Goal: Task Accomplishment & Management: Manage account settings

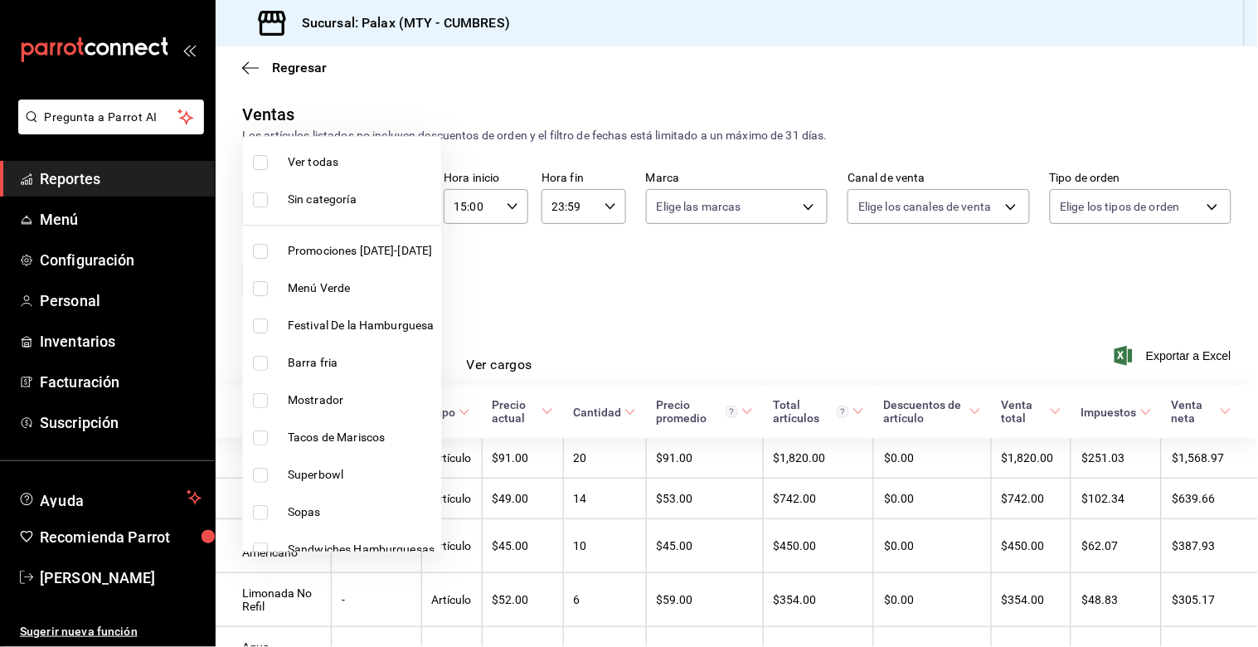
scroll to position [175, 0]
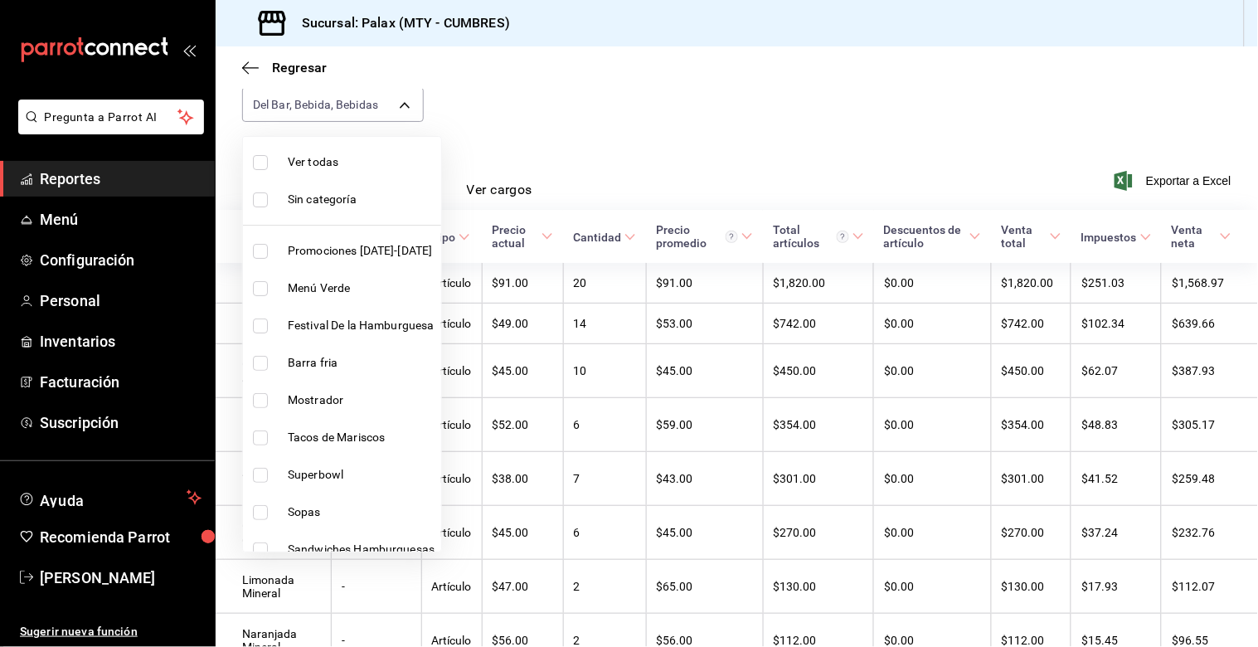
drag, startPoint x: 61, startPoint y: 312, endPoint x: 547, endPoint y: 193, distance: 500.2
click at [134, 245] on div at bounding box center [629, 323] width 1258 height 647
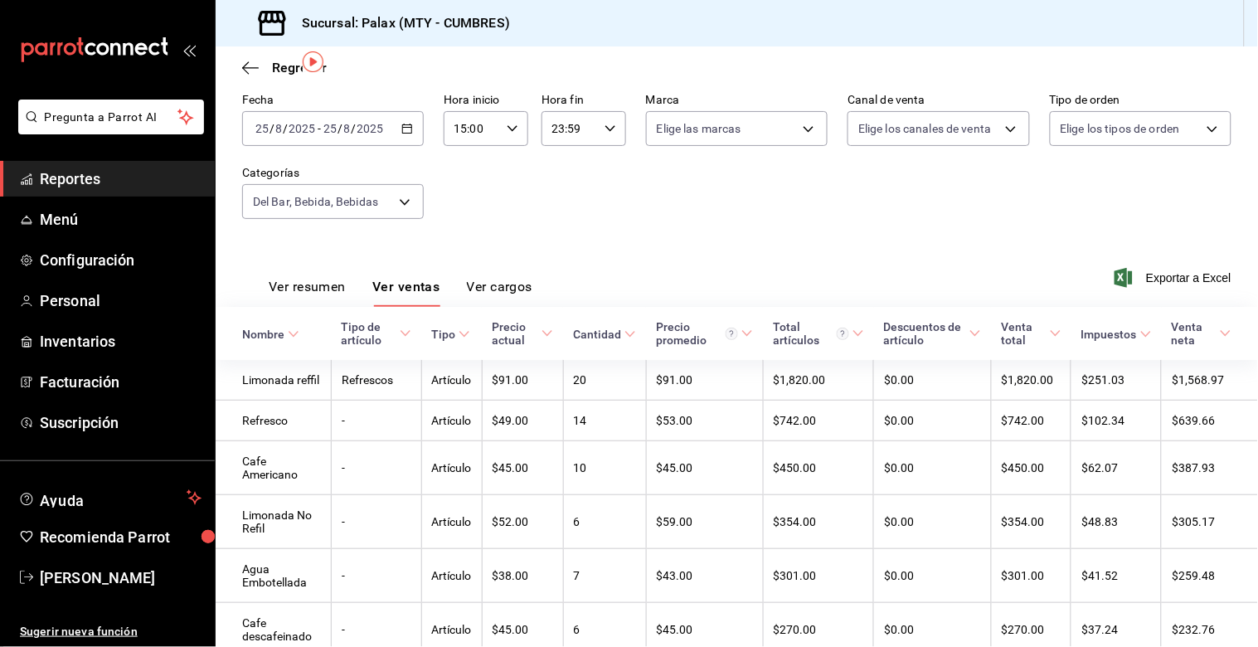
scroll to position [0, 0]
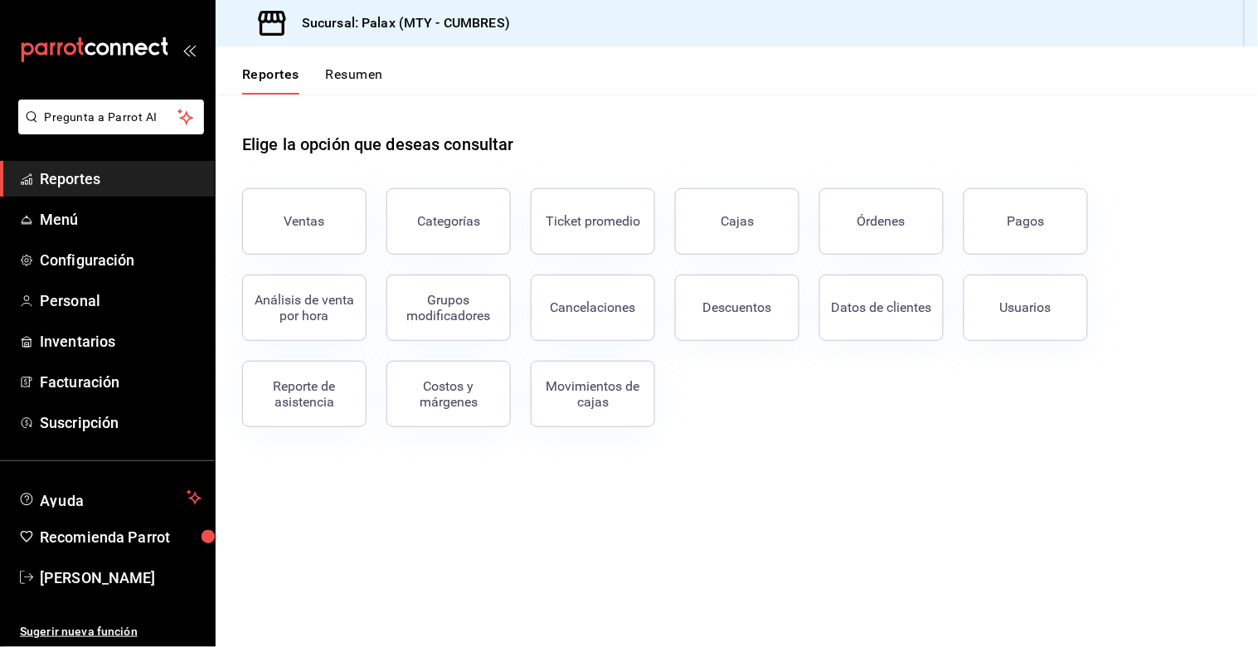
drag, startPoint x: 310, startPoint y: 226, endPoint x: 279, endPoint y: 589, distance: 364.5
click at [310, 226] on div "Ventas" at bounding box center [304, 221] width 41 height 16
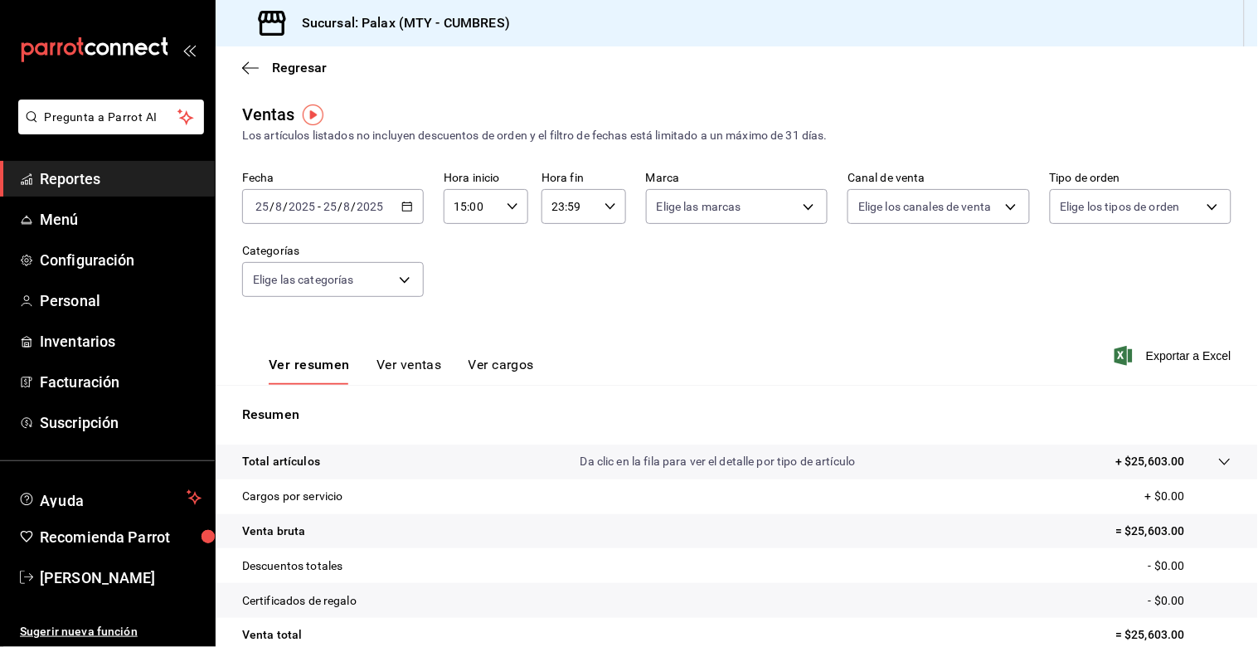
click at [401, 207] on icon "button" at bounding box center [407, 207] width 12 height 12
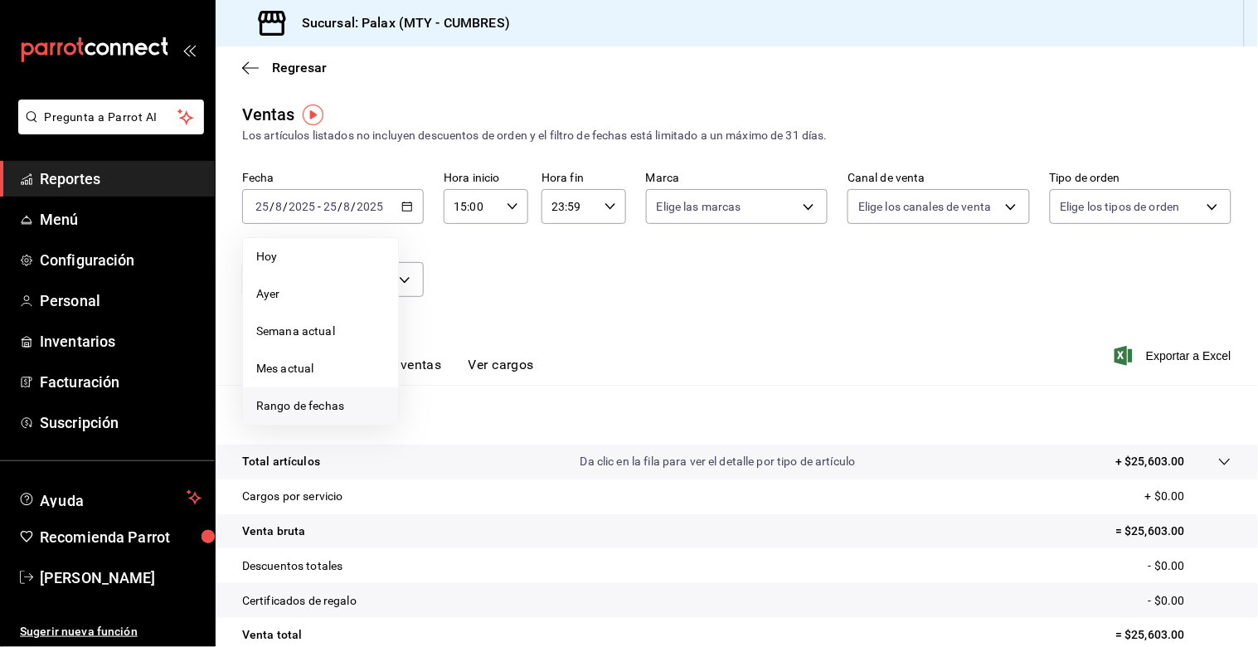
click at [284, 404] on span "Rango de fechas" at bounding box center [320, 405] width 129 height 17
click at [425, 456] on button "25" at bounding box center [433, 463] width 29 height 30
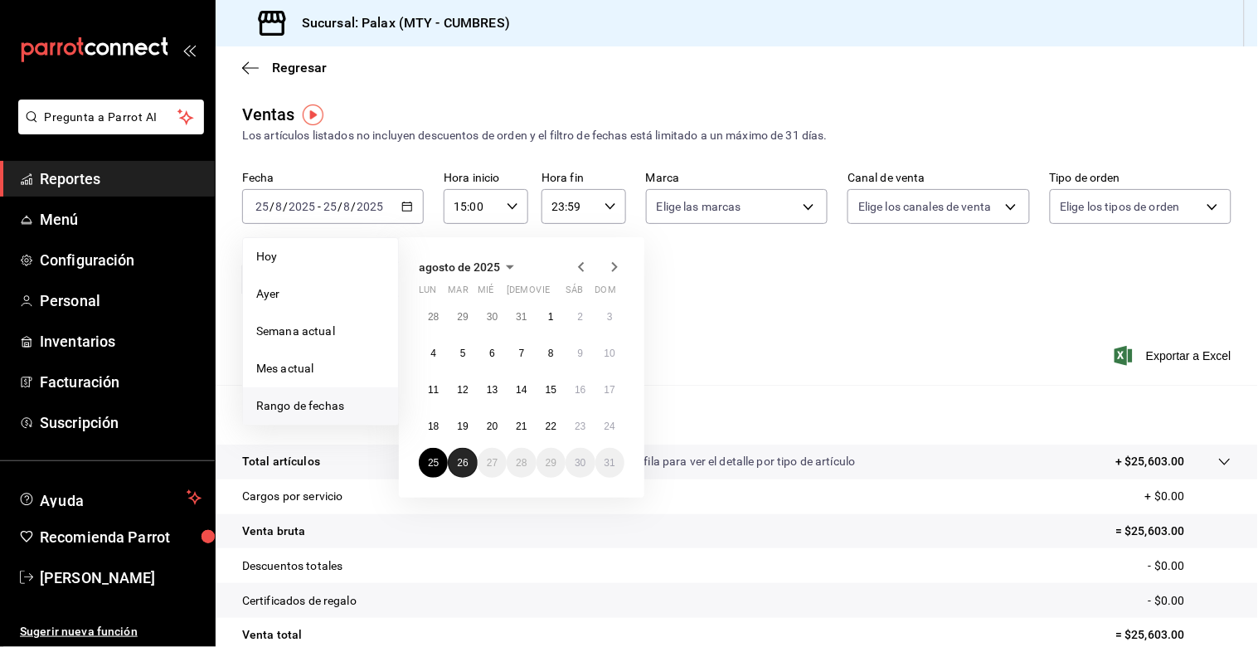
click at [451, 456] on button "26" at bounding box center [462, 463] width 29 height 30
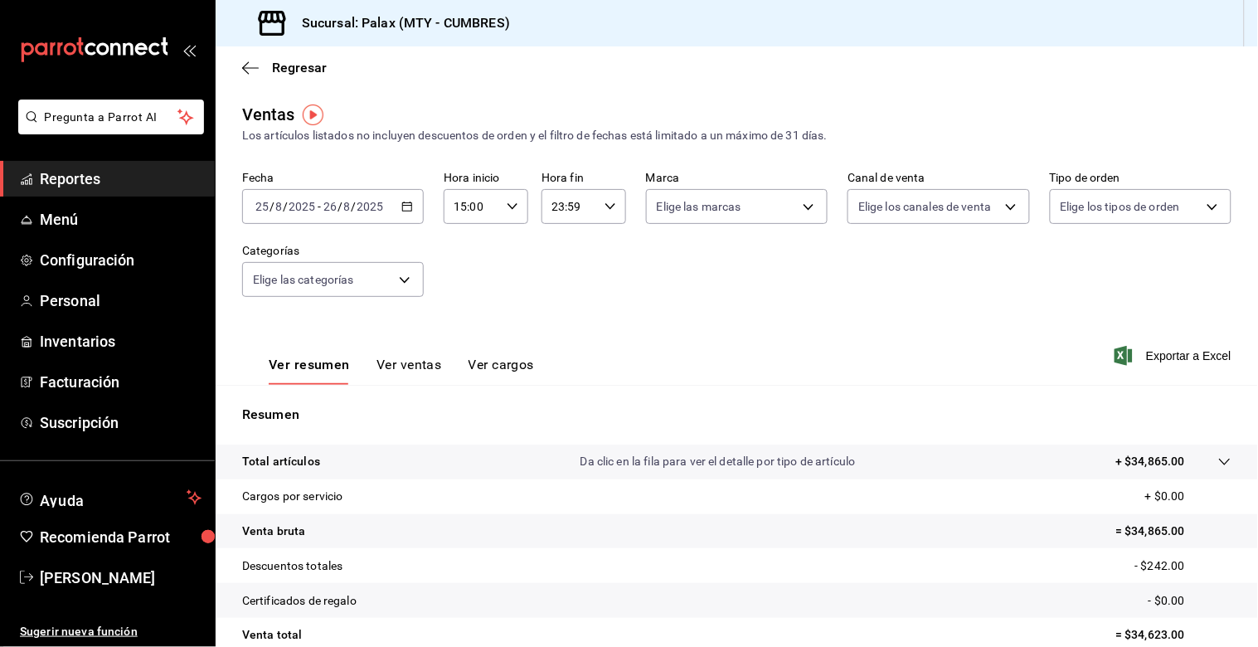
click at [516, 207] on div "15:00 Hora inicio" at bounding box center [486, 206] width 85 height 35
click at [576, 209] on div at bounding box center [629, 323] width 1258 height 647
click at [569, 206] on input "23:59" at bounding box center [569, 206] width 56 height 33
click at [454, 211] on div at bounding box center [629, 323] width 1258 height 647
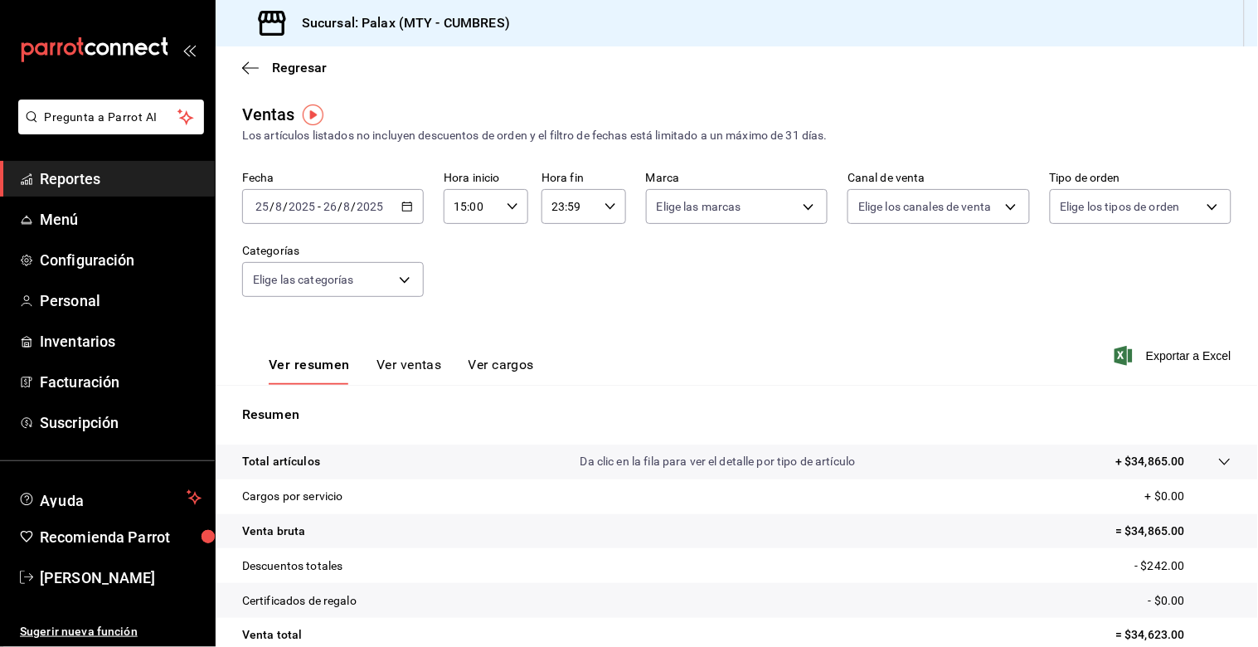
click at [457, 209] on input "15:00" at bounding box center [472, 206] width 56 height 33
click at [458, 345] on span "23" at bounding box center [461, 351] width 15 height 13
type input "23:00"
click at [506, 246] on span "00" at bounding box center [503, 249] width 15 height 13
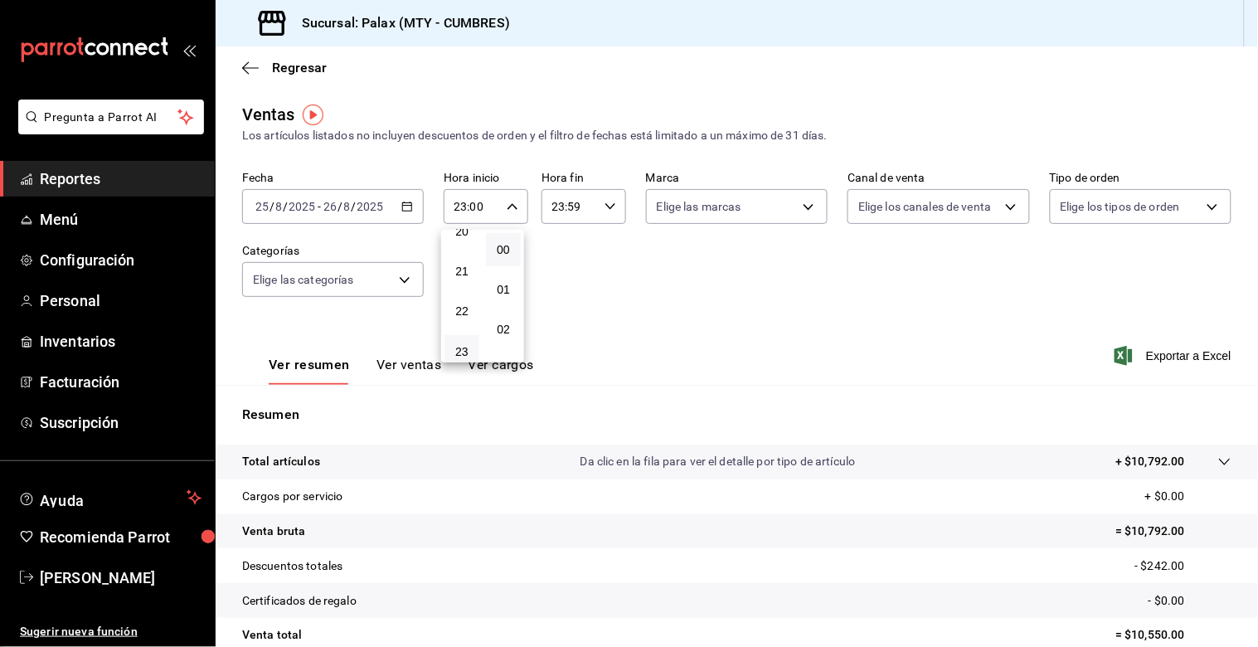
click at [554, 209] on div at bounding box center [629, 323] width 1258 height 647
click at [554, 209] on input "23:59" at bounding box center [569, 206] width 56 height 33
click at [557, 261] on span "07" at bounding box center [558, 267] width 15 height 13
click at [597, 249] on span "00" at bounding box center [599, 249] width 15 height 13
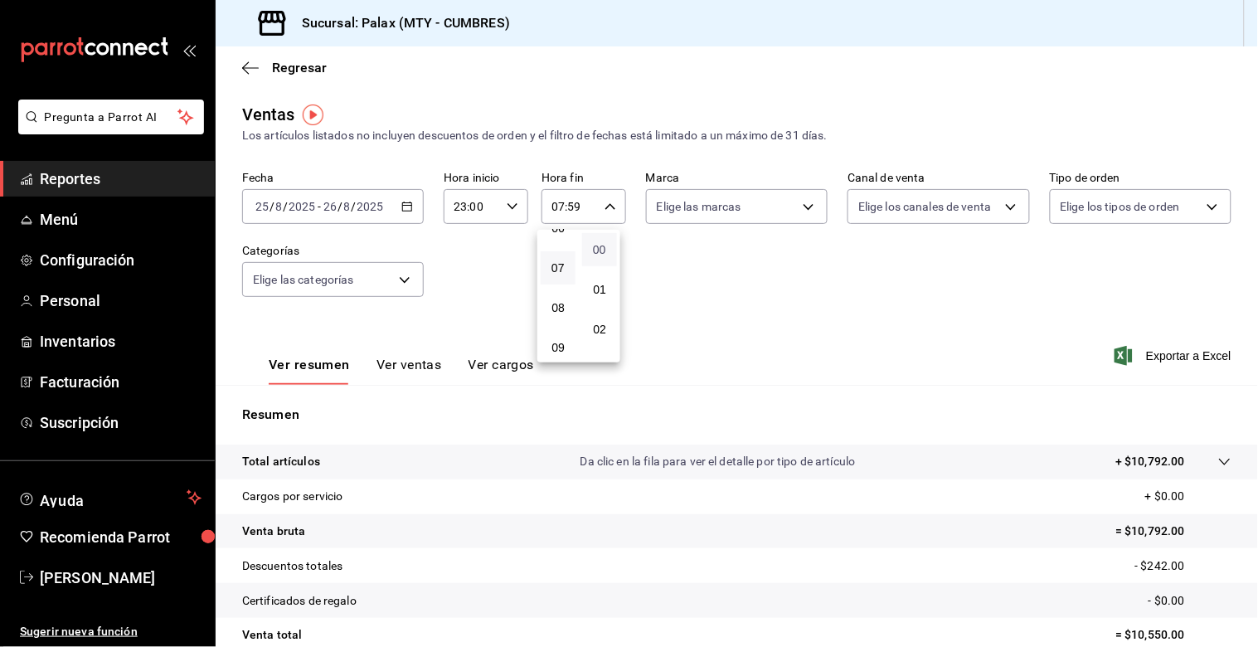
type input "07:00"
click at [493, 266] on div at bounding box center [629, 323] width 1258 height 647
click at [401, 276] on body "Pregunta a Parrot AI Reportes Menú Configuración Personal Inventarios Facturaci…" at bounding box center [629, 323] width 1258 height 647
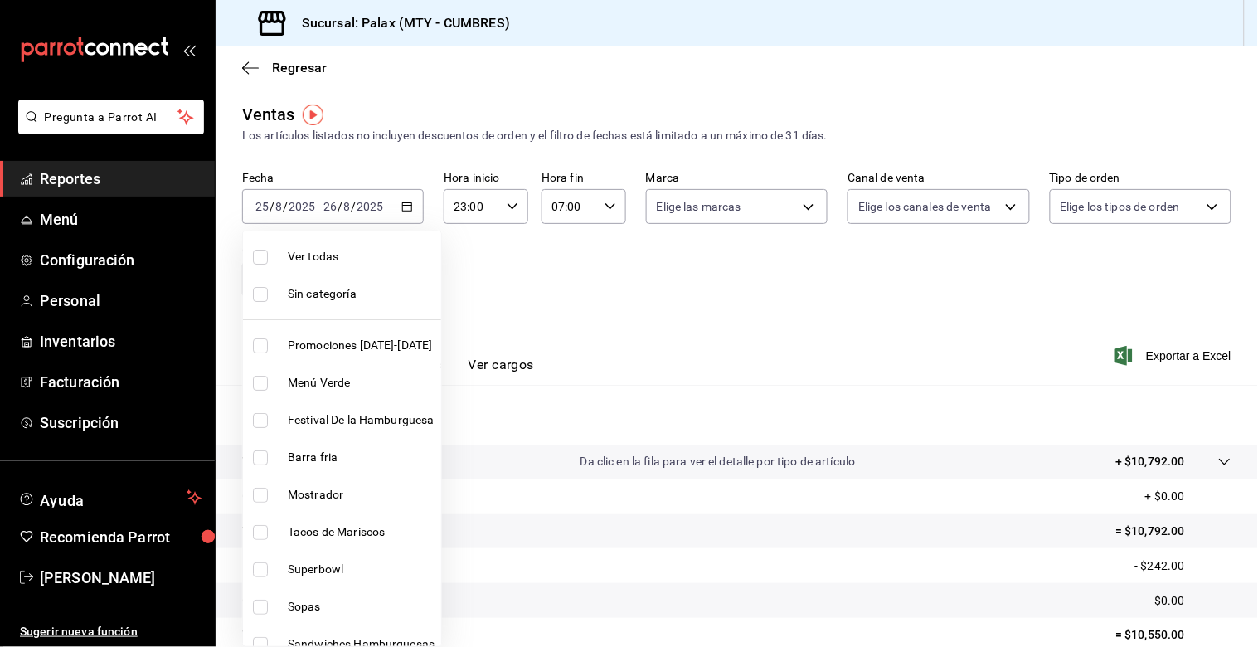
click at [639, 313] on div at bounding box center [629, 323] width 1258 height 647
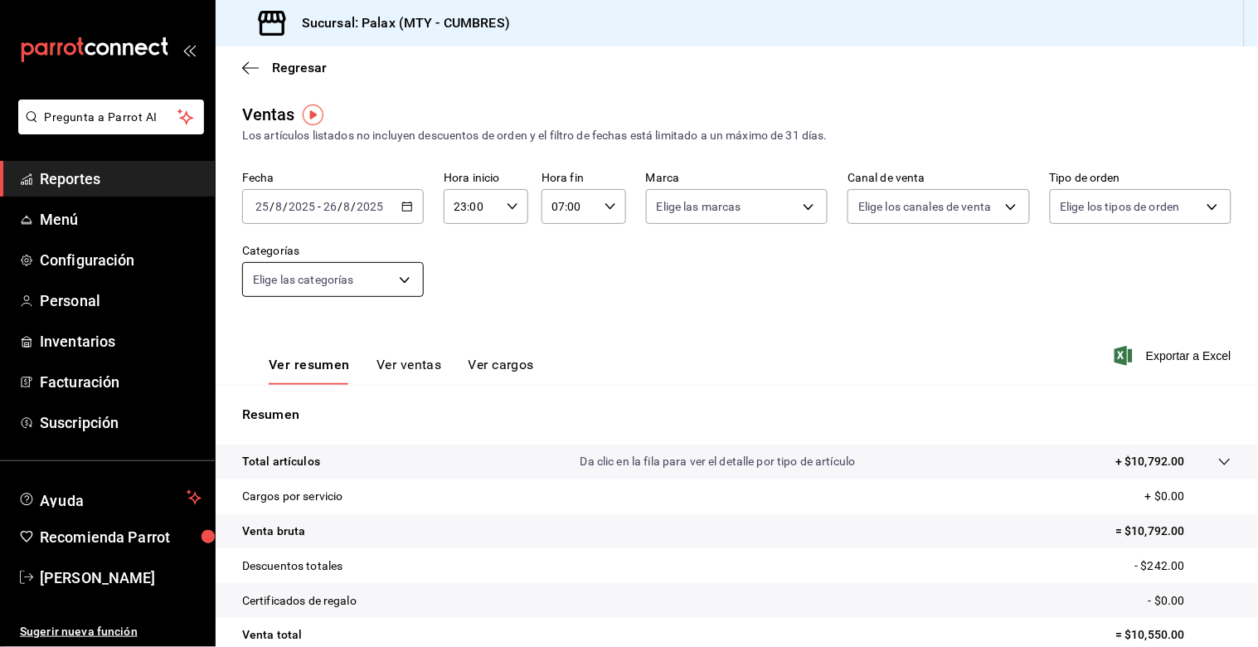
click at [399, 279] on body "Pregunta a Parrot AI Reportes Menú Configuración Personal Inventarios Facturaci…" at bounding box center [629, 323] width 1258 height 647
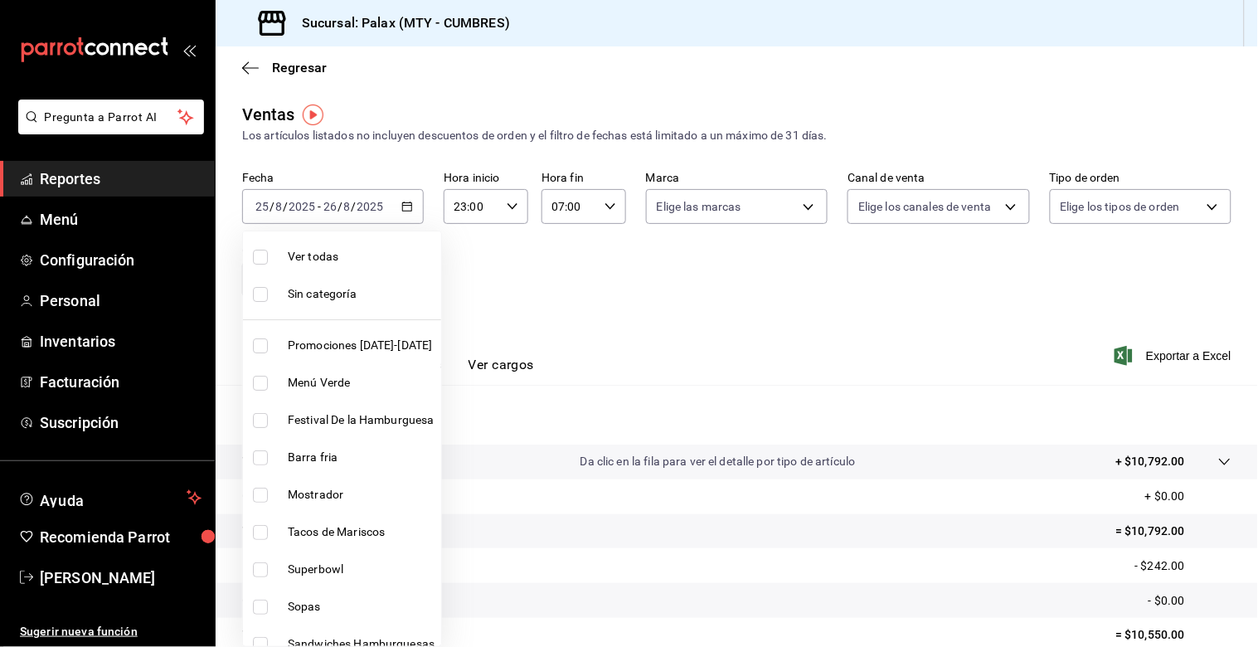
click at [265, 499] on input "checkbox" at bounding box center [260, 495] width 15 height 15
checkbox input "true"
type input "f2dae4ce-bbab-4ca5-92d1-59dc07dbf672"
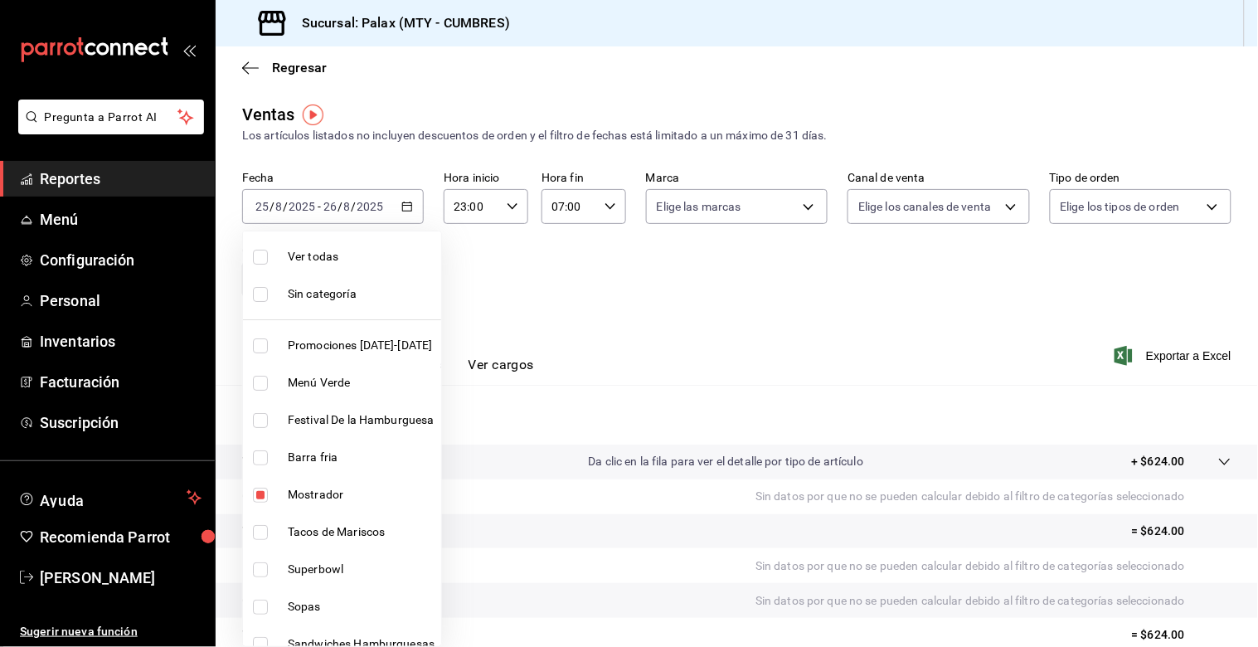
click at [599, 358] on div at bounding box center [629, 323] width 1258 height 647
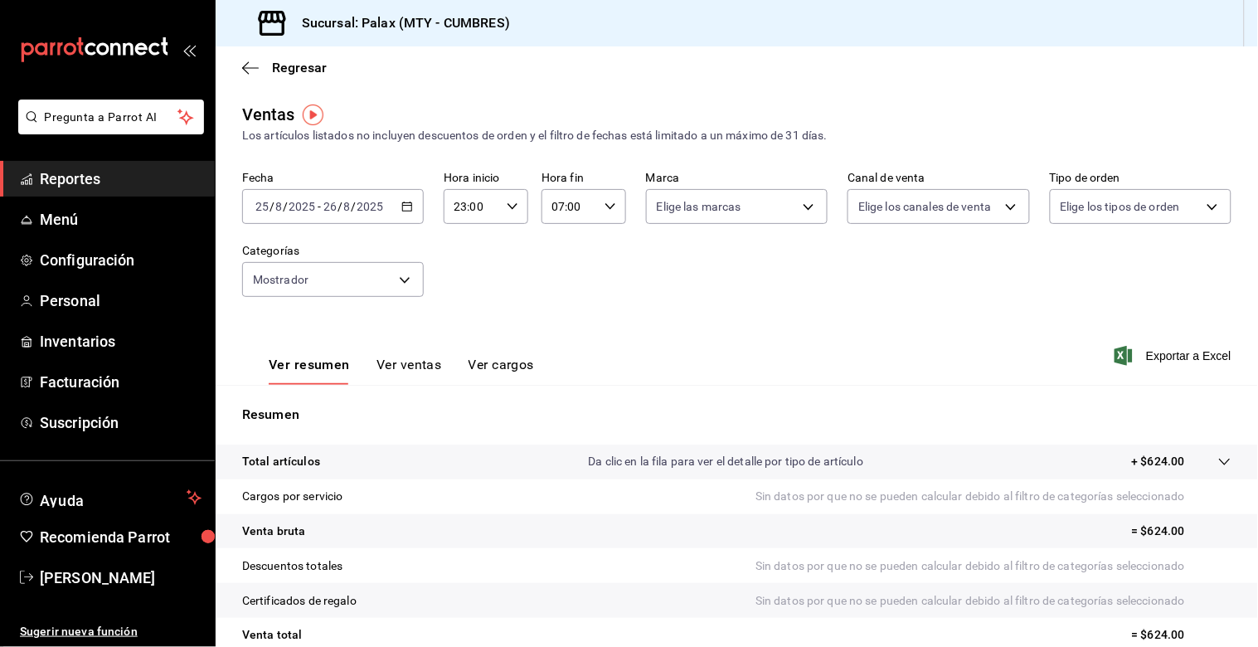
click at [412, 357] on button "Ver ventas" at bounding box center [409, 371] width 66 height 28
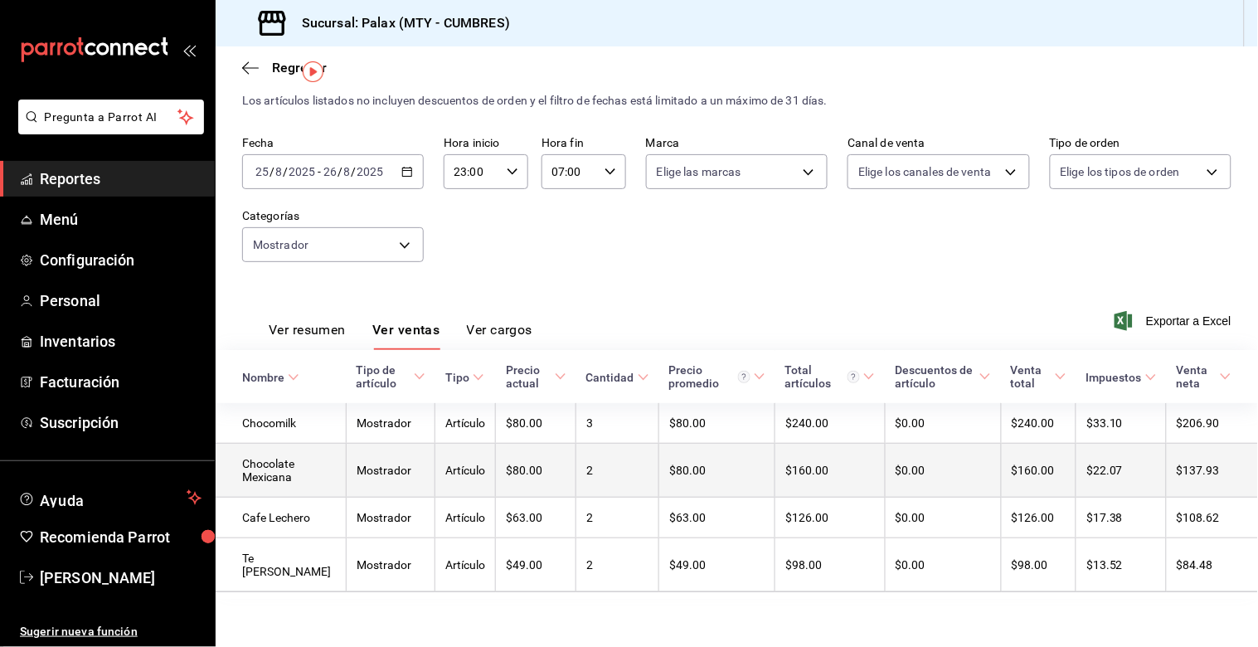
scroll to position [45, 0]
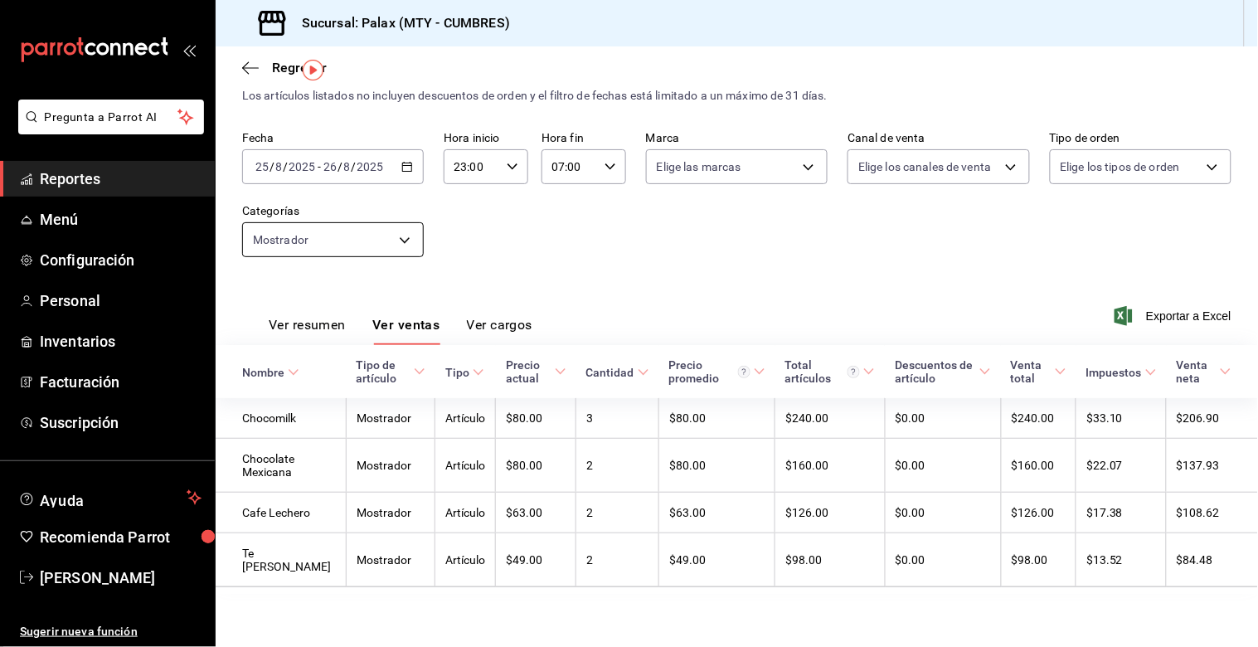
click at [401, 242] on body "Pregunta a Parrot AI Reportes Menú Configuración Personal Inventarios Facturaci…" at bounding box center [629, 323] width 1258 height 647
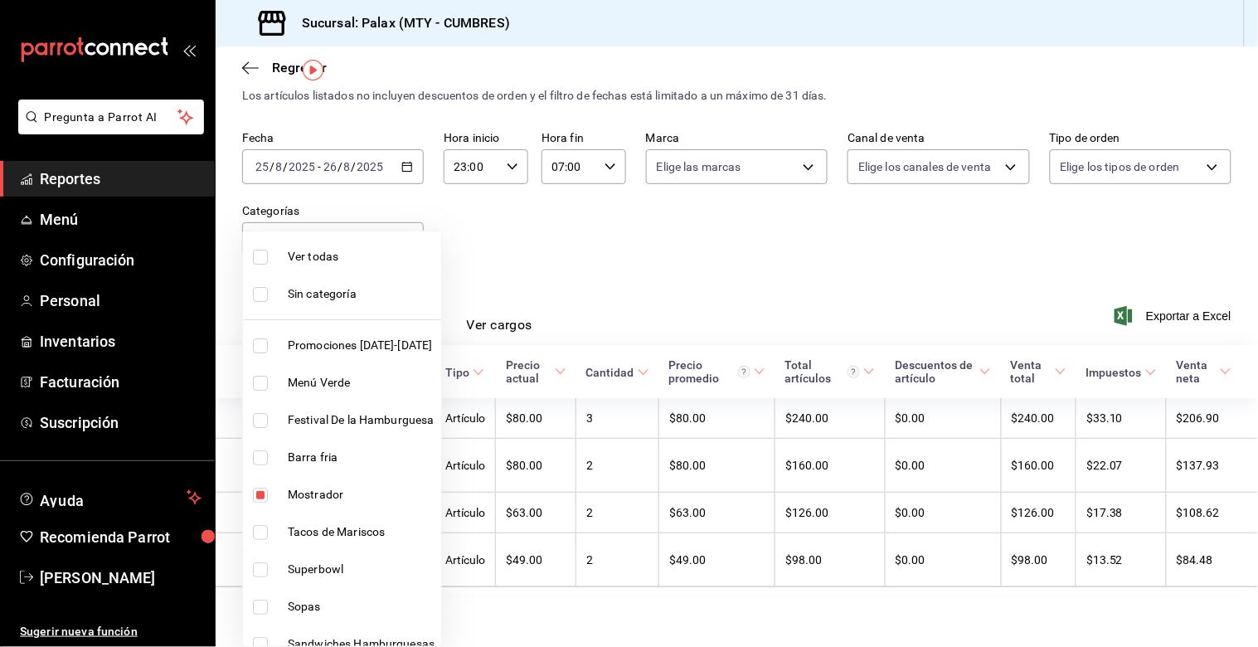
click at [264, 491] on input "checkbox" at bounding box center [260, 495] width 15 height 15
checkbox input "false"
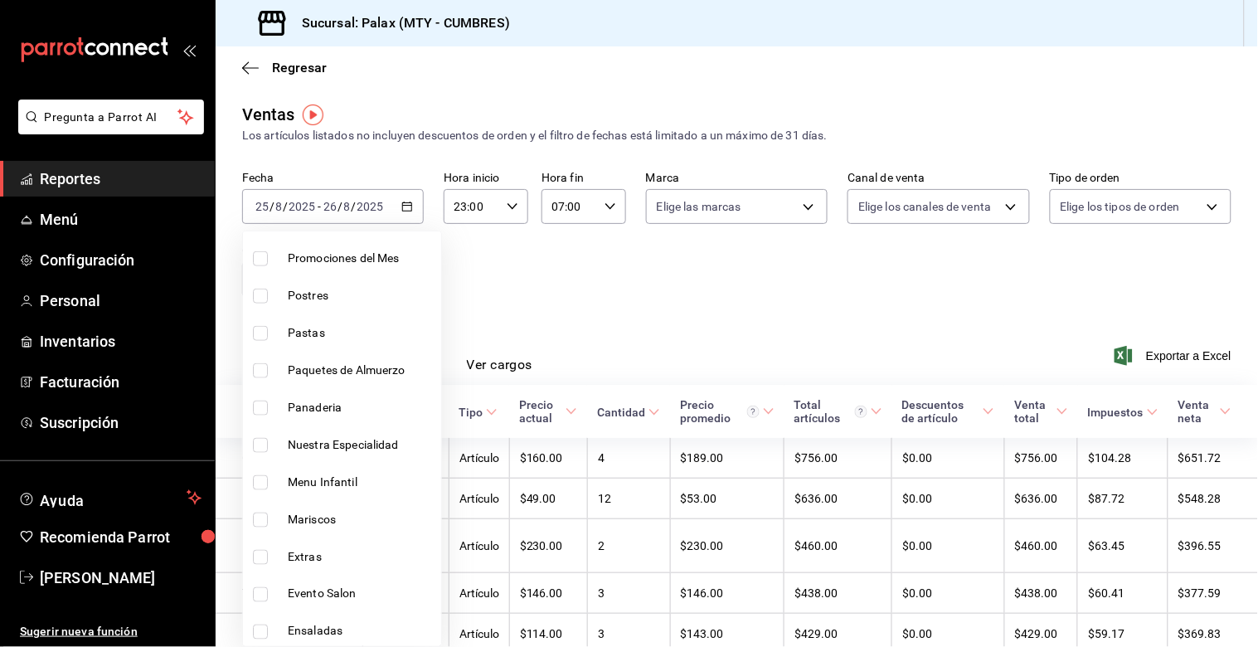
scroll to position [552, 0]
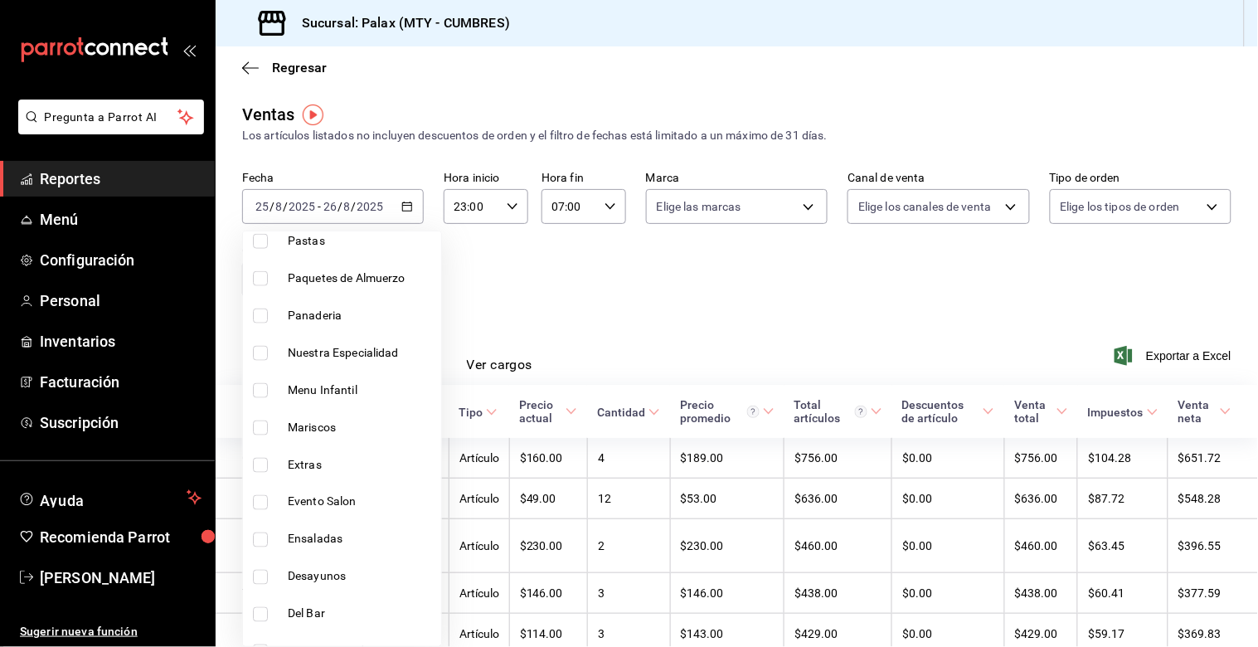
click at [259, 318] on input "checkbox" at bounding box center [260, 315] width 15 height 15
checkbox input "true"
type input "c1857e69-1263-4738-8070-fa69687f0395"
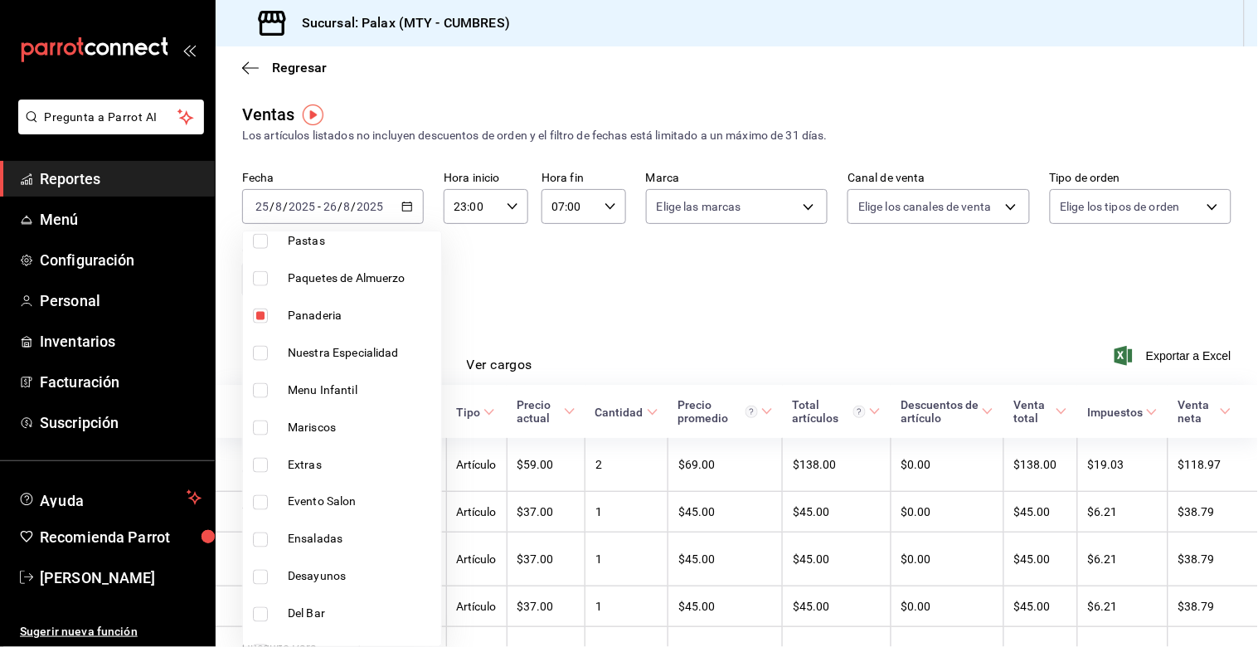
click at [673, 293] on div at bounding box center [629, 323] width 1258 height 647
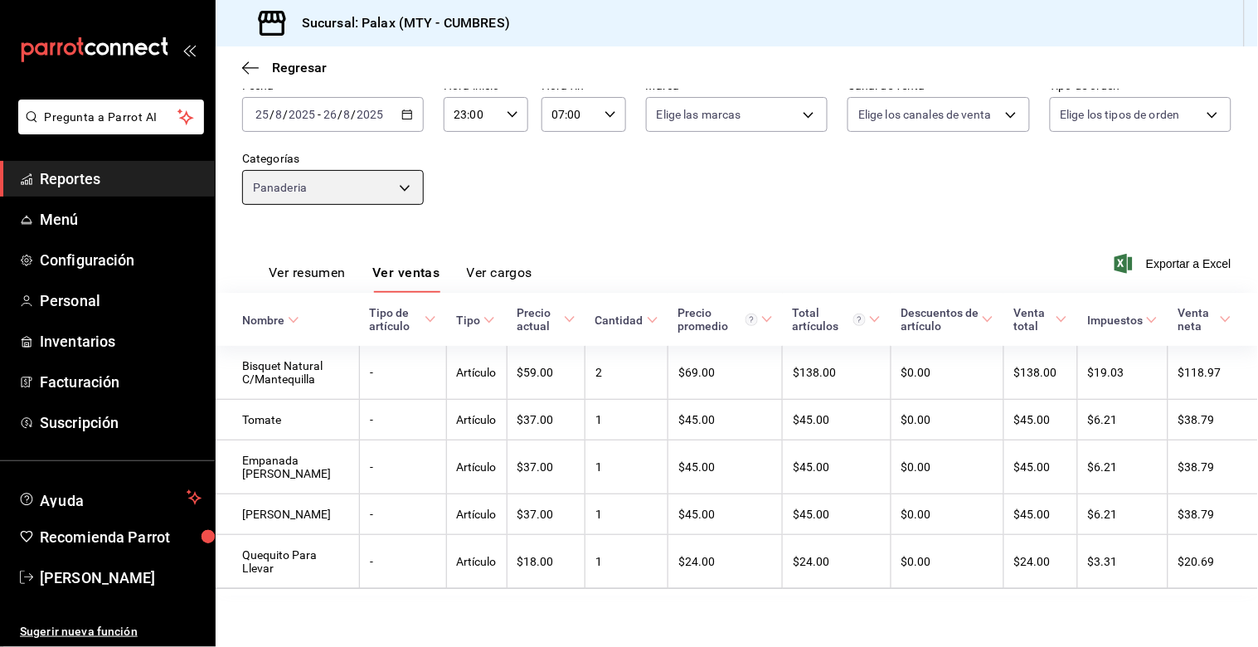
scroll to position [100, 0]
click at [400, 183] on body "Pregunta a Parrot AI Reportes Menú Configuración Personal Inventarios Facturaci…" at bounding box center [629, 323] width 1258 height 647
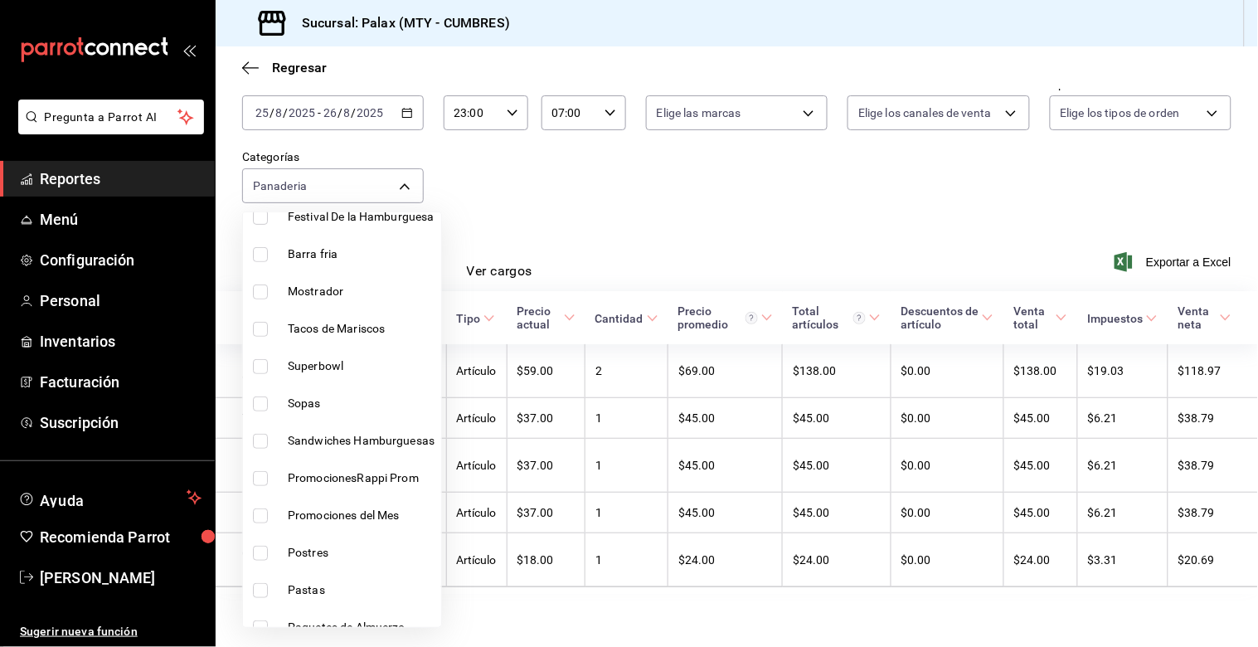
scroll to position [368, 0]
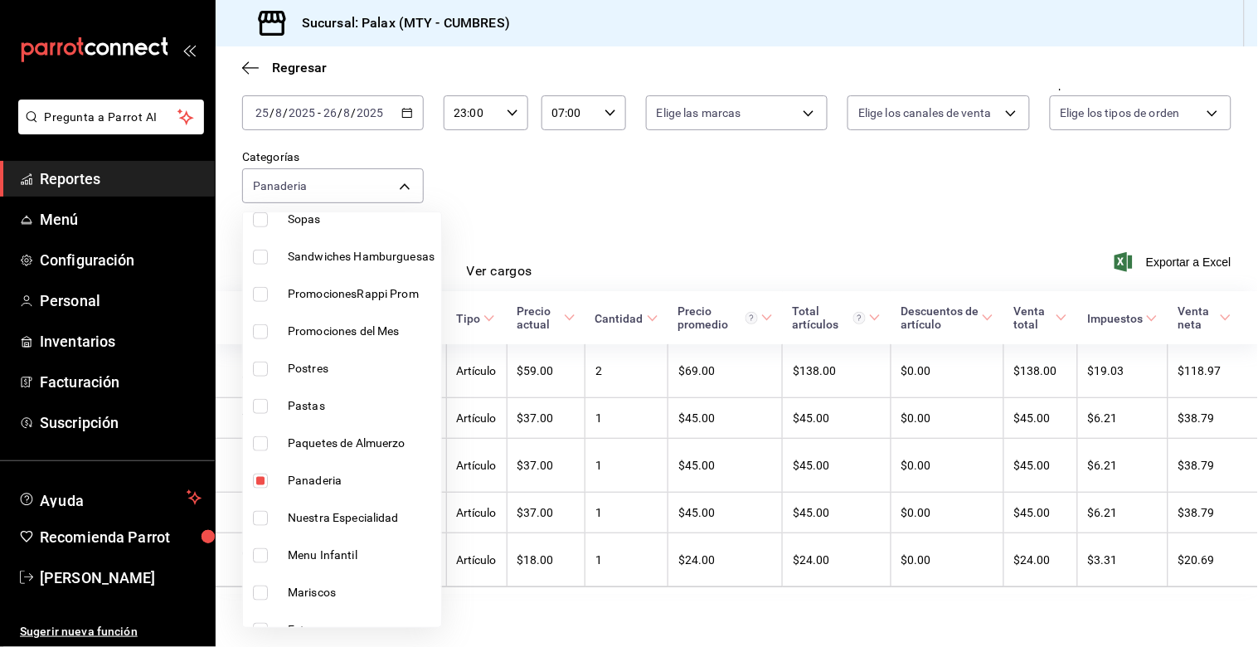
click at [262, 476] on input "checkbox" at bounding box center [260, 480] width 15 height 15
checkbox input "false"
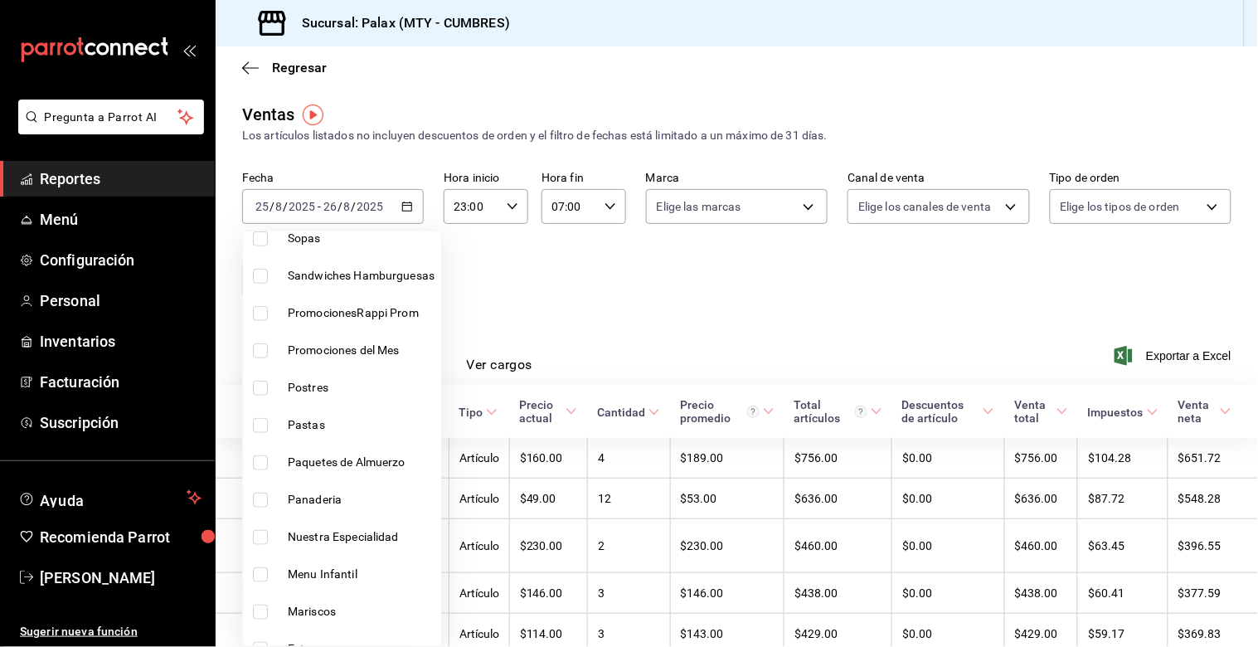
click at [272, 387] on label at bounding box center [264, 388] width 22 height 15
click at [268, 387] on input "checkbox" at bounding box center [260, 388] width 15 height 15
checkbox input "false"
click at [260, 390] on input "checkbox" at bounding box center [260, 388] width 15 height 15
checkbox input "true"
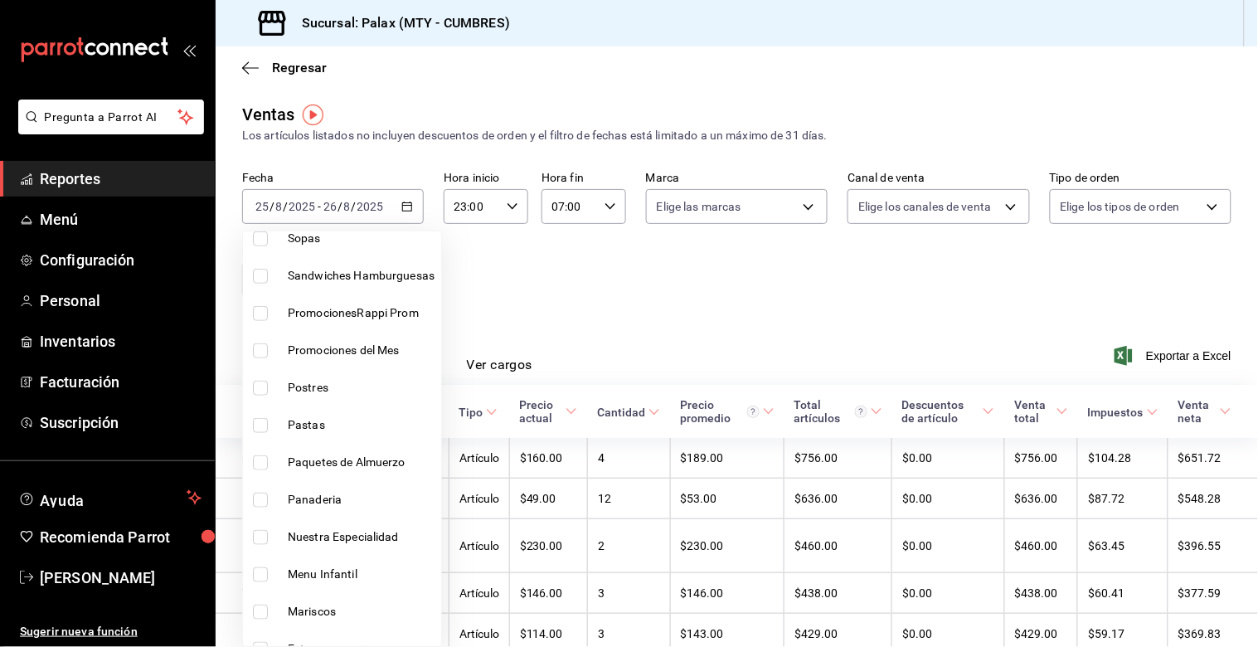
type input "6970ed2c-64d9-4fee-a1ac-8fe23c7e63ab"
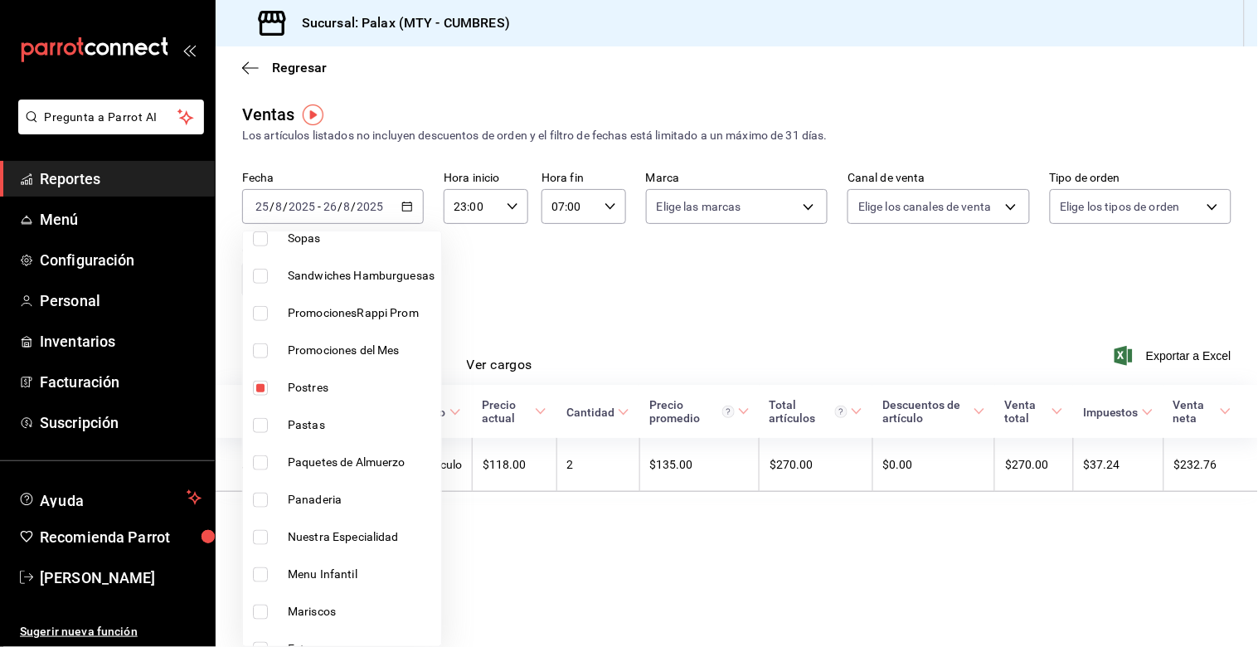
click at [663, 315] on div at bounding box center [629, 323] width 1258 height 647
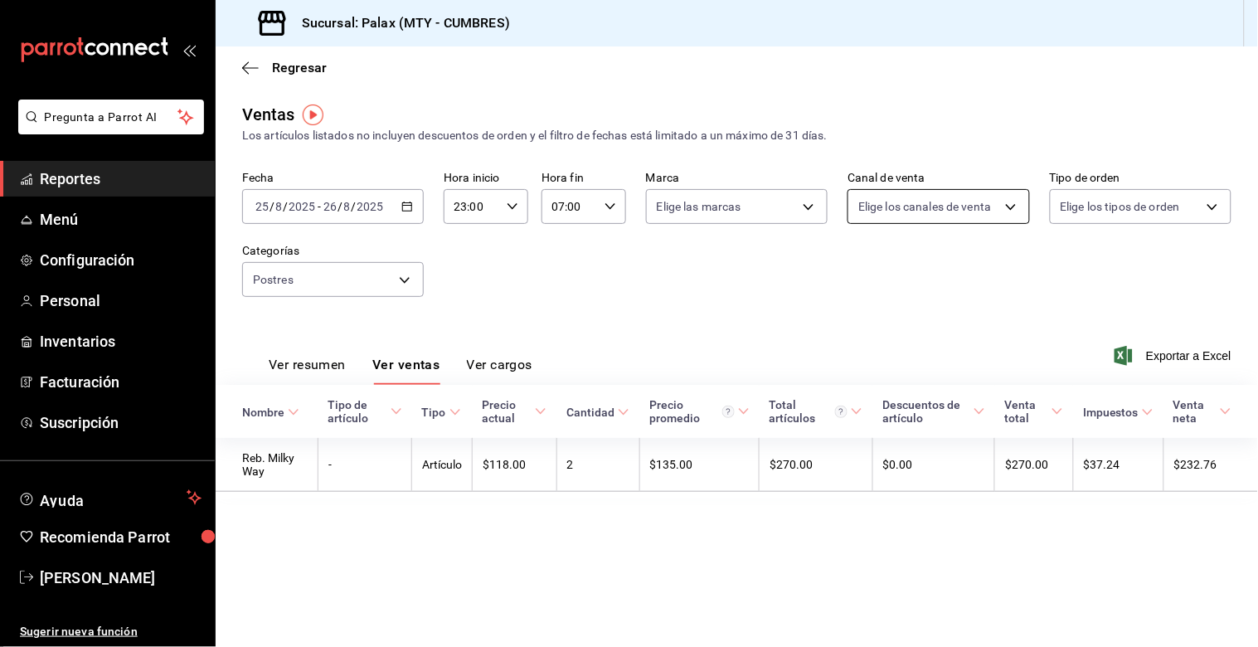
drag, startPoint x: 473, startPoint y: 407, endPoint x: 1008, endPoint y: 192, distance: 575.9
click at [800, 299] on div "Ventas Los artículos listados no incluyen descuentos de orden y el filtro de fe…" at bounding box center [737, 313] width 1042 height 423
click at [1015, 242] on body "Pregunta a Parrot AI Reportes Menú Configuración Personal Inventarios Facturaci…" at bounding box center [629, 323] width 1258 height 647
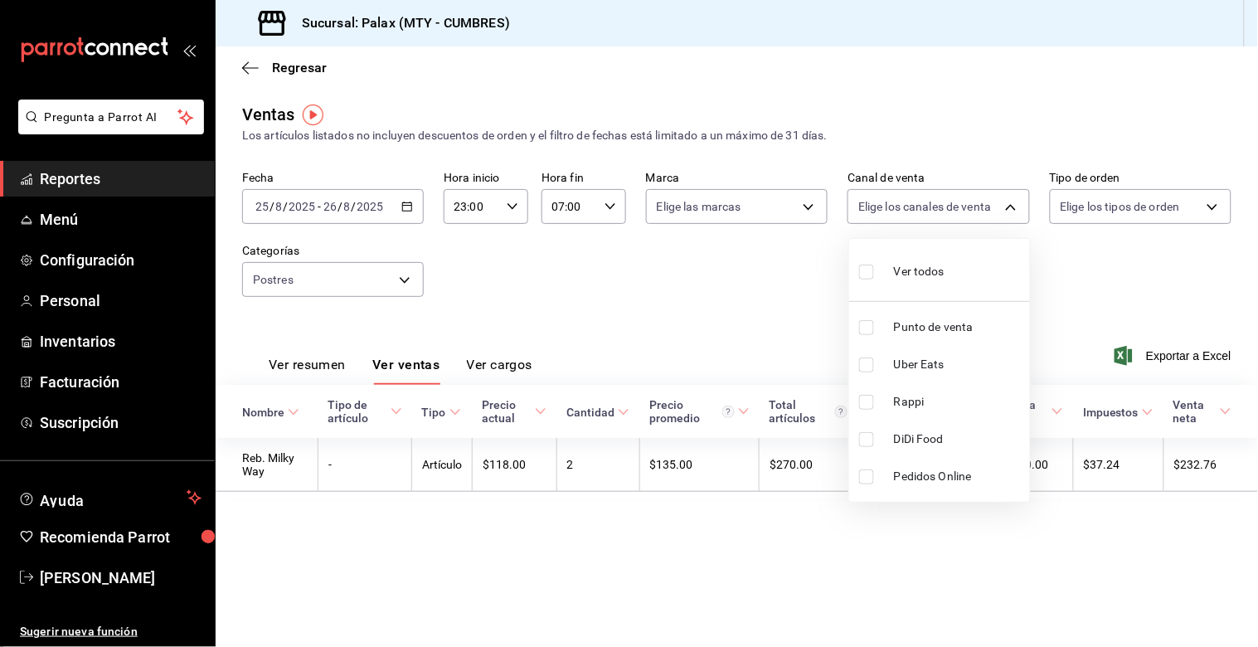
click at [85, 333] on div at bounding box center [629, 323] width 1258 height 647
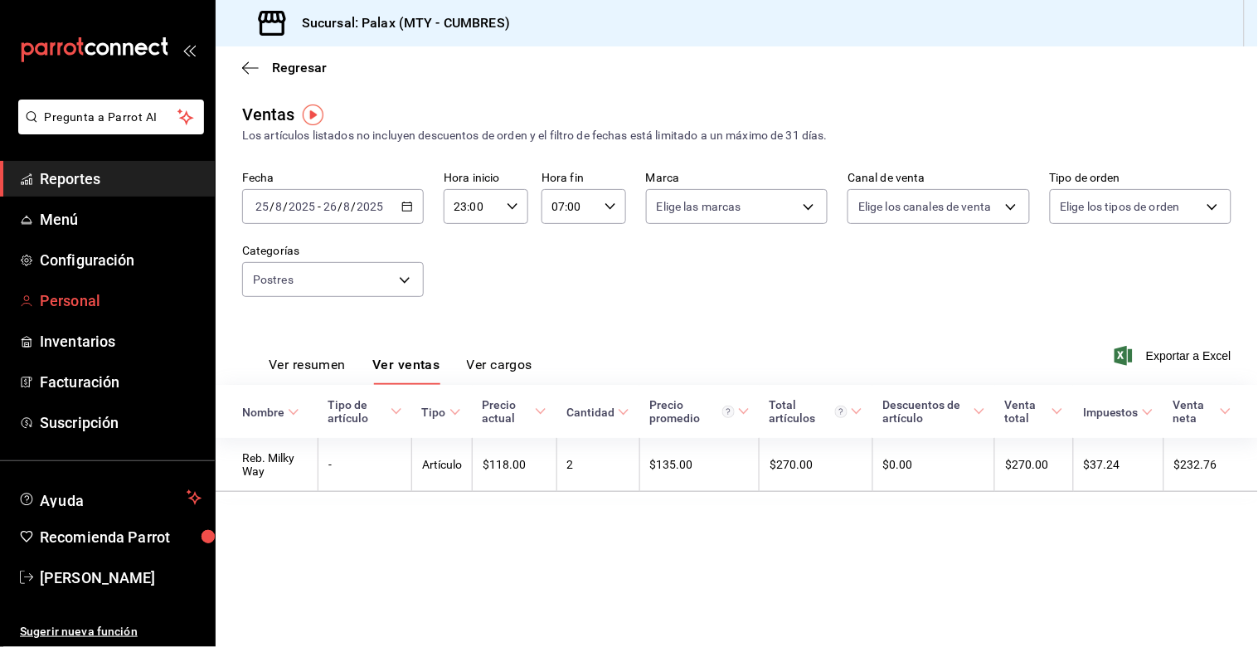
click at [86, 303] on span "Personal" at bounding box center [121, 300] width 162 height 22
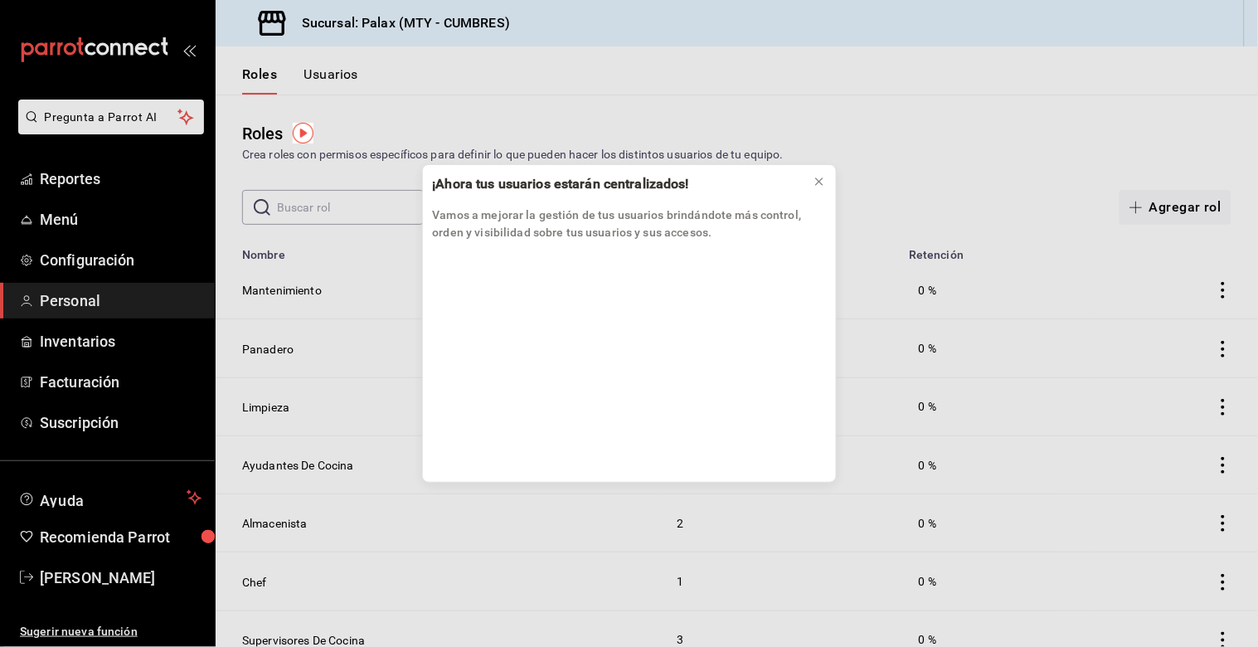
click at [67, 218] on div "¡Ahora tus usuarios estarán centralizados! Vamos a mejorar la gestión de tus us…" at bounding box center [629, 323] width 1258 height 647
click at [819, 175] on icon at bounding box center [819, 181] width 13 height 13
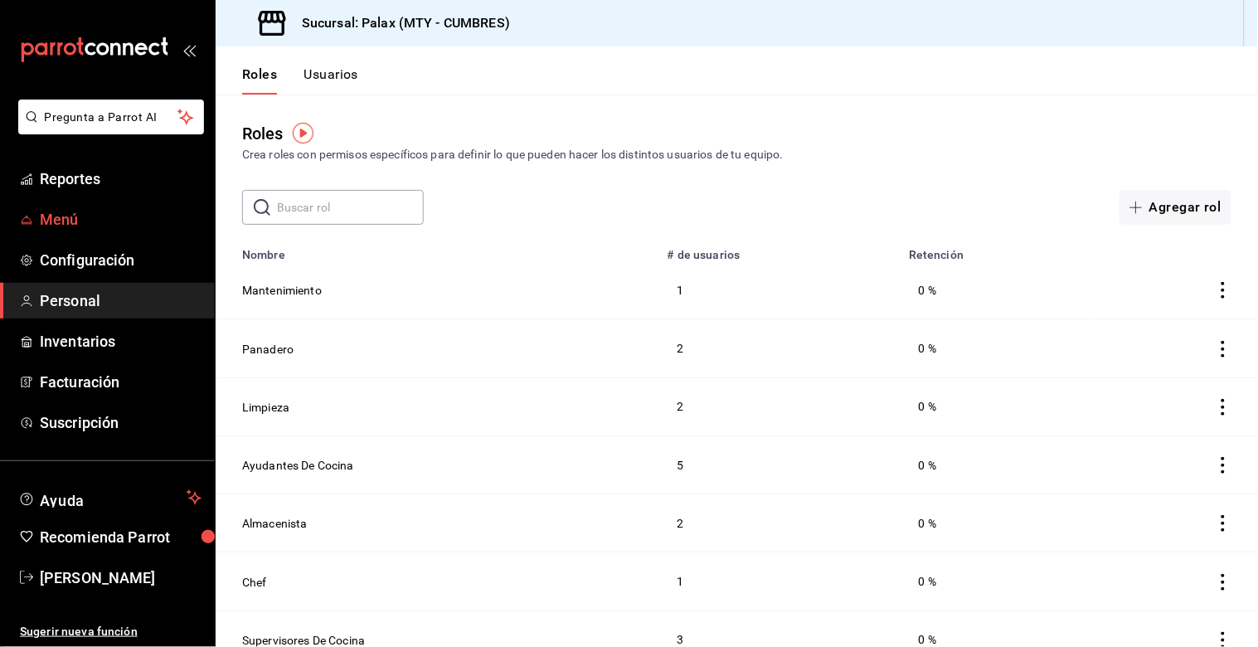
click at [64, 221] on span "Menú" at bounding box center [121, 219] width 162 height 22
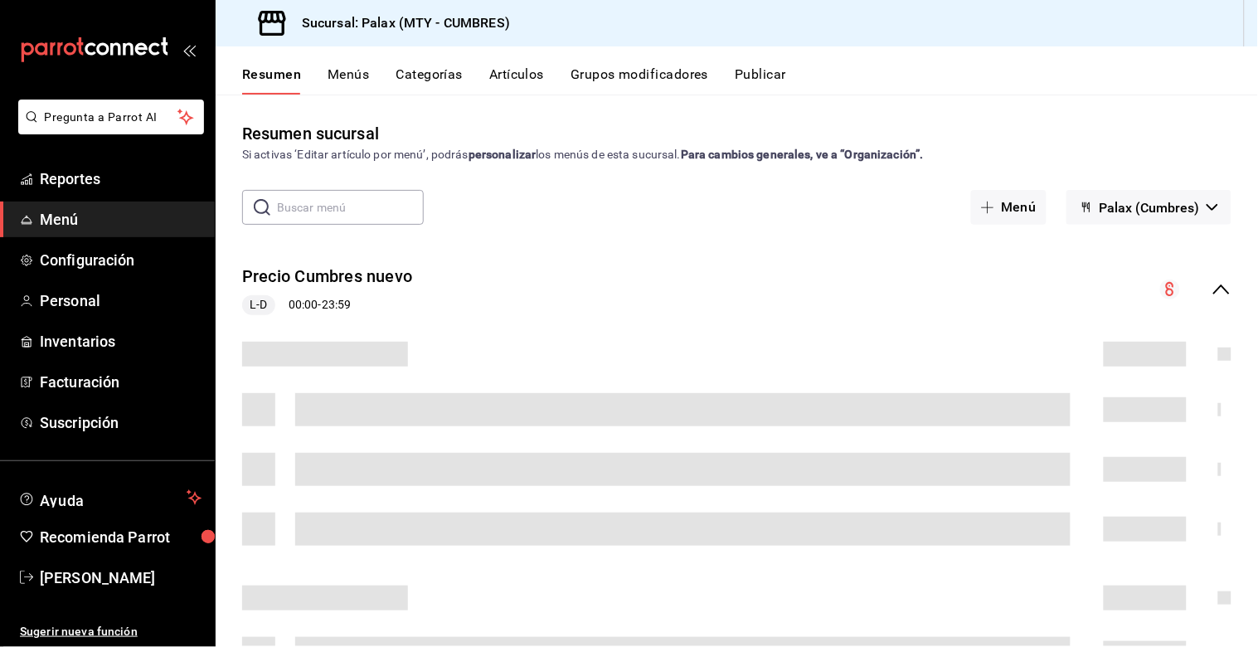
click at [506, 68] on button "Artículos" at bounding box center [516, 80] width 55 height 28
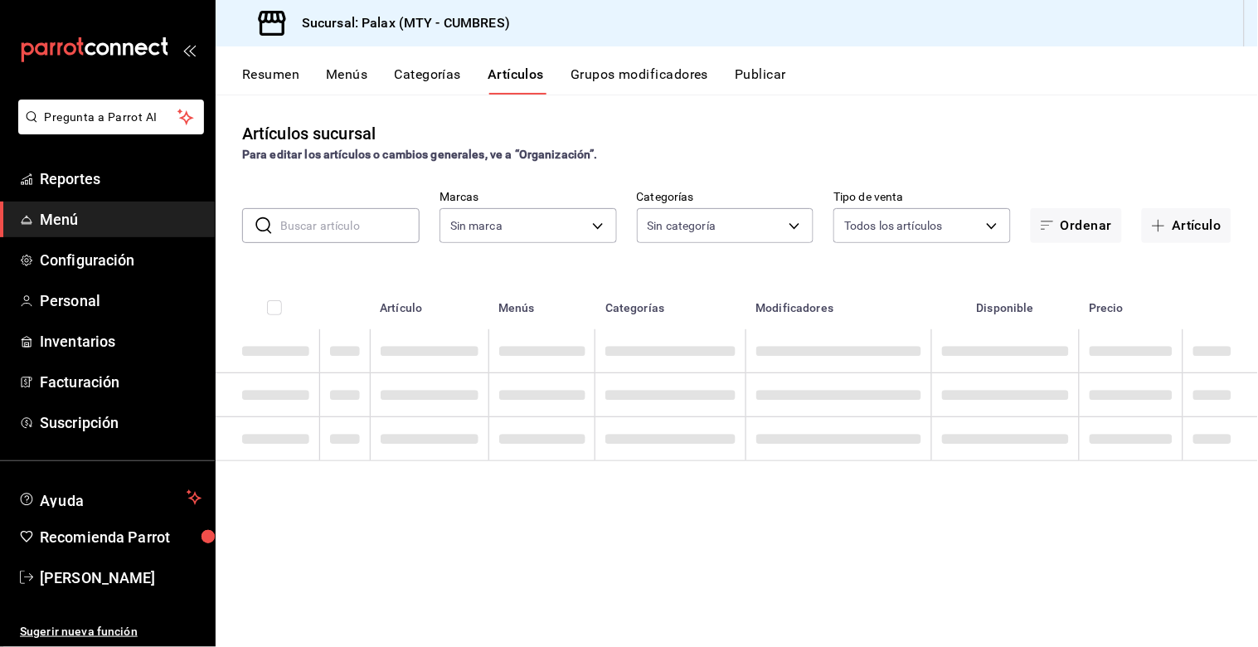
type input "882a14fb-31f9-4d0e-beef-7112030831e8"
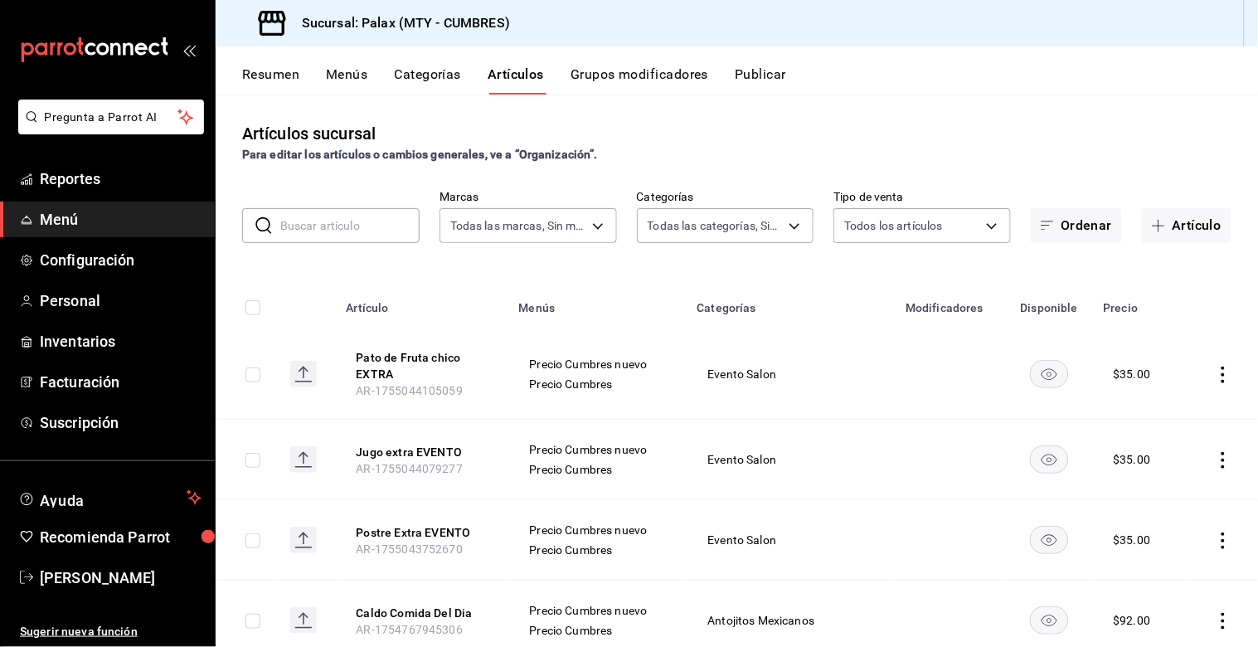
type input "eecc7b49-1b67-4ba0-9f97-6a0ecc8fa144,4eb3a838-b566-481a-8606-1c461964279d,e0e2b…"
click at [371, 237] on input "text" at bounding box center [349, 225] width 139 height 33
click at [1206, 216] on button "Artículo" at bounding box center [1187, 225] width 90 height 35
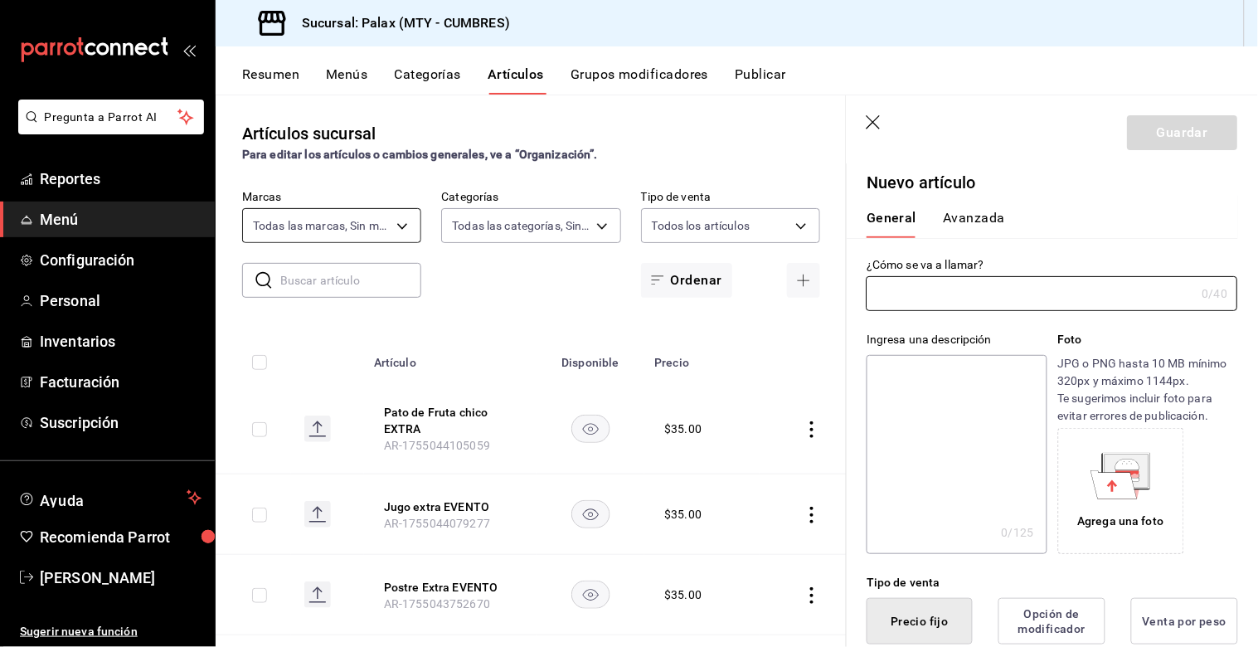
click at [337, 225] on body "Pregunta a Parrot AI Reportes Menú Configuración Personal Inventarios Facturaci…" at bounding box center [629, 323] width 1258 height 647
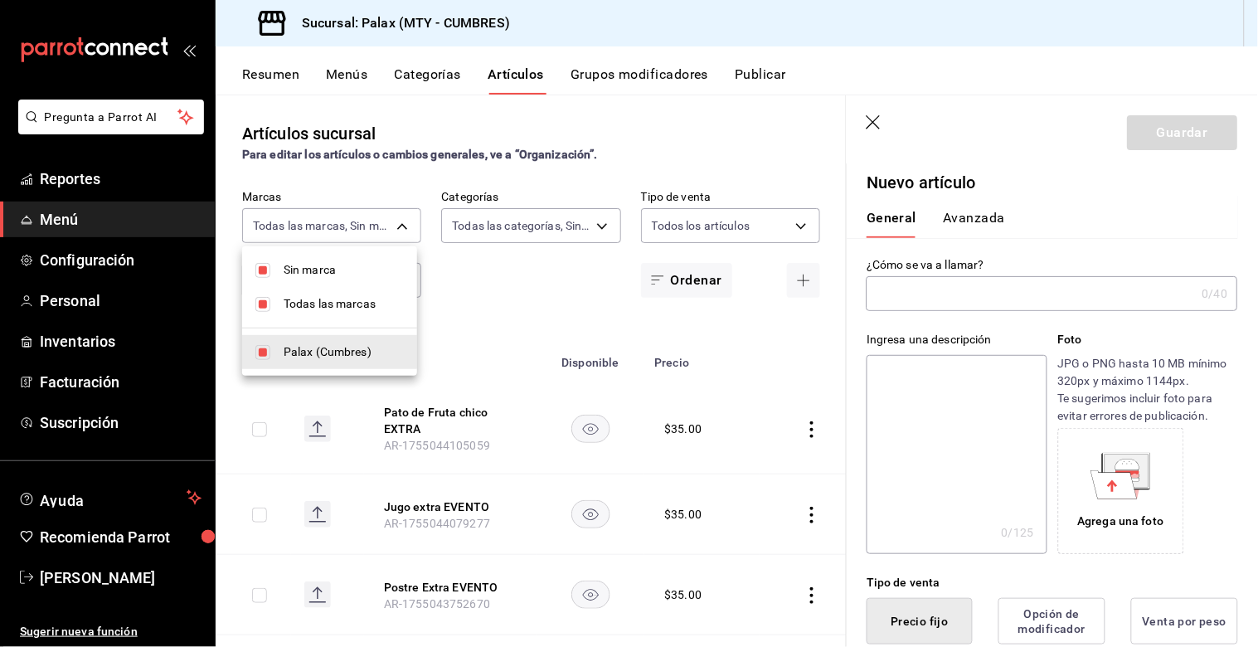
click at [748, 114] on div at bounding box center [629, 323] width 1258 height 647
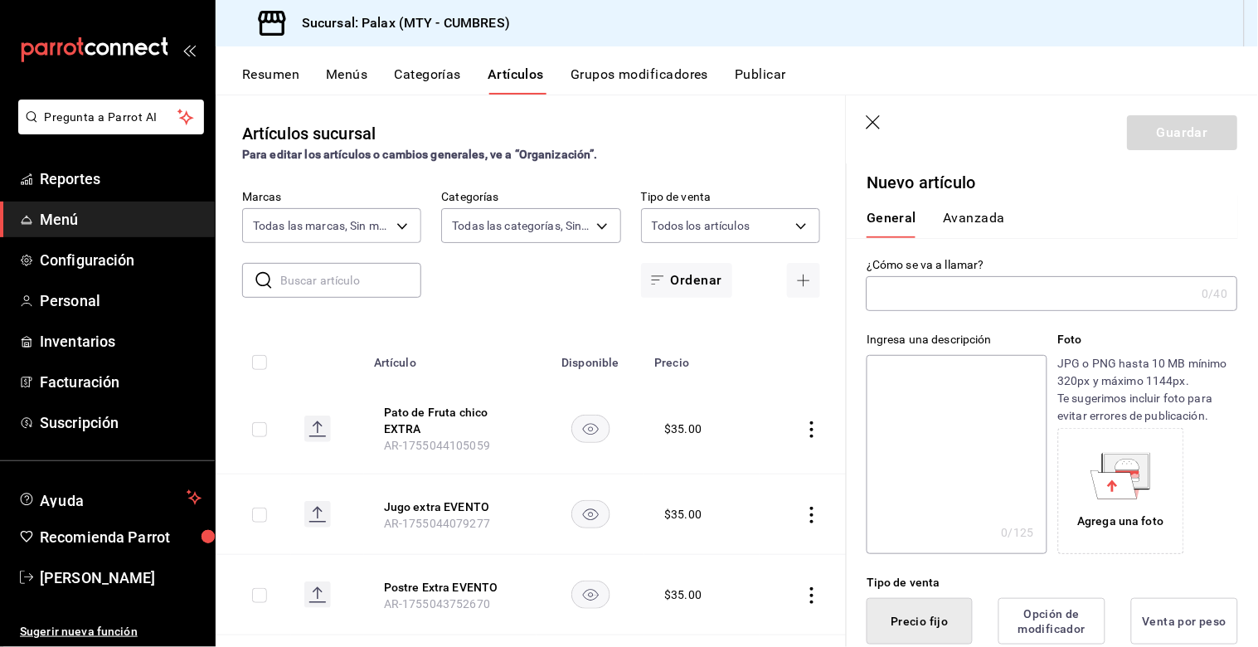
click at [944, 303] on input "text" at bounding box center [1031, 293] width 329 height 33
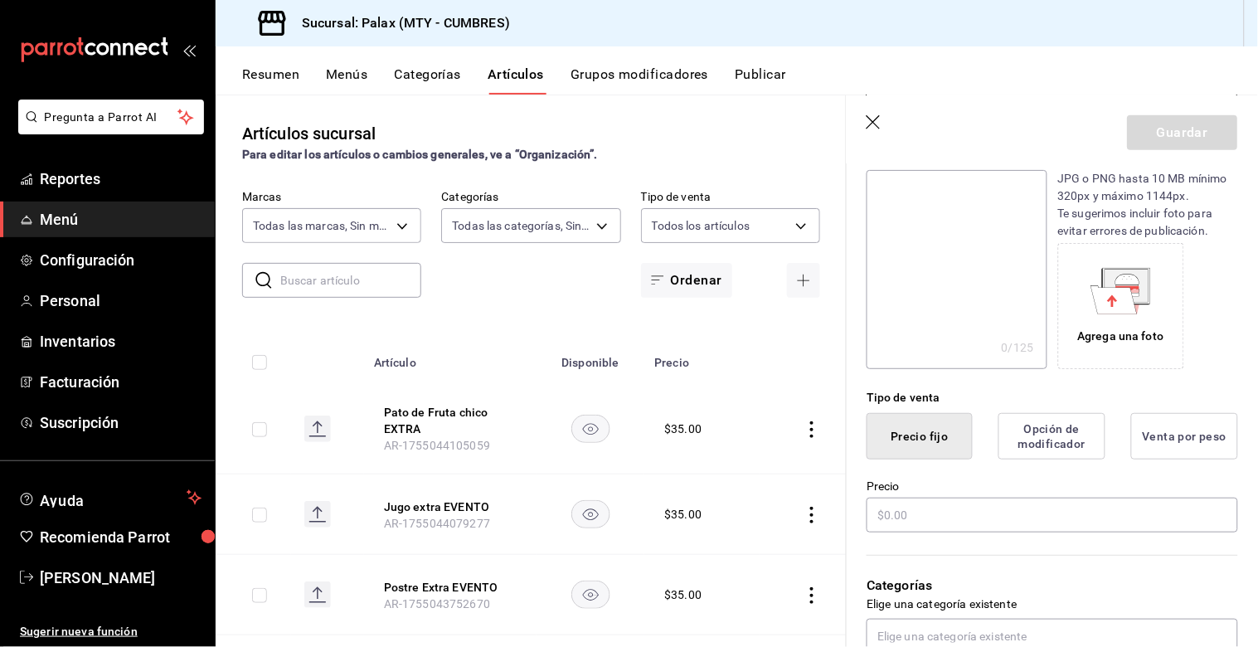
scroll to position [184, 0]
type input "Agua dia promo"
click at [954, 523] on input "text" at bounding box center [1052, 515] width 371 height 35
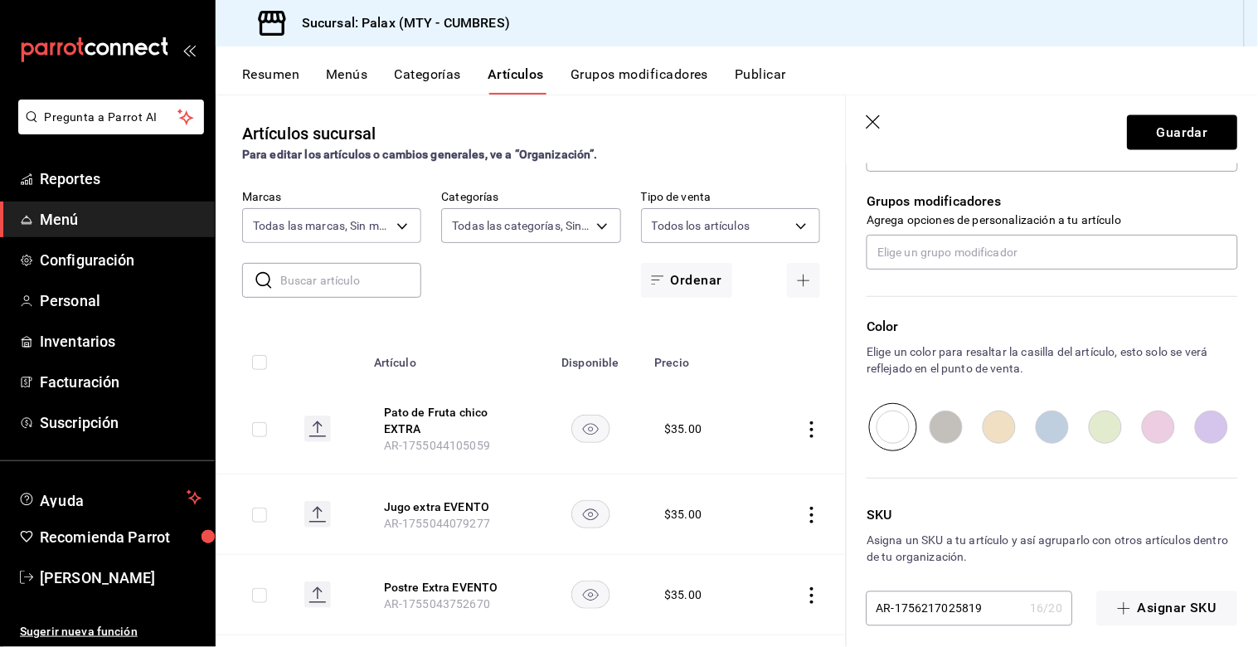
scroll to position [678, 0]
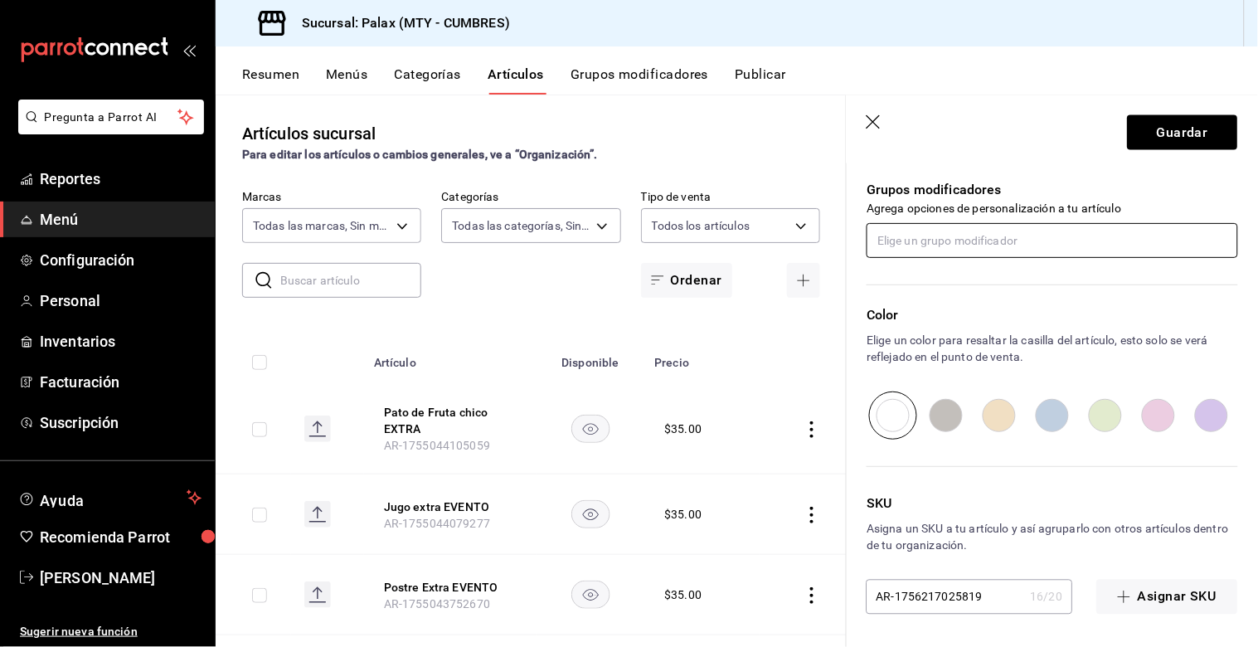
type input "$0.00"
click at [947, 244] on input "text" at bounding box center [1052, 240] width 371 height 35
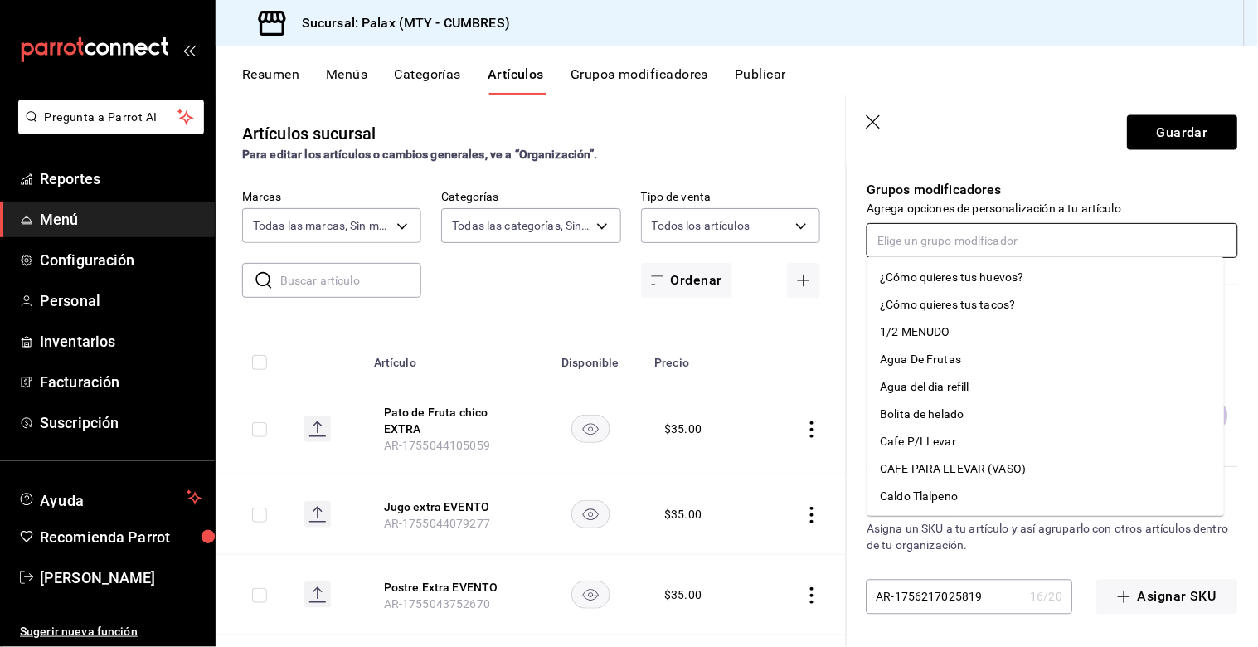
click at [956, 244] on input "text" at bounding box center [1052, 240] width 371 height 35
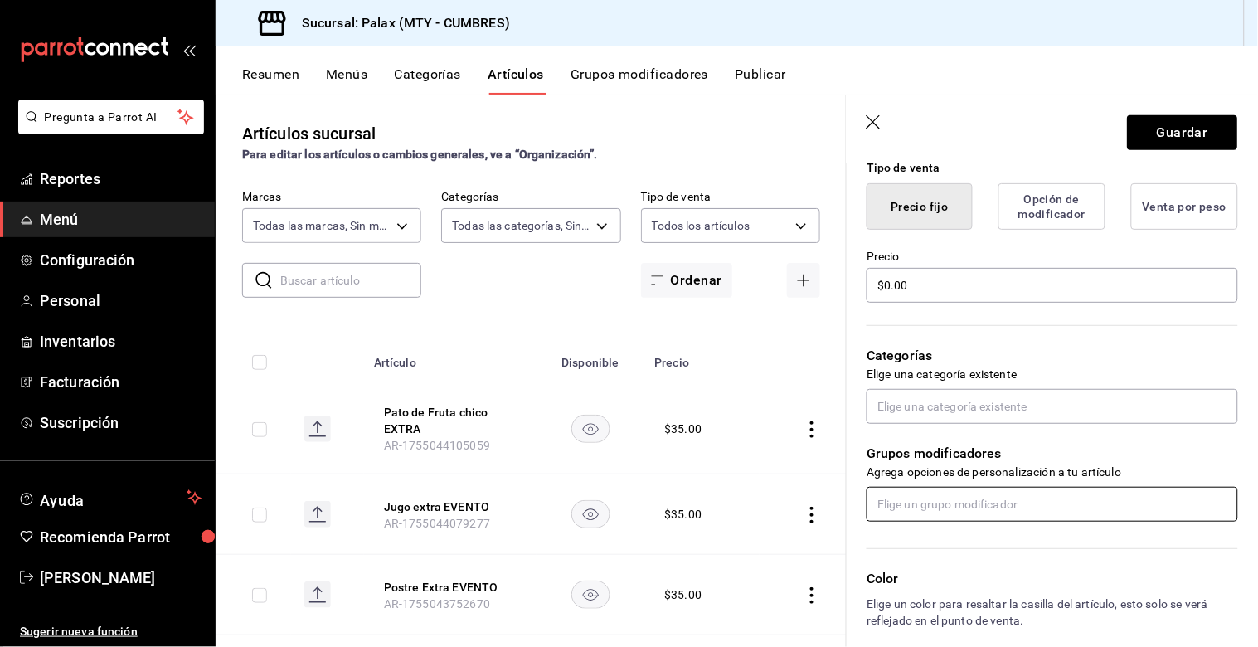
scroll to position [310, 0]
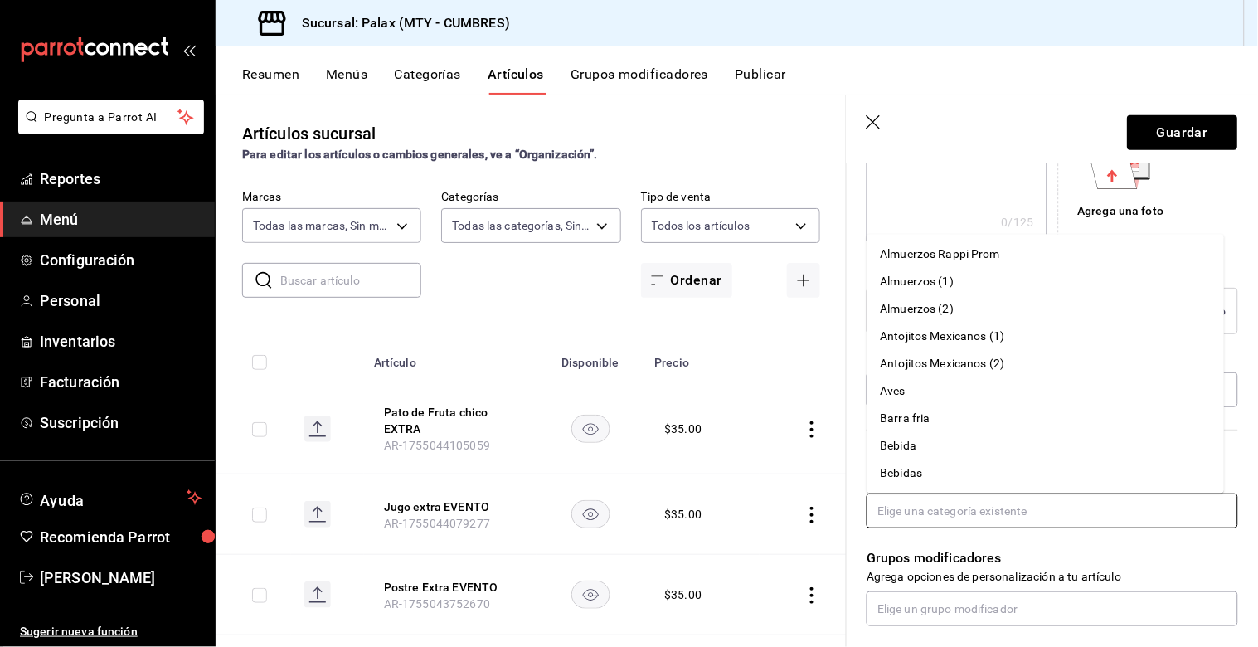
click at [959, 512] on input "text" at bounding box center [1052, 510] width 371 height 35
click at [909, 467] on li "Bebidas" at bounding box center [1045, 472] width 357 height 27
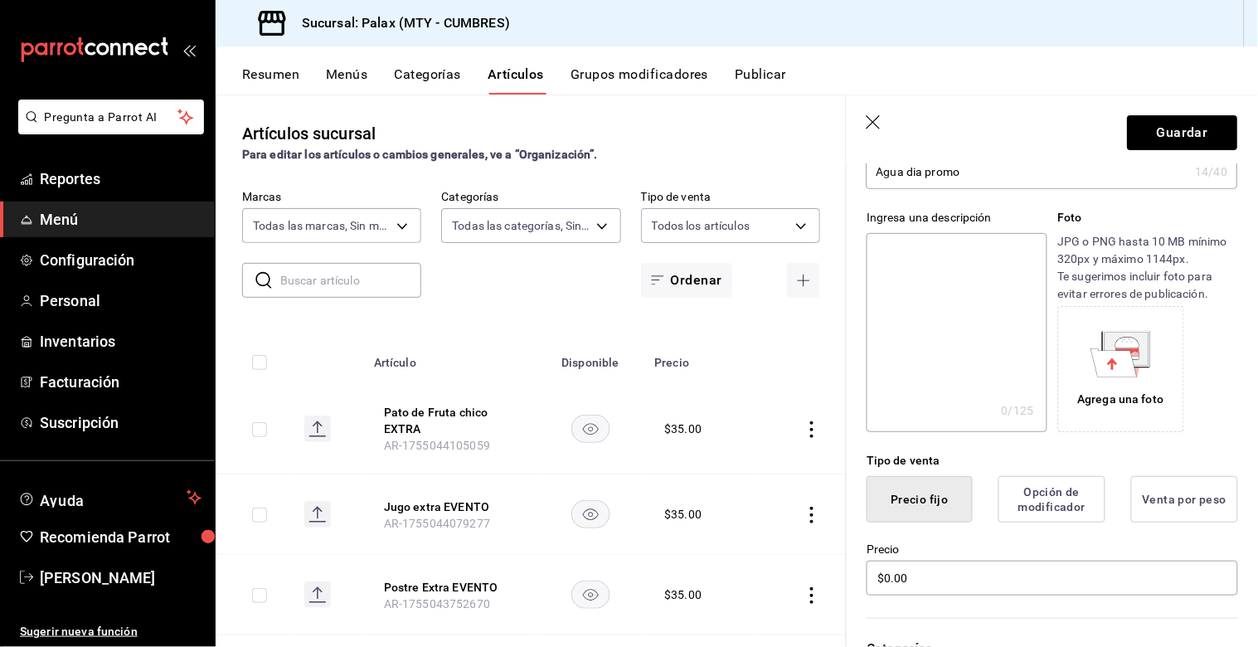
scroll to position [0, 0]
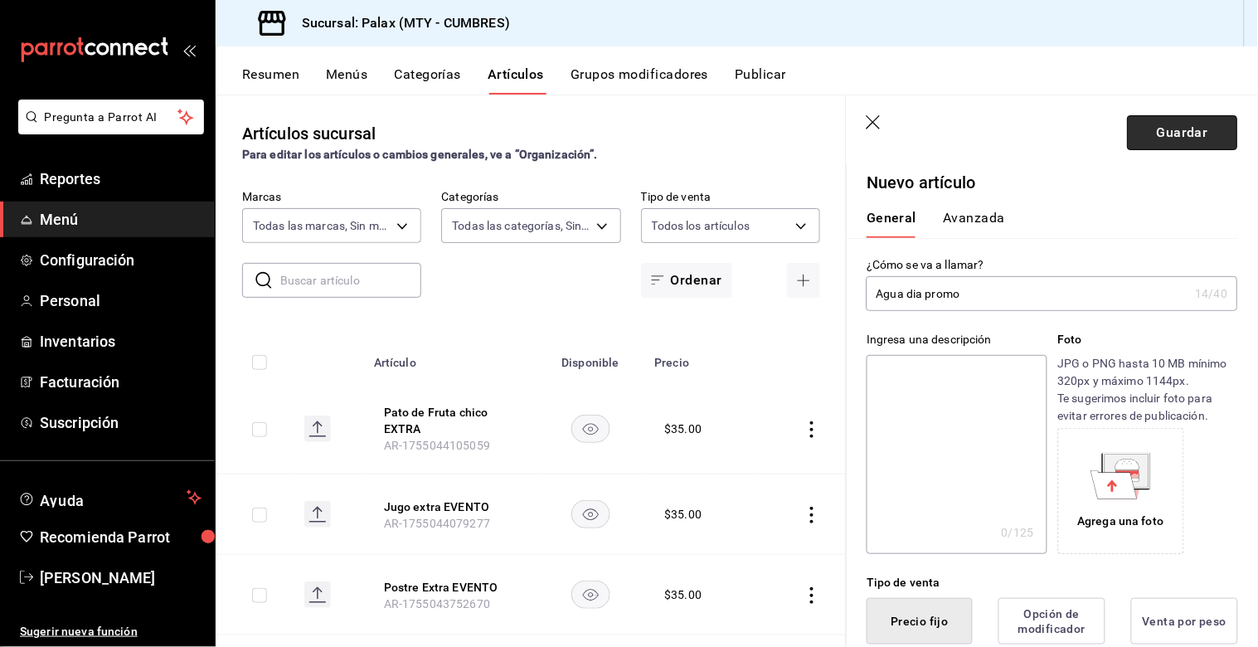
click at [1170, 139] on button "Guardar" at bounding box center [1183, 132] width 110 height 35
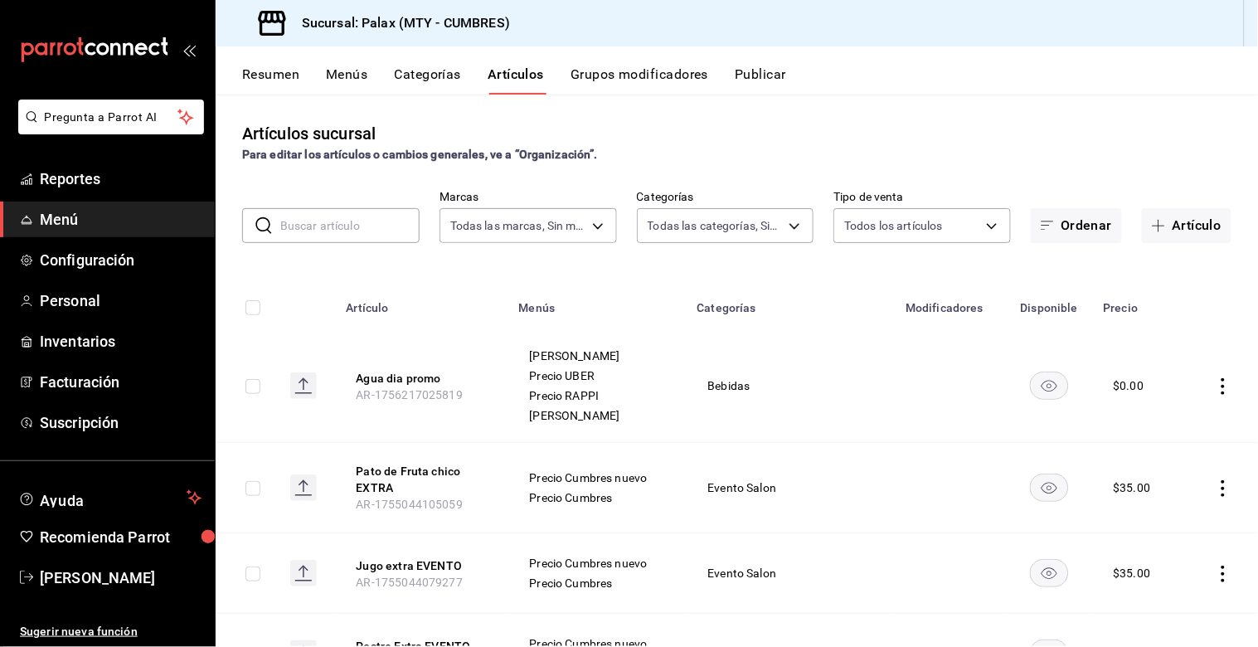
click at [1215, 391] on icon "actions" at bounding box center [1223, 386] width 17 height 17
click at [1159, 425] on span "Editar" at bounding box center [1160, 423] width 43 height 17
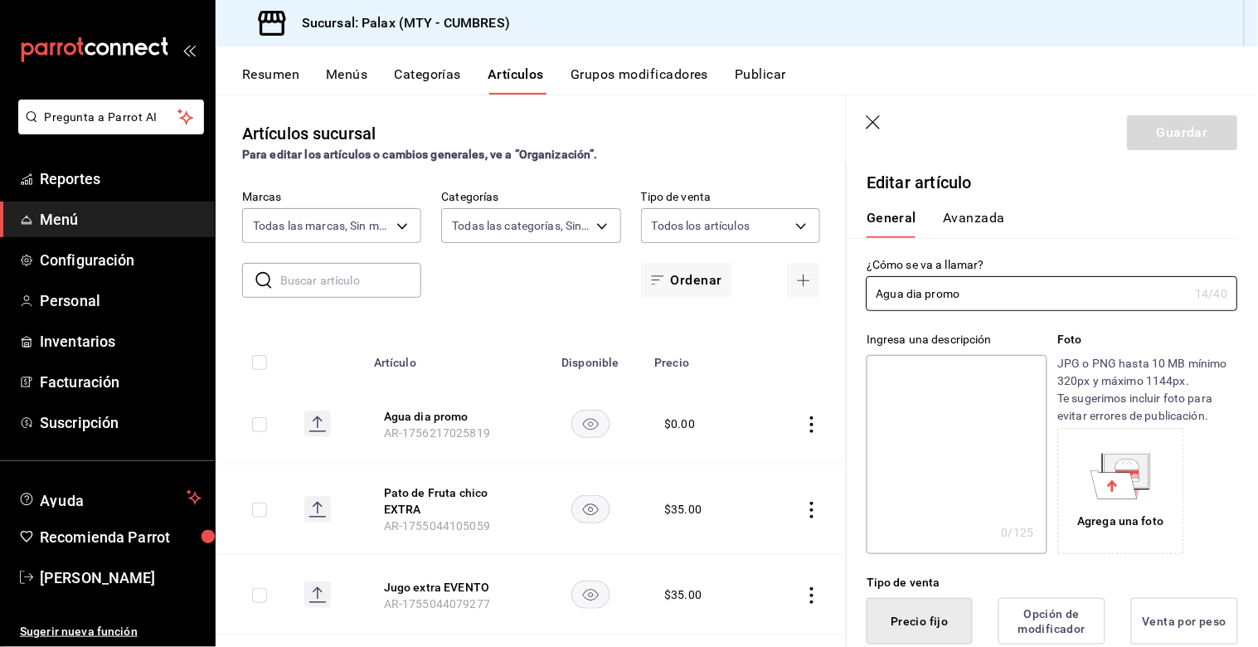
type input "$0.00"
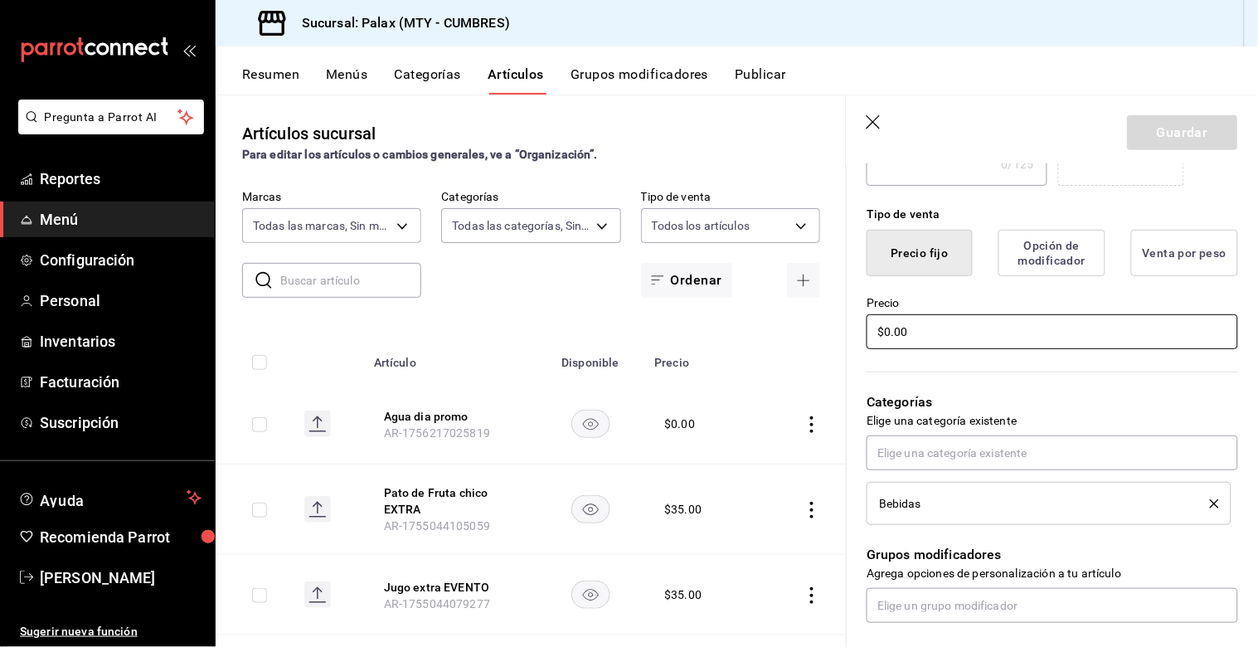
scroll to position [460, 0]
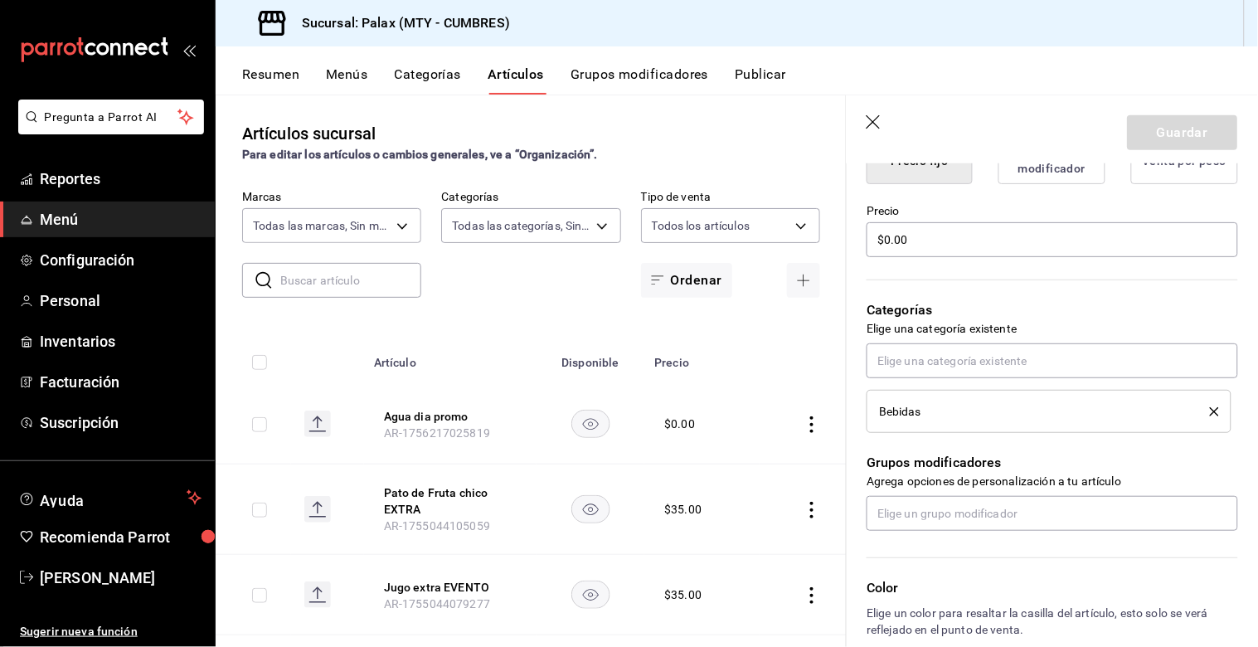
click at [1180, 408] on div "Bebidas" at bounding box center [1049, 411] width 340 height 18
click at [1210, 410] on icon "delete" at bounding box center [1214, 411] width 9 height 9
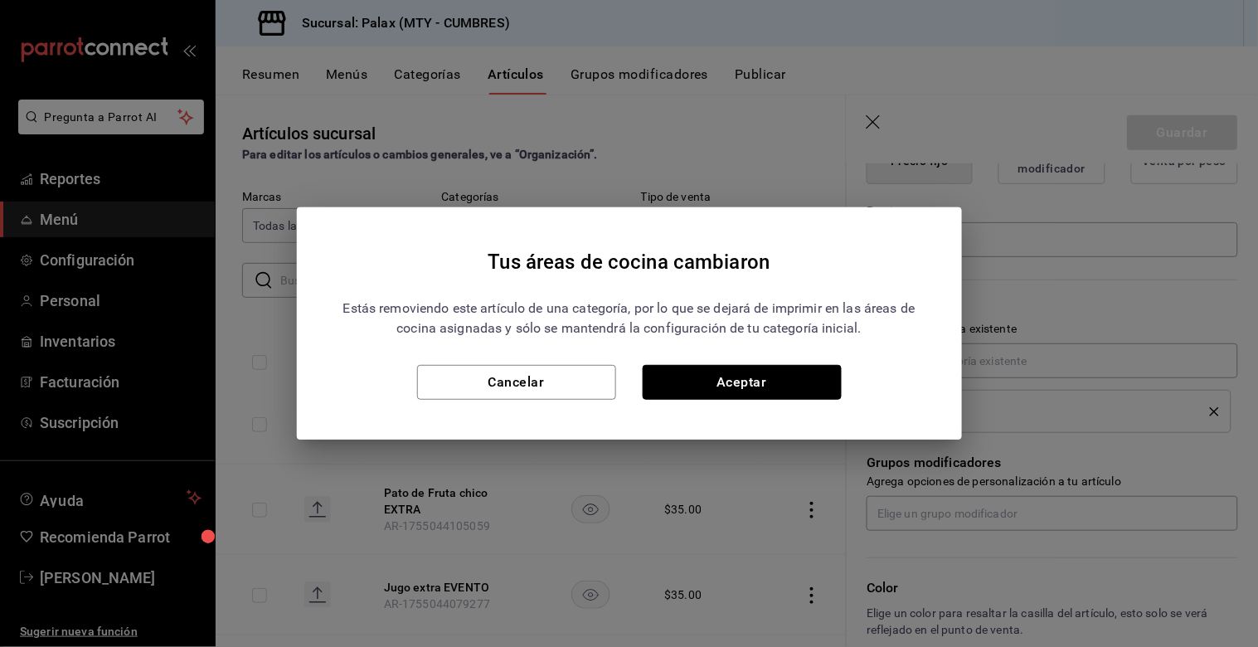
click at [725, 379] on button "Aceptar" at bounding box center [742, 382] width 199 height 35
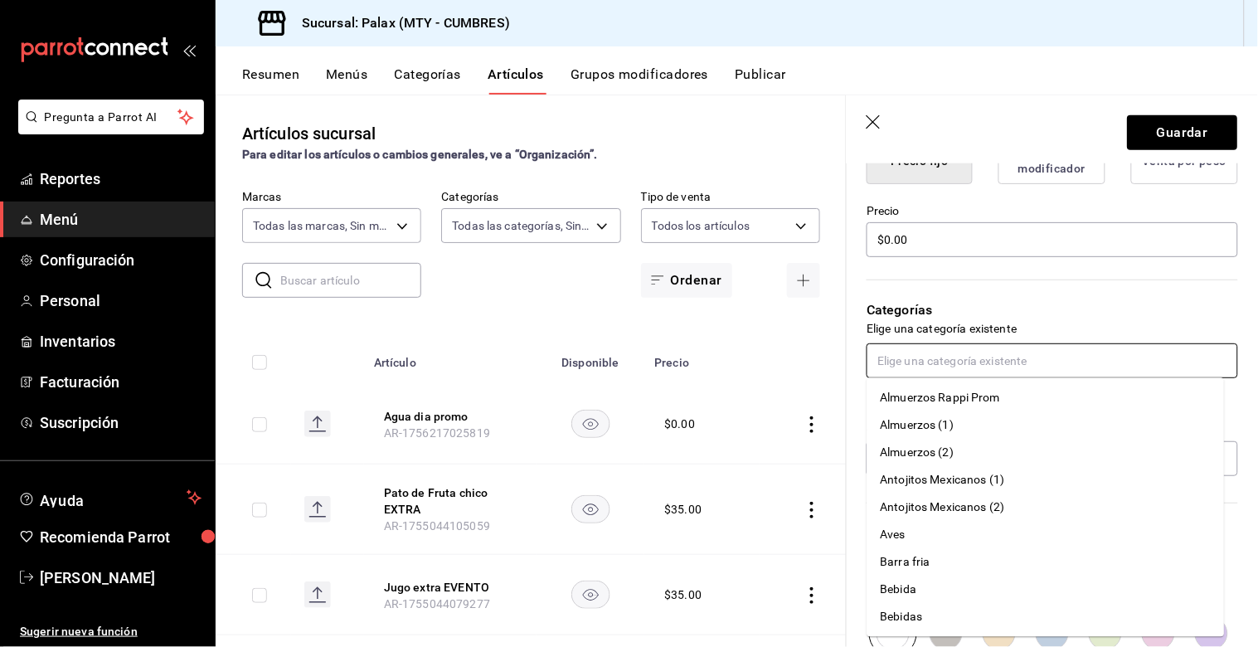
click at [969, 369] on input "text" at bounding box center [1052, 360] width 371 height 35
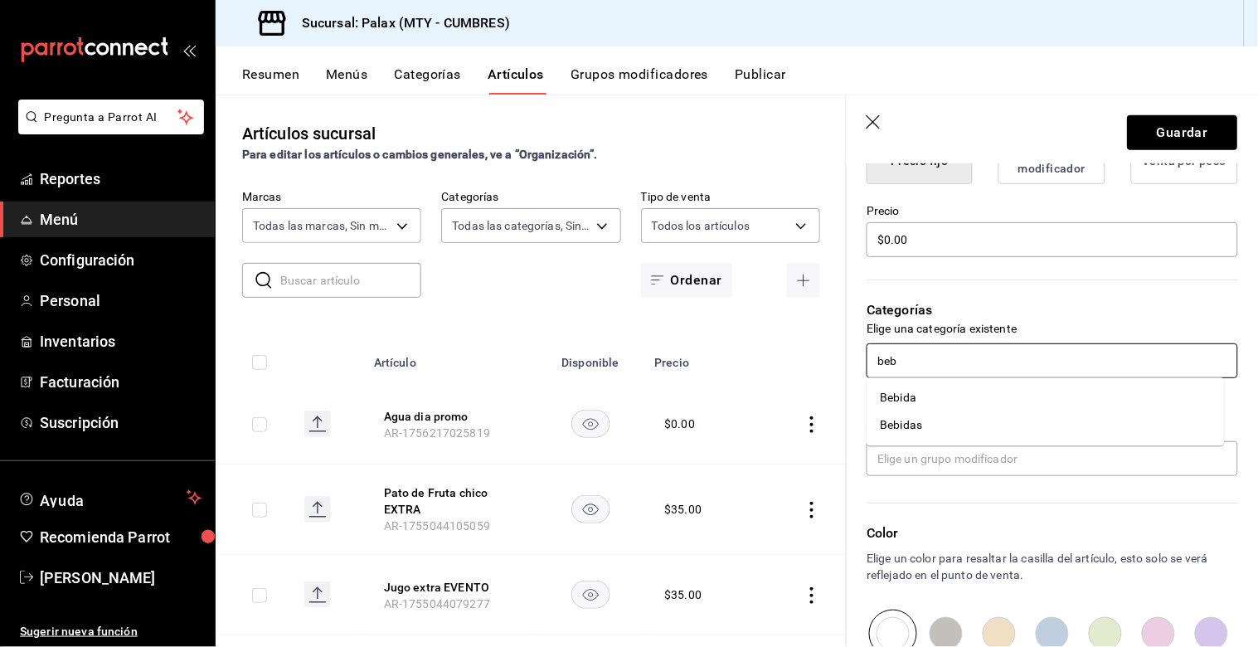
type input "bebi"
click at [885, 419] on li "Bebidas" at bounding box center [1045, 425] width 357 height 27
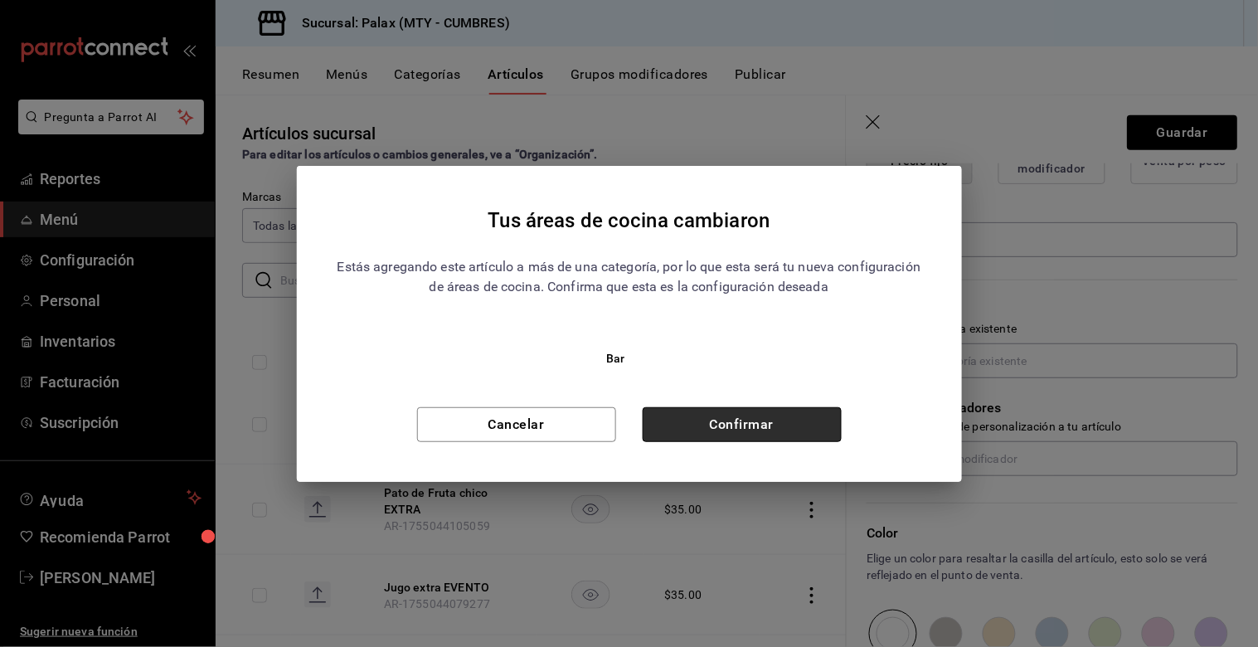
click at [765, 423] on button "Confirmar" at bounding box center [742, 424] width 199 height 35
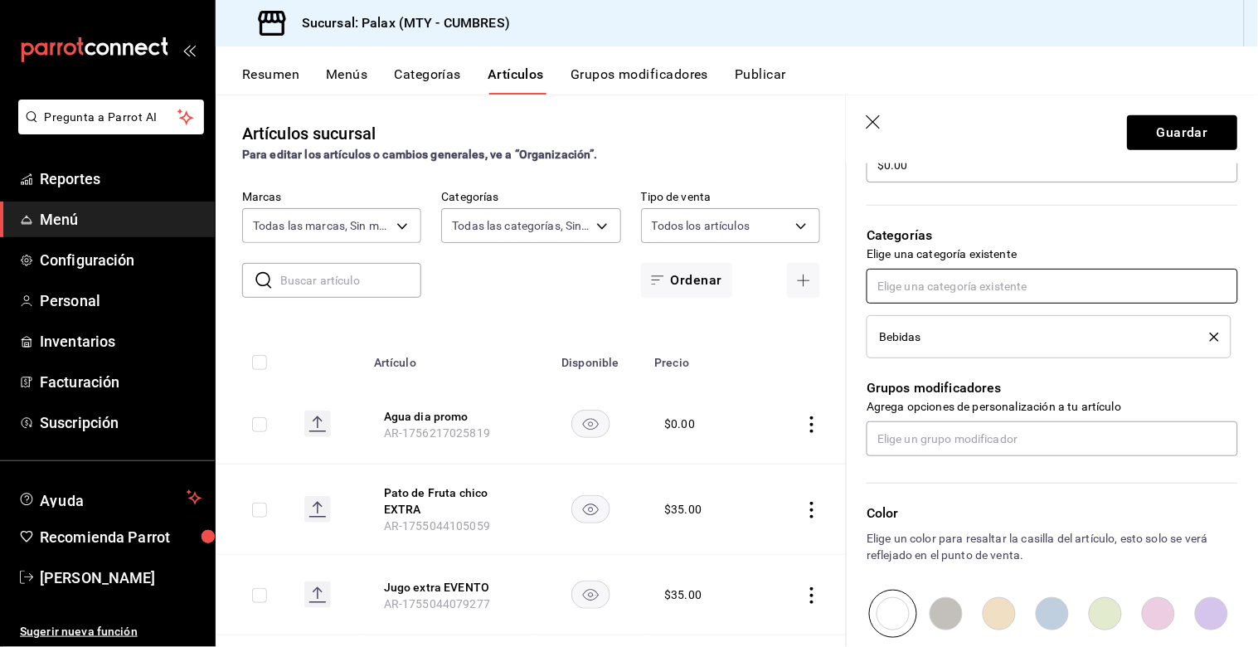
scroll to position [733, 0]
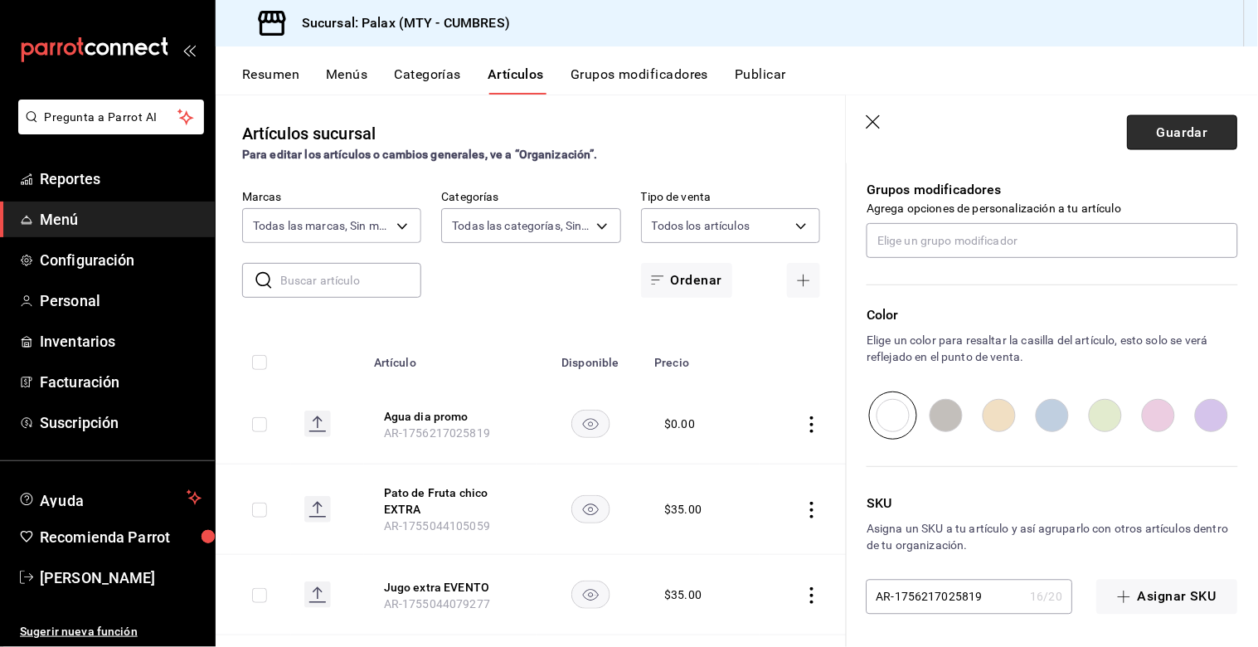
click at [1180, 134] on button "Guardar" at bounding box center [1183, 132] width 110 height 35
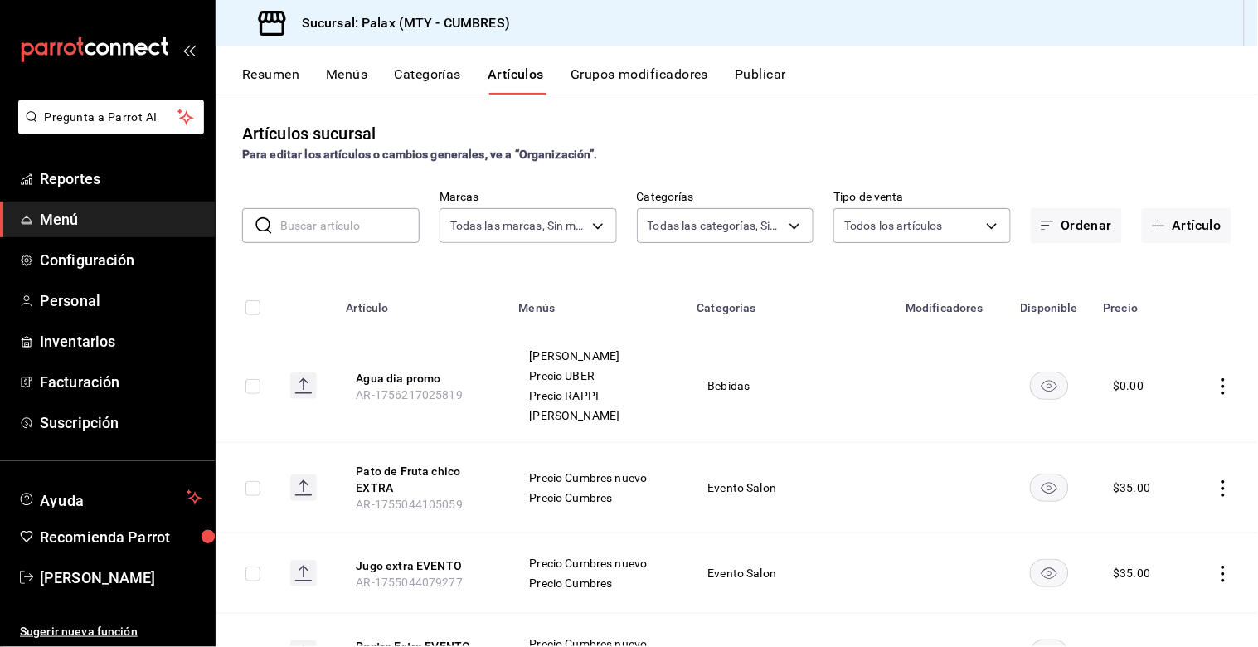
click at [1216, 390] on icon "actions" at bounding box center [1223, 386] width 17 height 17
click at [1150, 426] on span "Editar" at bounding box center [1160, 423] width 43 height 17
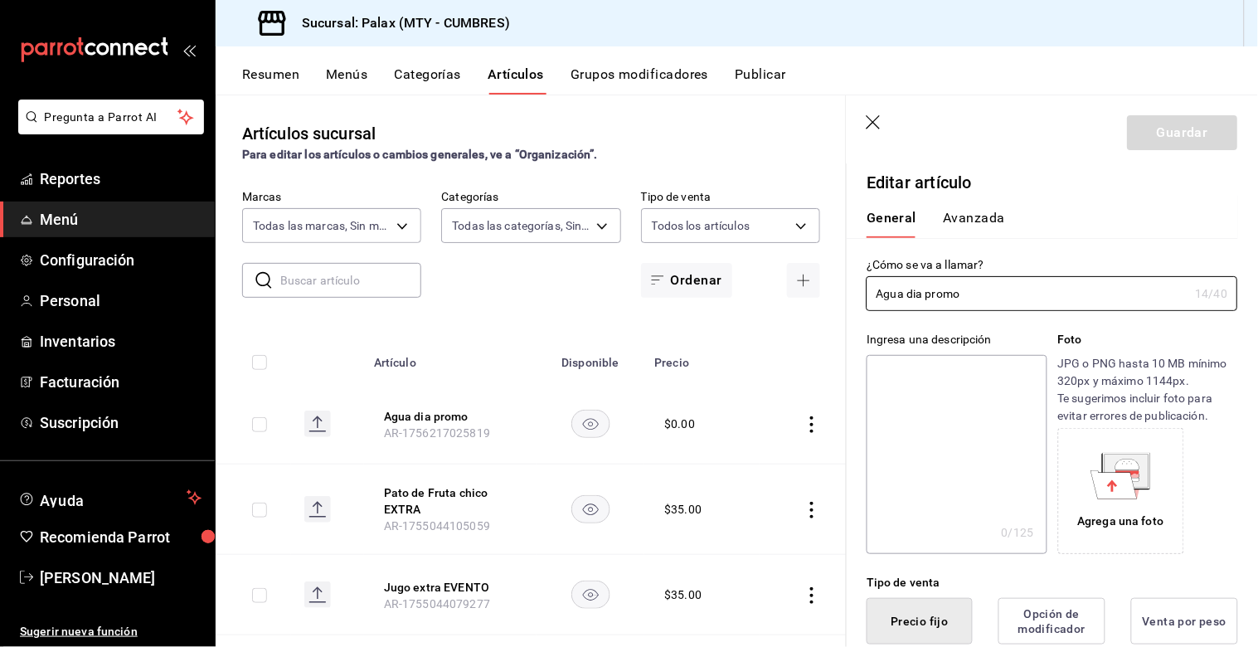
type input "$0.00"
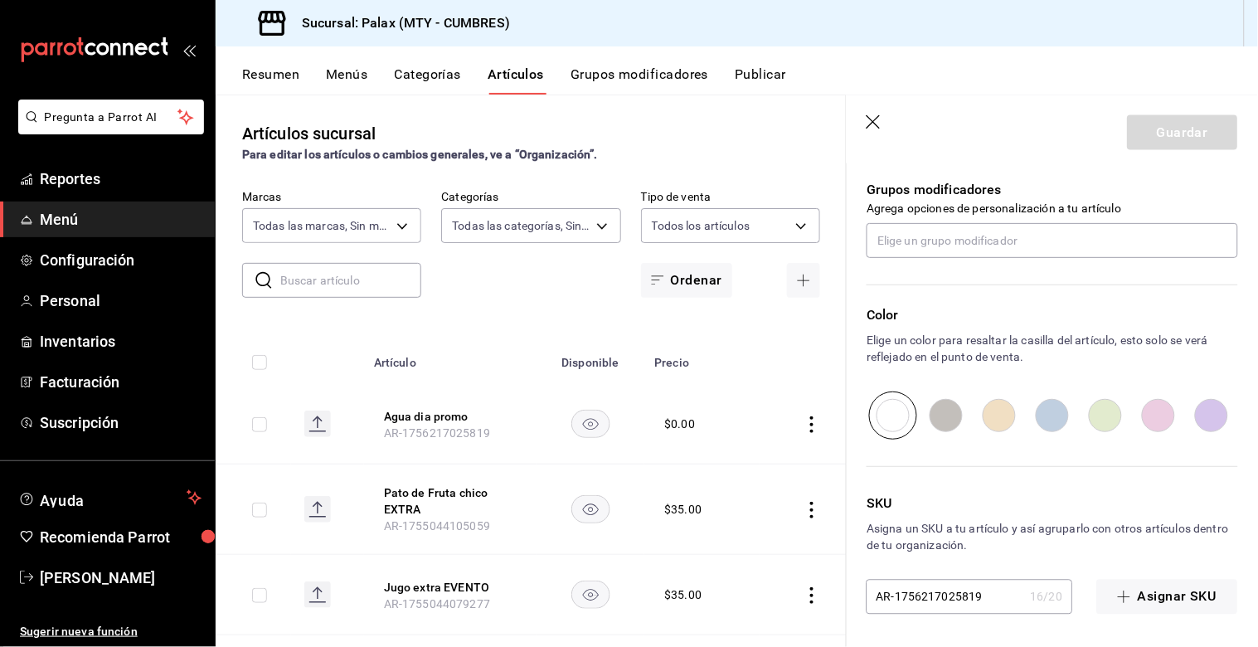
scroll to position [550, 0]
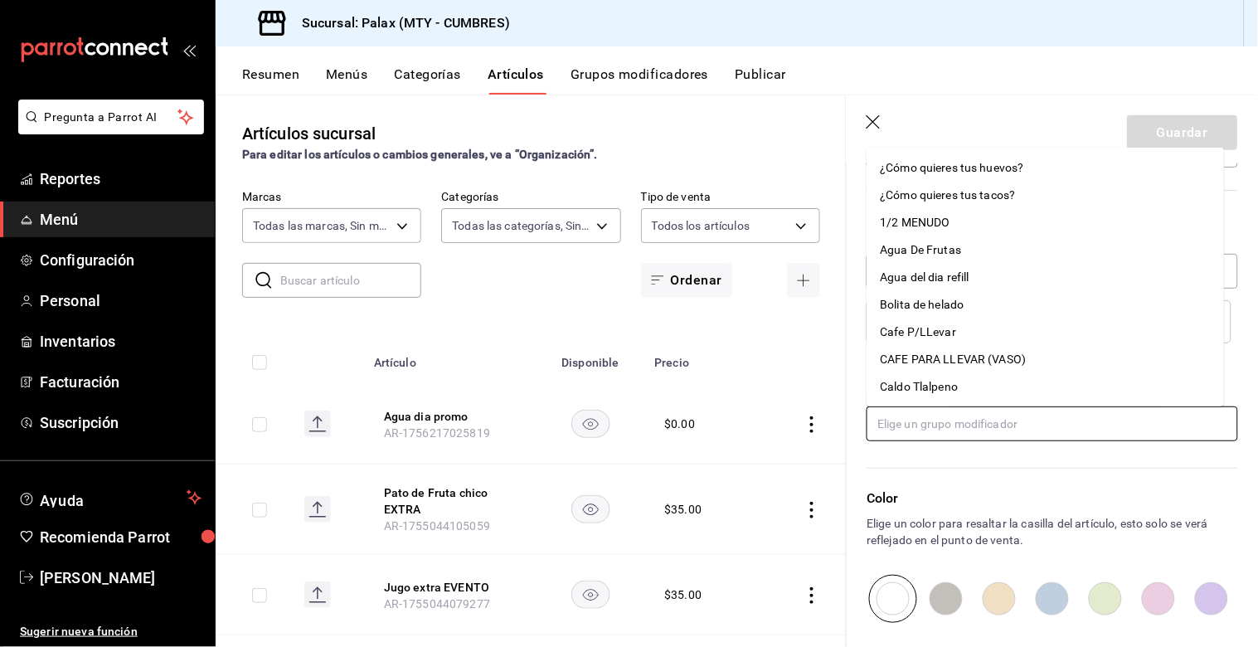
click at [1026, 424] on input "text" at bounding box center [1052, 423] width 371 height 35
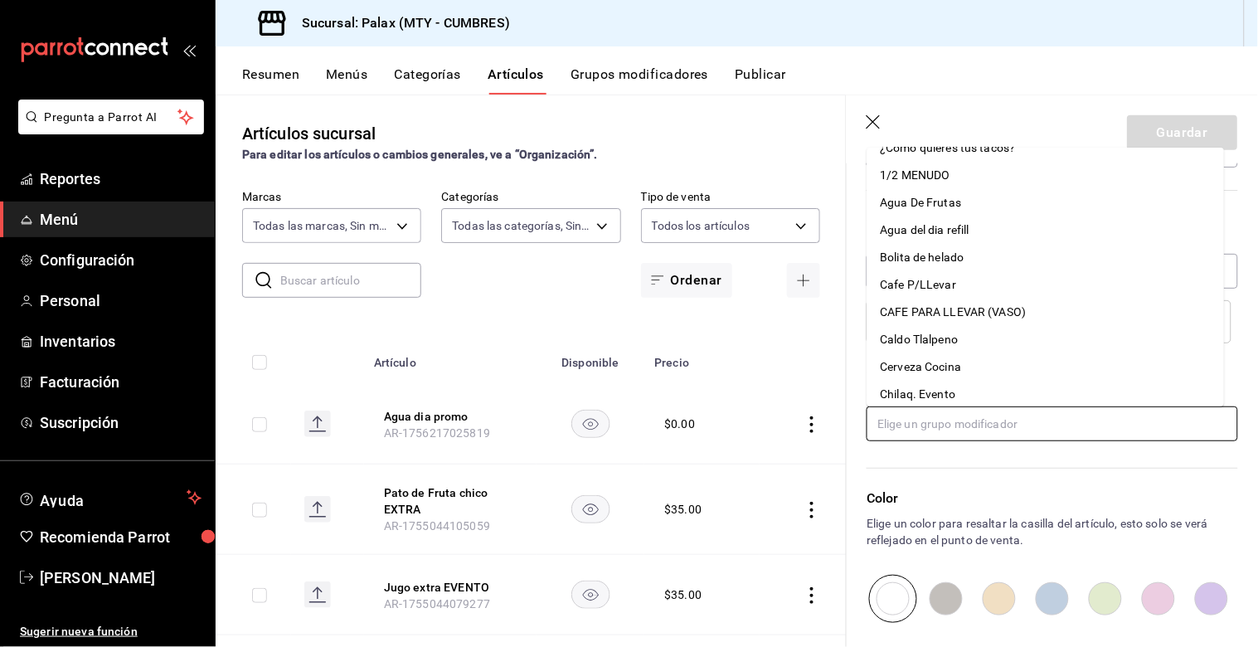
scroll to position [0, 0]
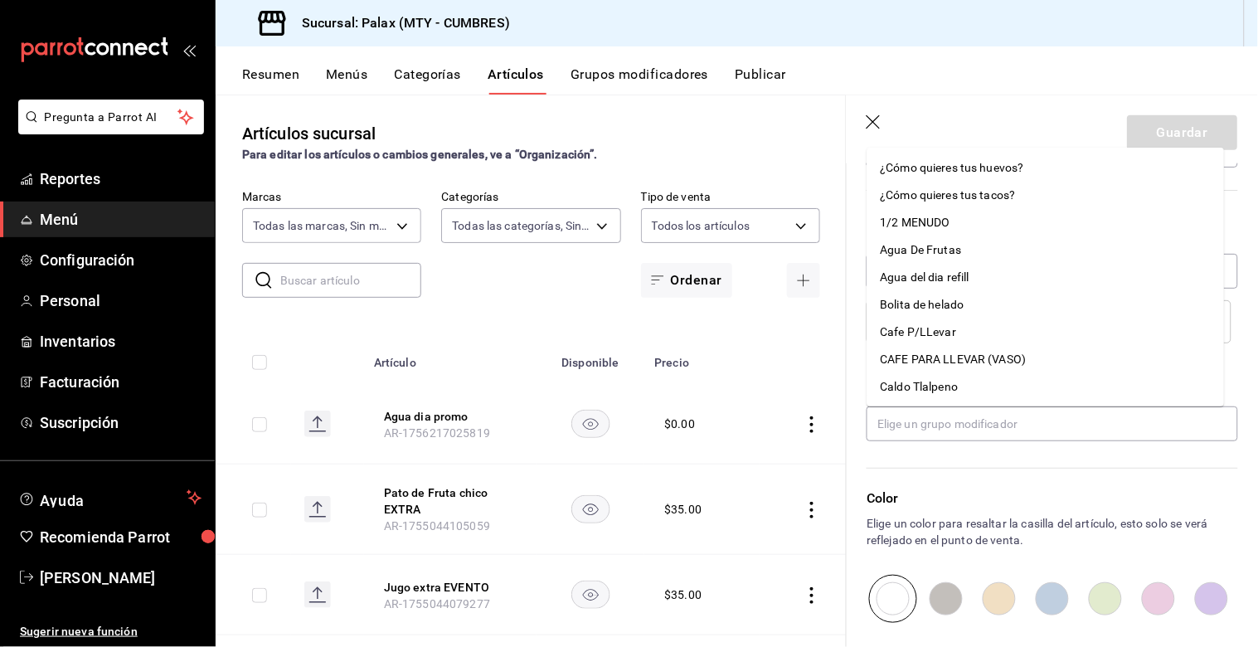
click at [1031, 458] on div "Color Elige un color para resaltar la casilla del artículo, esto solo se verá r…" at bounding box center [1042, 532] width 391 height 182
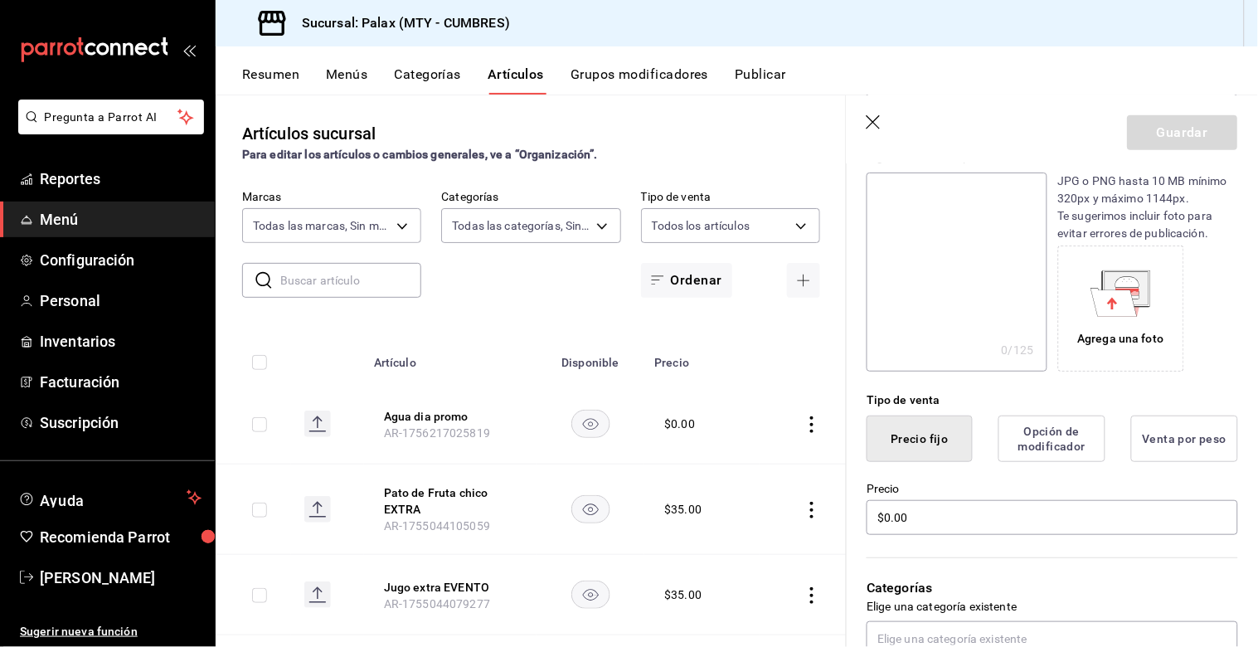
scroll to position [181, 0]
click at [1053, 449] on button "Opción de modificador" at bounding box center [1051, 440] width 107 height 46
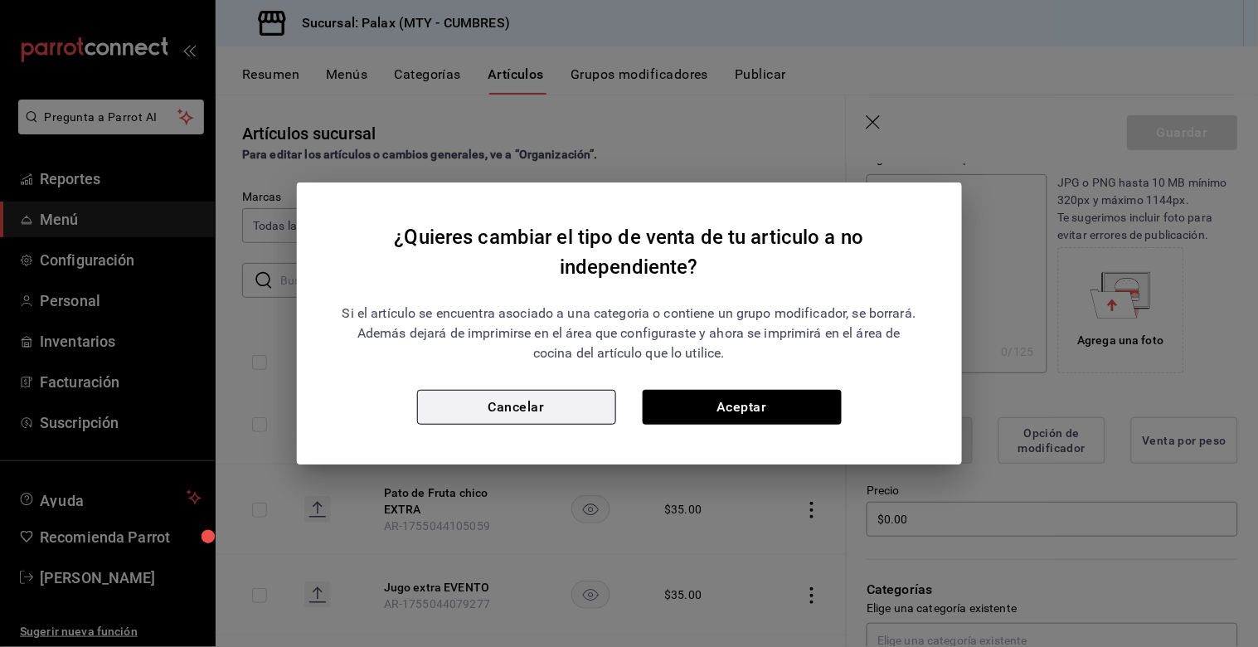
click at [543, 401] on button "Cancelar" at bounding box center [516, 407] width 199 height 35
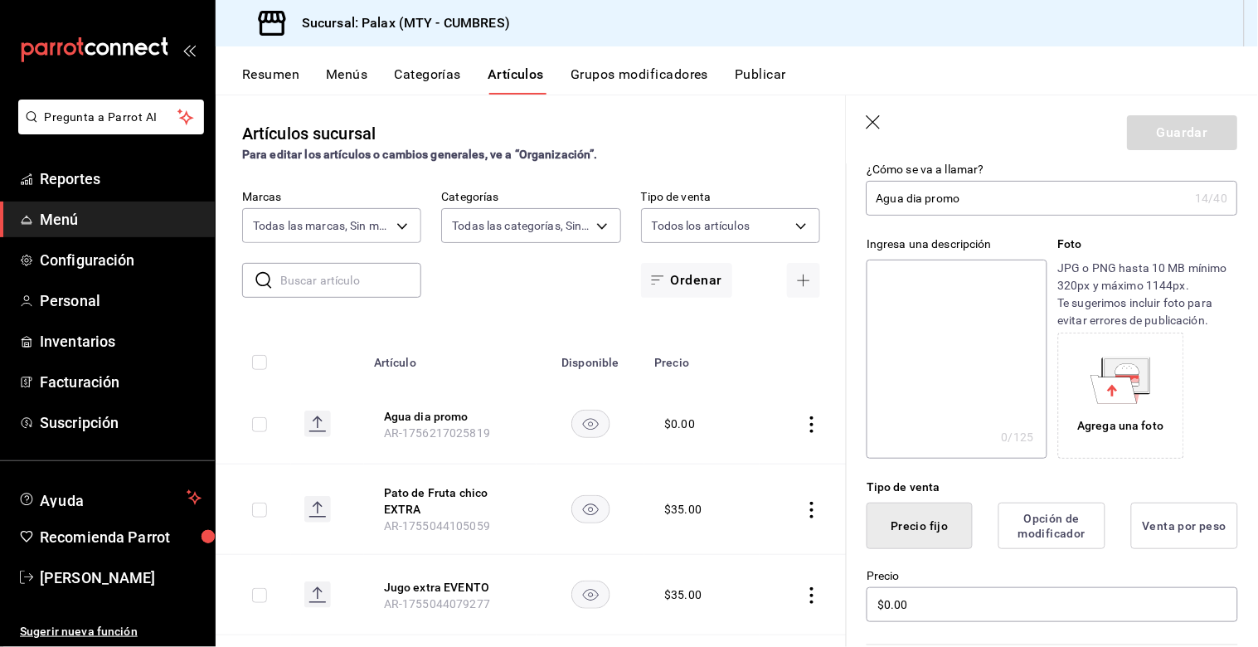
scroll to position [276, 0]
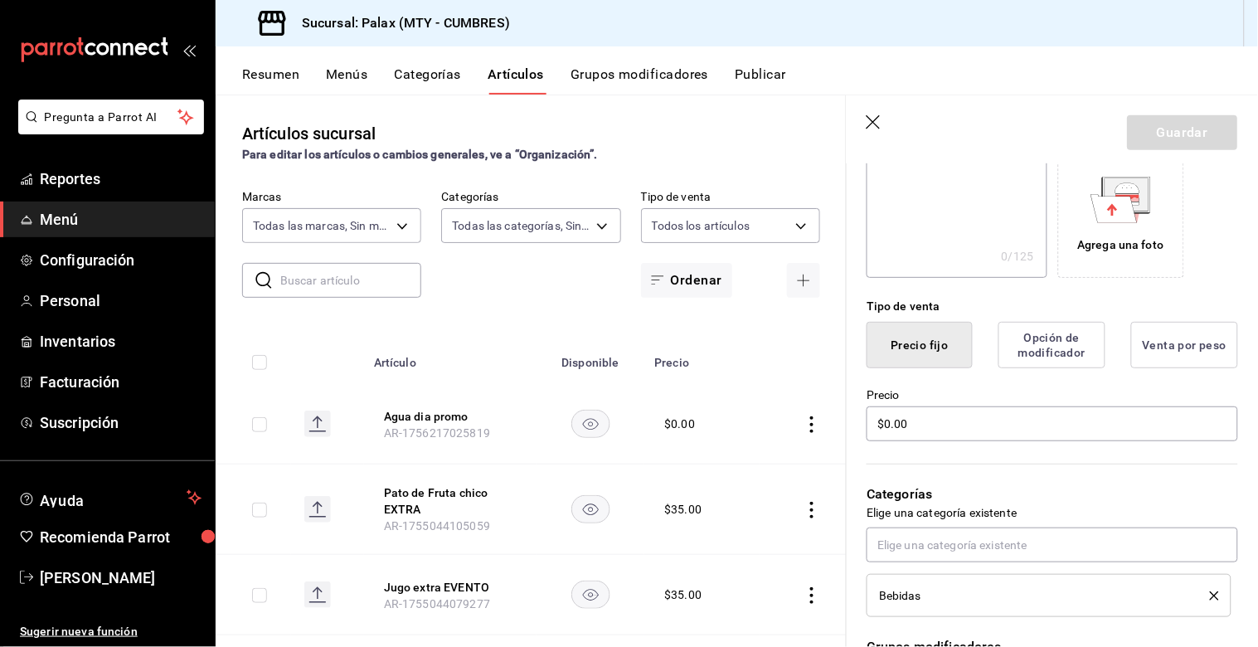
click at [918, 342] on button "Precio fijo" at bounding box center [920, 345] width 106 height 46
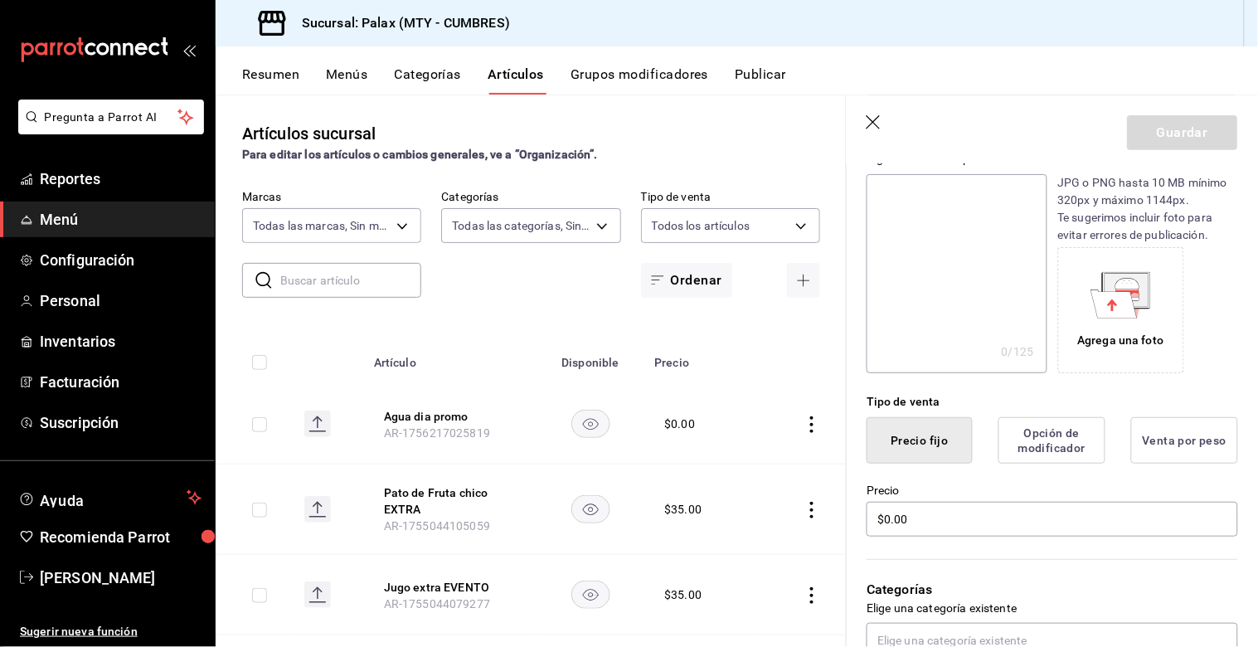
scroll to position [0, 0]
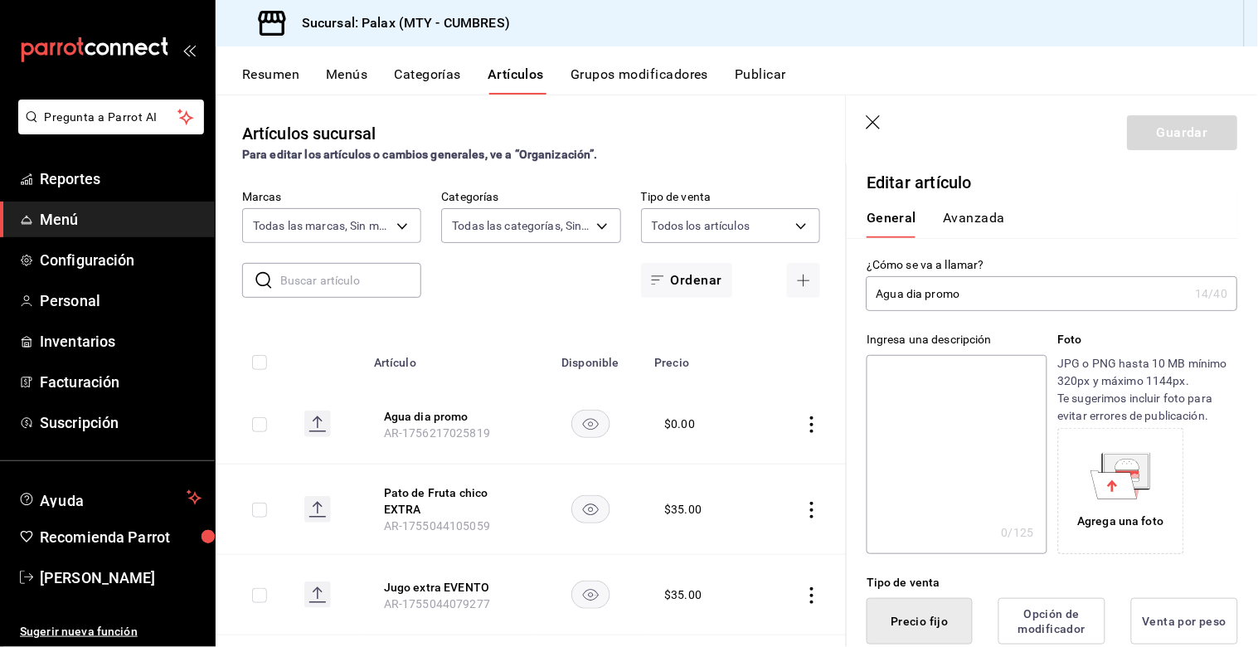
click at [976, 221] on button "Avanzada" at bounding box center [974, 224] width 62 height 28
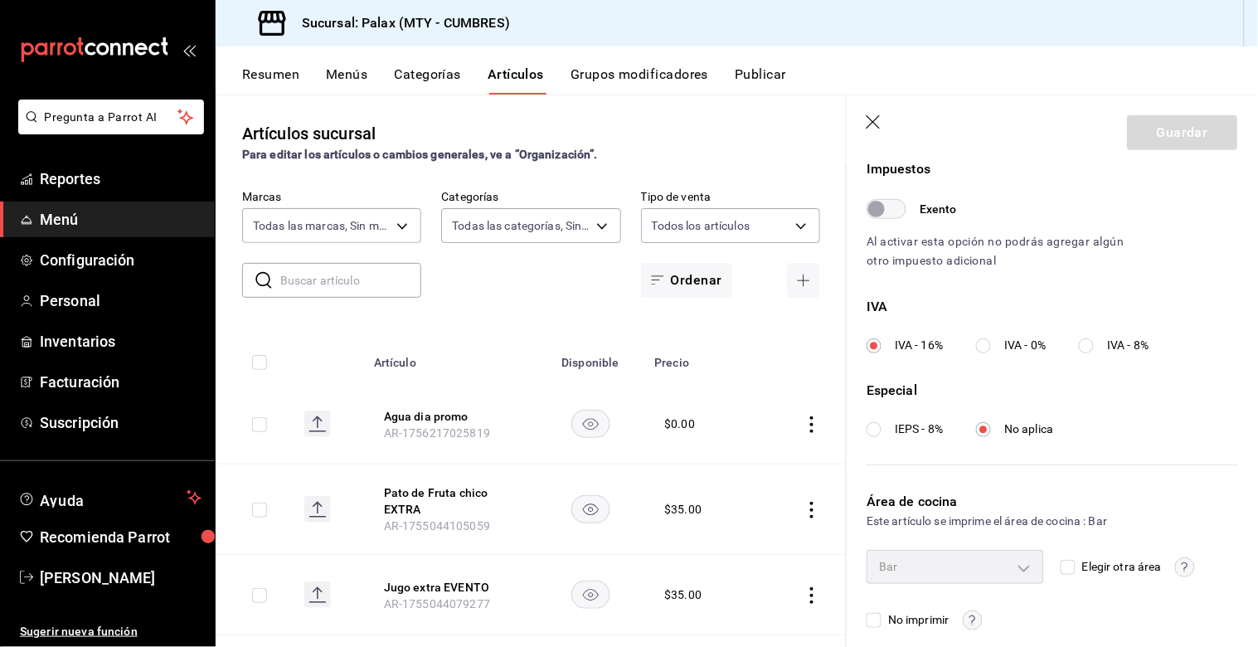
scroll to position [524, 0]
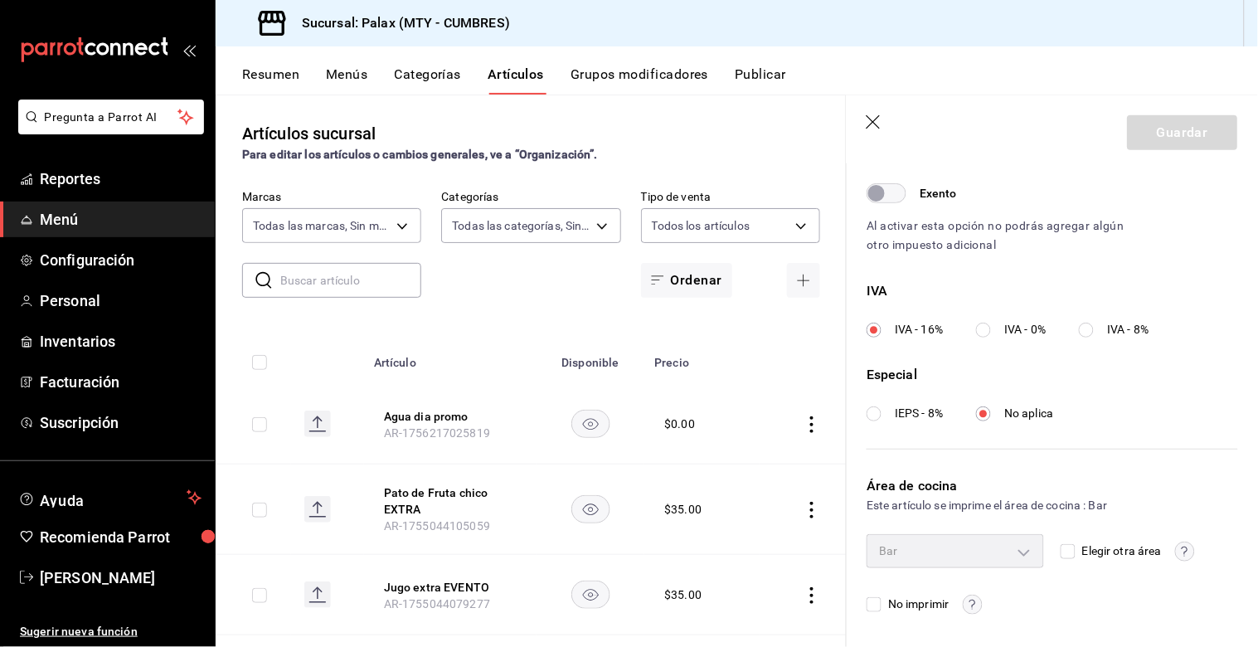
click at [819, 377] on th at bounding box center [803, 357] width 87 height 53
click at [874, 130] on icon "button" at bounding box center [875, 123] width 17 height 17
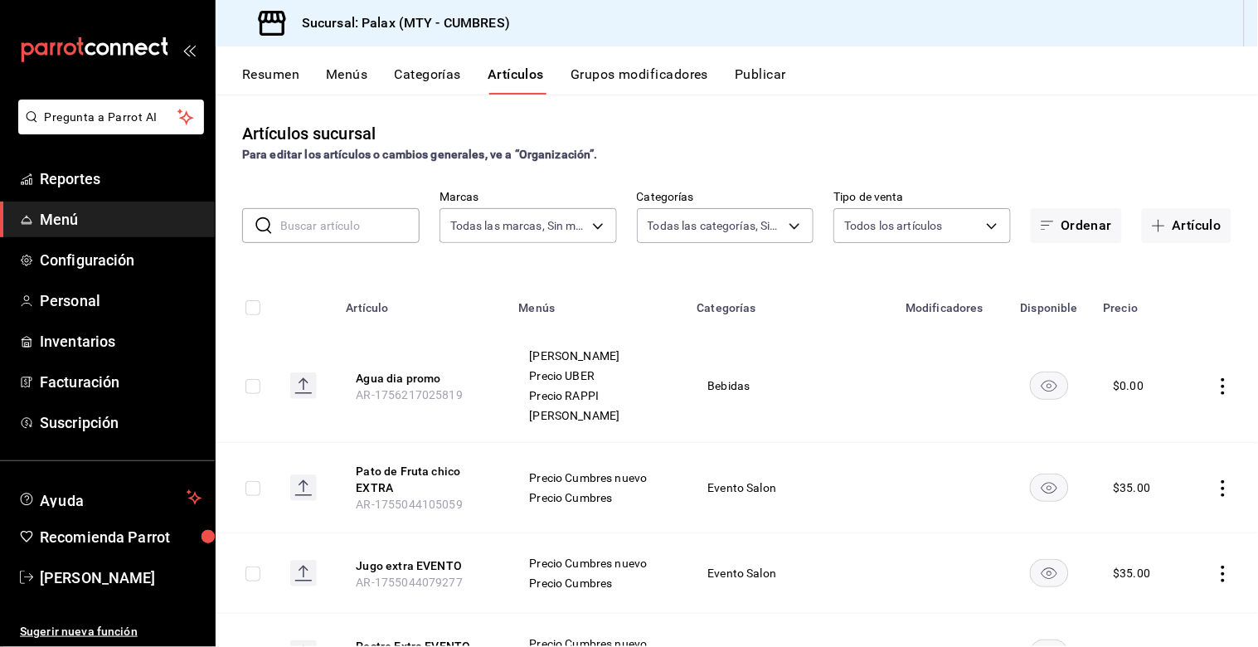
click at [537, 386] on div "Precio DIDI Precio UBER Precio RAPPI Precio Carta" at bounding box center [598, 385] width 138 height 73
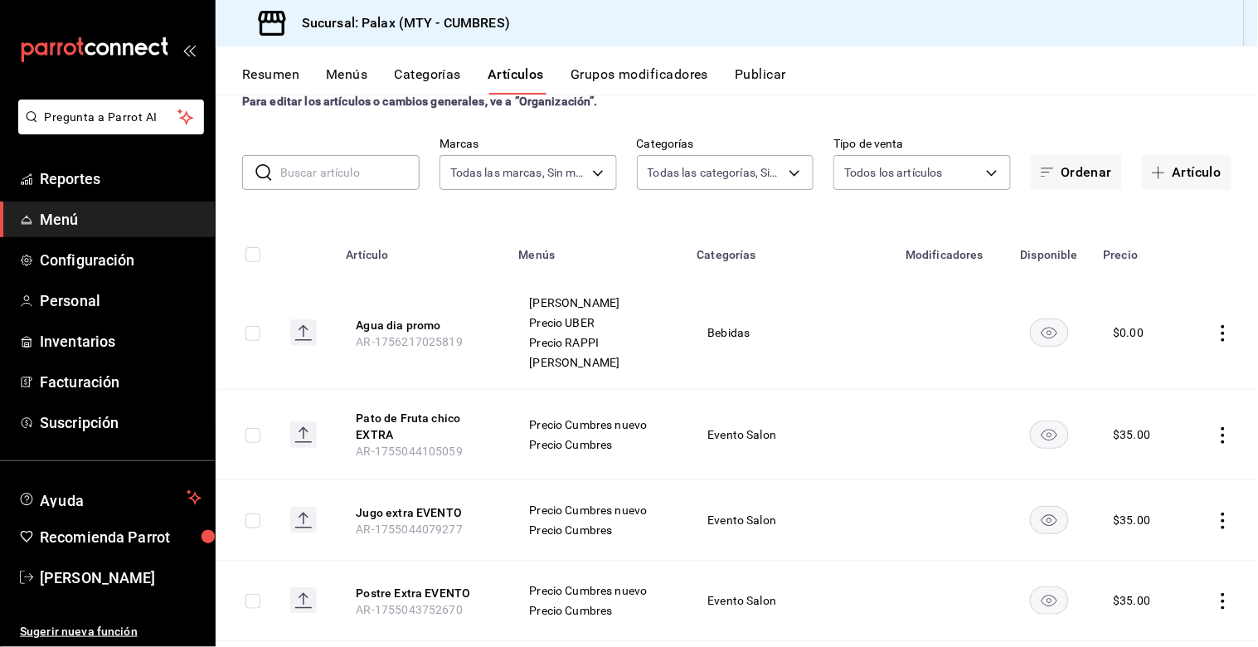
scroll to position [92, 0]
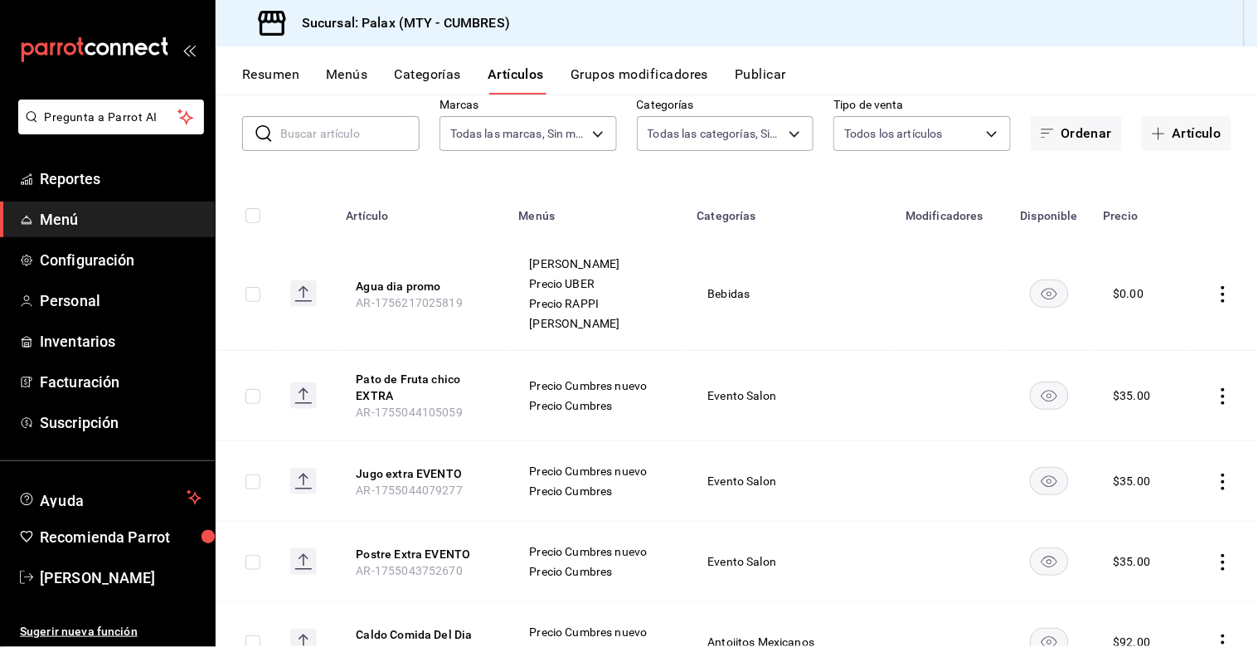
click at [1216, 294] on td at bounding box center [1222, 294] width 70 height 114
click at [1215, 294] on icon "actions" at bounding box center [1223, 294] width 17 height 17
click at [1212, 297] on div at bounding box center [629, 323] width 1258 height 647
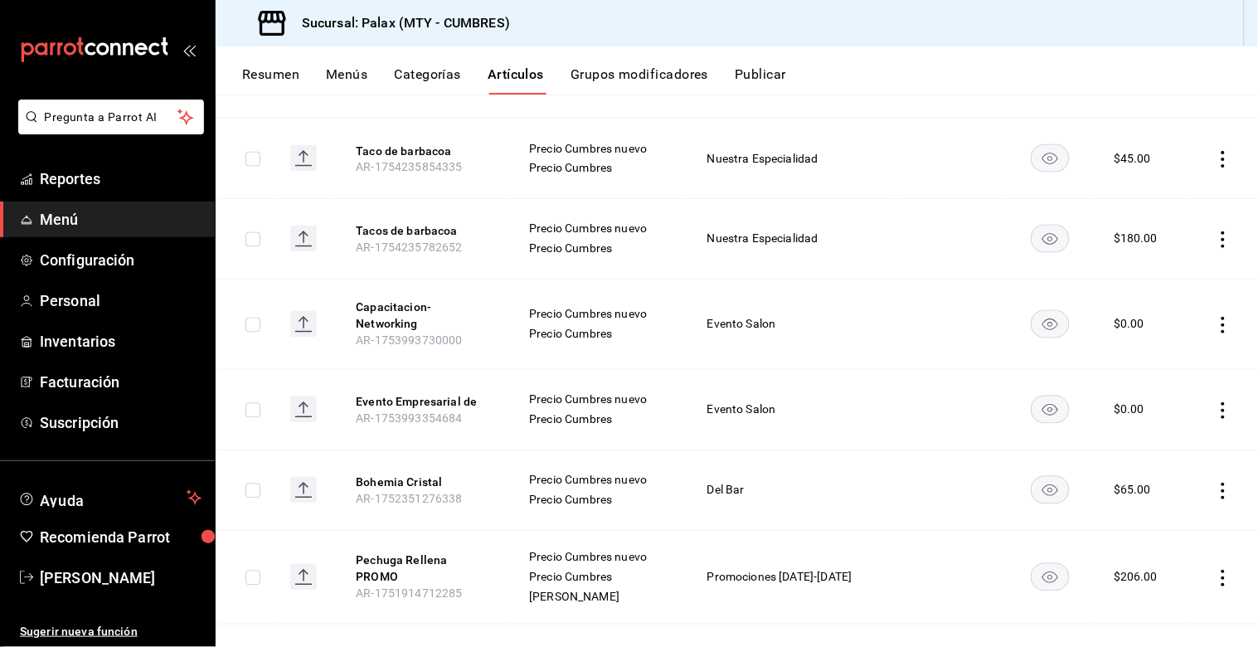
scroll to position [0, 0]
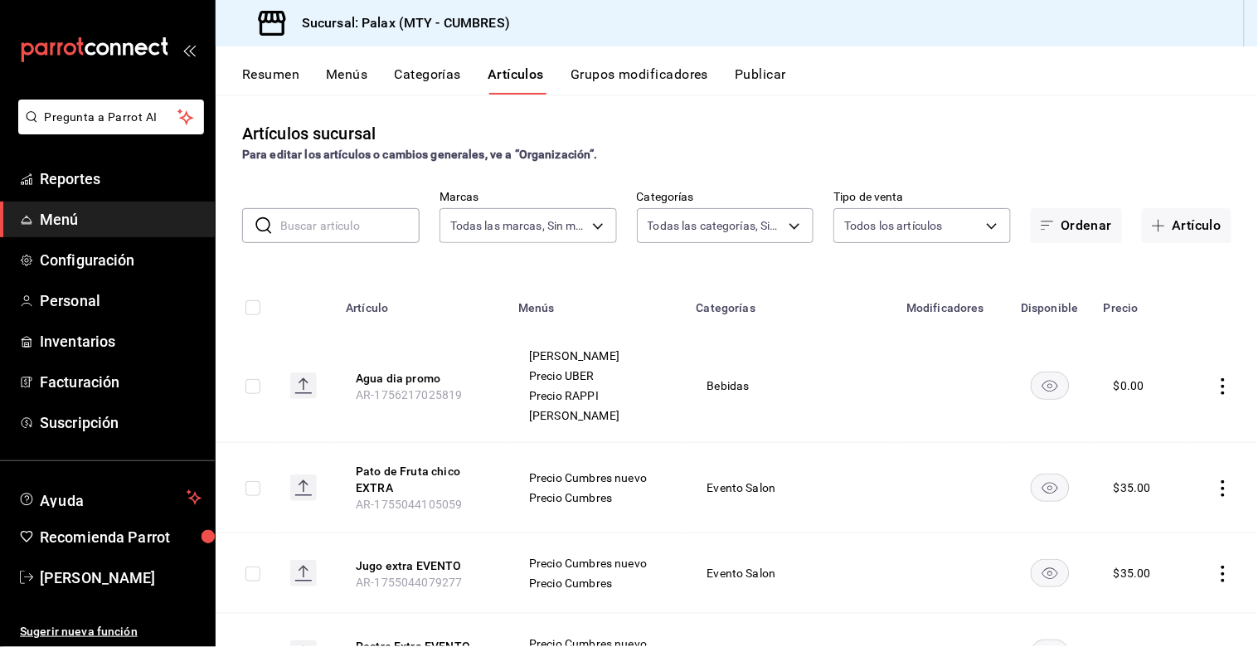
click at [329, 211] on input "text" at bounding box center [349, 225] width 139 height 33
drag, startPoint x: 1165, startPoint y: 228, endPoint x: 1079, endPoint y: 592, distance: 374.1
click at [1165, 228] on button "Artículo" at bounding box center [1187, 225] width 90 height 35
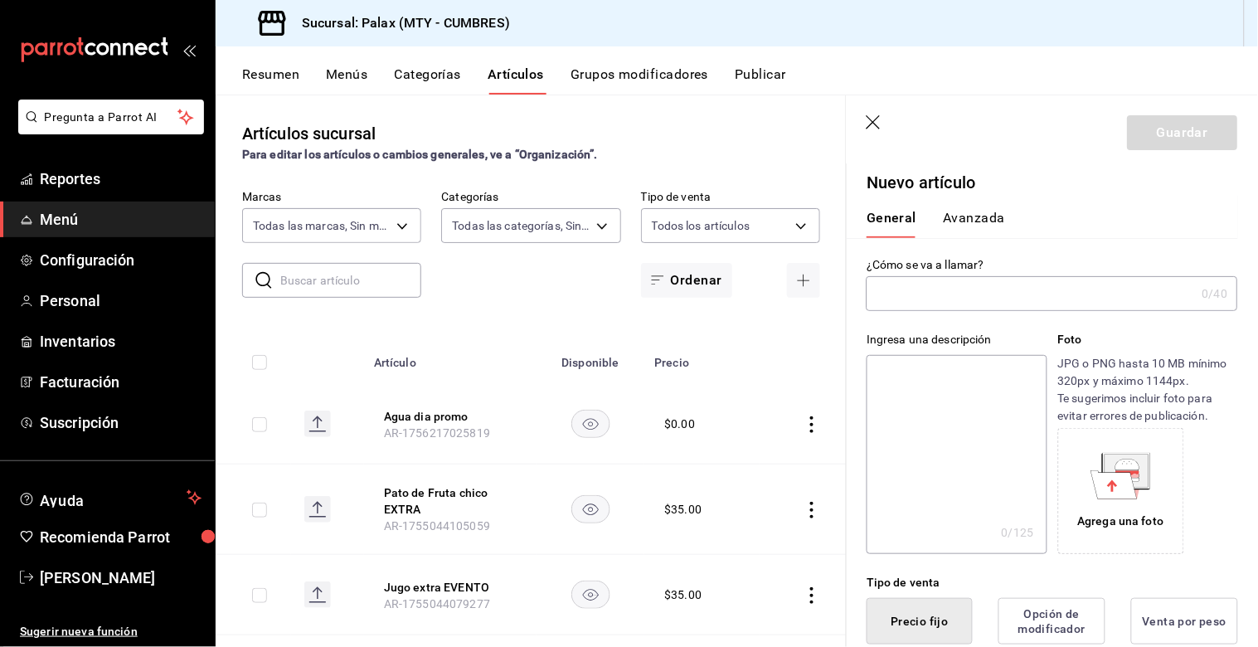
click at [896, 285] on input "text" at bounding box center [1031, 293] width 329 height 33
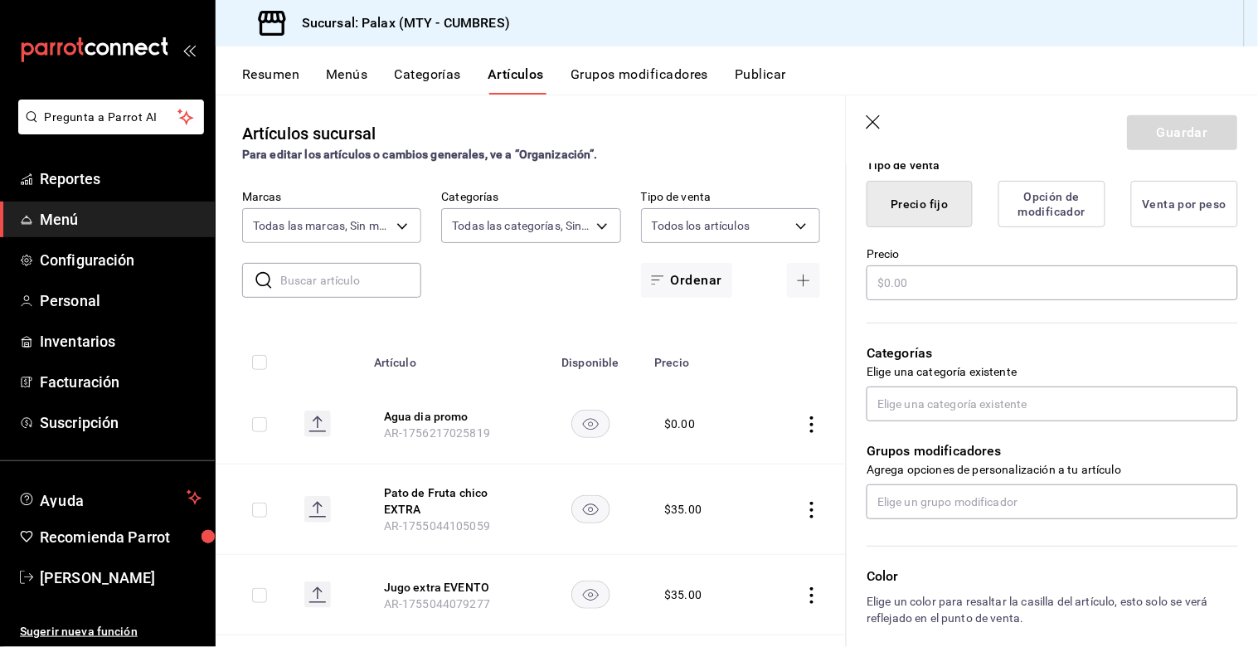
scroll to position [460, 0]
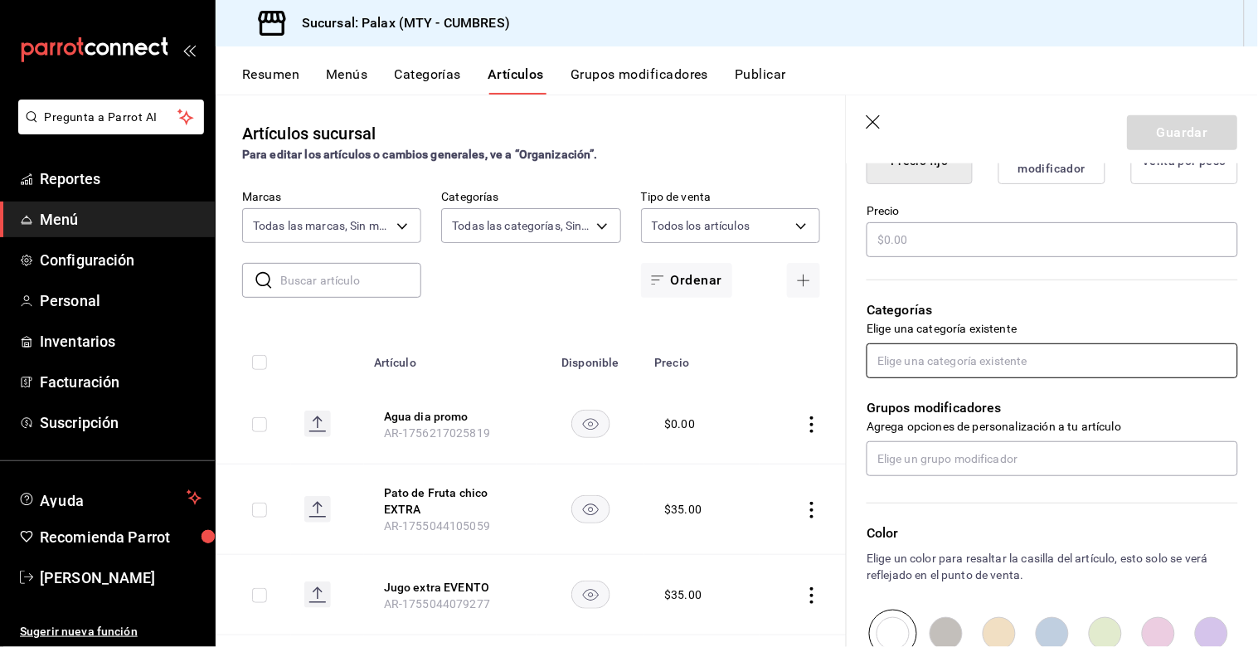
type input "postre promo"
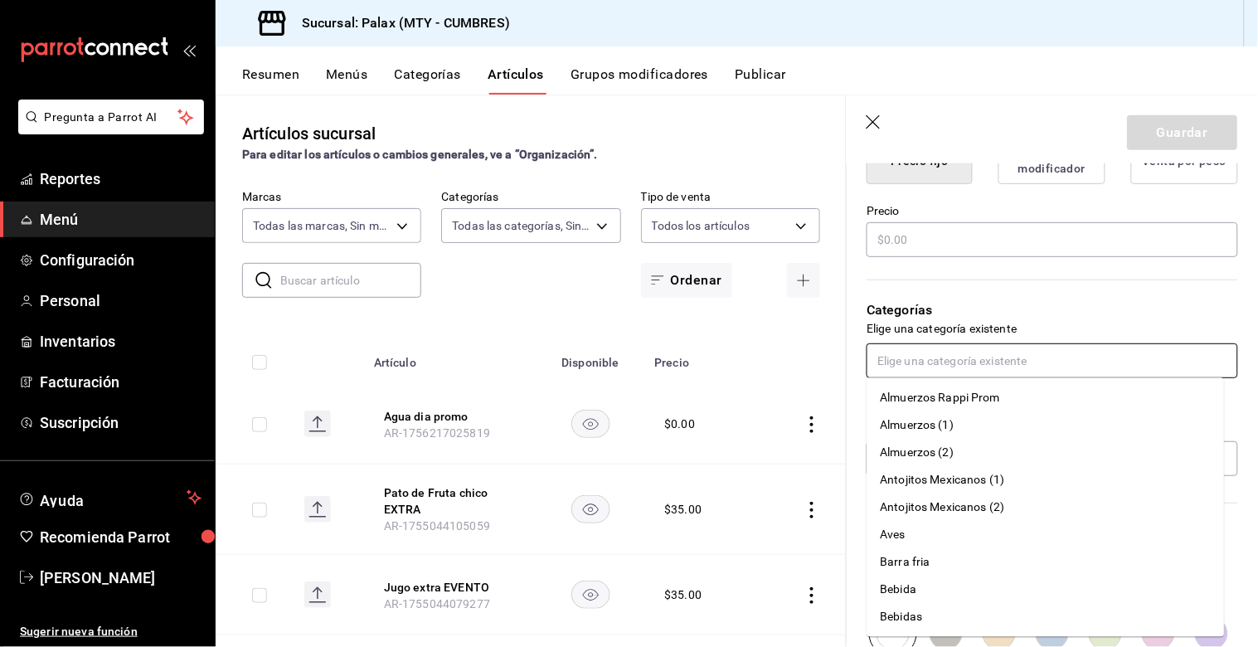
click at [957, 361] on input "text" at bounding box center [1052, 360] width 371 height 35
click at [959, 362] on input "text" at bounding box center [1052, 360] width 371 height 35
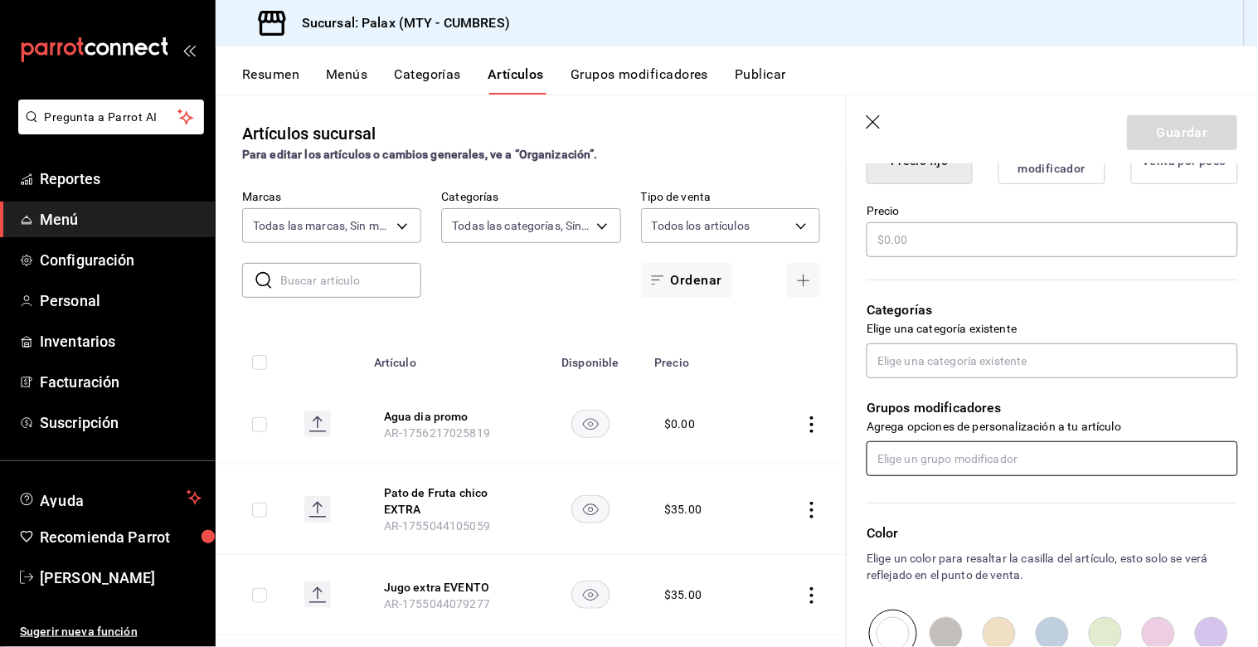
click at [917, 461] on input "text" at bounding box center [1052, 458] width 371 height 35
click at [917, 462] on input "text" at bounding box center [1052, 458] width 371 height 35
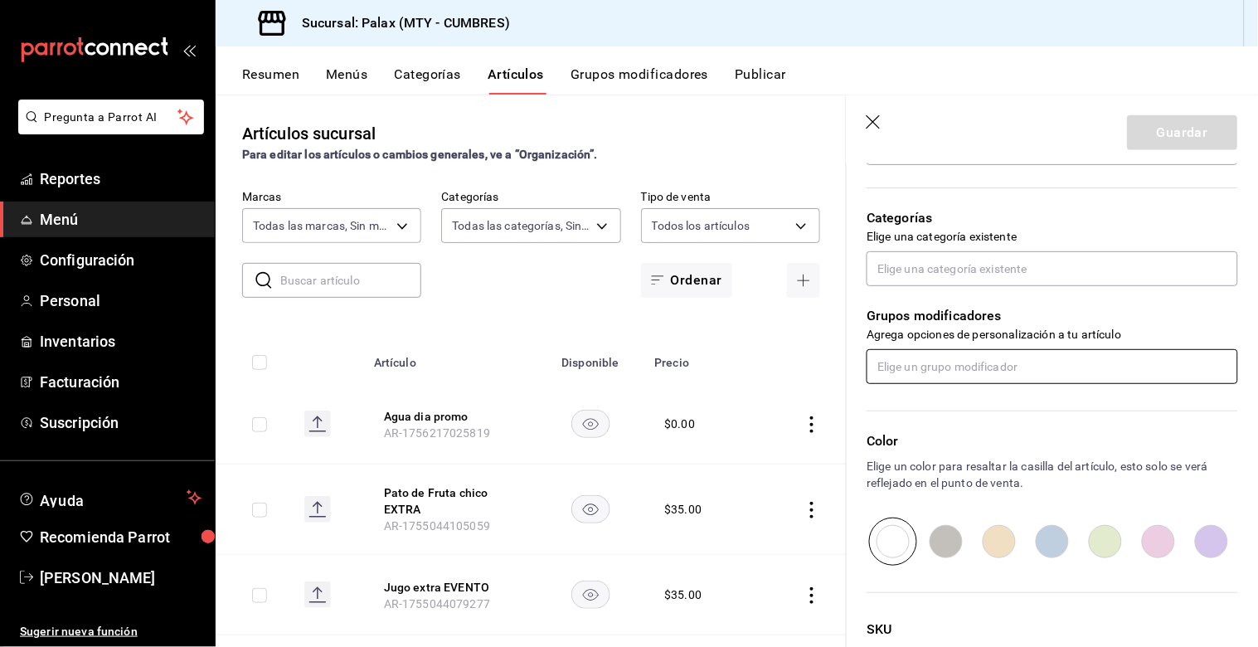
scroll to position [310, 0]
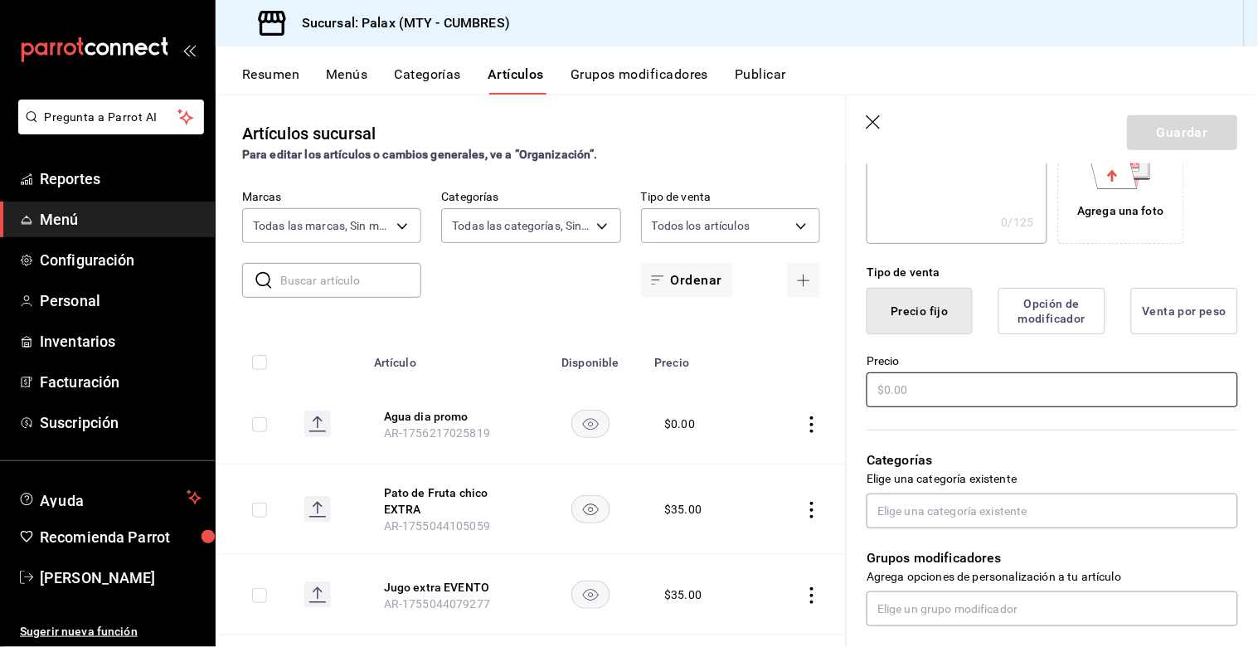
click at [916, 385] on input "text" at bounding box center [1052, 389] width 371 height 35
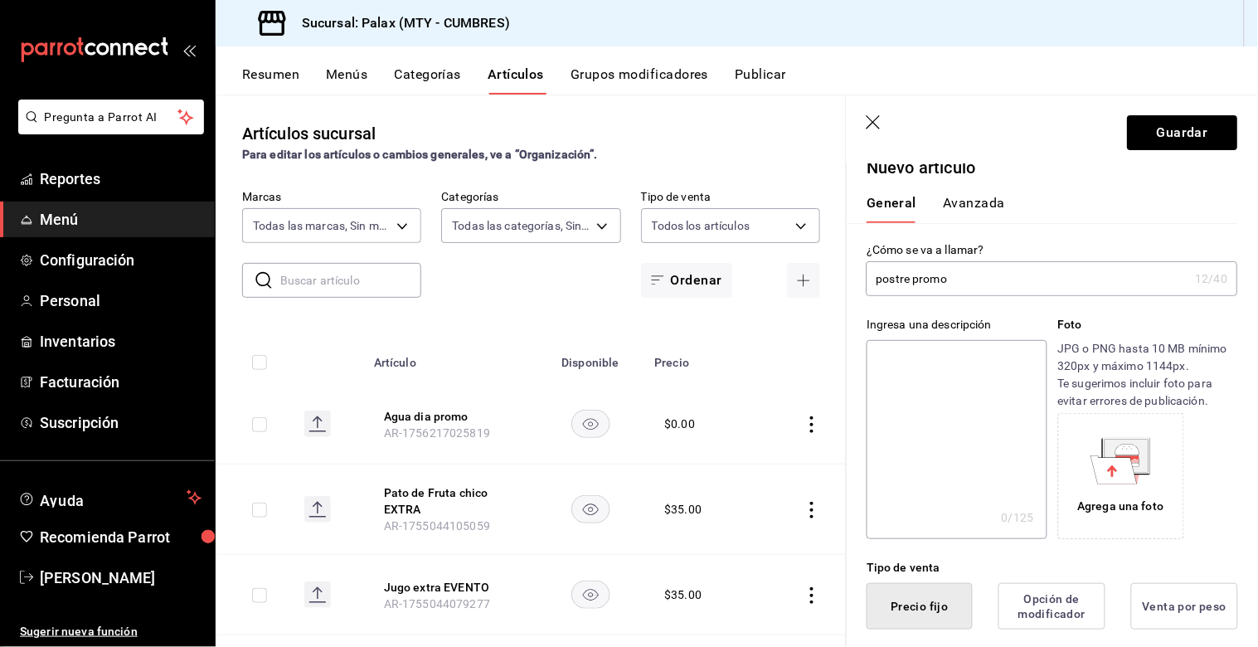
scroll to position [0, 0]
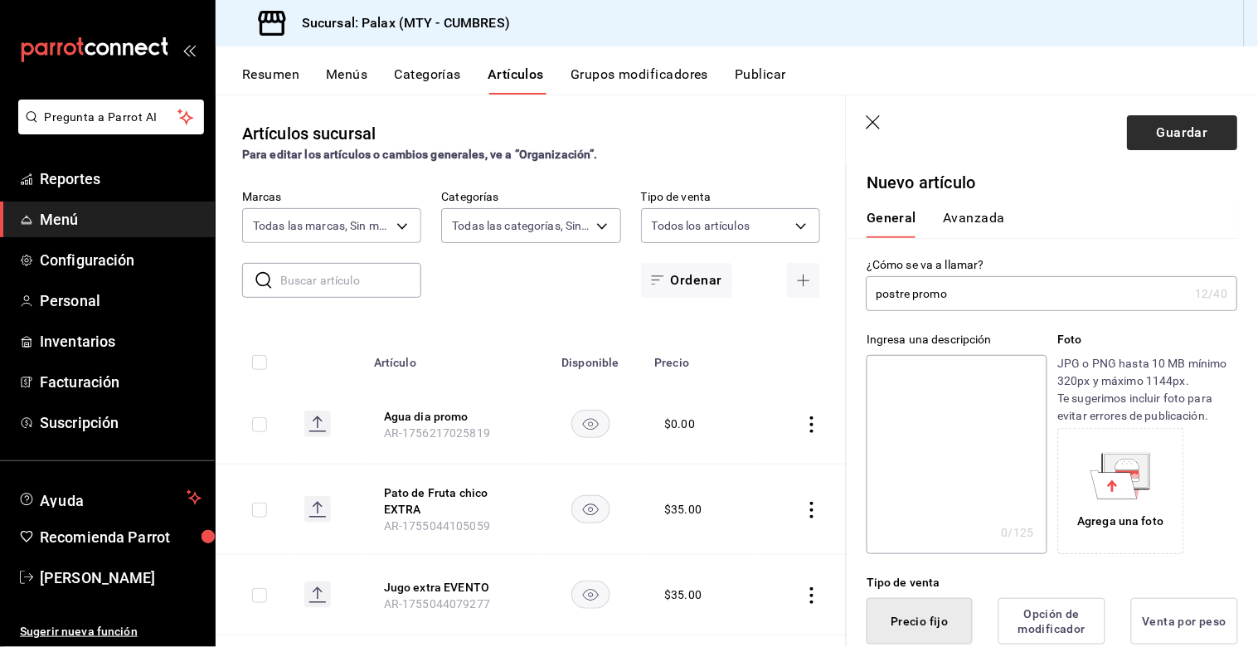
type input "$0.00"
click at [1191, 126] on button "Guardar" at bounding box center [1183, 132] width 110 height 35
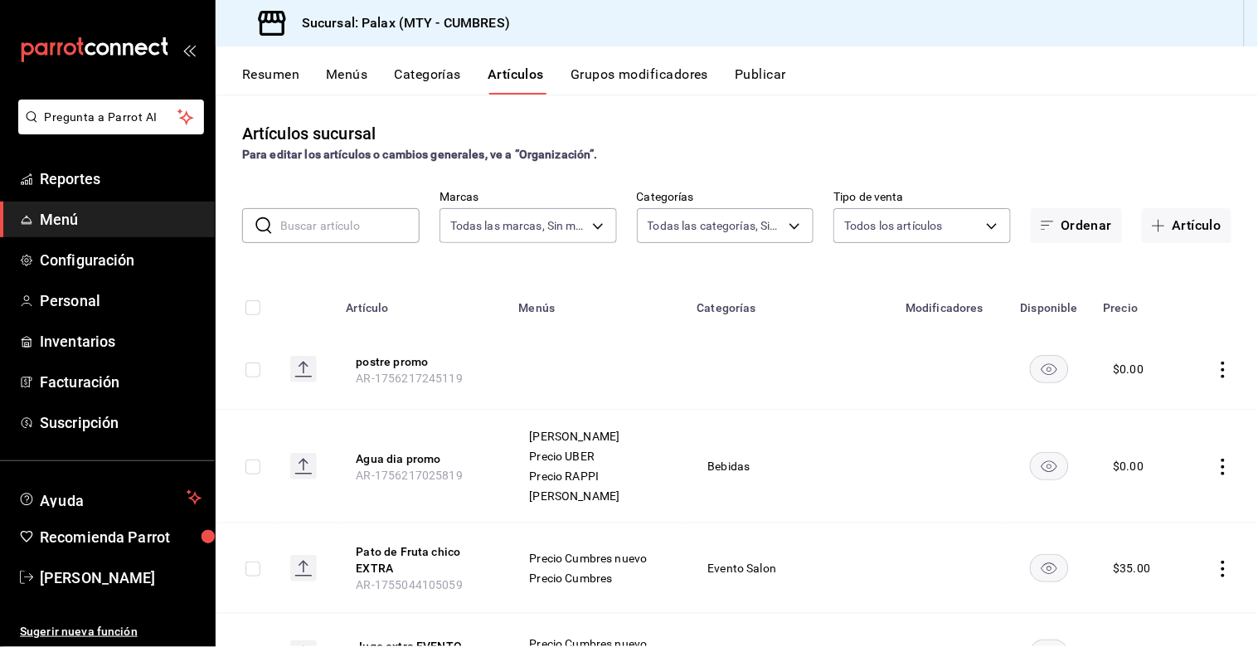
click at [247, 465] on input "checkbox" at bounding box center [252, 466] width 15 height 15
checkbox input "true"
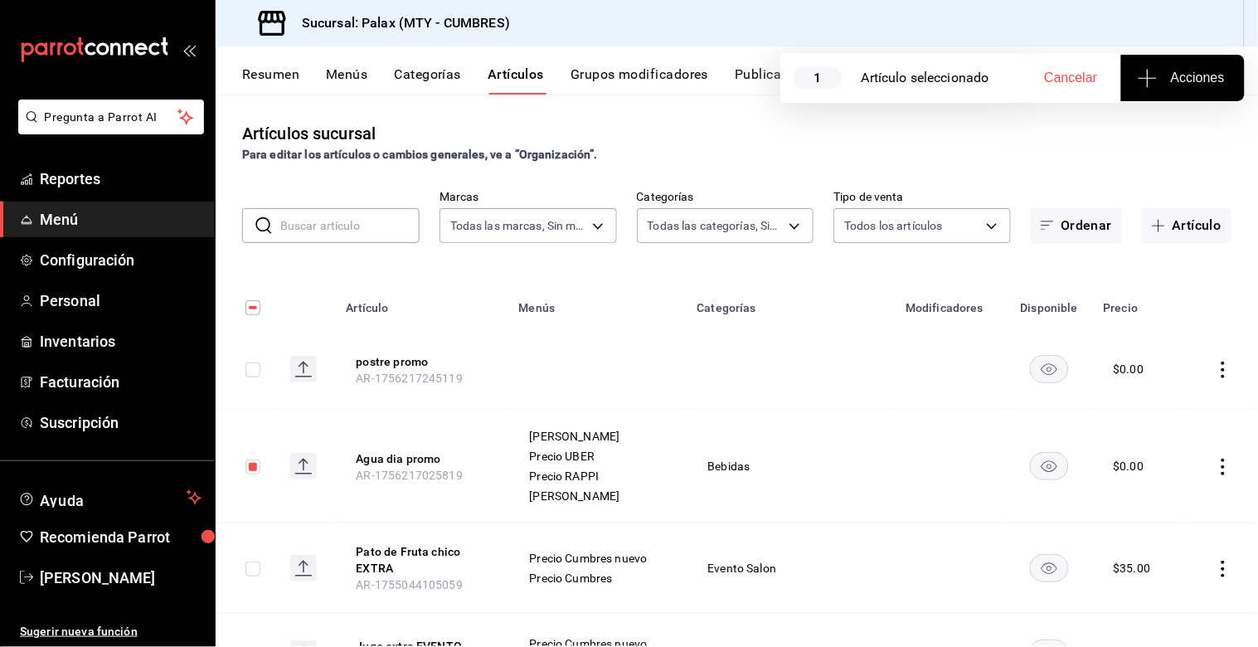
click at [1151, 85] on icon "button" at bounding box center [1148, 78] width 20 height 20
click at [1139, 138] on span "Agregar tipo" at bounding box center [1183, 129] width 98 height 17
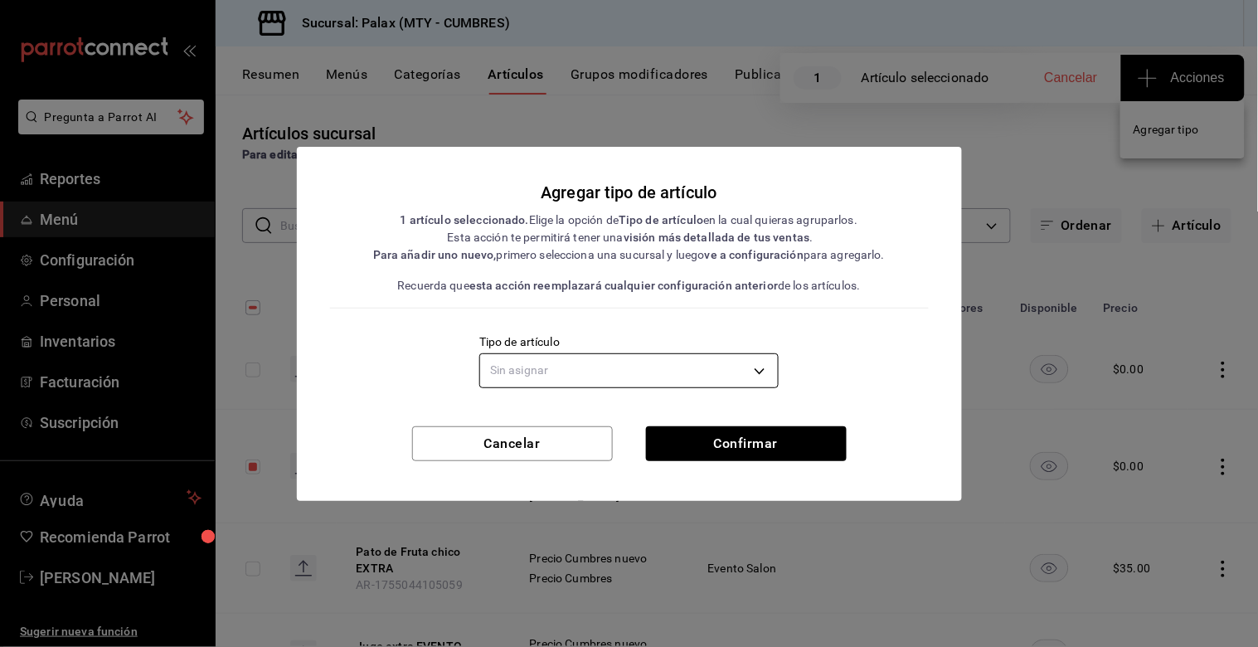
click at [583, 371] on body "Pregunta a Parrot AI Reportes Menú Configuración Personal Inventarios Facturaci…" at bounding box center [629, 323] width 1258 height 647
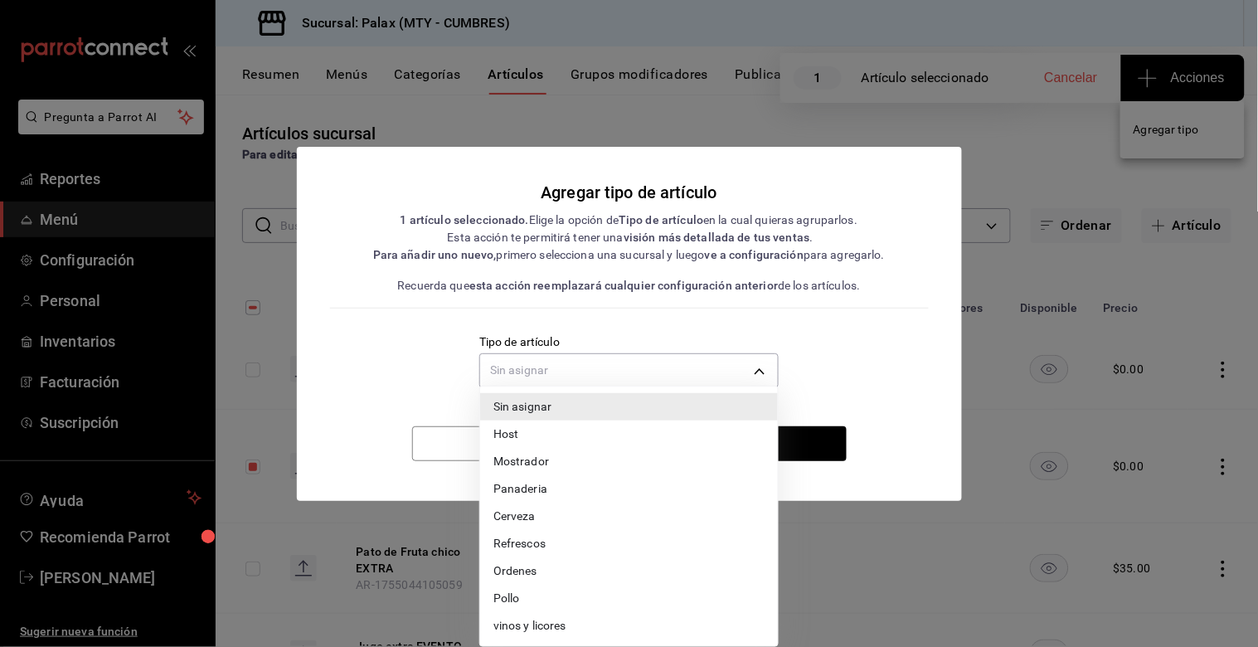
click at [532, 546] on li "Refrescos" at bounding box center [629, 543] width 298 height 27
type input "5f71a372-a9d1-491c-9e12-40943e1bcb93"
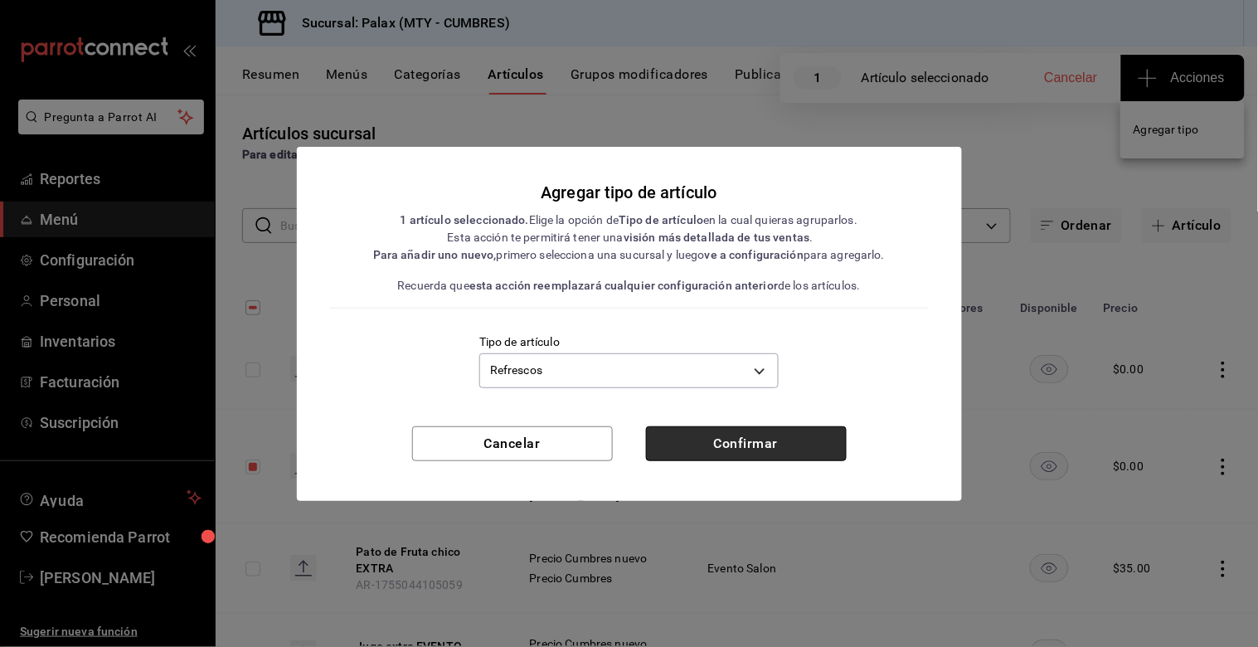
click at [780, 445] on button "Confirmar" at bounding box center [746, 443] width 201 height 35
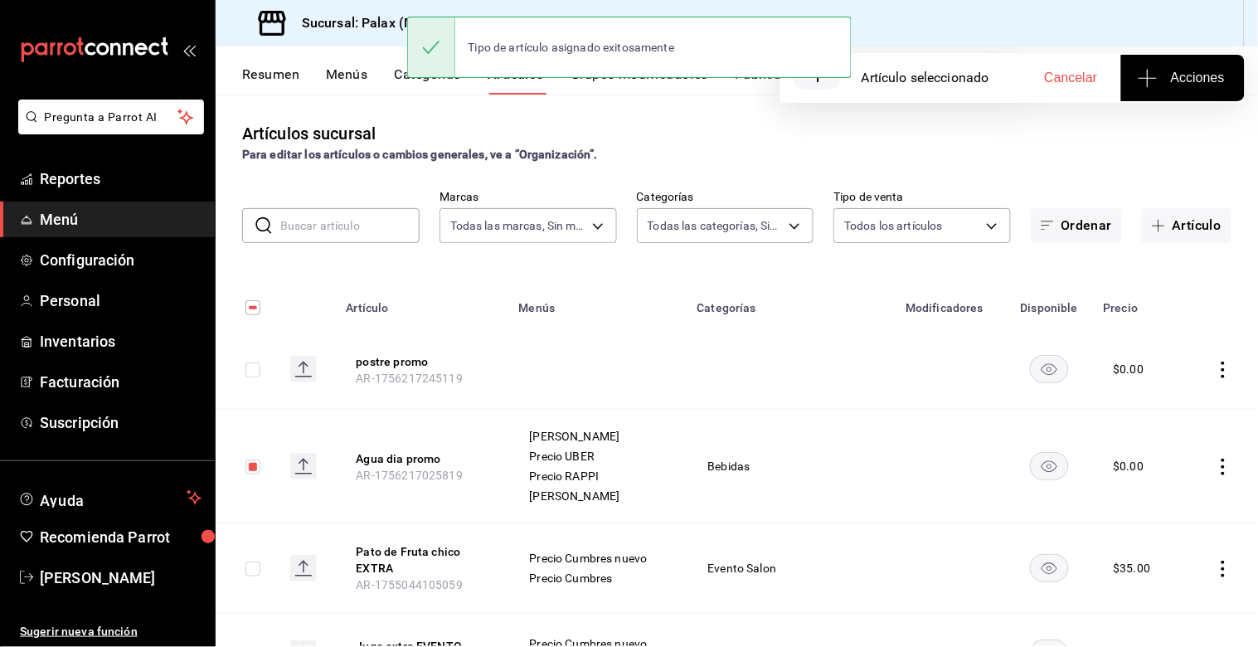
click at [255, 369] on input "checkbox" at bounding box center [252, 369] width 15 height 15
checkbox input "true"
click at [1173, 75] on span "Acciones" at bounding box center [1183, 78] width 84 height 20
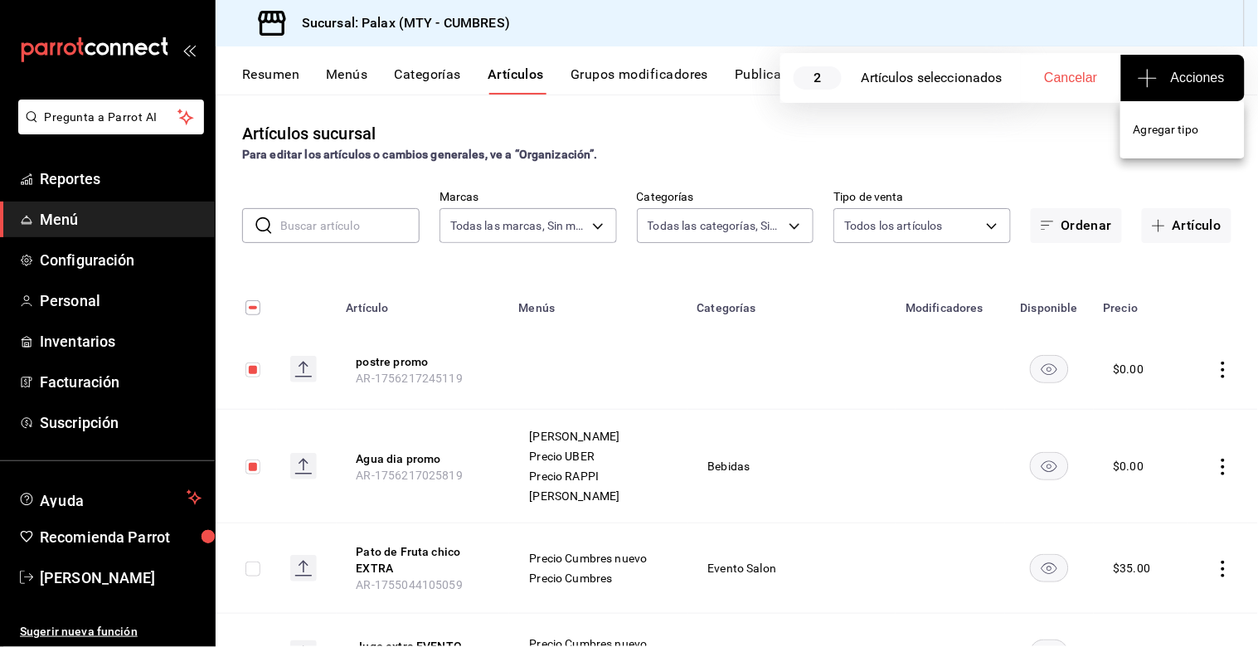
click at [1146, 129] on span "Agregar tipo" at bounding box center [1183, 129] width 98 height 17
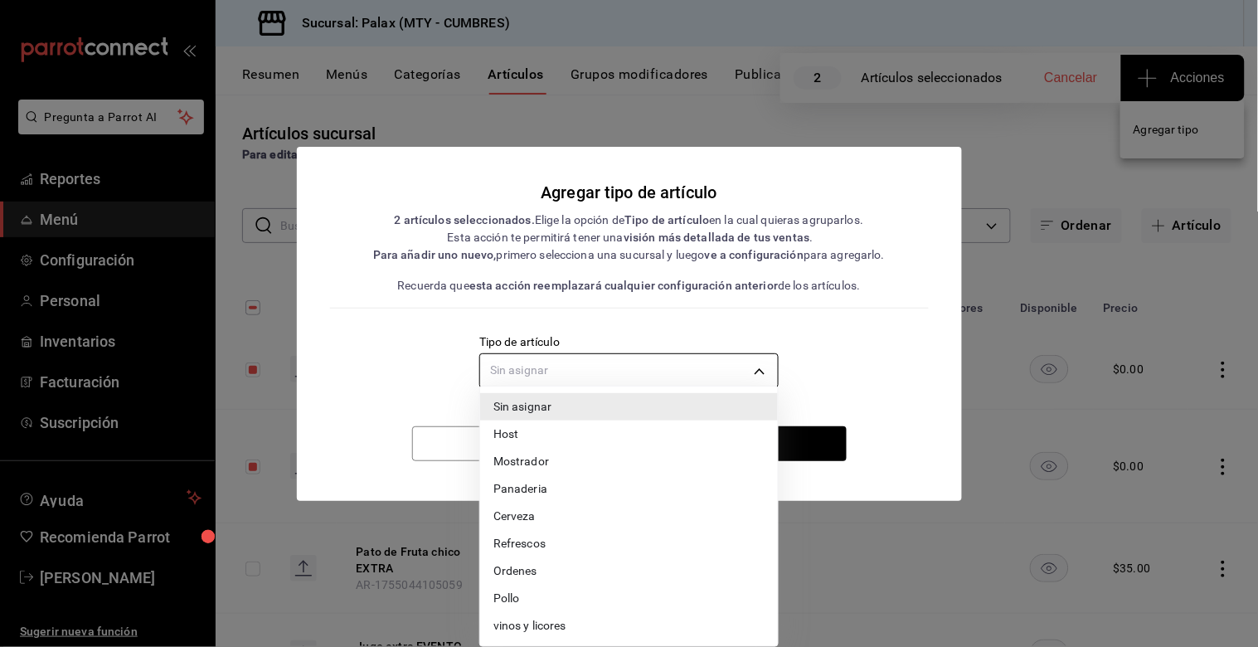
click at [610, 366] on body "Pregunta a Parrot AI Reportes Menú Configuración Personal Inventarios Facturaci…" at bounding box center [629, 323] width 1258 height 647
click at [502, 481] on li "Panaderia" at bounding box center [629, 488] width 298 height 27
type input "9d4ac0b1-df9c-479e-8bb4-0272eaaac955"
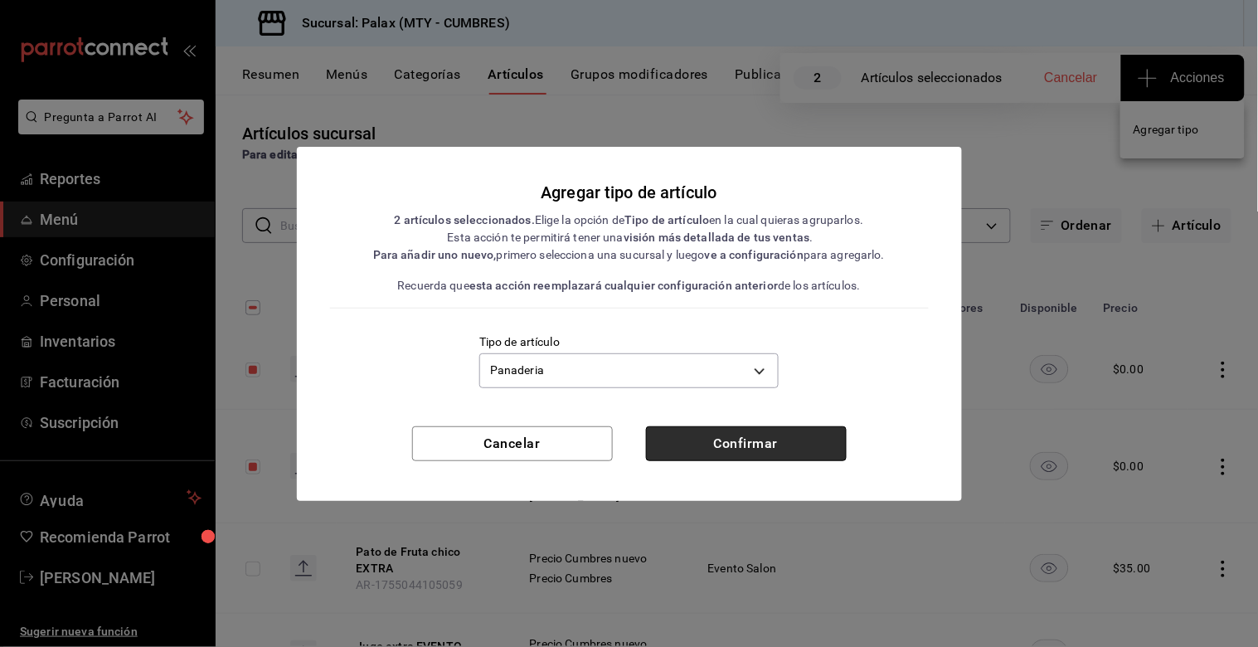
click at [758, 438] on button "Confirmar" at bounding box center [746, 443] width 201 height 35
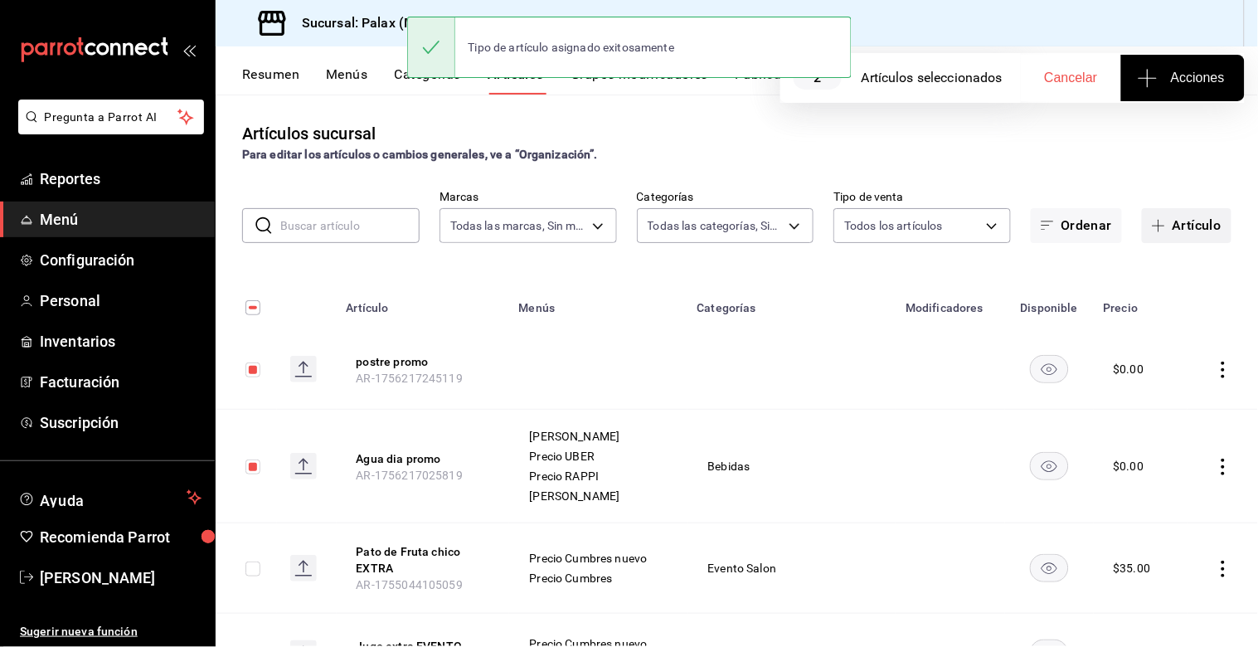
click at [1194, 217] on button "Artículo" at bounding box center [1187, 225] width 90 height 35
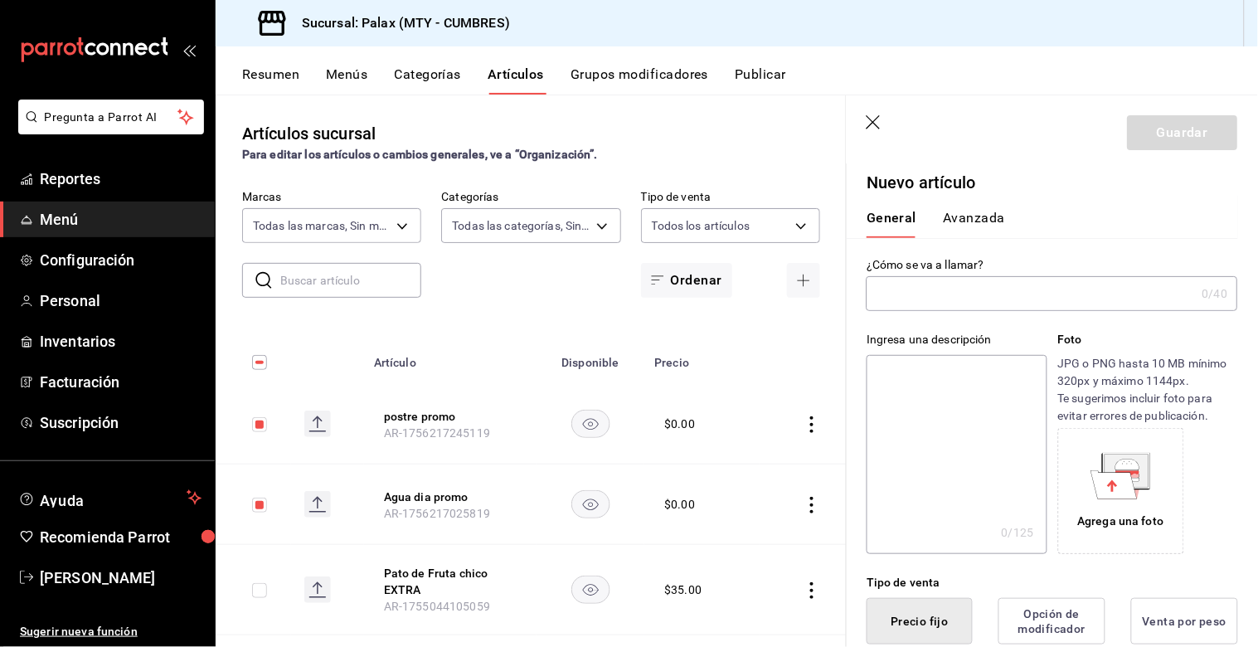
click at [963, 308] on input "text" at bounding box center [1031, 293] width 329 height 33
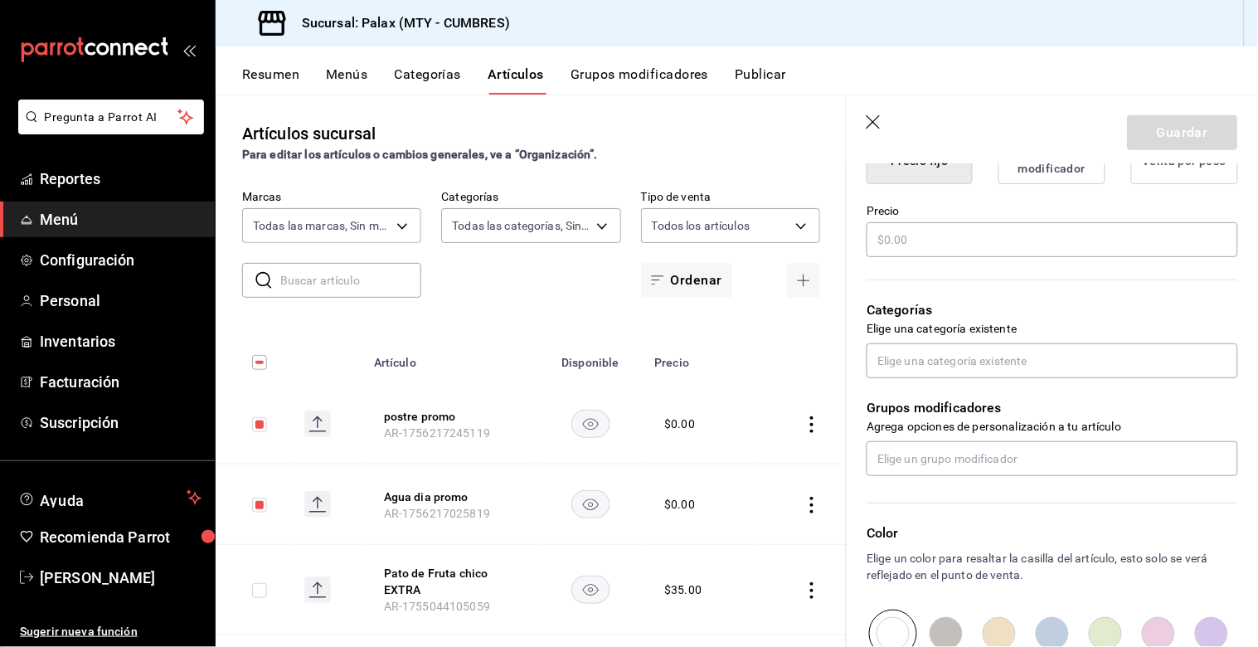
scroll to position [368, 0]
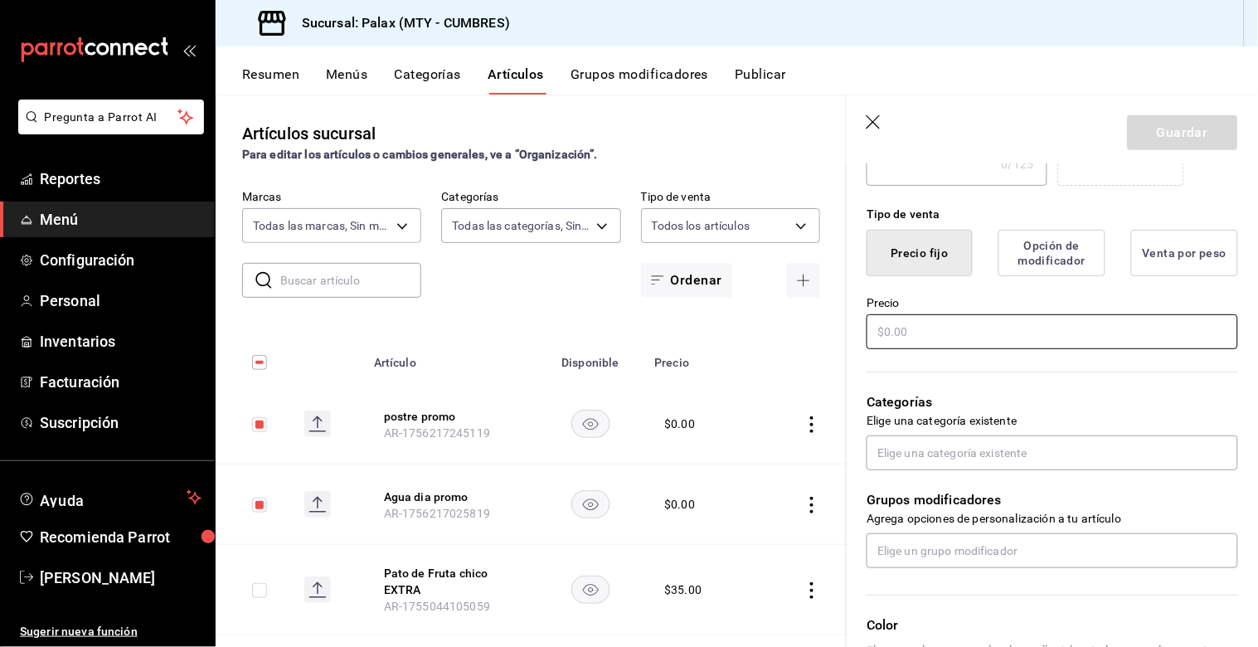
type input "Naranjada natural"
click at [923, 329] on input "text" at bounding box center [1052, 331] width 371 height 35
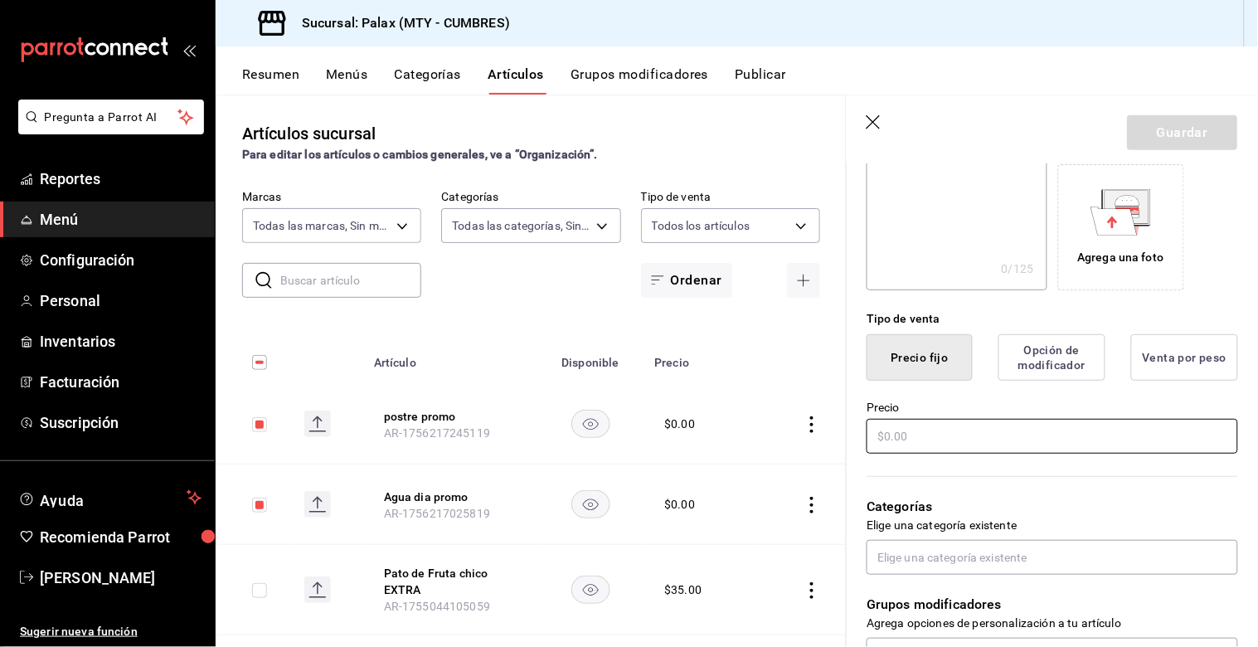
scroll to position [276, 0]
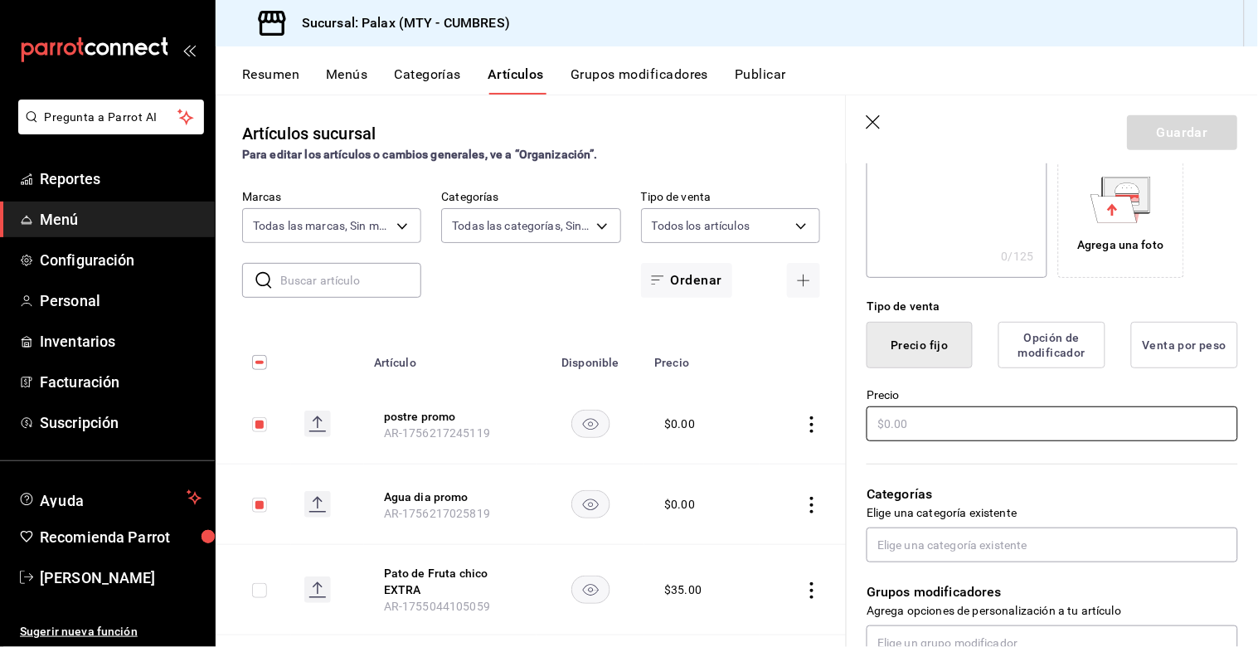
click at [959, 419] on input "text" at bounding box center [1052, 423] width 371 height 35
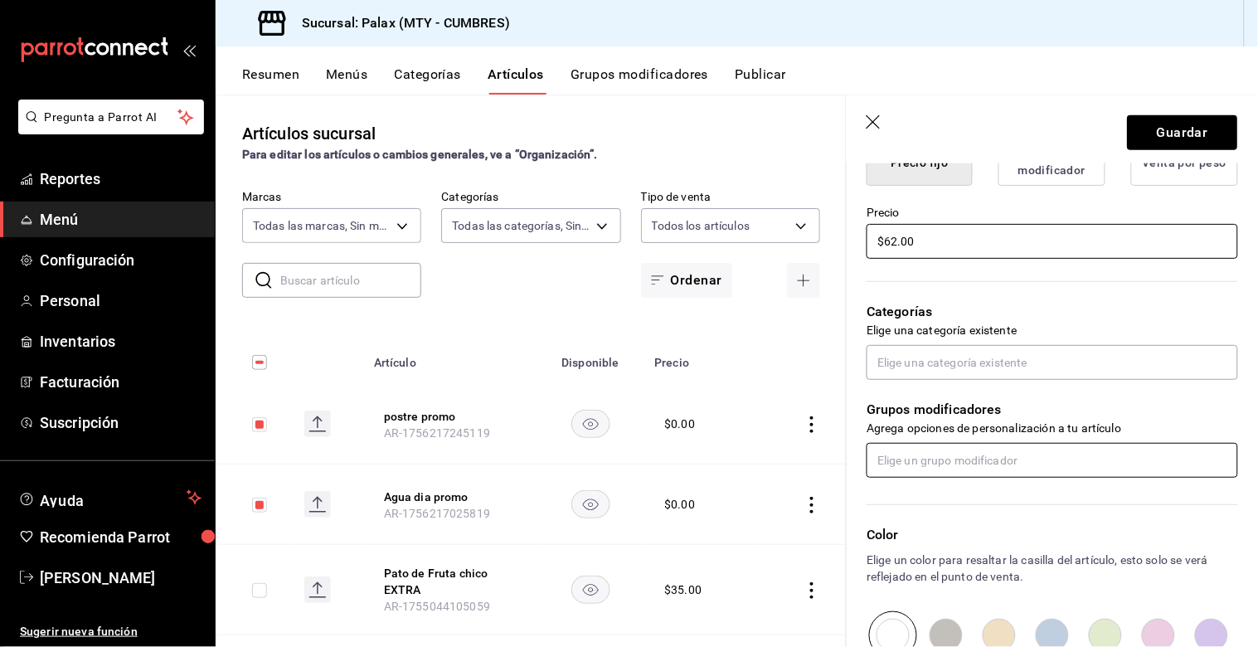
scroll to position [460, 0]
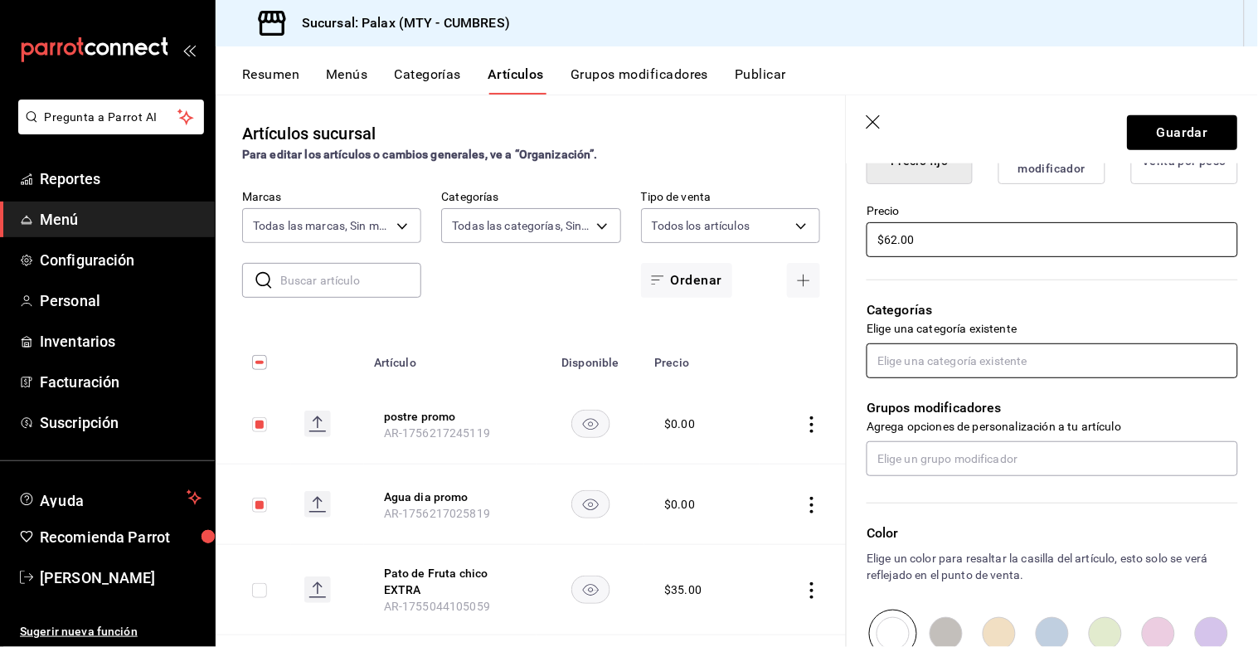
type input "$62.00"
click at [983, 352] on input "text" at bounding box center [1052, 360] width 371 height 35
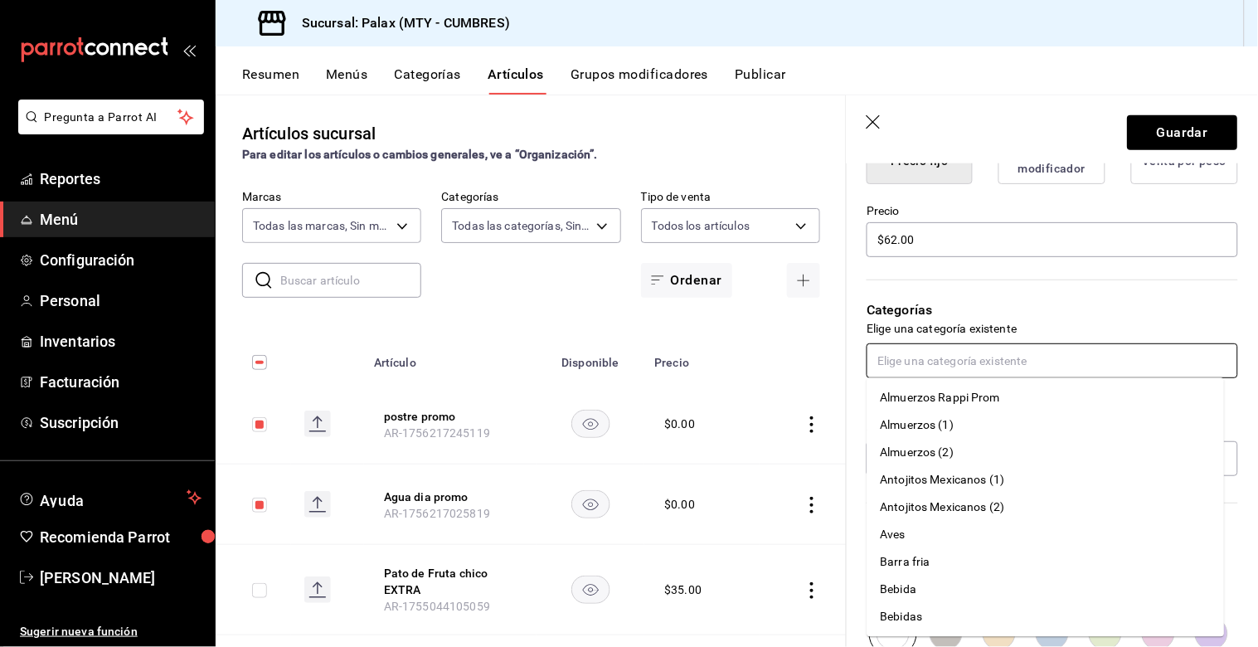
click at [909, 611] on li "Bebidas" at bounding box center [1045, 617] width 357 height 27
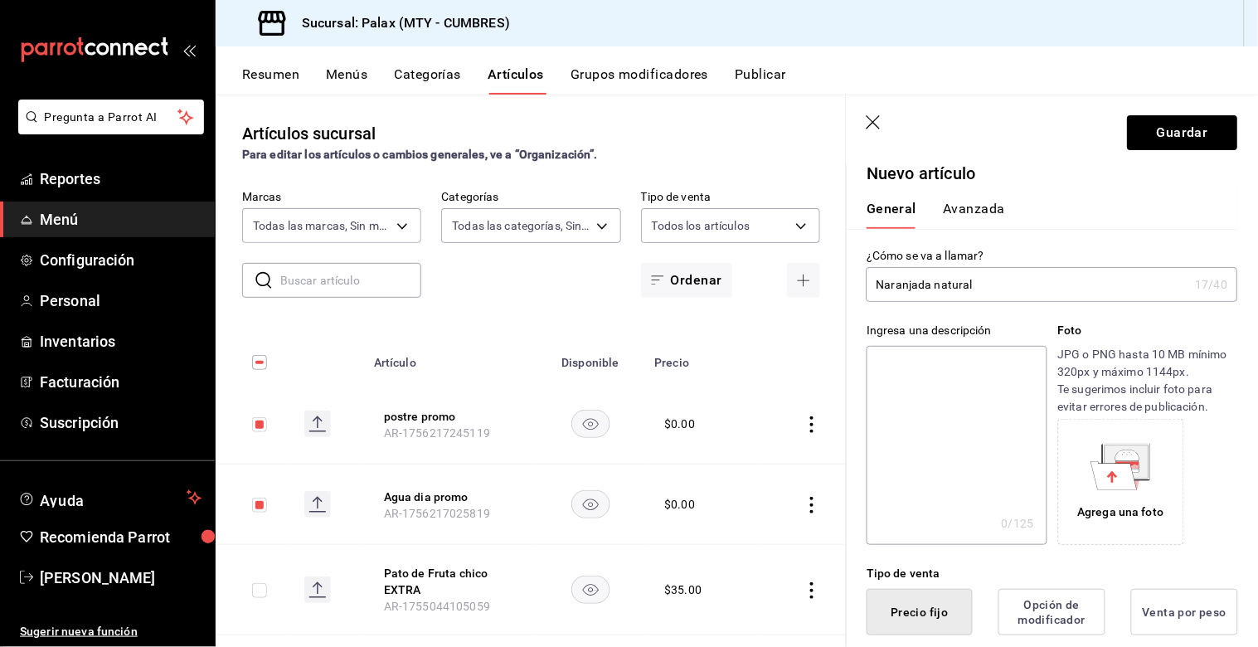
scroll to position [0, 0]
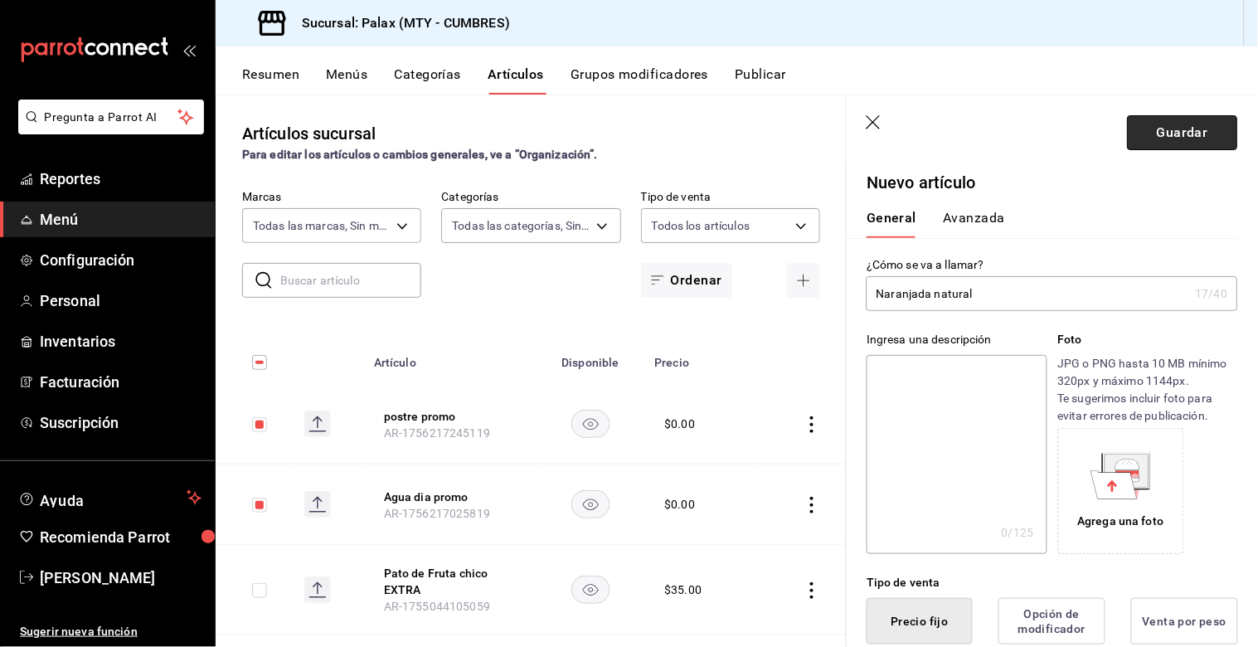
click at [1178, 133] on button "Guardar" at bounding box center [1183, 132] width 110 height 35
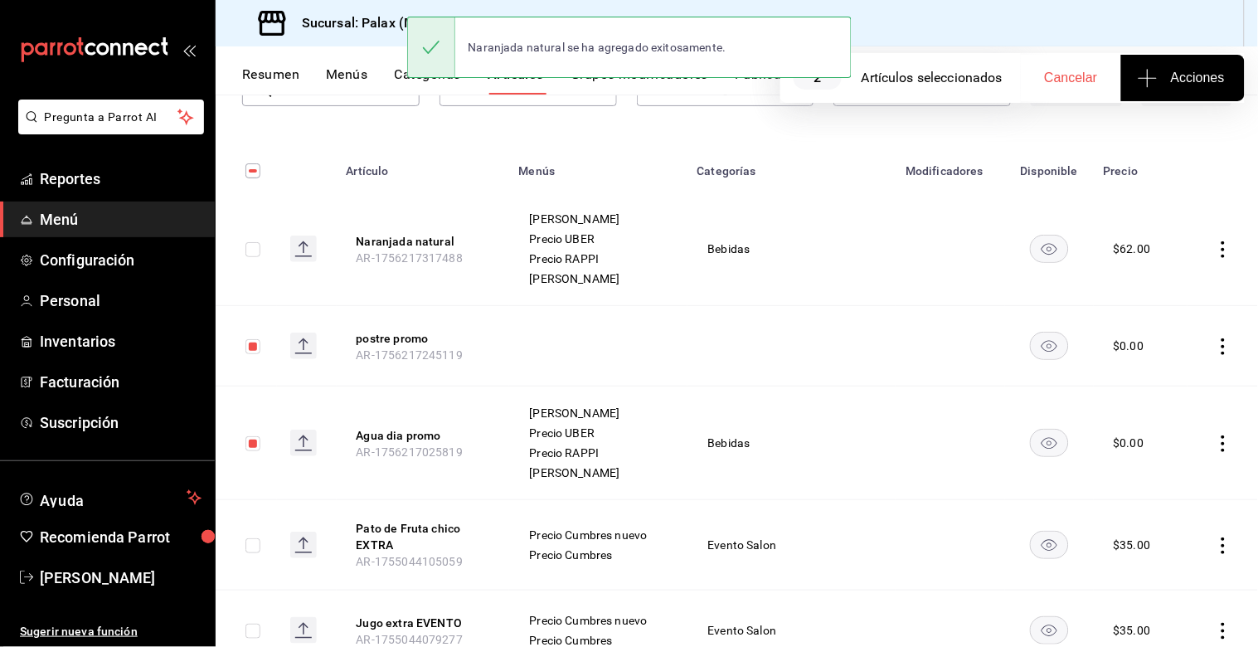
scroll to position [92, 0]
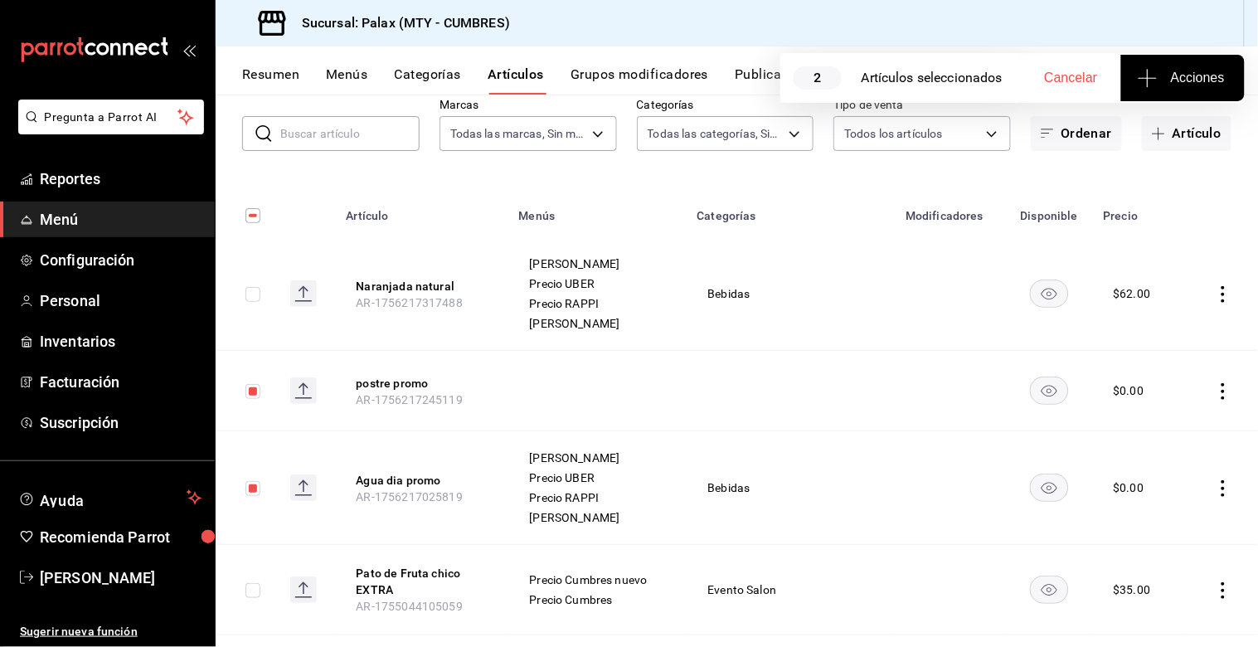
click at [253, 295] on input "checkbox" at bounding box center [252, 294] width 15 height 15
checkbox input "true"
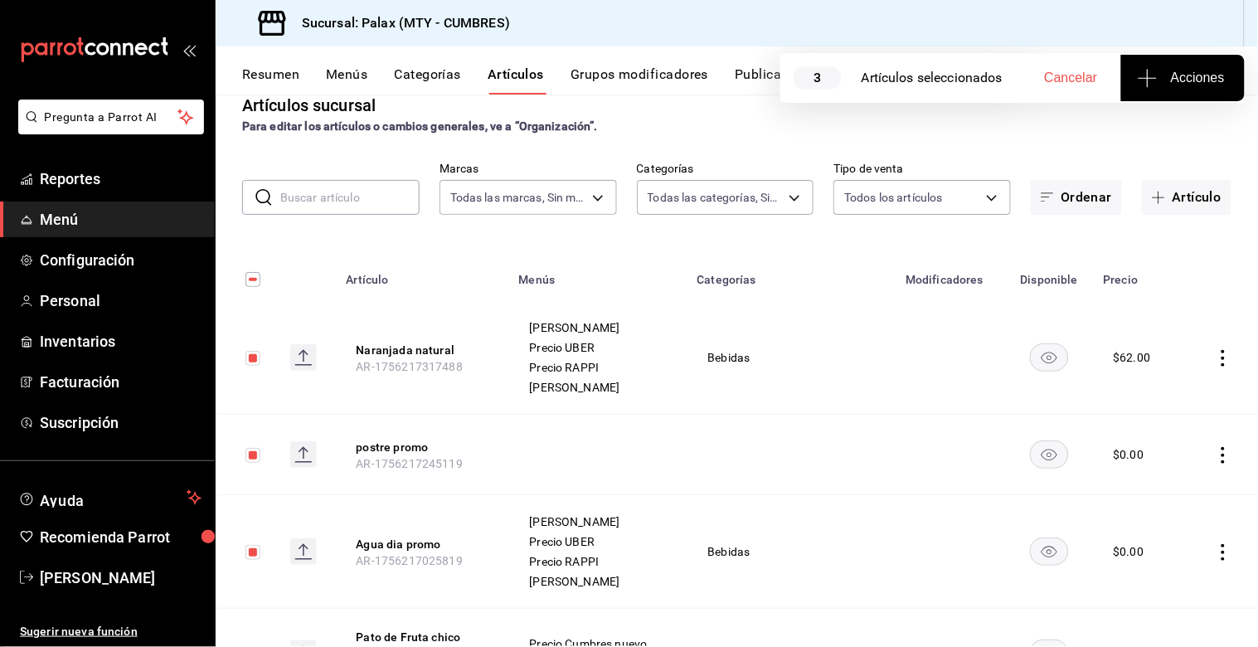
scroll to position [0, 0]
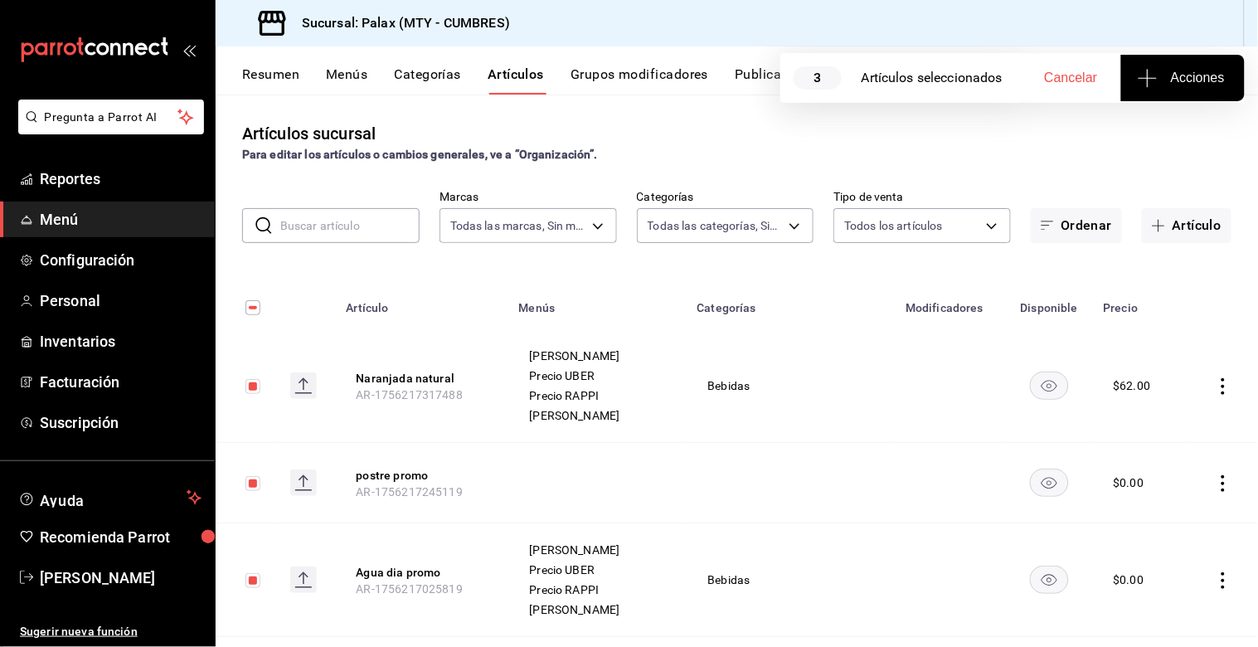
click at [1165, 84] on span "Acciones" at bounding box center [1183, 78] width 84 height 20
click at [1178, 143] on li "Agregar tipo" at bounding box center [1182, 130] width 124 height 44
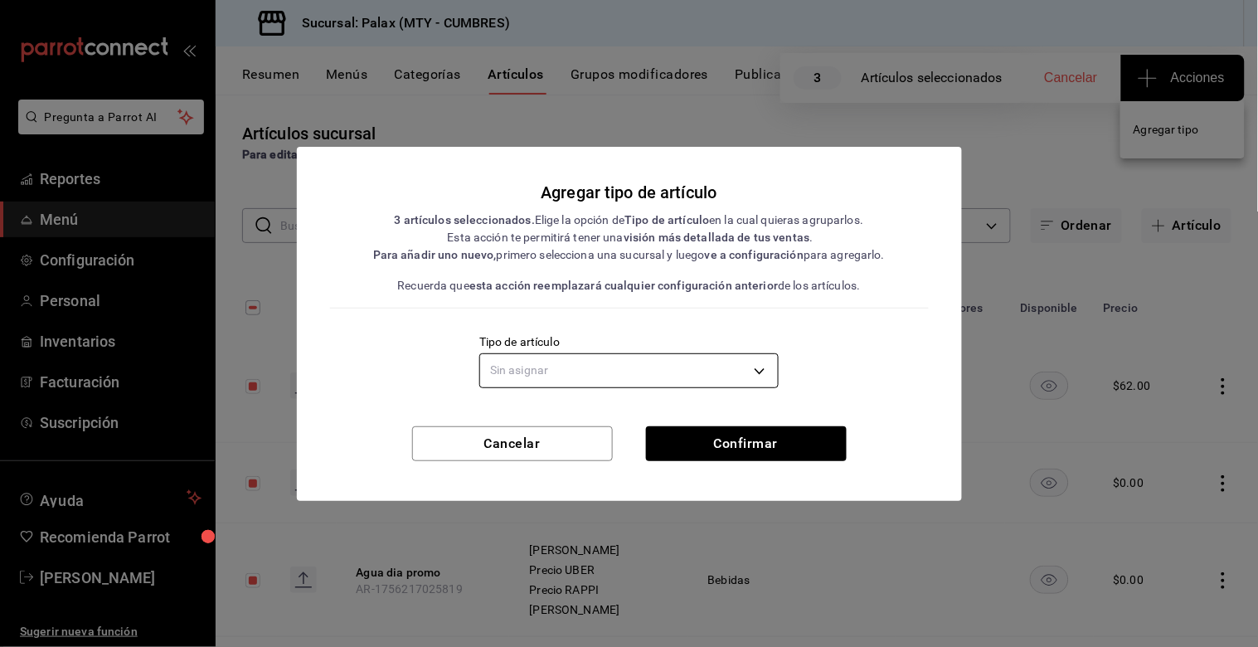
click at [761, 370] on body "Pregunta a Parrot AI Reportes Menú Configuración Personal Inventarios Facturaci…" at bounding box center [629, 323] width 1258 height 647
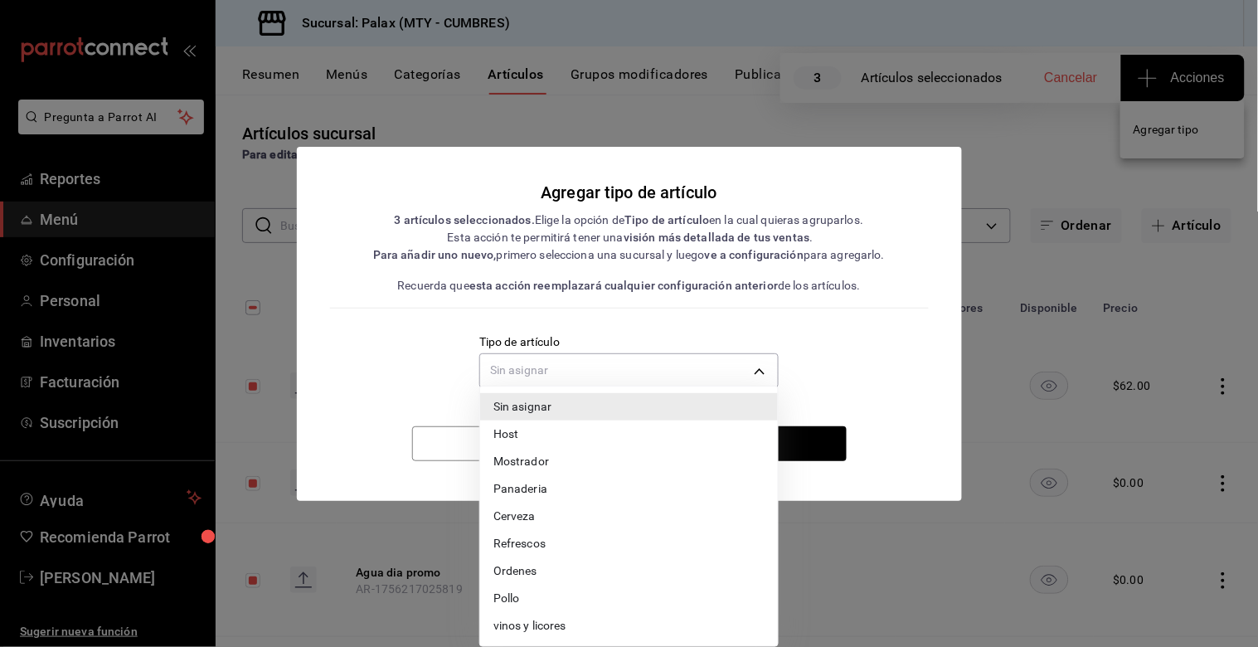
click at [532, 544] on li "Refrescos" at bounding box center [629, 543] width 298 height 27
type input "5f71a372-a9d1-491c-9e12-40943e1bcb93"
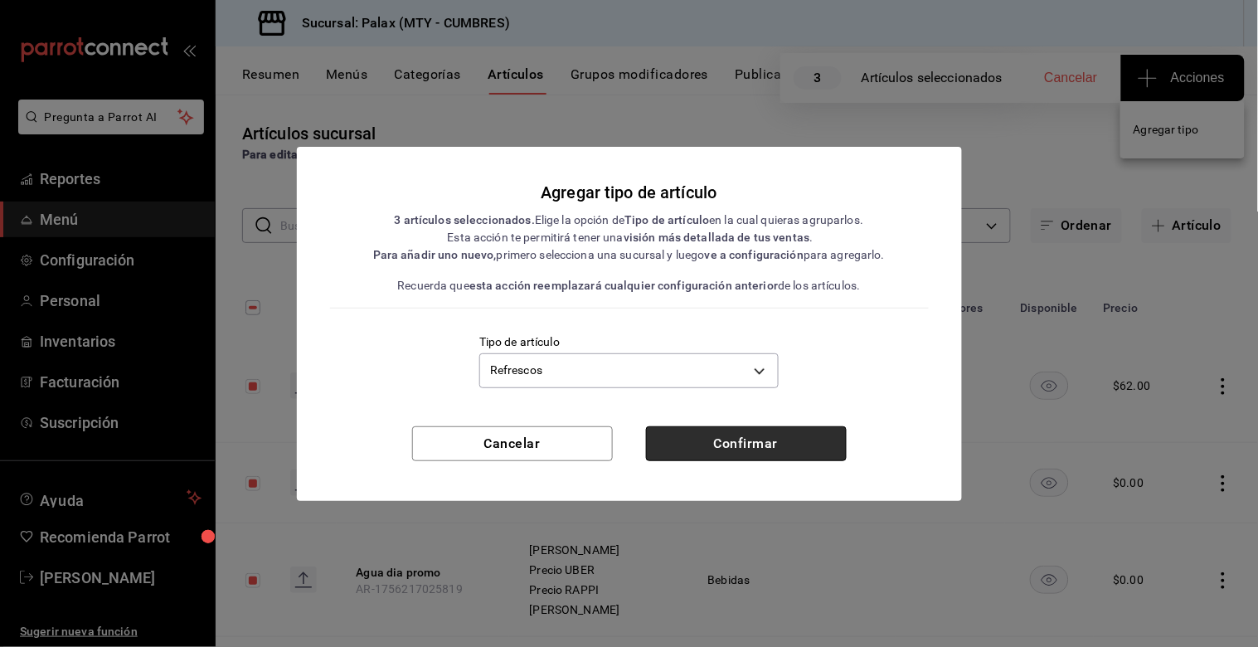
click at [755, 452] on button "Confirmar" at bounding box center [746, 443] width 201 height 35
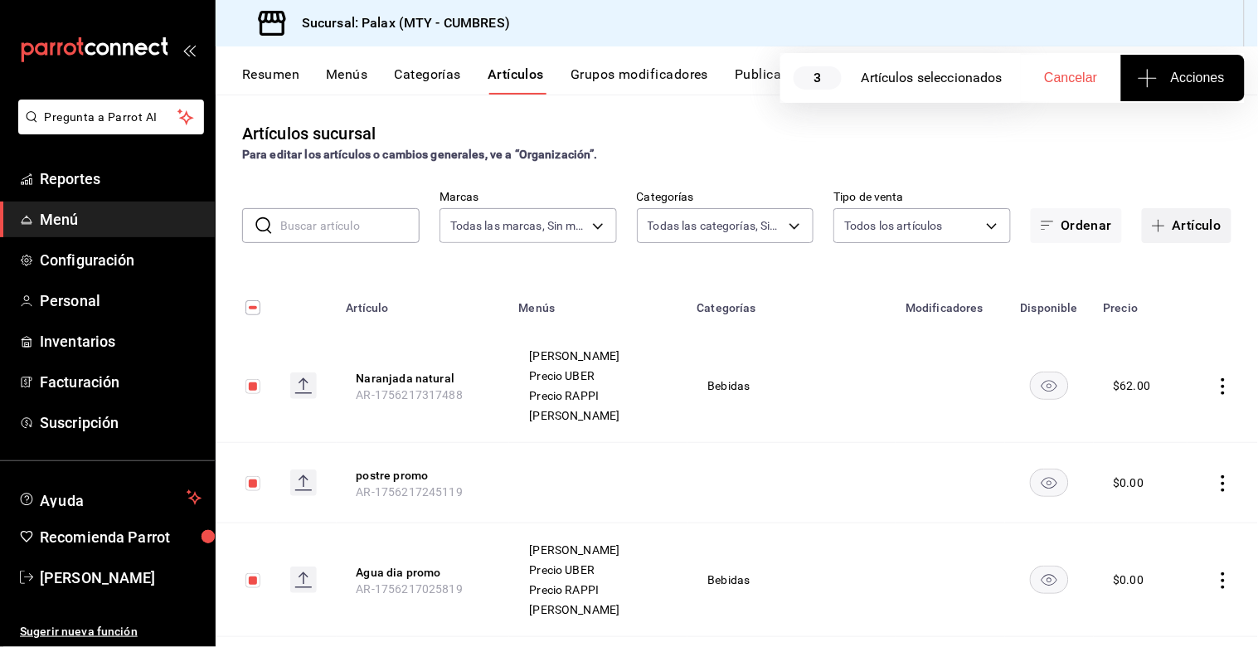
click at [1178, 227] on button "Artículo" at bounding box center [1187, 225] width 90 height 35
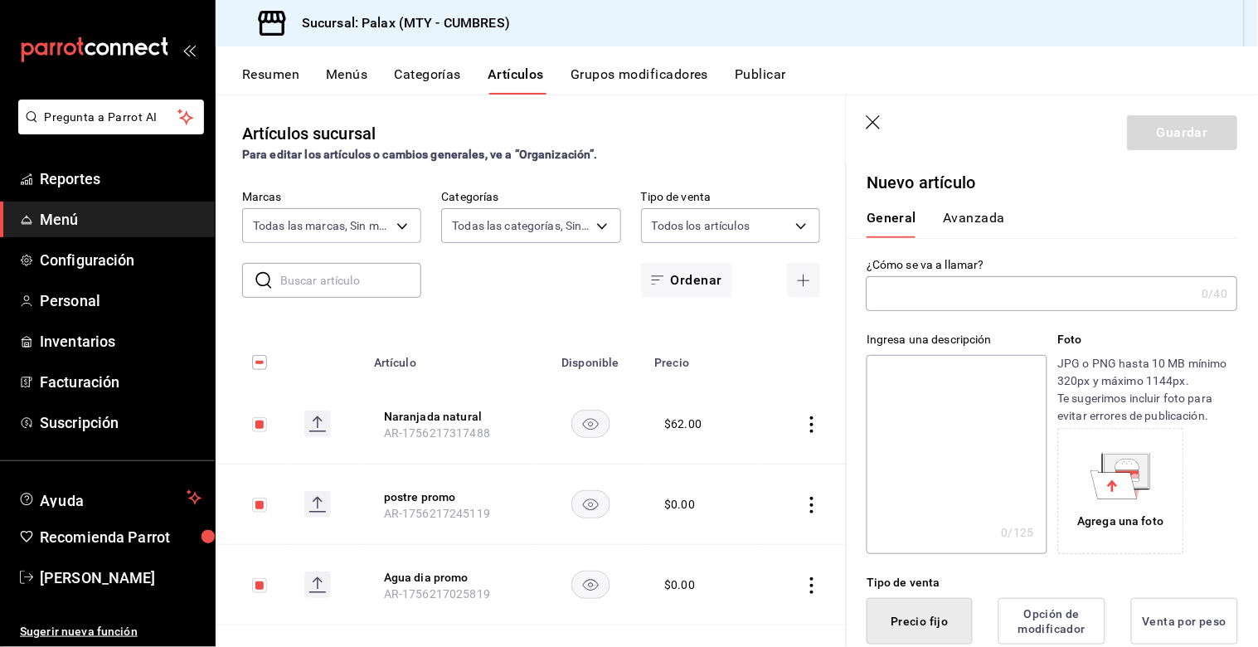
click at [1014, 282] on input "text" at bounding box center [1031, 293] width 329 height 33
click at [867, 128] on icon "button" at bounding box center [874, 122] width 14 height 14
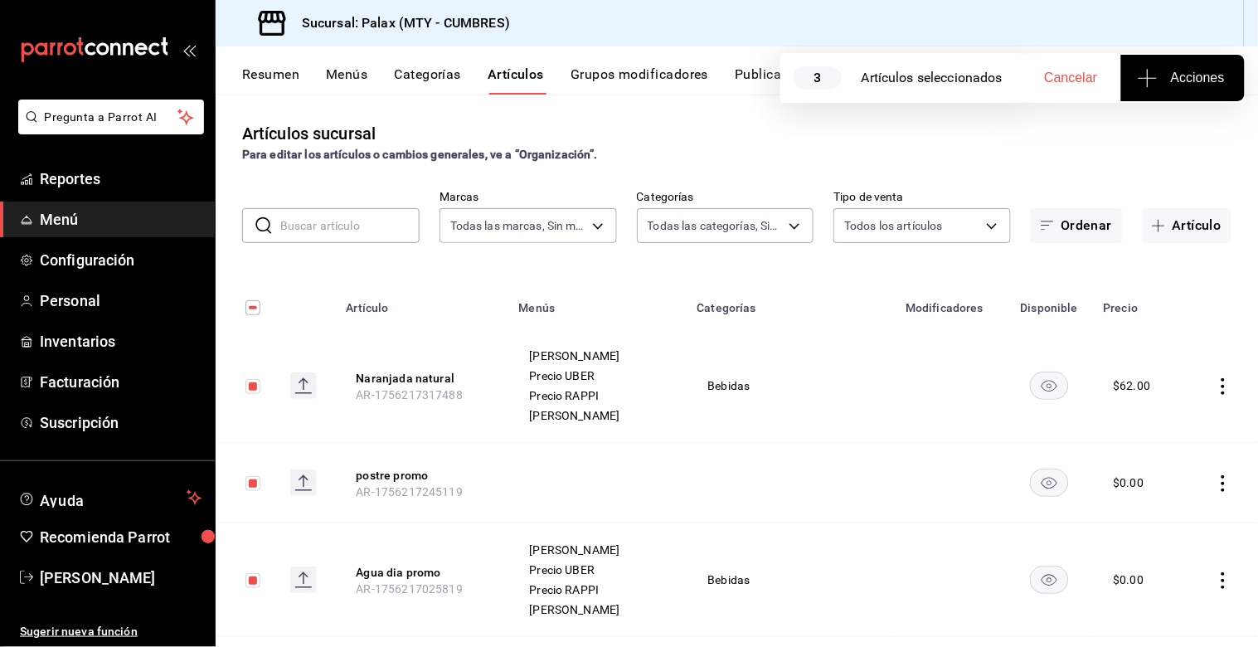
drag, startPoint x: 350, startPoint y: 231, endPoint x: 345, endPoint y: 222, distance: 9.7
click at [350, 231] on input "text" at bounding box center [349, 225] width 139 height 33
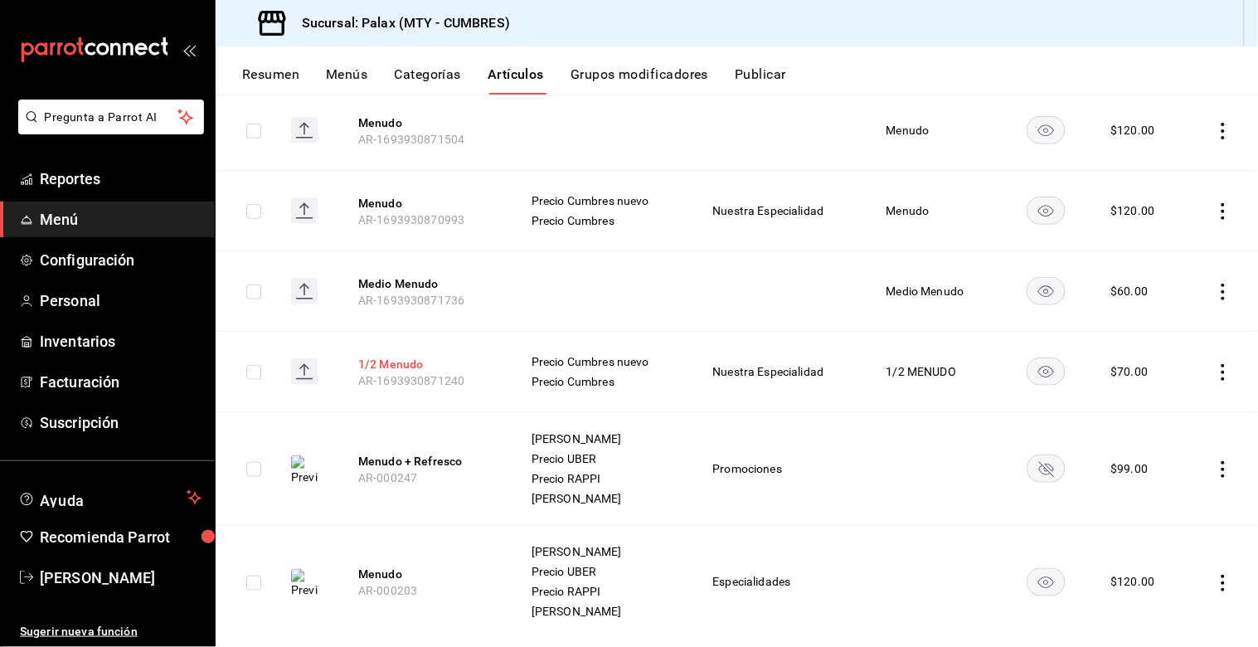
scroll to position [384, 0]
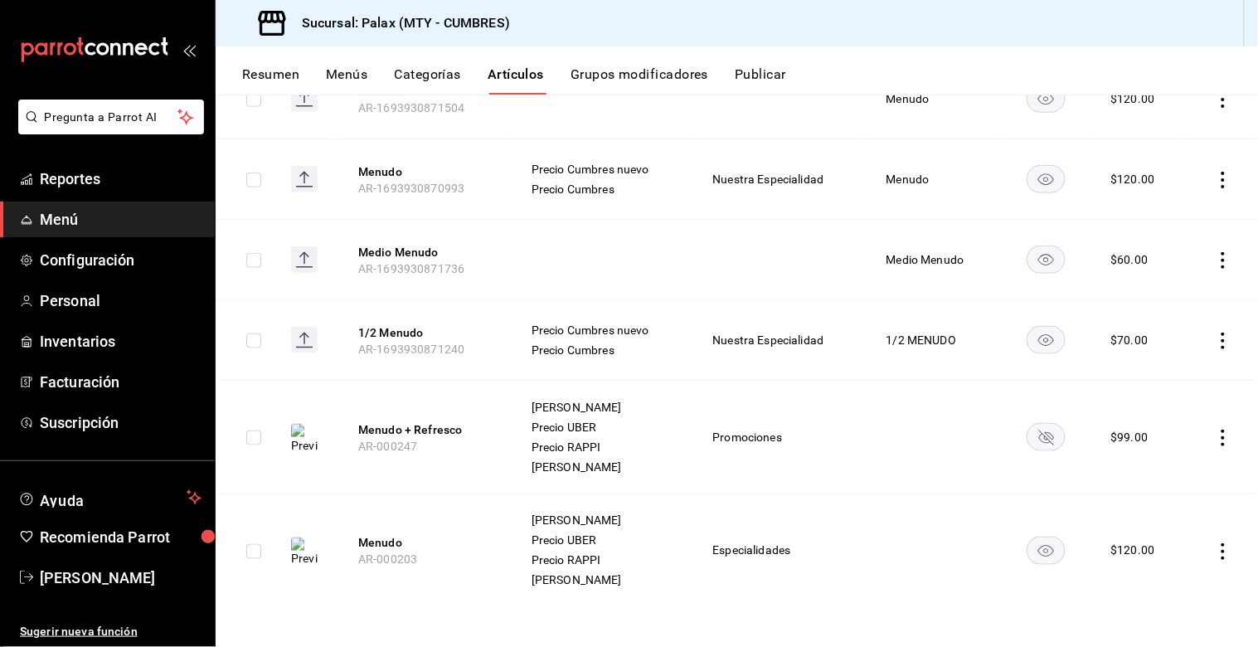
type input "menudo"
click at [1215, 343] on icon "actions" at bounding box center [1223, 341] width 17 height 17
click at [1148, 380] on span "Editar" at bounding box center [1160, 378] width 43 height 17
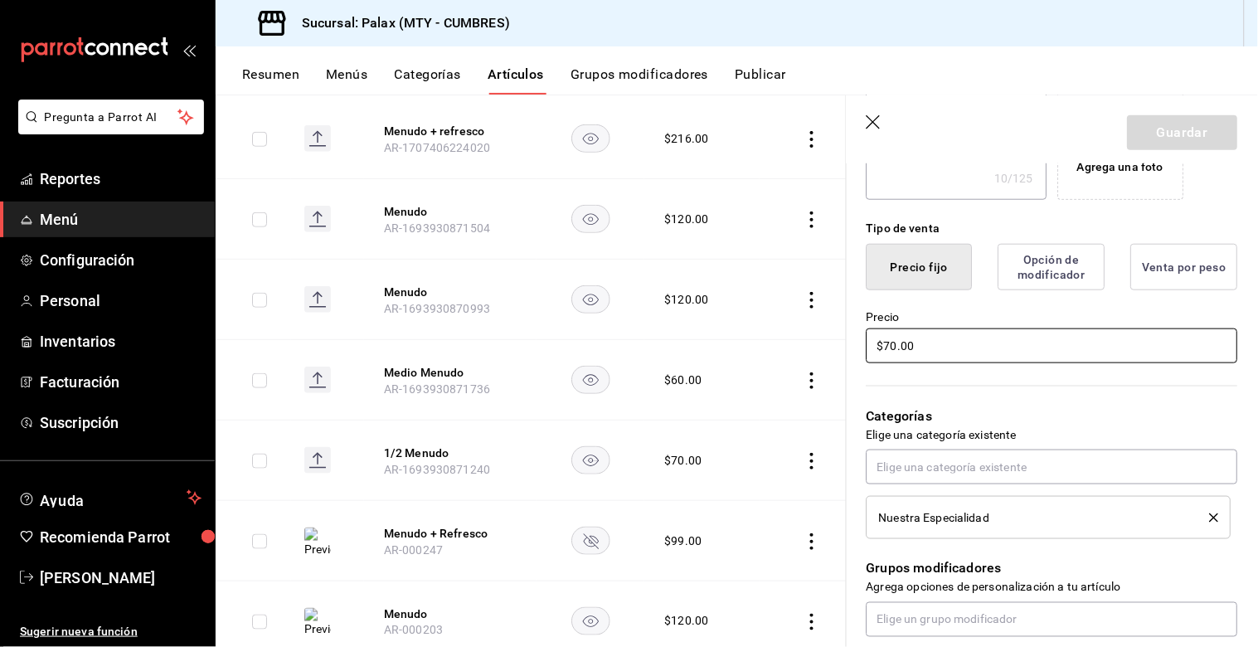
scroll to position [328, 0]
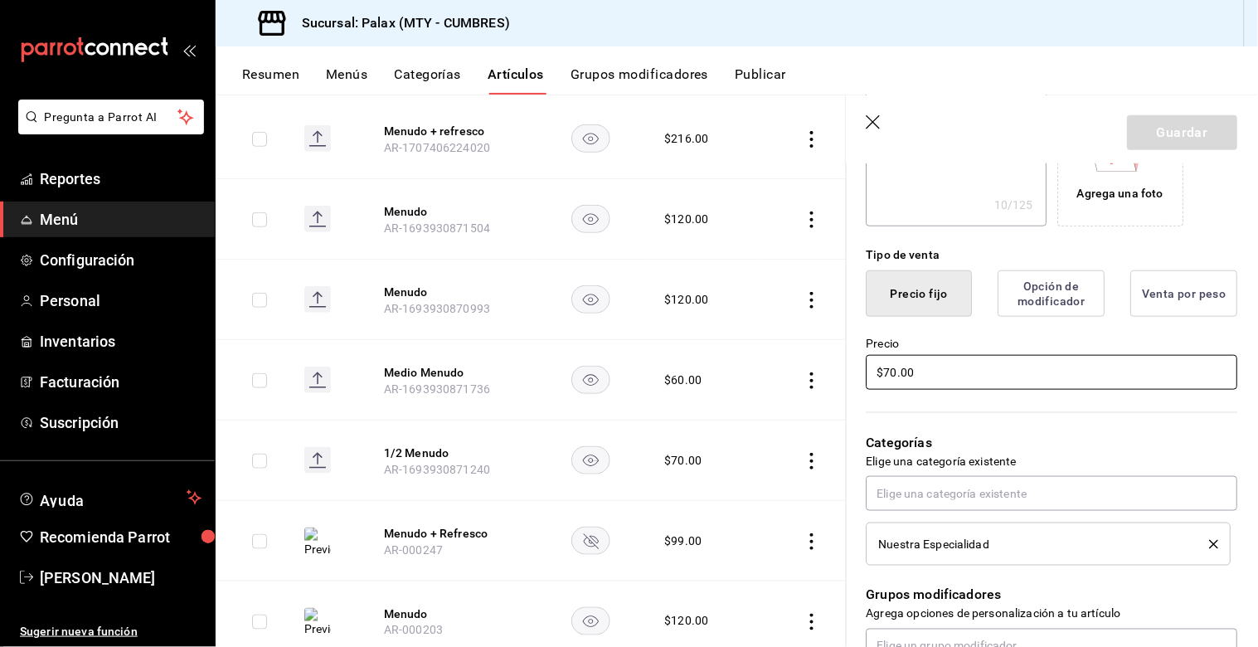
click at [891, 370] on input "$70.00" at bounding box center [1052, 372] width 371 height 35
type textarea "x"
type input "$0.00"
type textarea "x"
type input "$80.00"
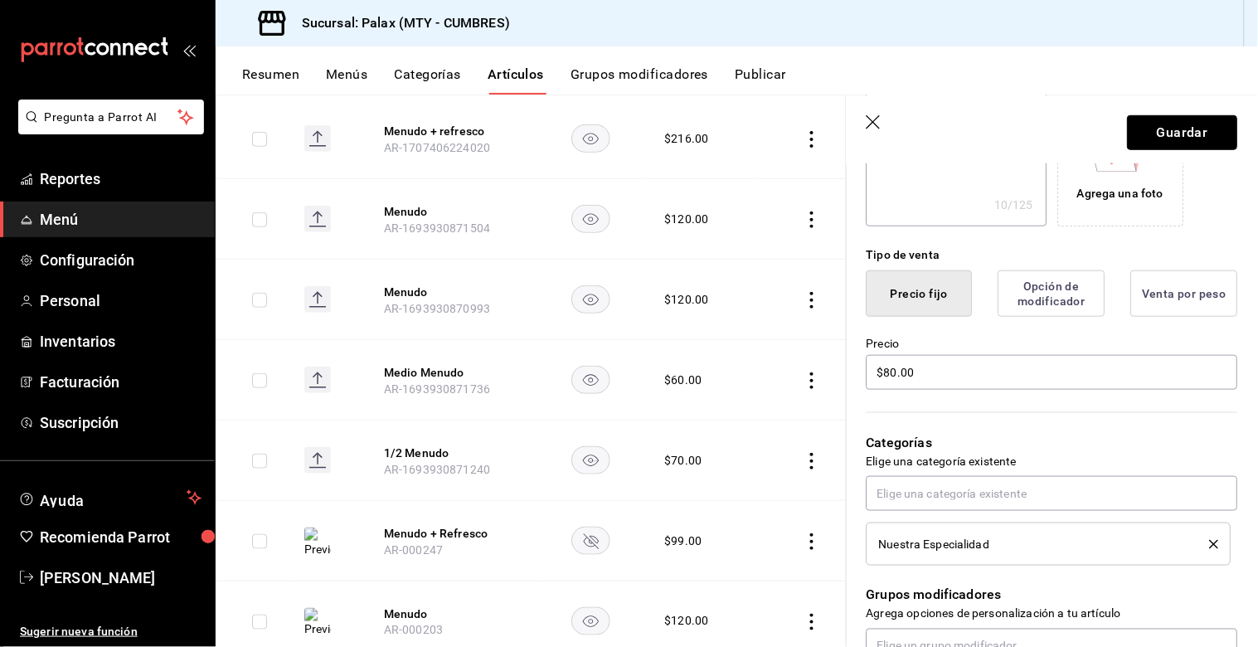
click at [1173, 121] on button "Guardar" at bounding box center [1183, 132] width 110 height 35
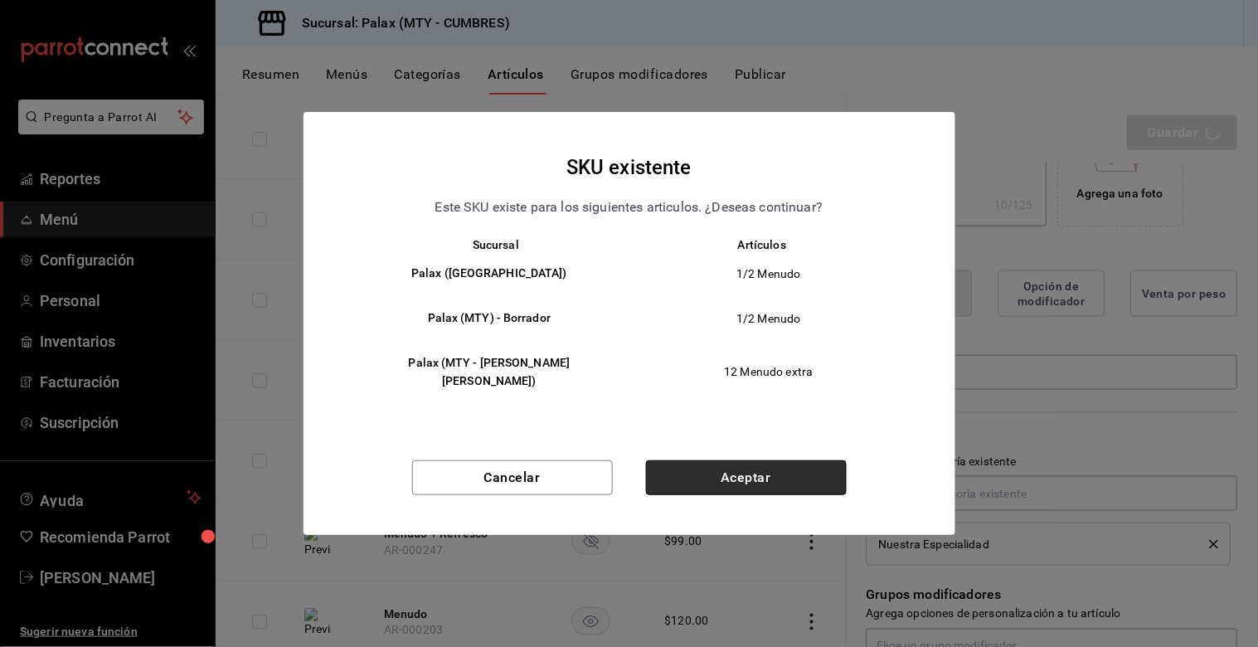
click at [724, 474] on button "Aceptar" at bounding box center [746, 477] width 201 height 35
type textarea "x"
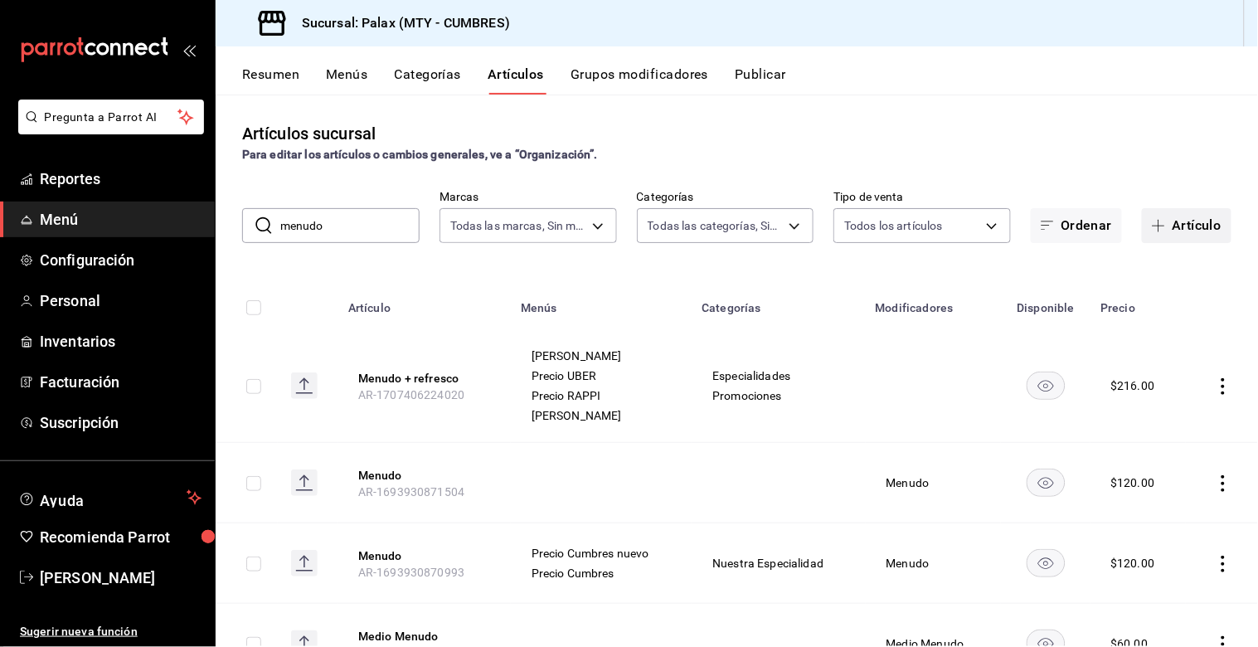
click at [1173, 226] on button "Artículo" at bounding box center [1187, 225] width 90 height 35
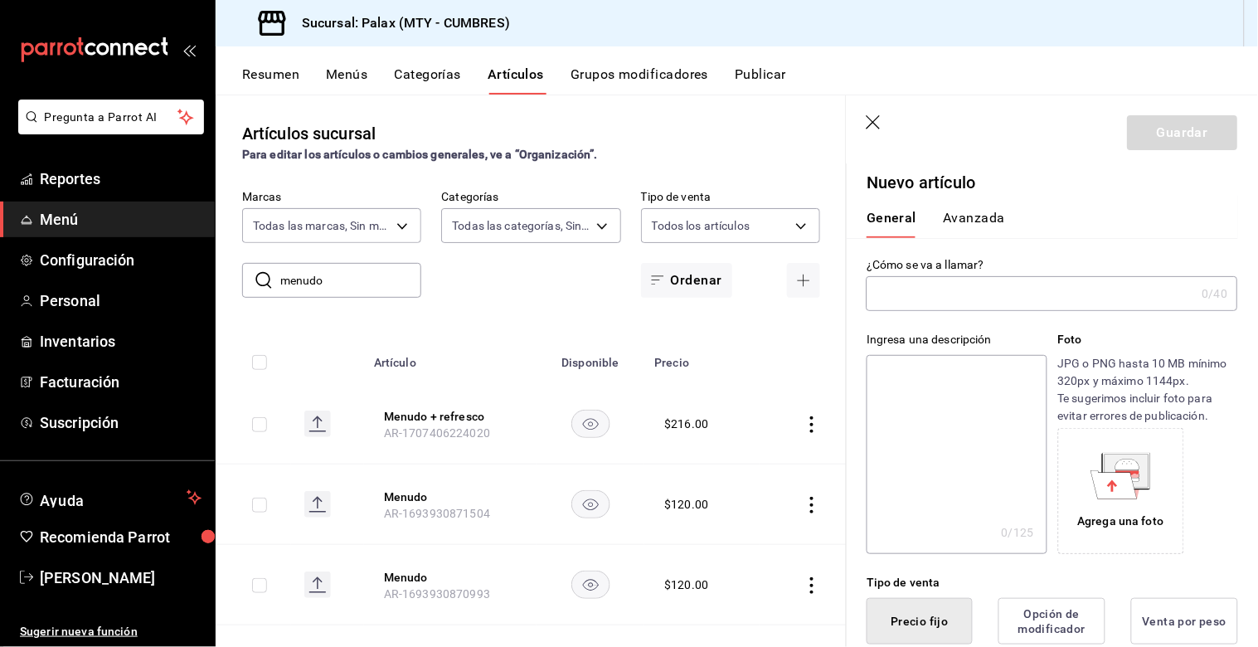
click at [1005, 293] on input "text" at bounding box center [1031, 293] width 329 height 33
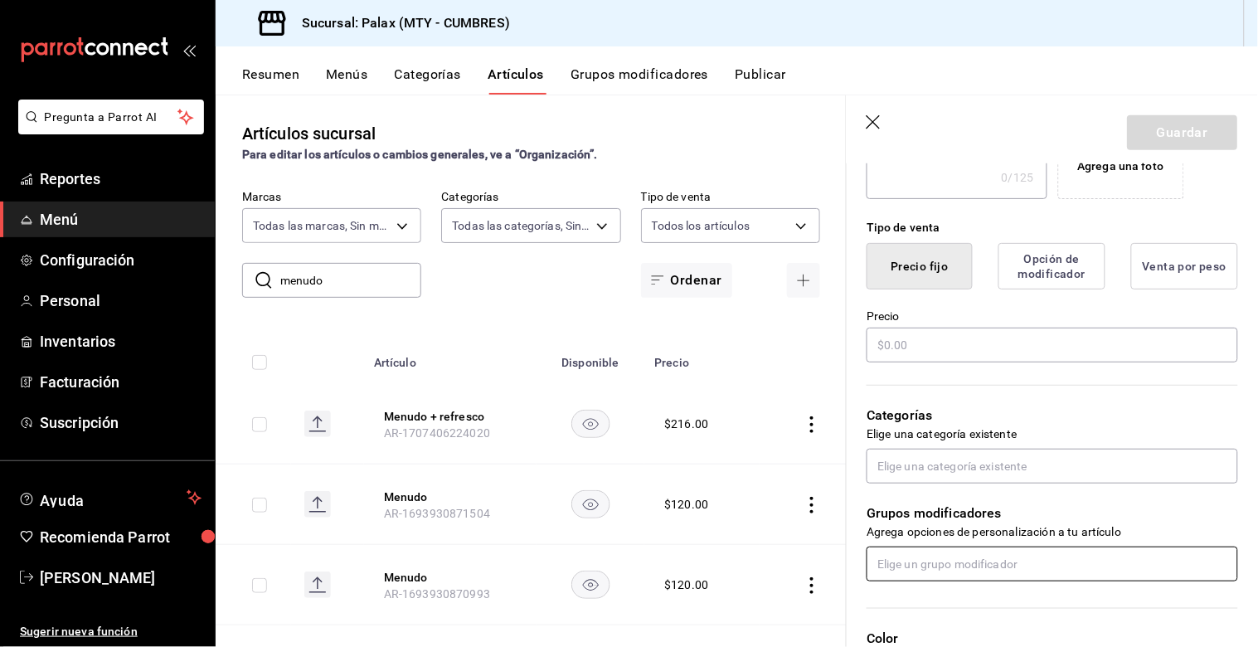
scroll to position [368, 0]
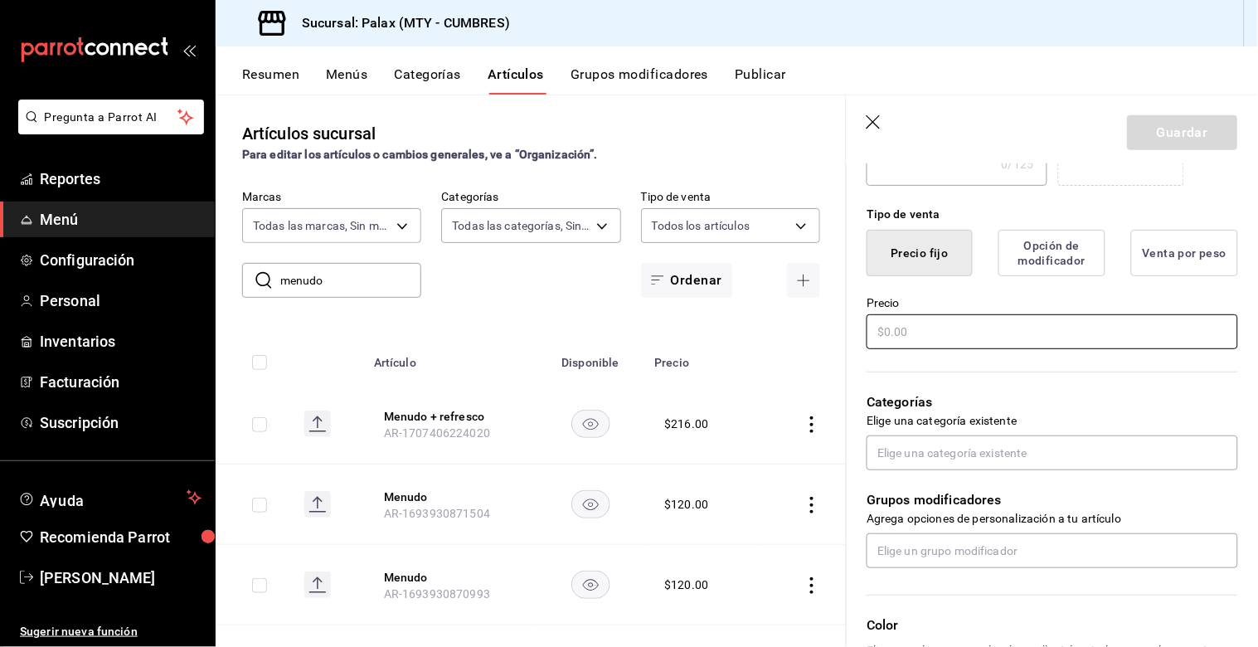
type input "leche promo"
click at [937, 341] on input "text" at bounding box center [1052, 331] width 371 height 35
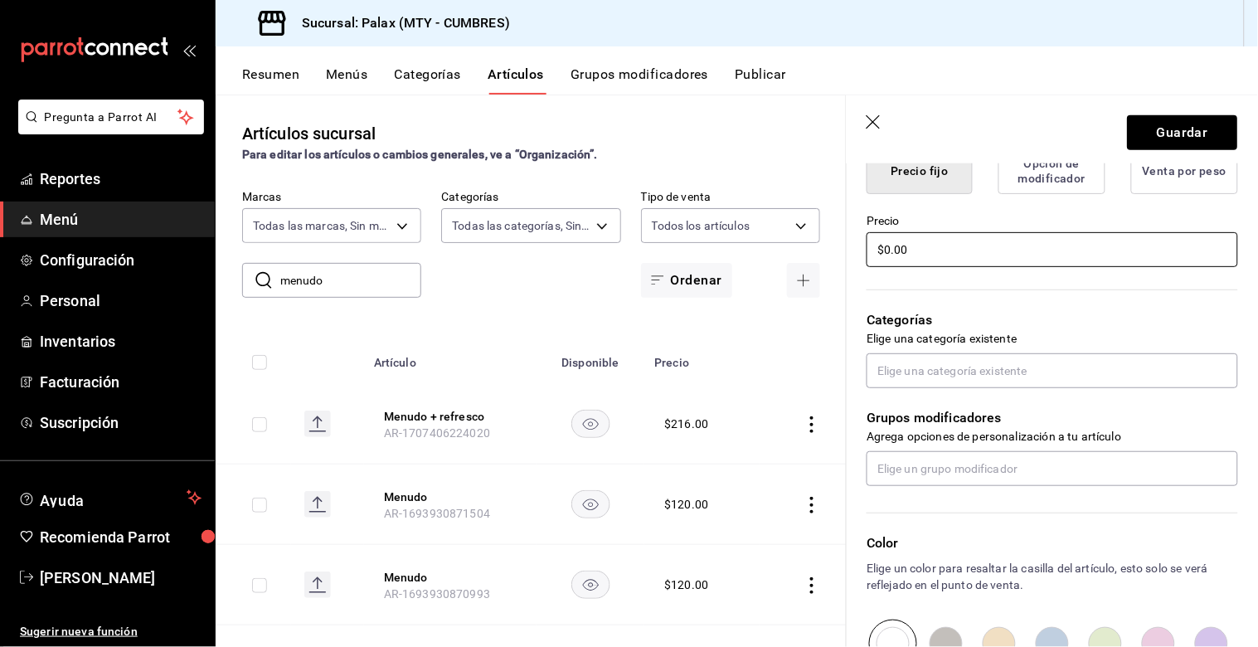
scroll to position [552, 0]
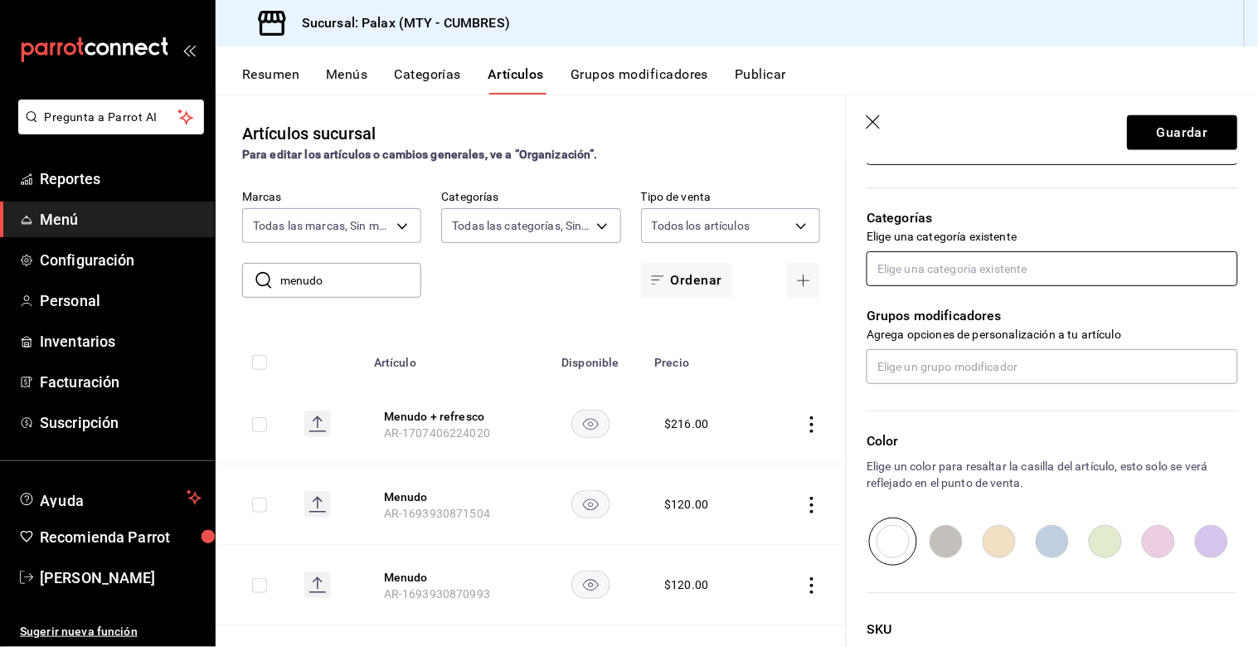
type input "$0.00"
click at [935, 274] on input "text" at bounding box center [1052, 268] width 371 height 35
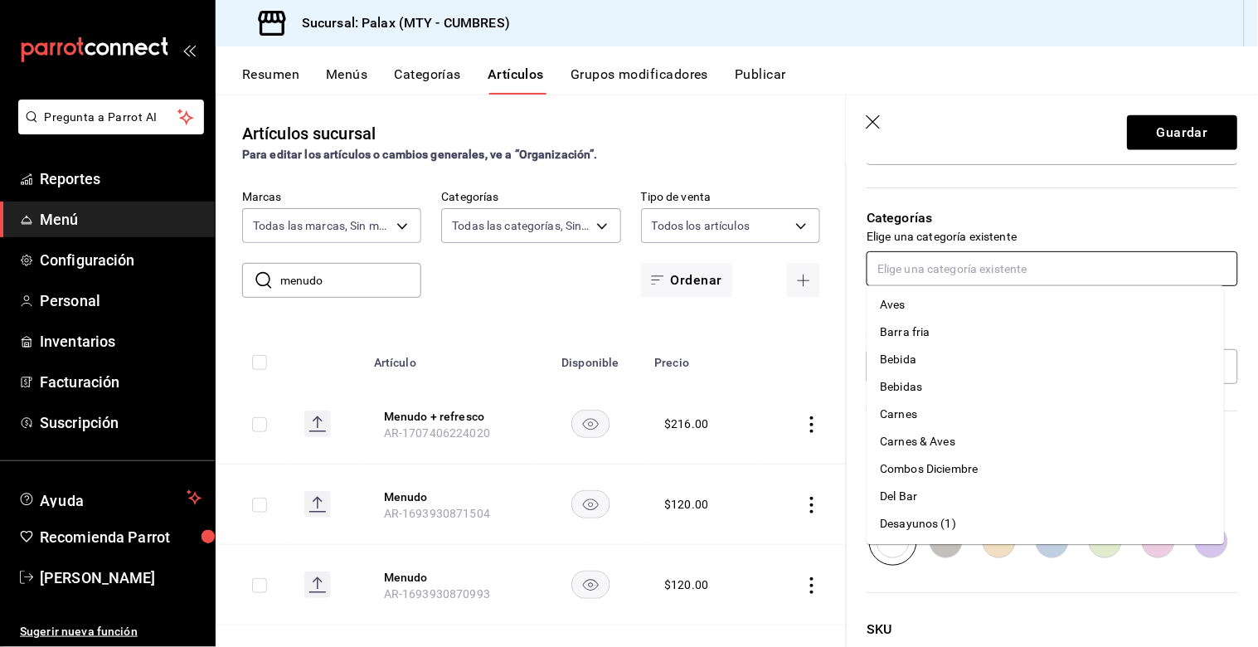
scroll to position [46, 0]
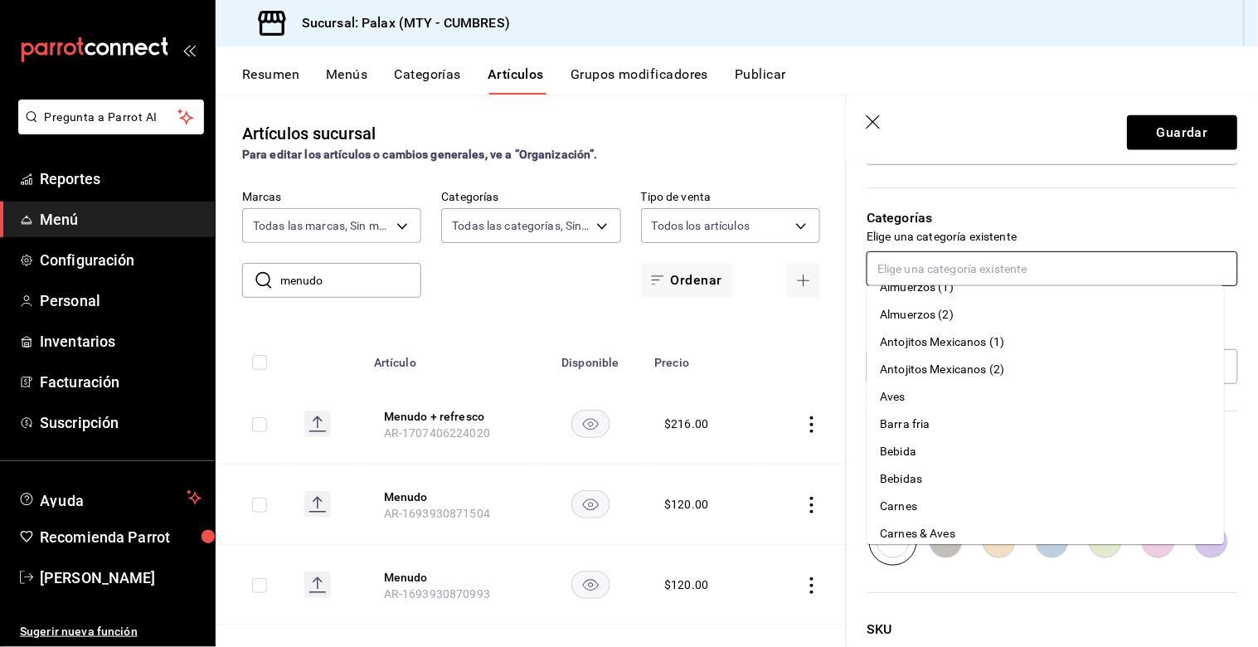
click at [916, 473] on li "Bebidas" at bounding box center [1045, 478] width 357 height 27
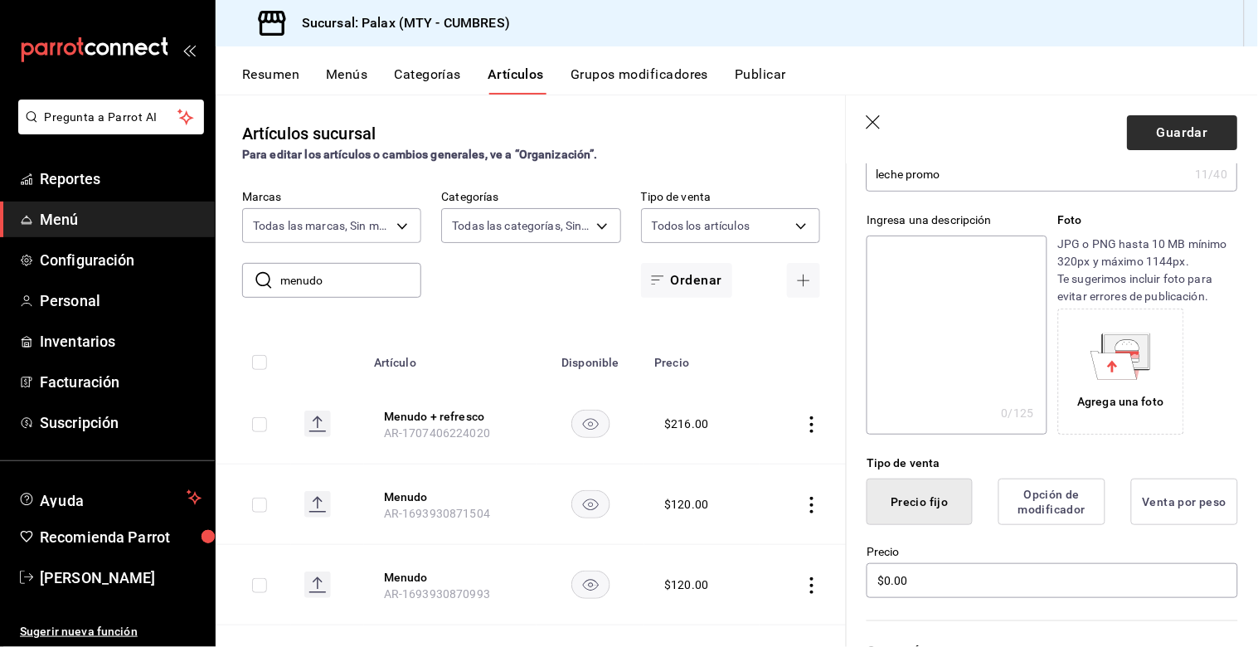
scroll to position [89, 0]
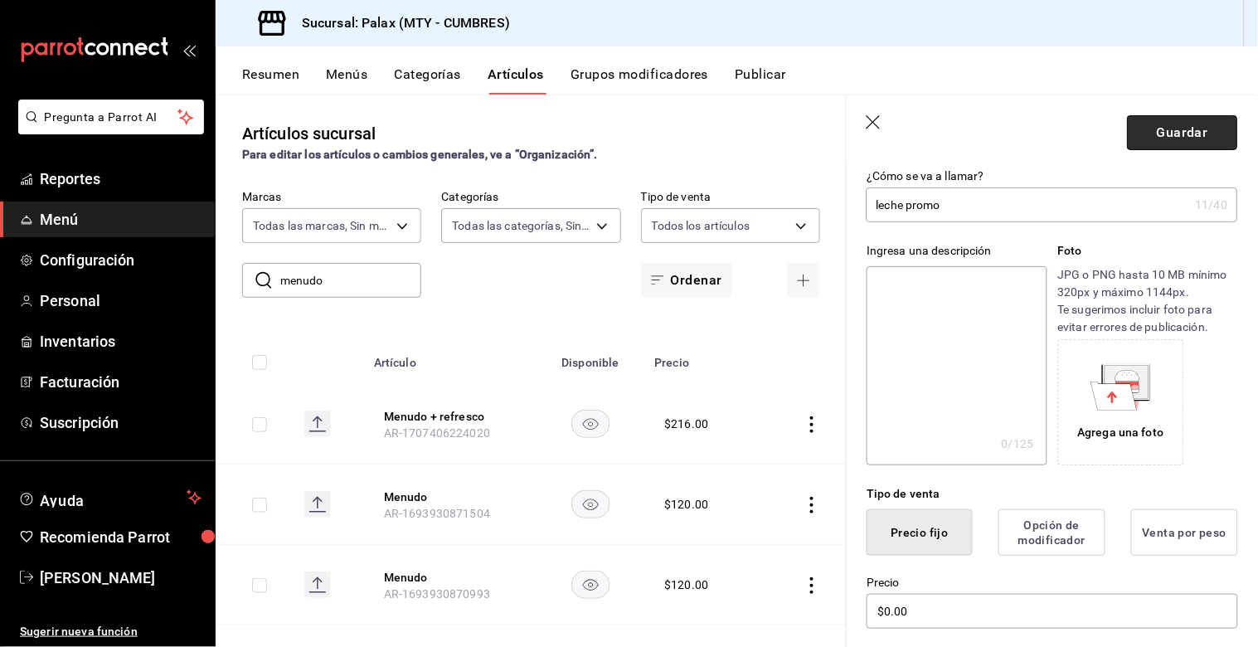
click at [1159, 141] on button "Guardar" at bounding box center [1183, 132] width 110 height 35
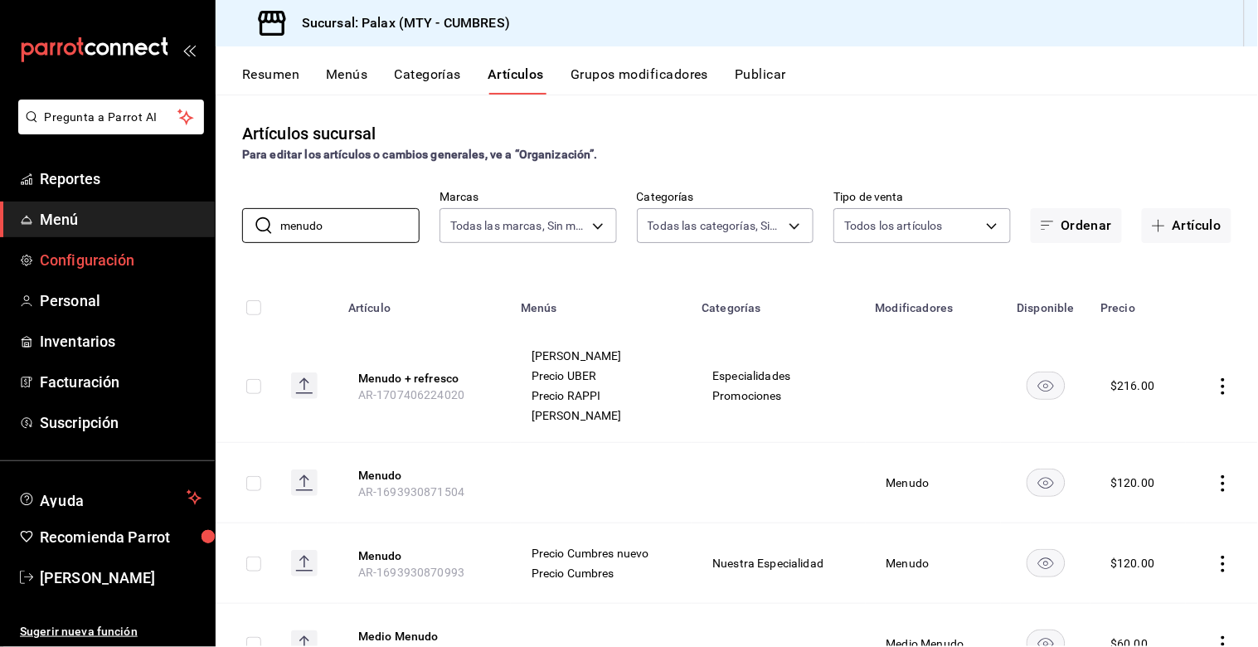
drag, startPoint x: 362, startPoint y: 226, endPoint x: 195, endPoint y: 246, distance: 168.0
click at [195, 246] on div "Pregunta a Parrot AI Reportes Menú Configuración Personal Inventarios Facturaci…" at bounding box center [629, 323] width 1258 height 647
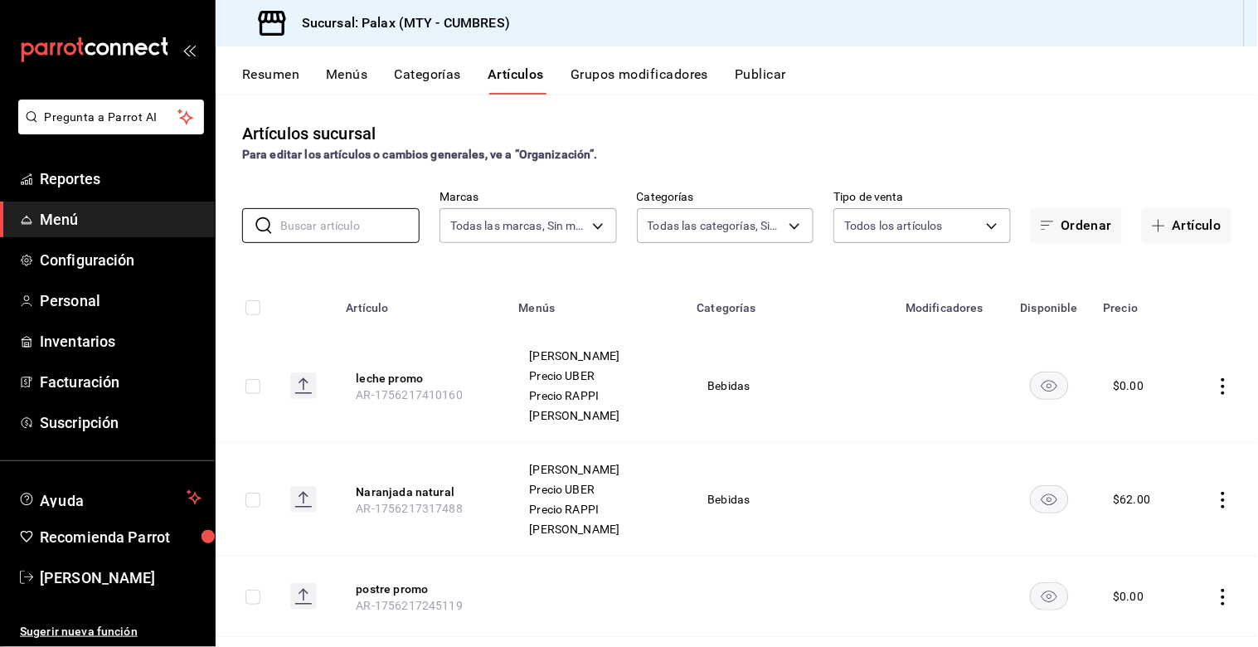
click at [253, 388] on input "checkbox" at bounding box center [252, 386] width 15 height 15
checkbox input "true"
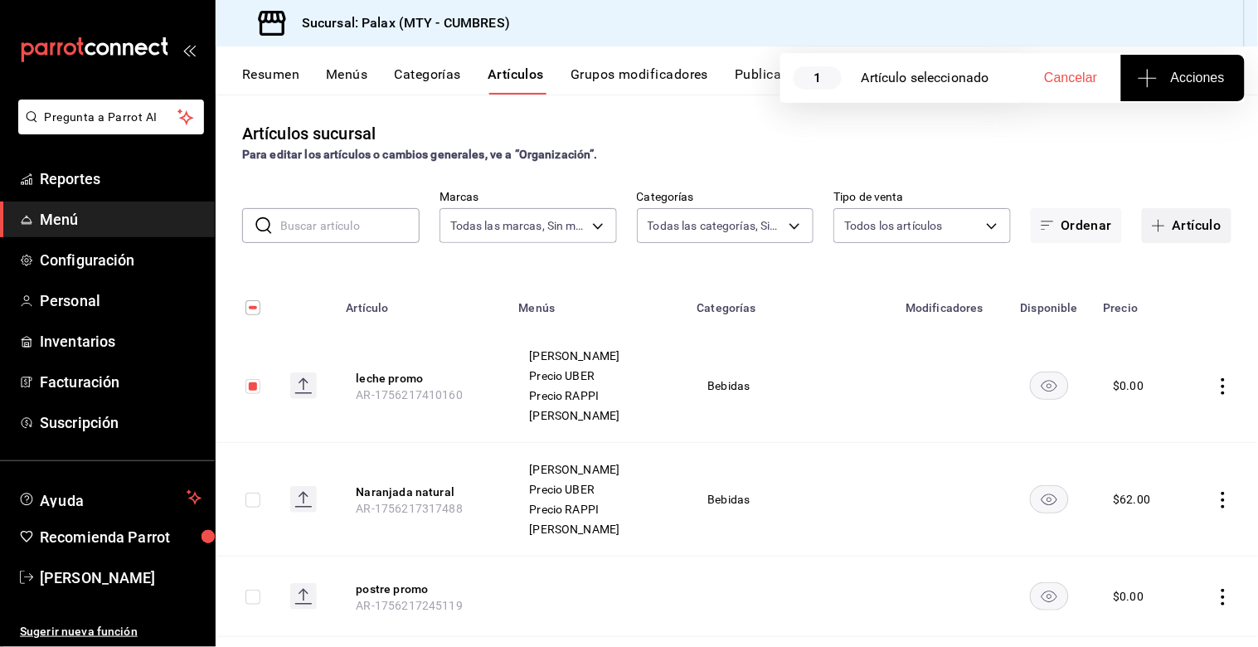
click at [1152, 221] on icon "button" at bounding box center [1158, 225] width 13 height 13
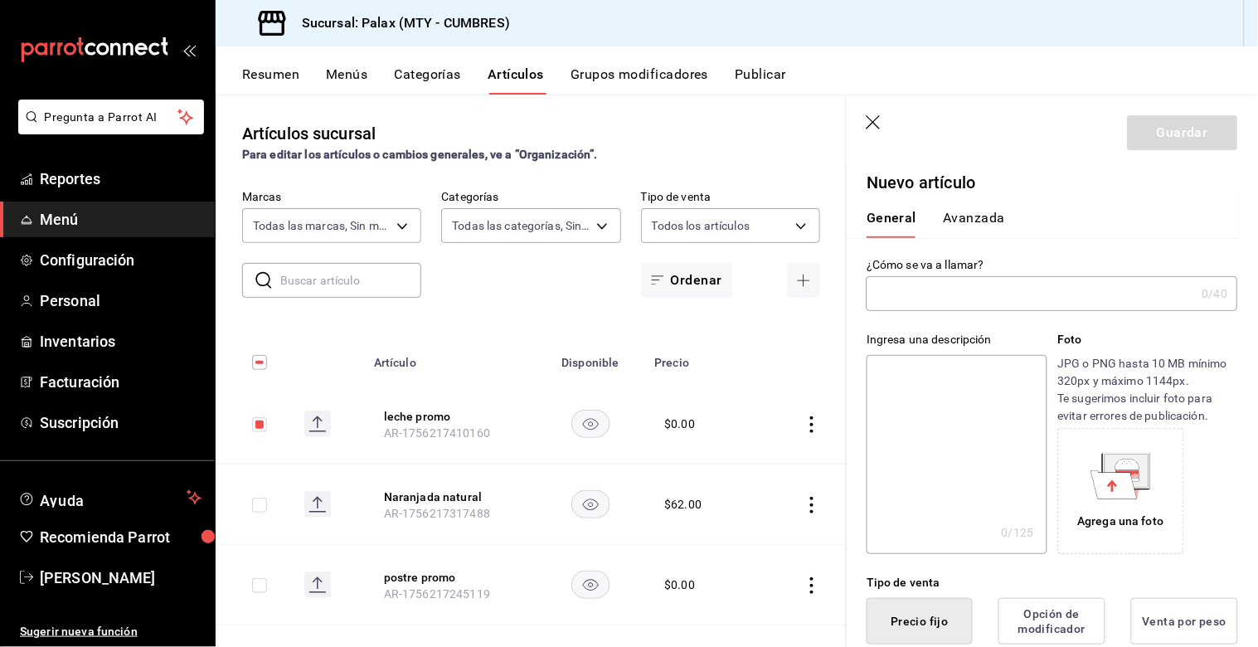
click at [875, 125] on icon "button" at bounding box center [875, 123] width 17 height 17
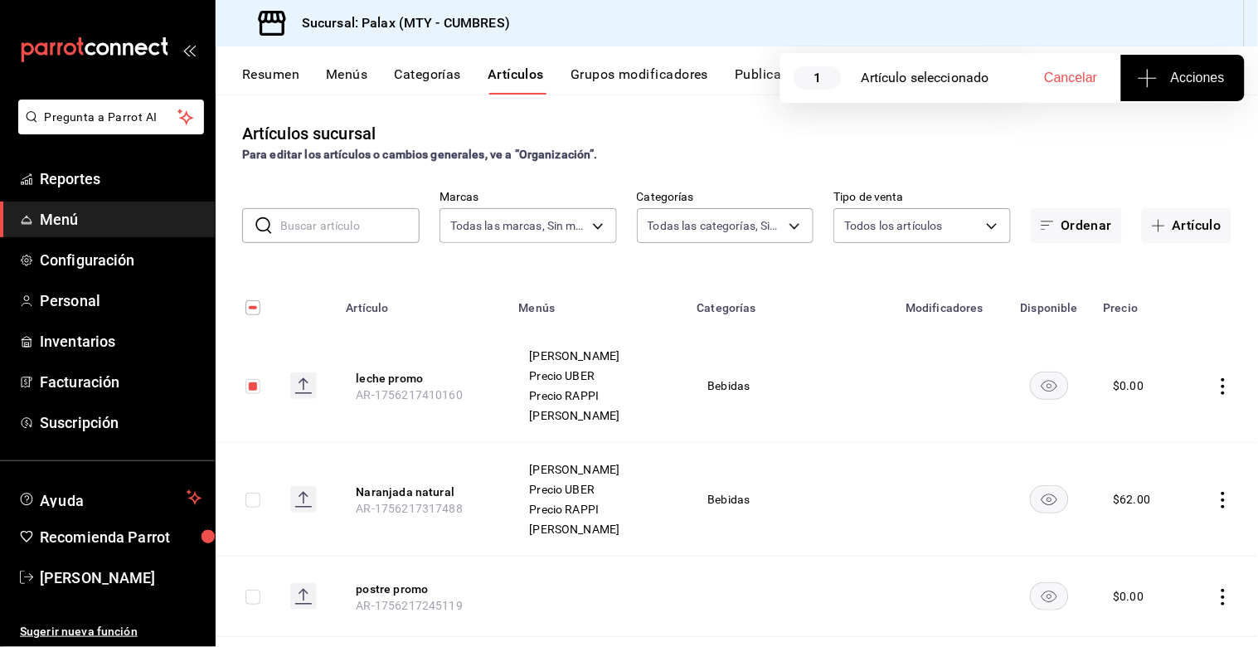
click at [1179, 77] on span "Acciones" at bounding box center [1183, 78] width 84 height 20
click at [1145, 137] on span "Agregar tipo" at bounding box center [1183, 129] width 98 height 17
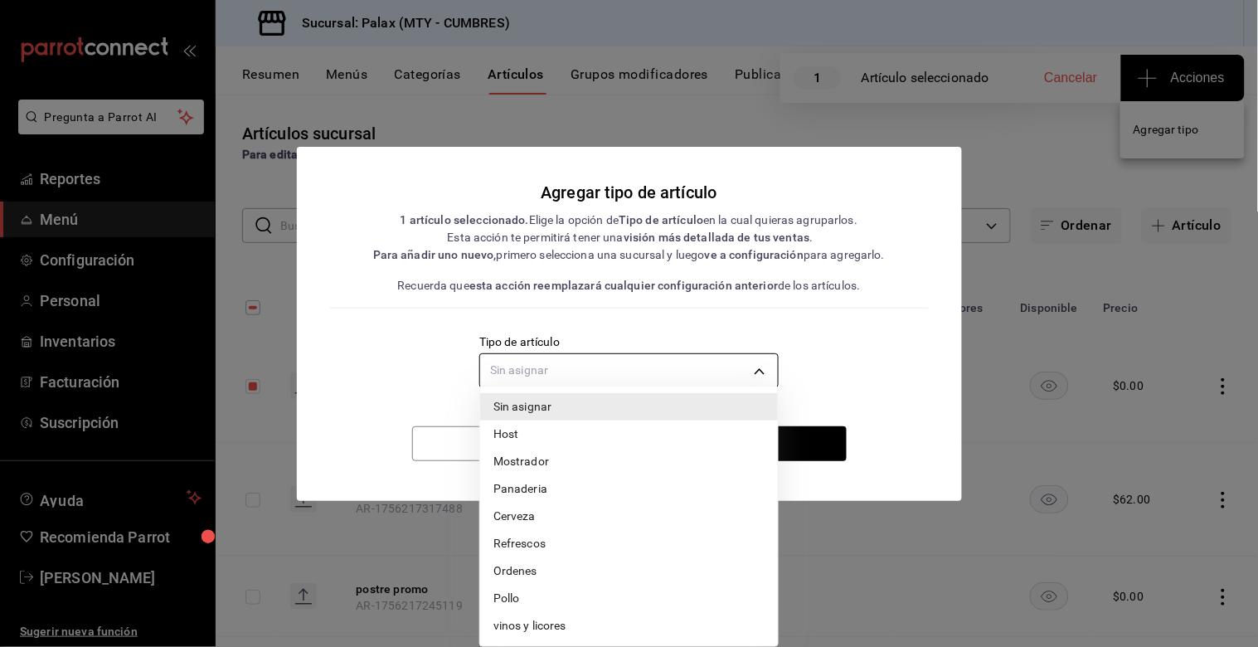
click at [748, 376] on body "Pregunta a Parrot AI Reportes Menú Configuración Personal Inventarios Facturaci…" at bounding box center [629, 323] width 1258 height 647
click at [528, 541] on li "Refrescos" at bounding box center [629, 543] width 298 height 27
type input "5f71a372-a9d1-491c-9e12-40943e1bcb93"
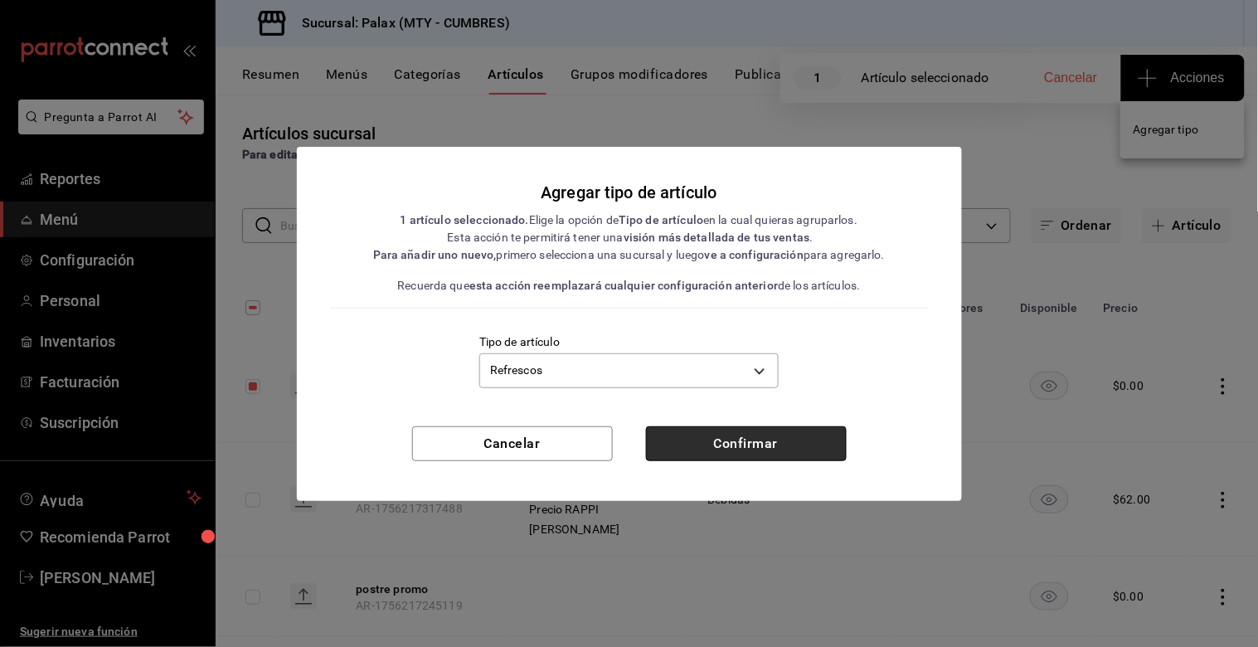
click at [779, 443] on button "Confirmar" at bounding box center [746, 443] width 201 height 35
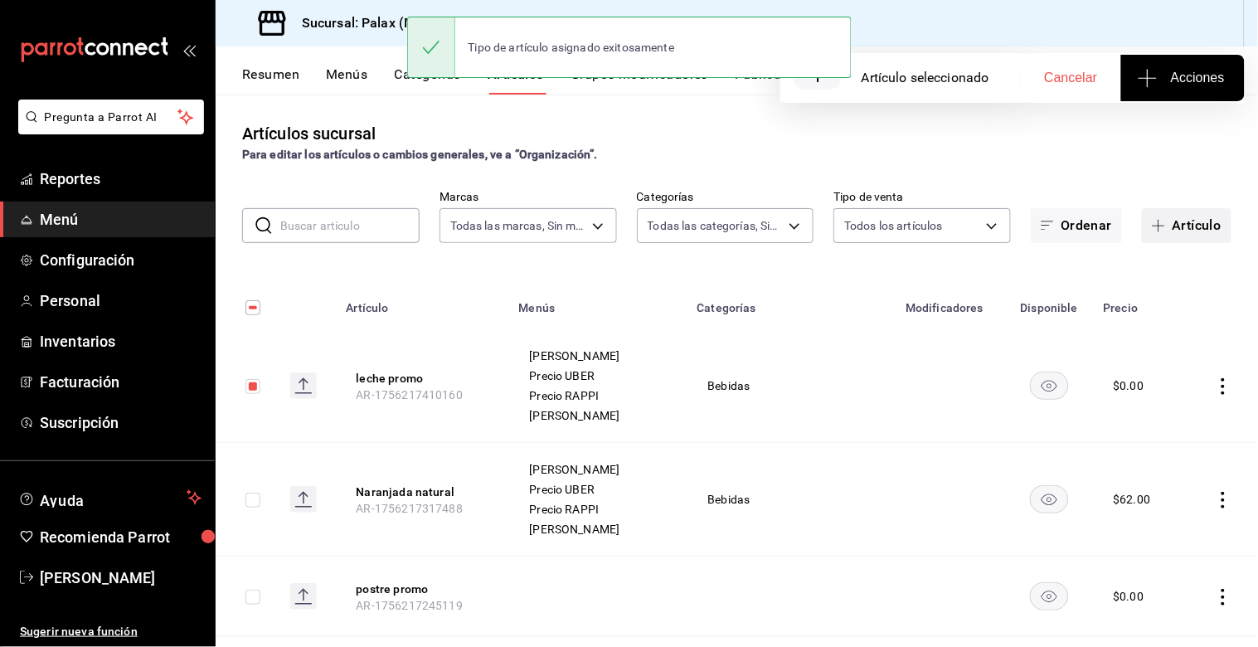
click at [1152, 225] on icon "button" at bounding box center [1158, 225] width 13 height 13
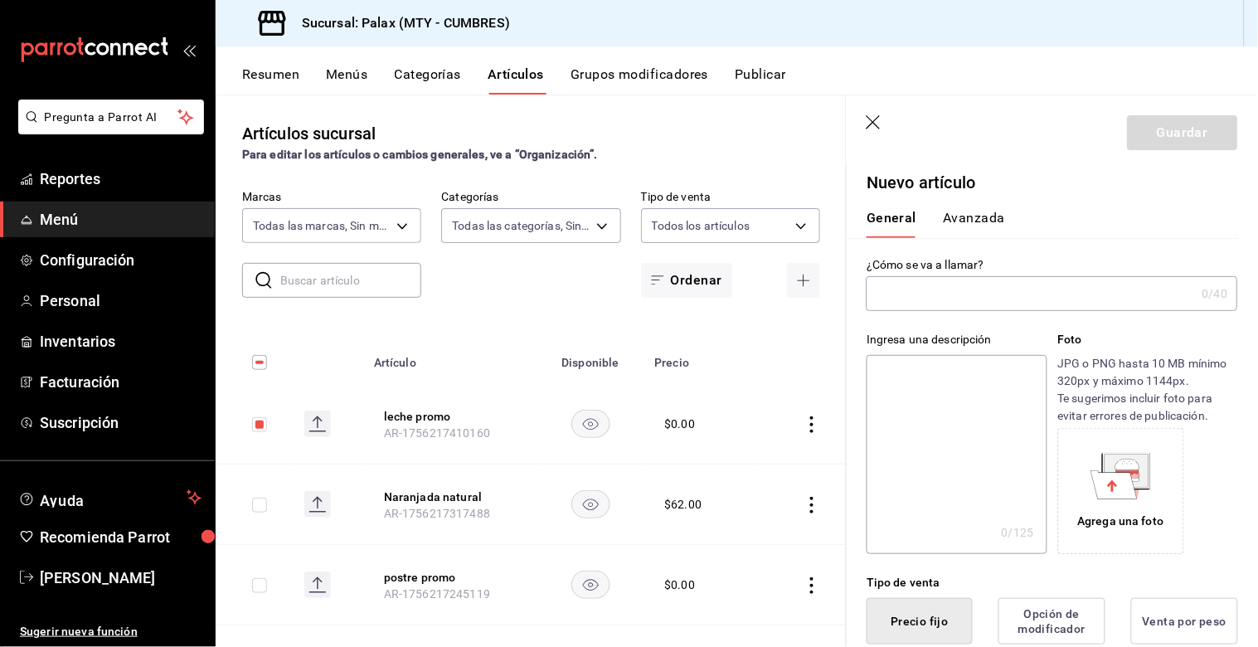
click at [925, 297] on input "text" at bounding box center [1031, 293] width 329 height 33
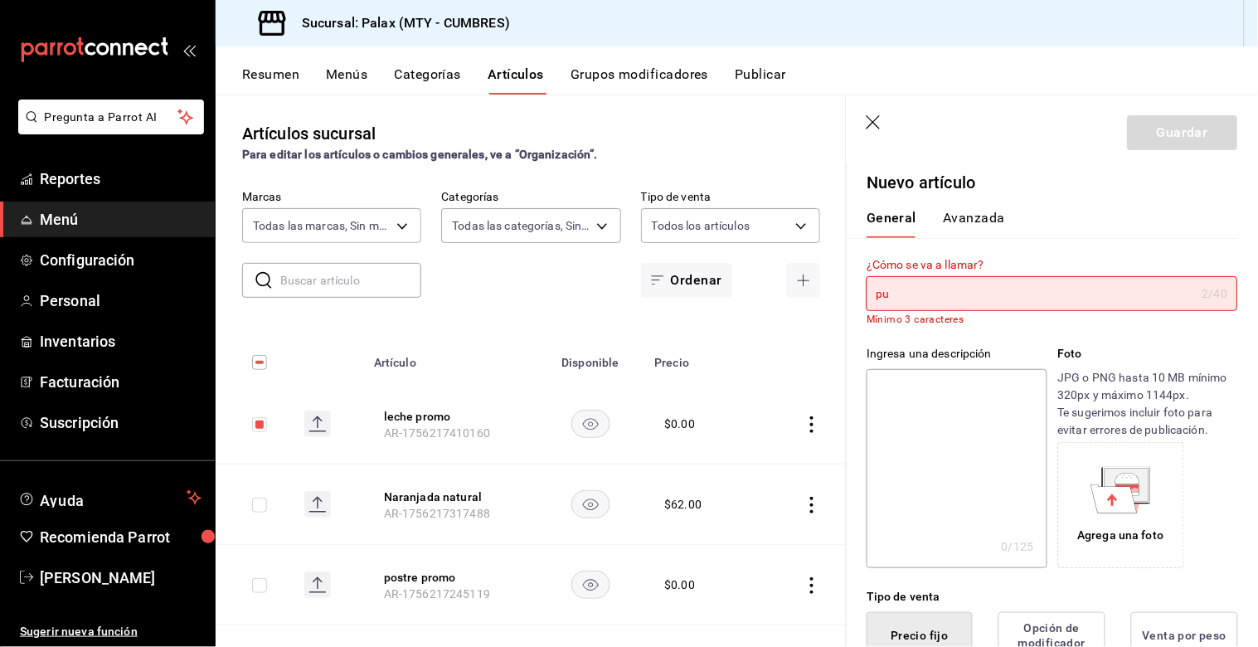
type input "p"
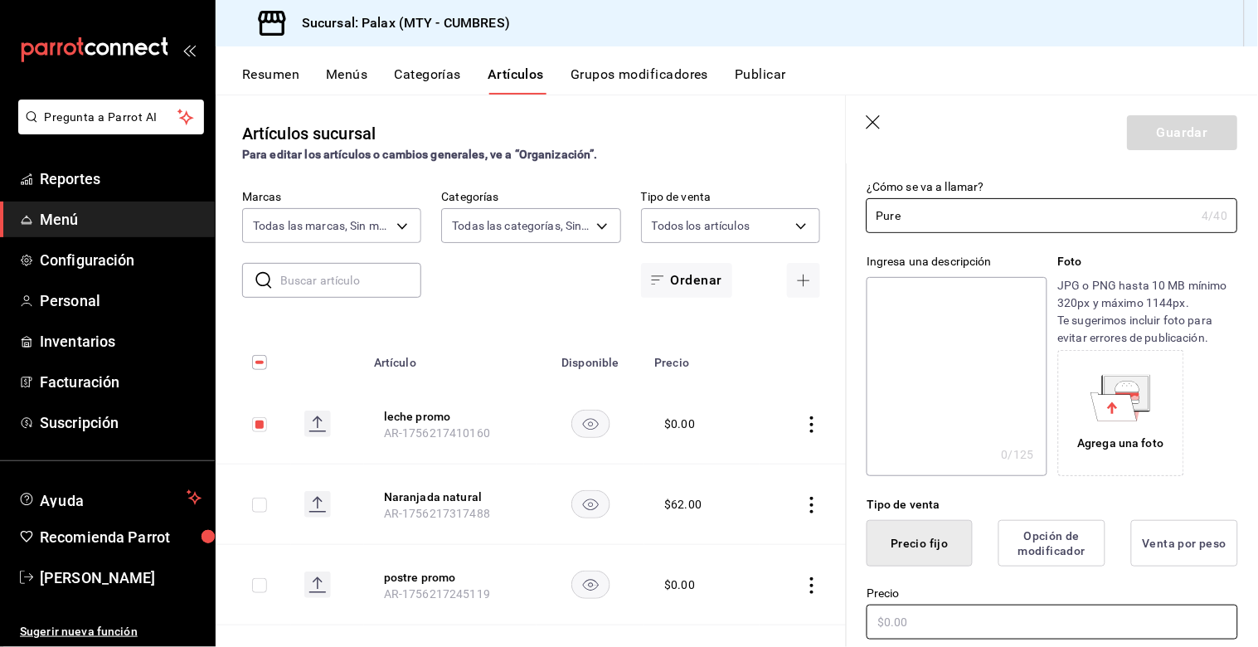
scroll to position [184, 0]
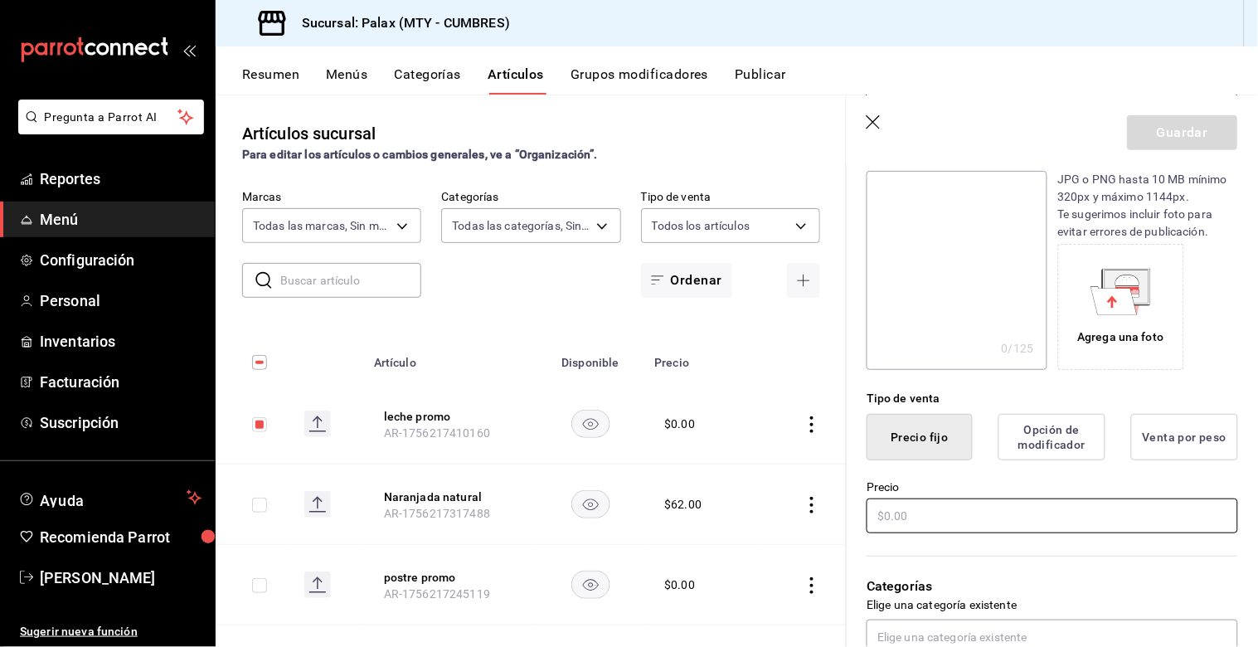
type input "Pure"
click at [912, 525] on input "text" at bounding box center [1052, 515] width 371 height 35
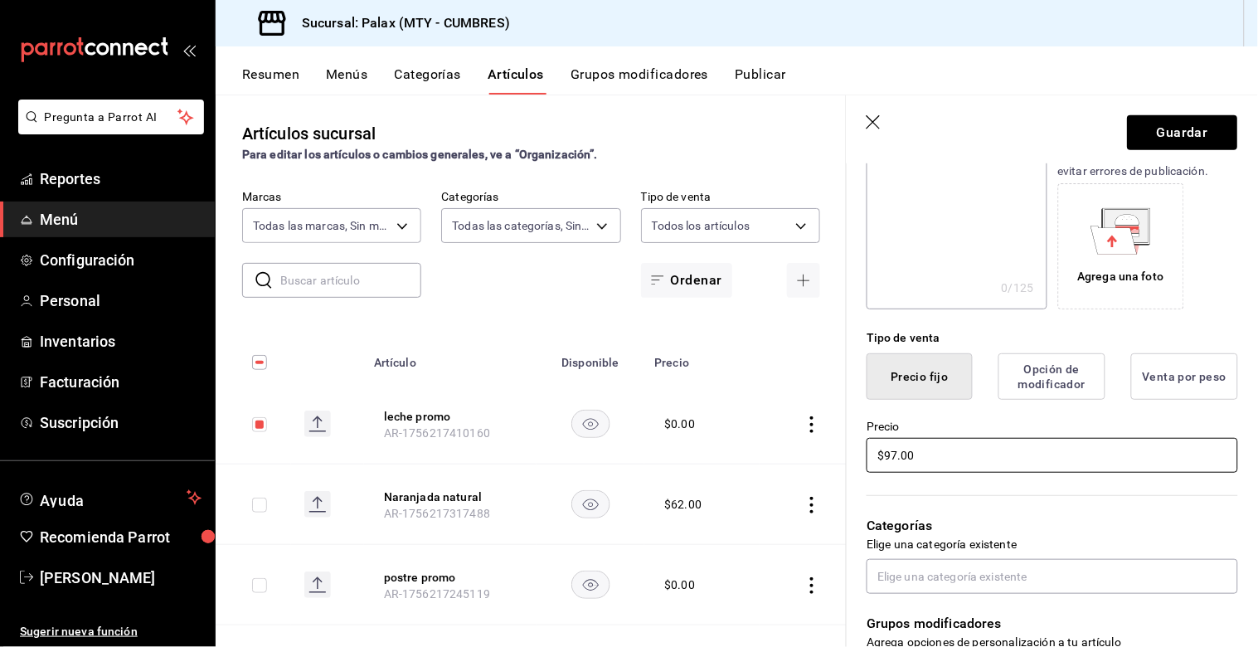
scroll to position [276, 0]
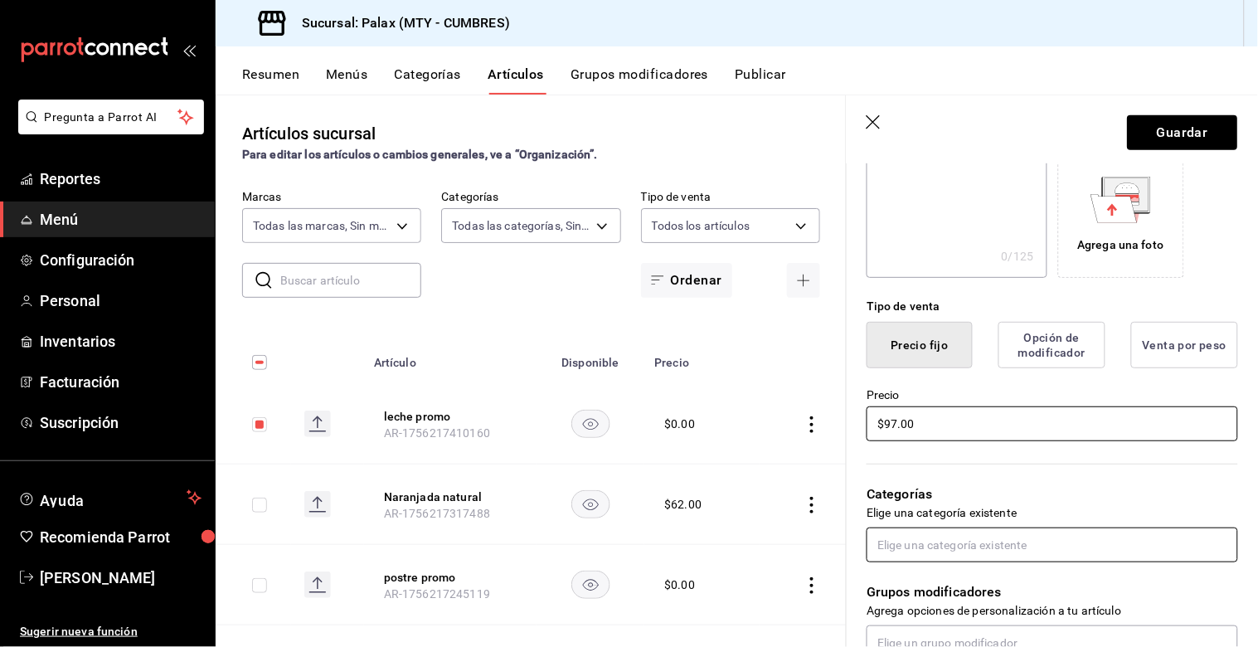
type input "$97.00"
click at [1076, 529] on input "text" at bounding box center [1052, 544] width 371 height 35
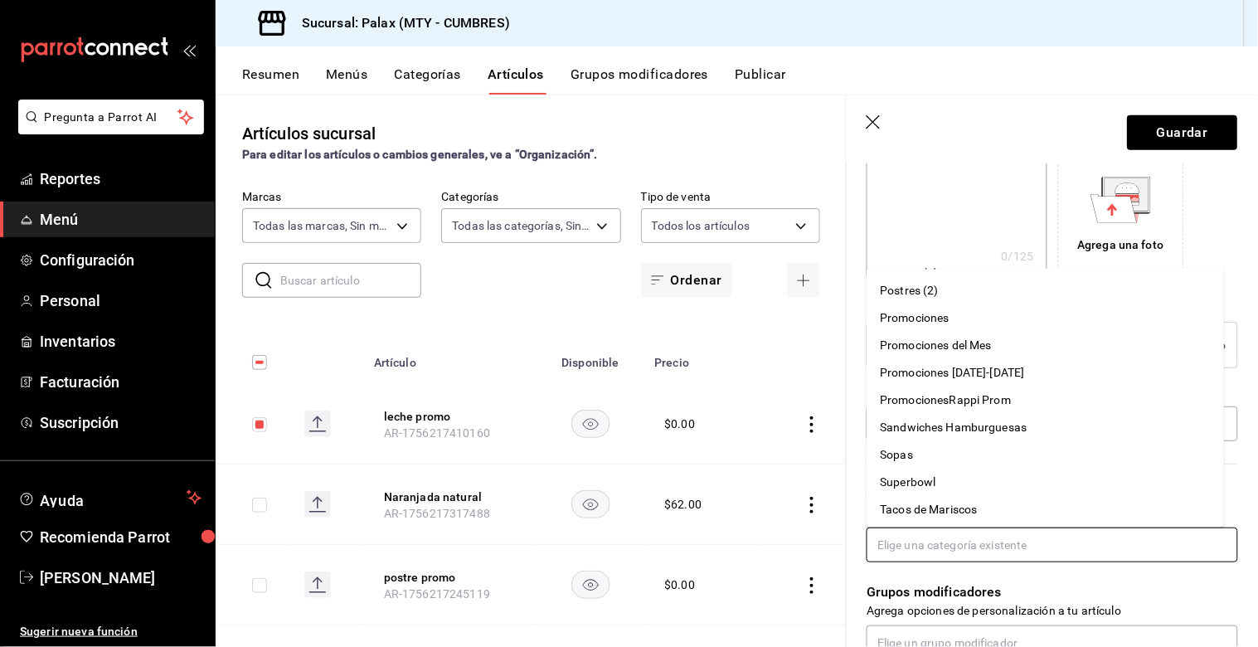
scroll to position [875, 0]
click at [925, 448] on li "Sopas" at bounding box center [1045, 453] width 357 height 27
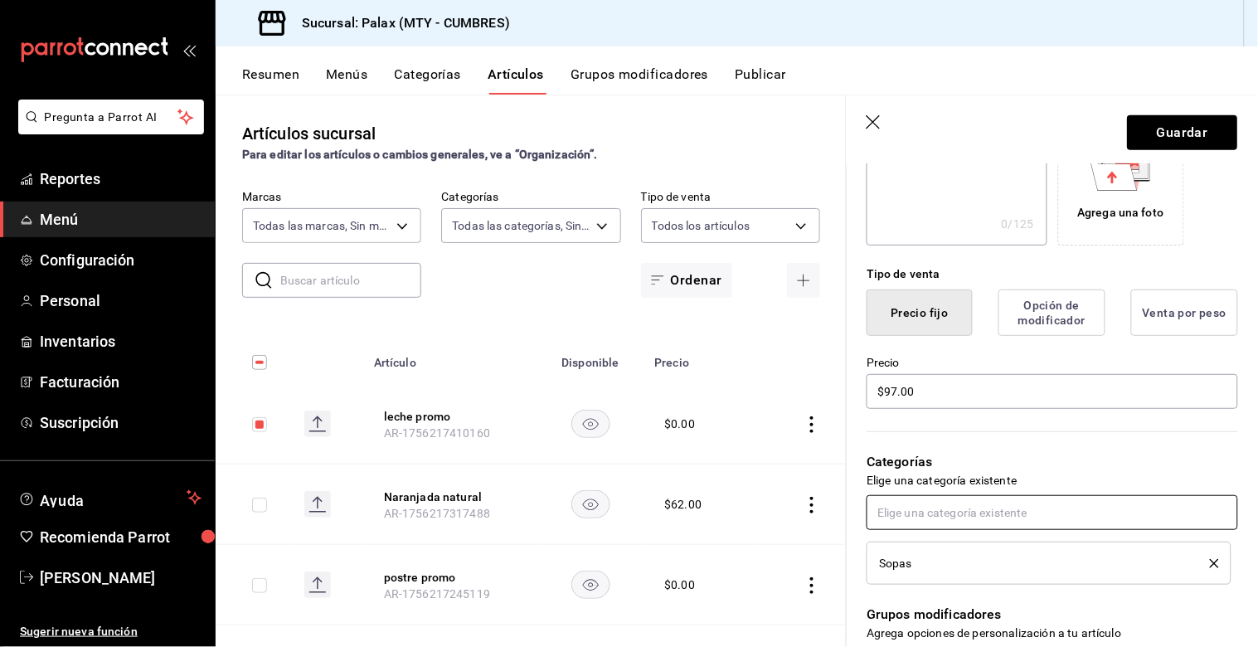
scroll to position [276, 0]
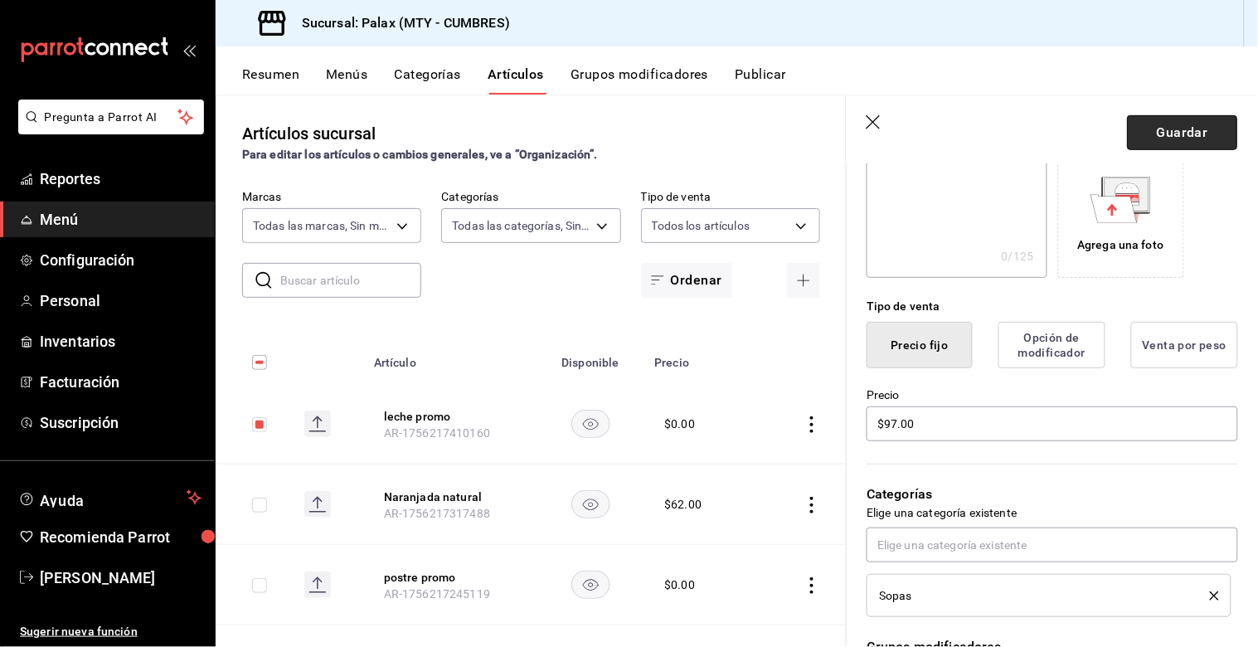
click at [1142, 143] on button "Guardar" at bounding box center [1183, 132] width 110 height 35
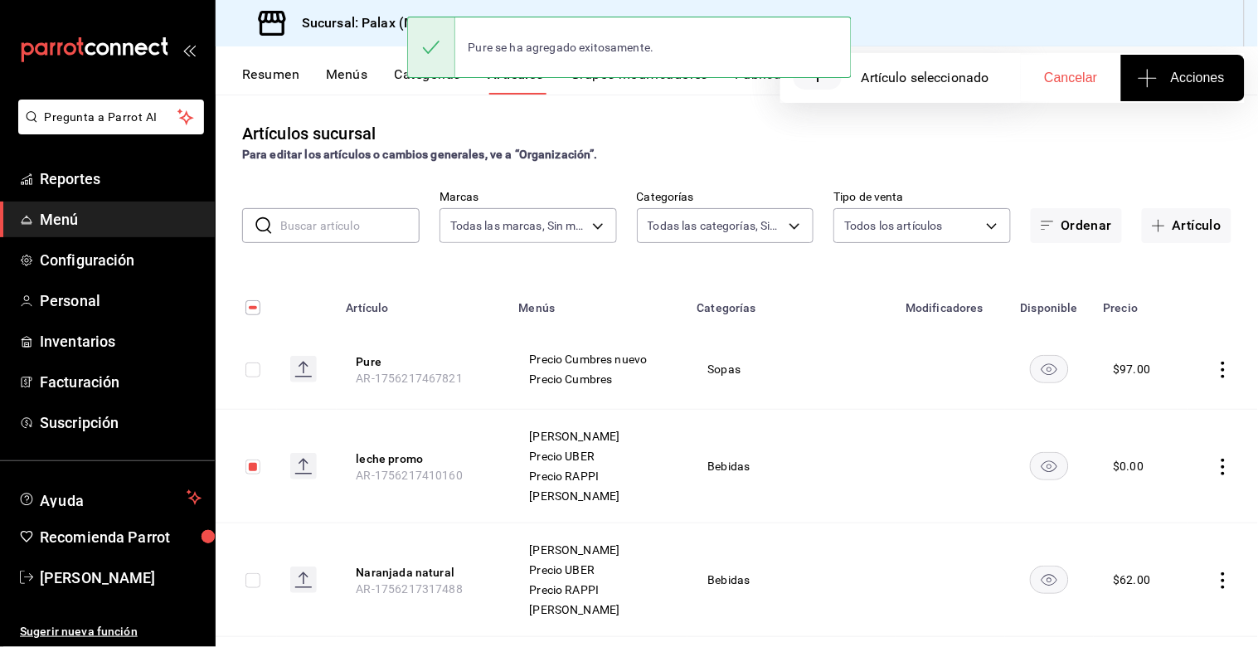
click at [249, 365] on input "checkbox" at bounding box center [252, 369] width 15 height 15
checkbox input "true"
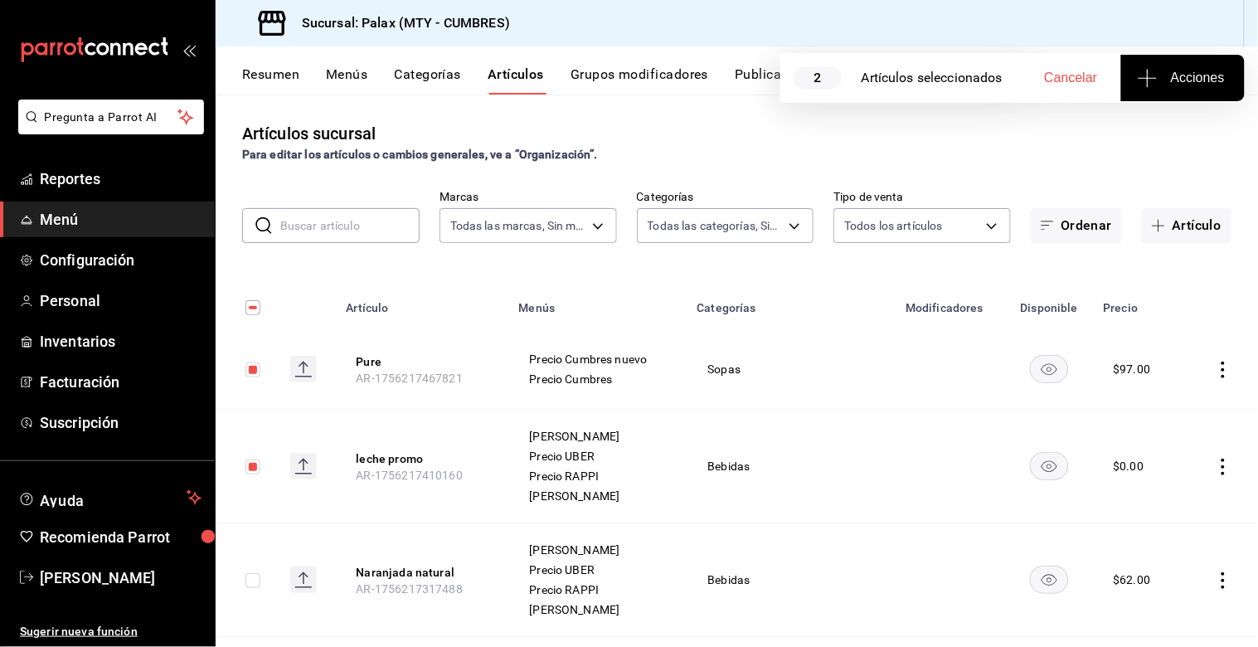
click at [1154, 78] on icon "button" at bounding box center [1148, 78] width 18 height 1
click at [1167, 138] on span "Agregar tipo" at bounding box center [1183, 129] width 98 height 17
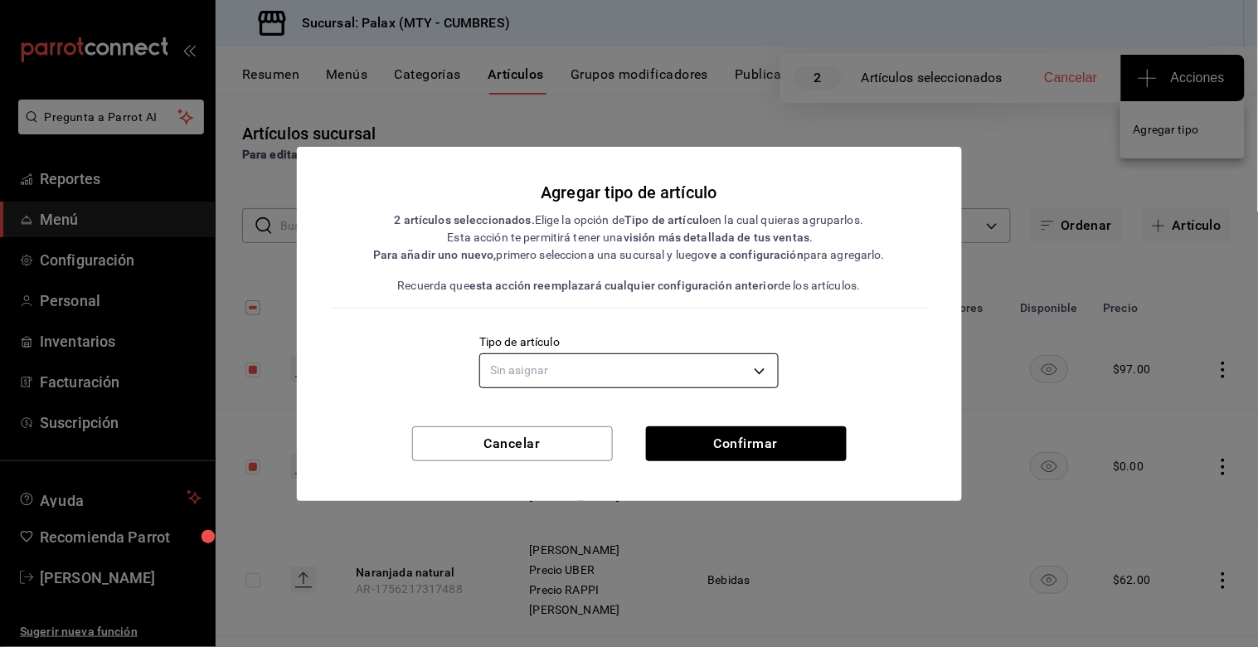
click at [740, 367] on body "Pregunta a Parrot AI Reportes Menú Configuración Personal Inventarios Facturaci…" at bounding box center [629, 323] width 1258 height 647
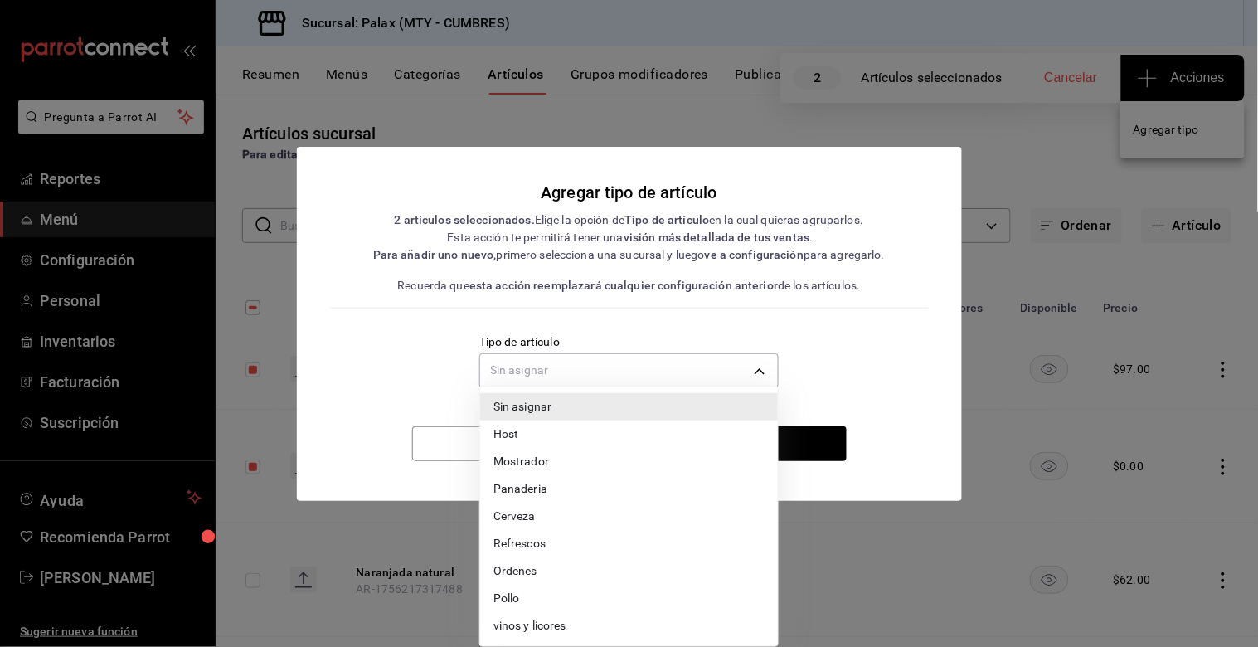
click at [529, 568] on li "Ordenes" at bounding box center [629, 570] width 298 height 27
type input "1c09c99b-b682-4280-ae24-312ad33c7c10"
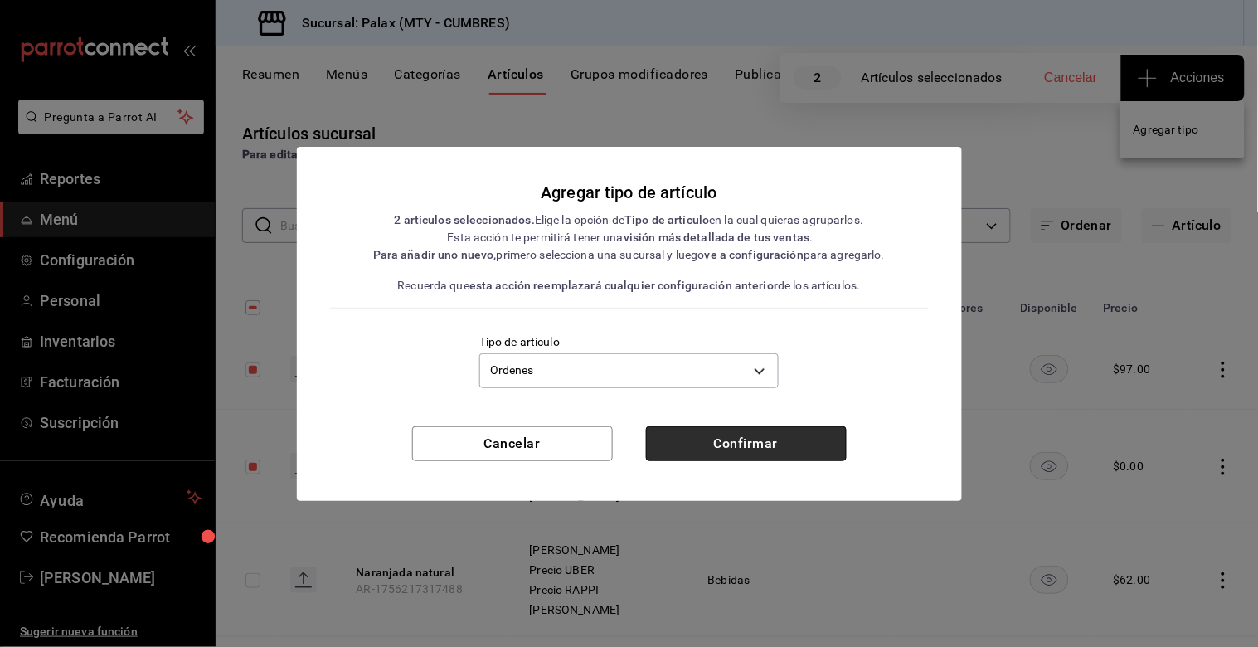
click at [726, 449] on button "Confirmar" at bounding box center [746, 443] width 201 height 35
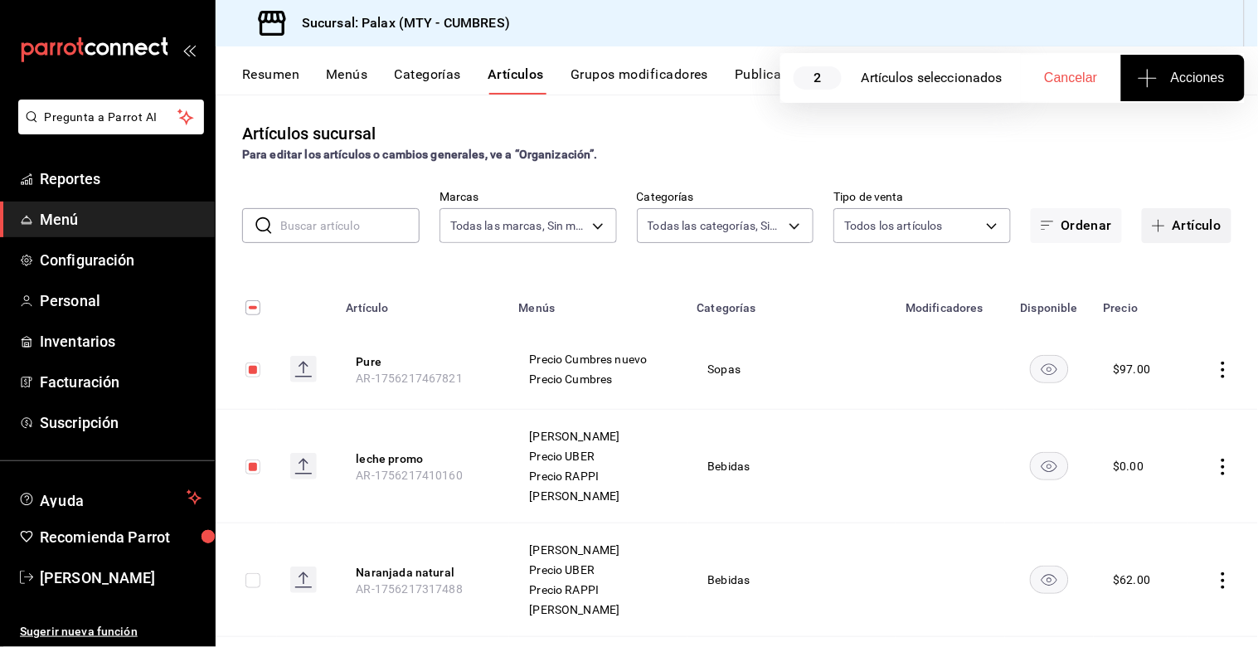
click at [1171, 241] on button "Artículo" at bounding box center [1187, 225] width 90 height 35
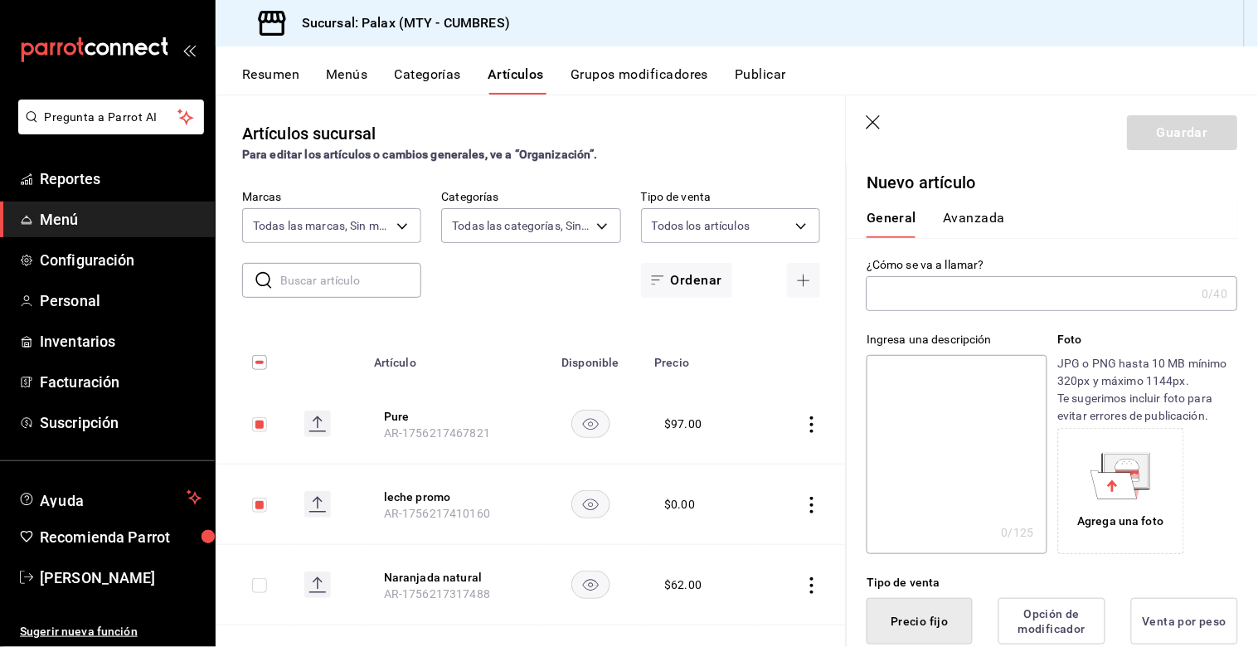
click at [954, 297] on input "text" at bounding box center [1031, 293] width 329 height 33
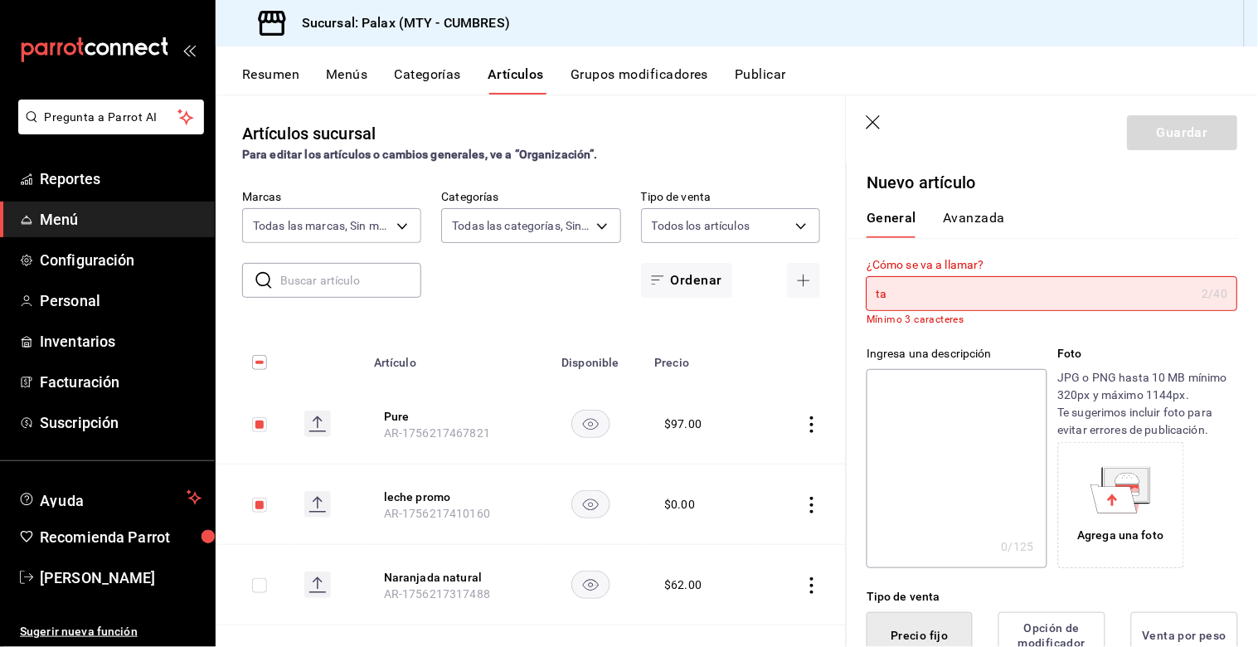
type input "t"
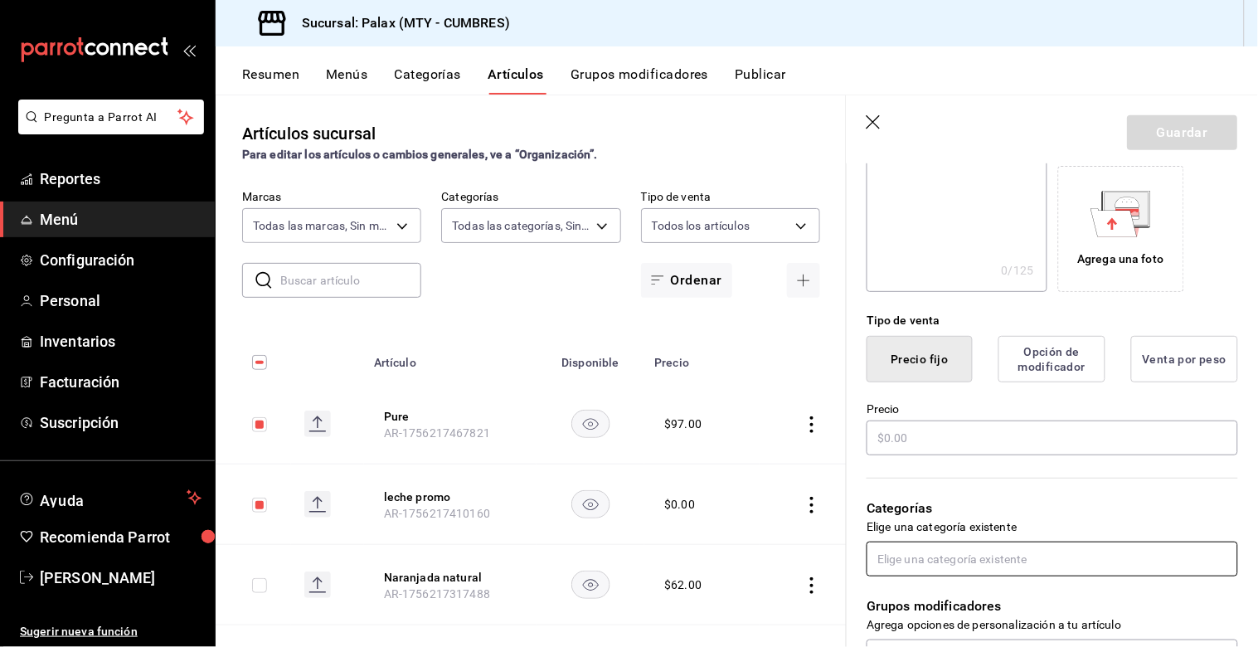
scroll to position [368, 0]
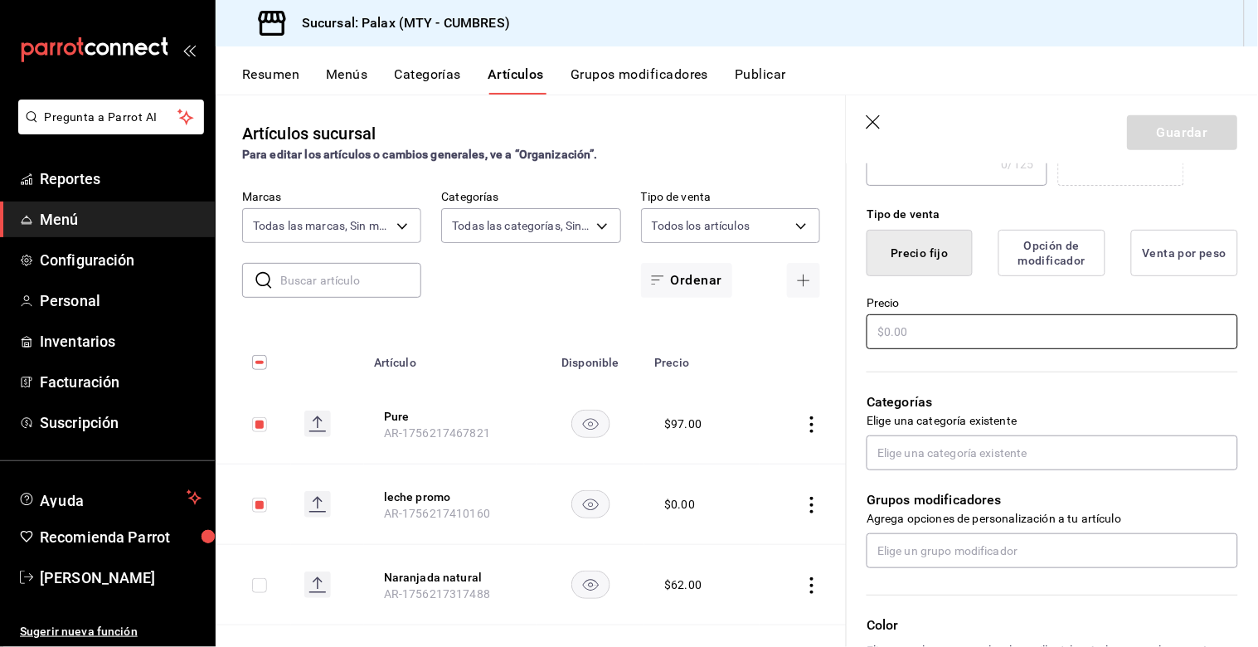
type input "Tamal"
click at [935, 332] on input "text" at bounding box center [1052, 331] width 371 height 35
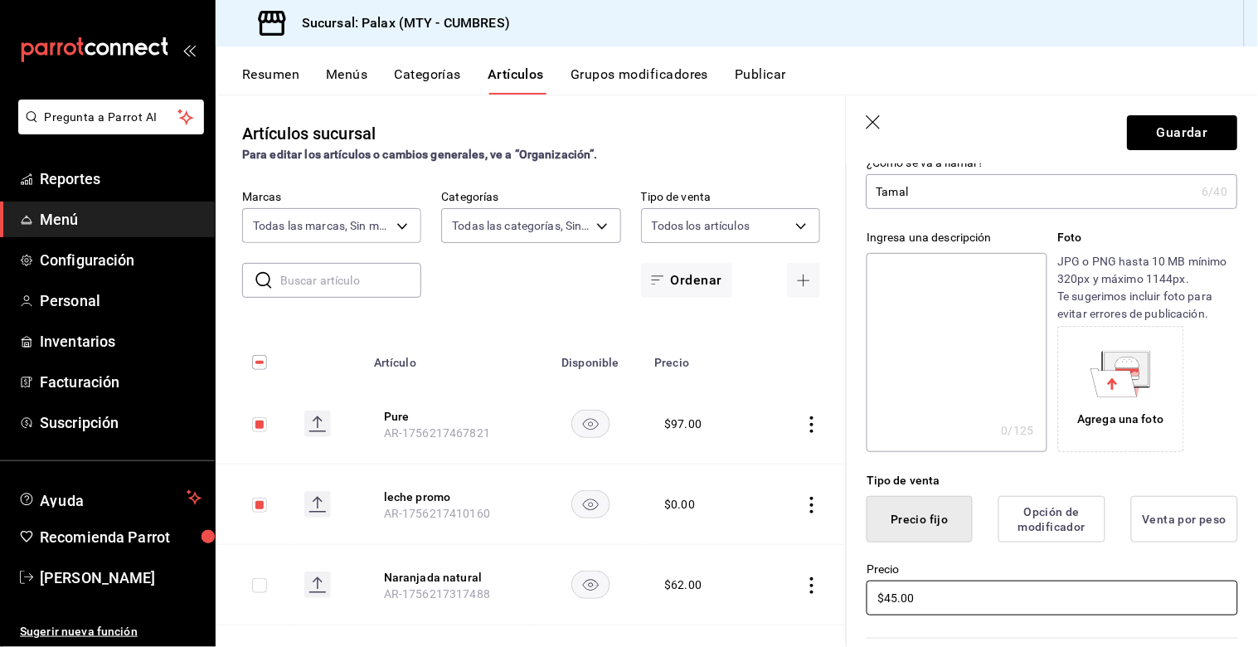
scroll to position [0, 0]
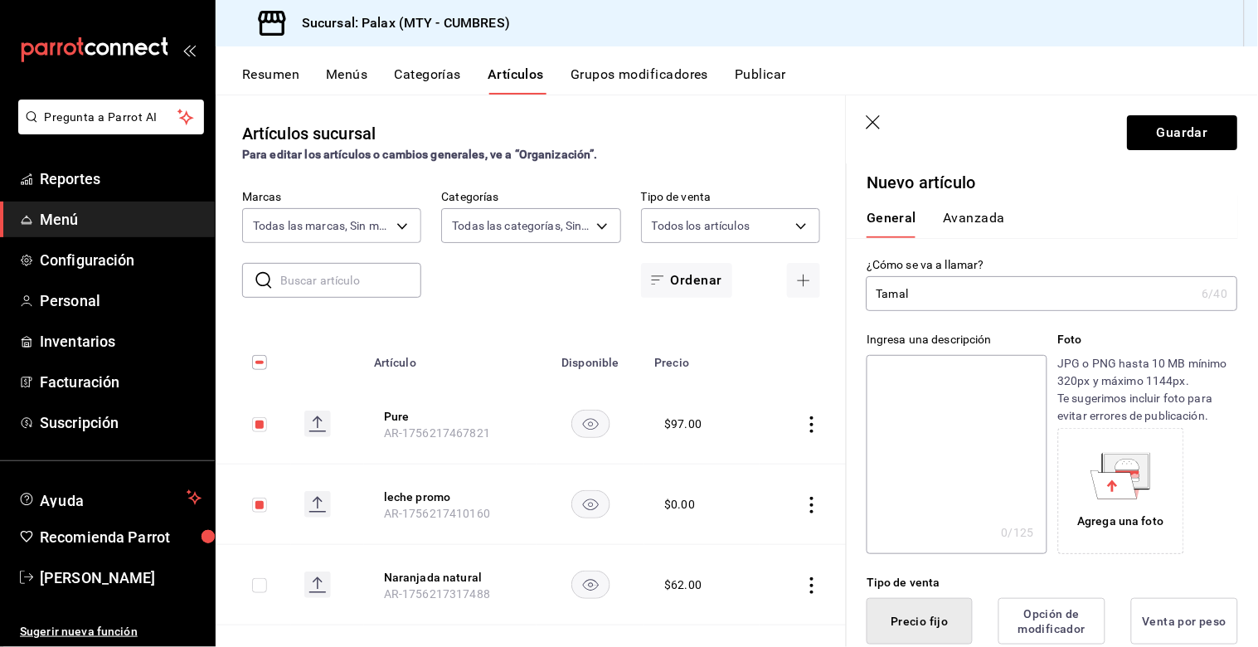
type input "$45.00"
click at [959, 301] on input "Tamal" at bounding box center [1031, 293] width 329 height 33
type input "Tamal pan"
click at [1150, 135] on button "Guardar" at bounding box center [1183, 132] width 110 height 35
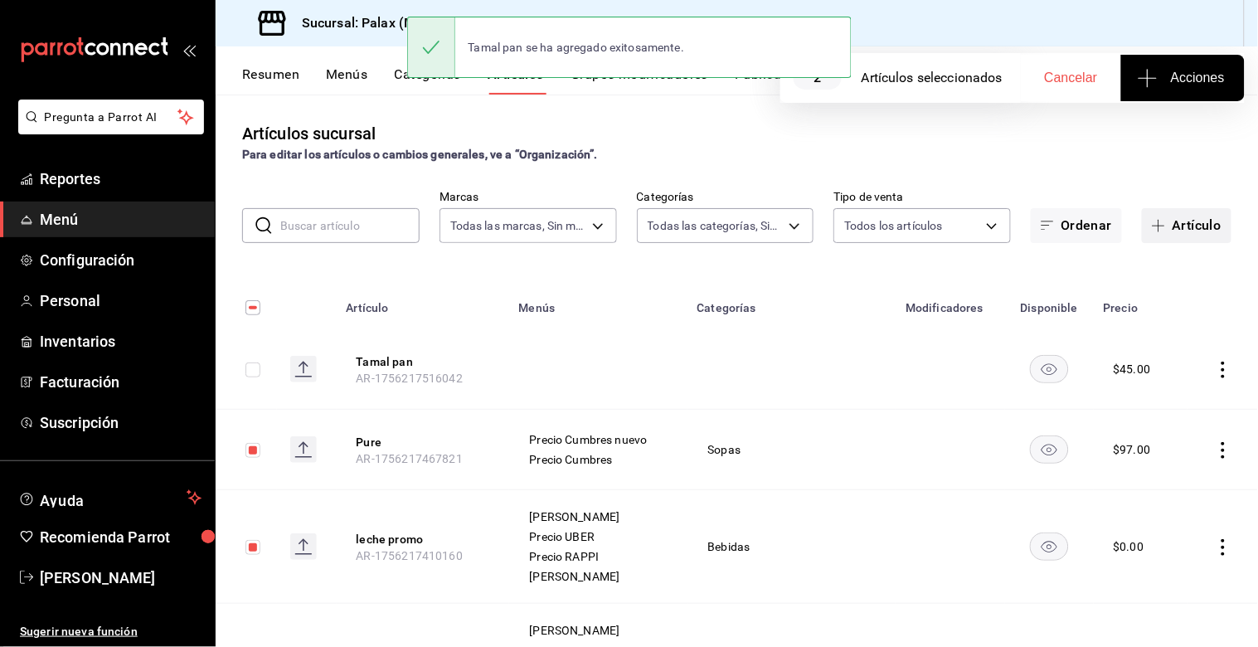
click at [1159, 222] on button "Artículo" at bounding box center [1187, 225] width 90 height 35
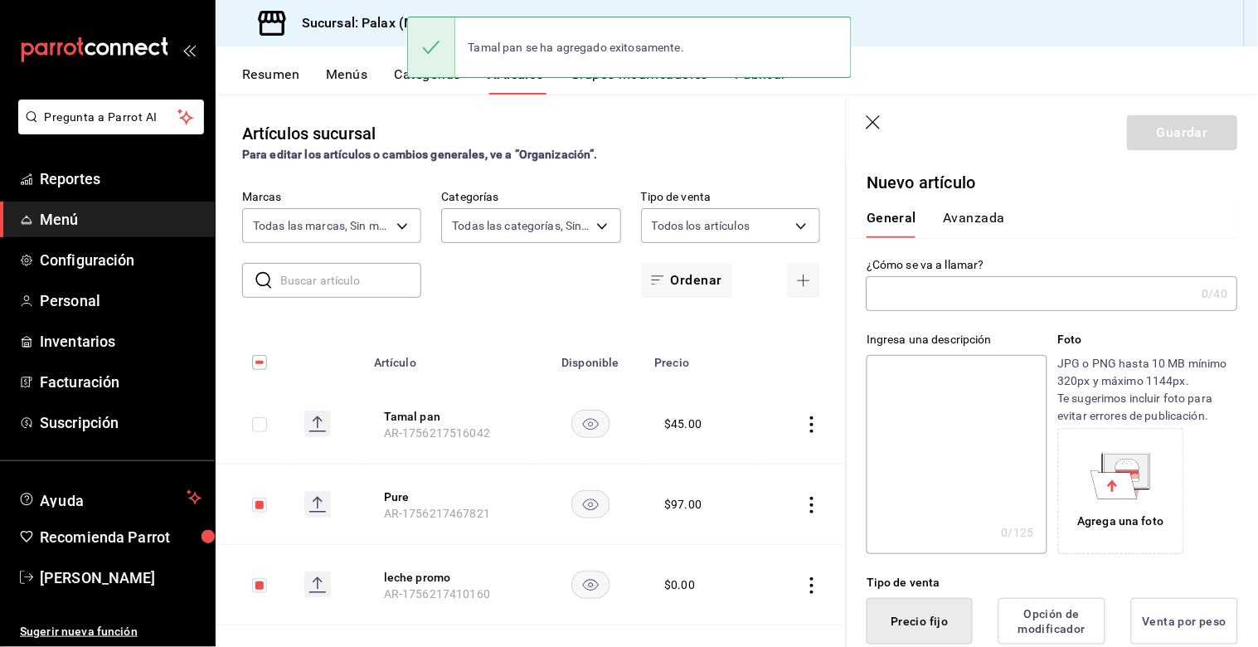
click at [924, 300] on input "text" at bounding box center [1031, 293] width 329 height 33
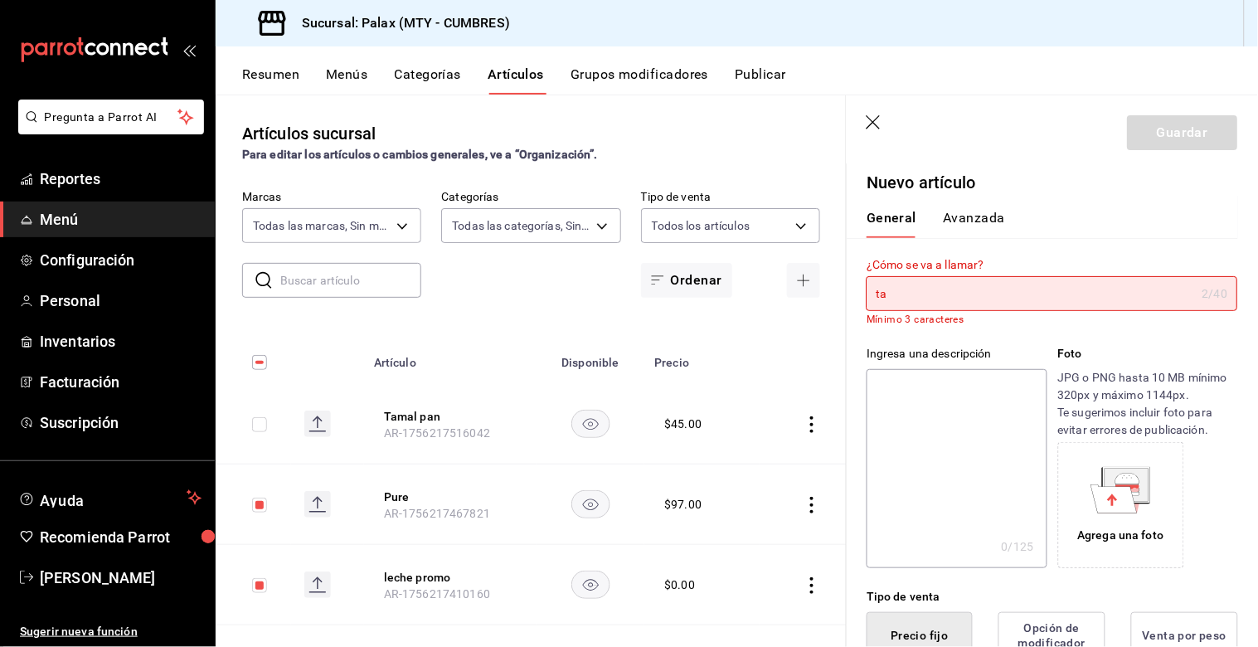
type input "t"
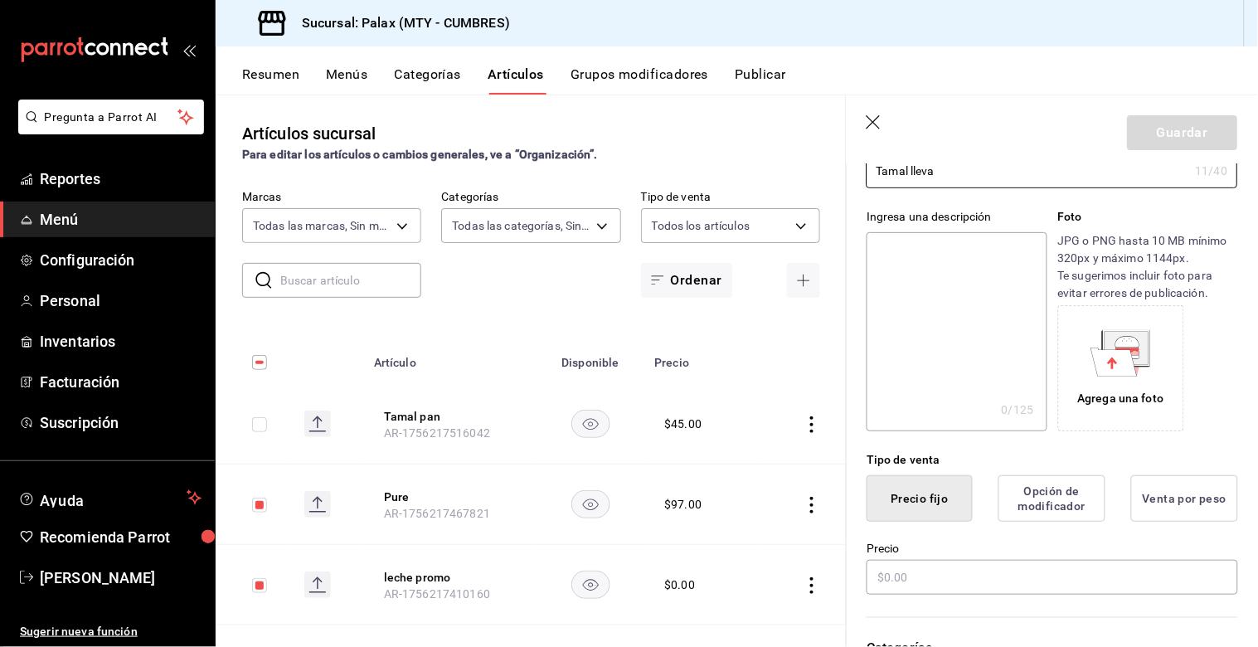
scroll to position [184, 0]
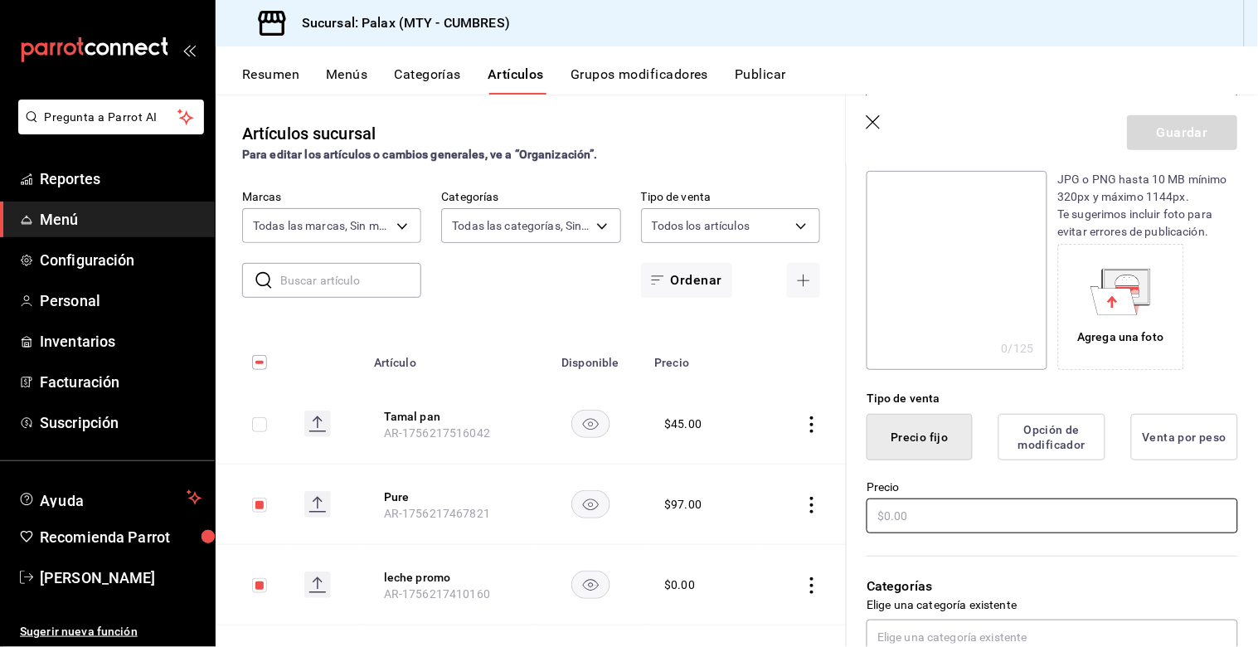
type input "Tamal lleva"
click at [896, 525] on input "text" at bounding box center [1052, 515] width 371 height 35
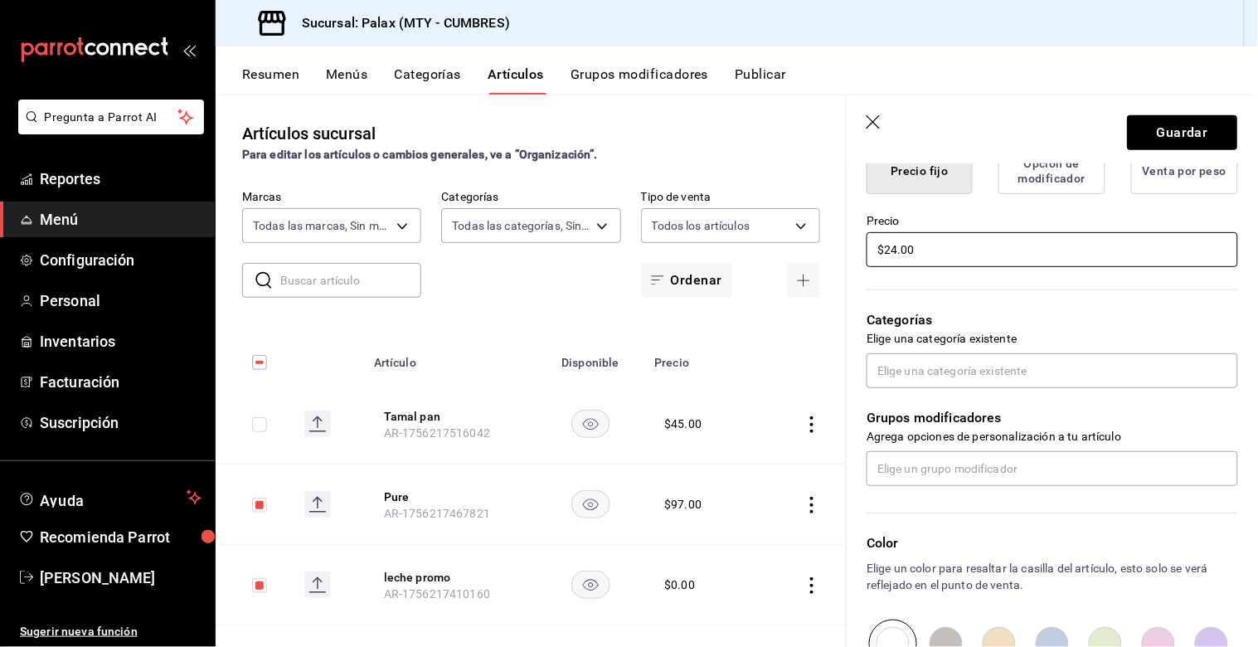
scroll to position [460, 0]
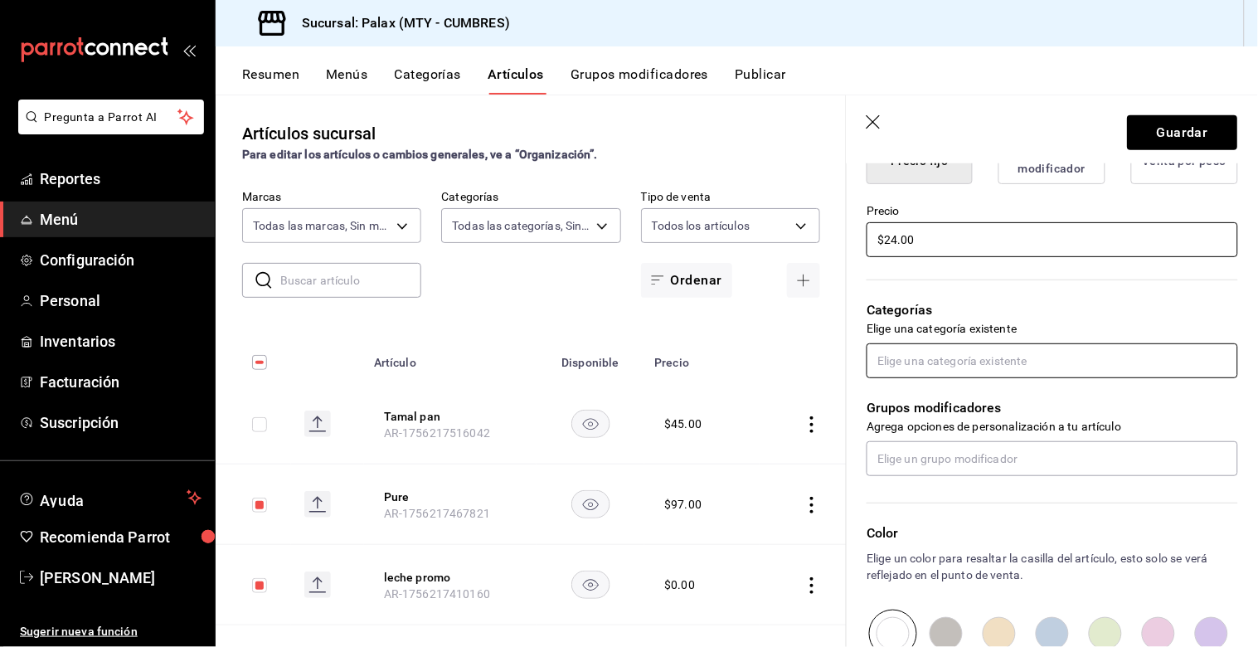
type input "$24.00"
click at [1022, 366] on input "text" at bounding box center [1052, 360] width 371 height 35
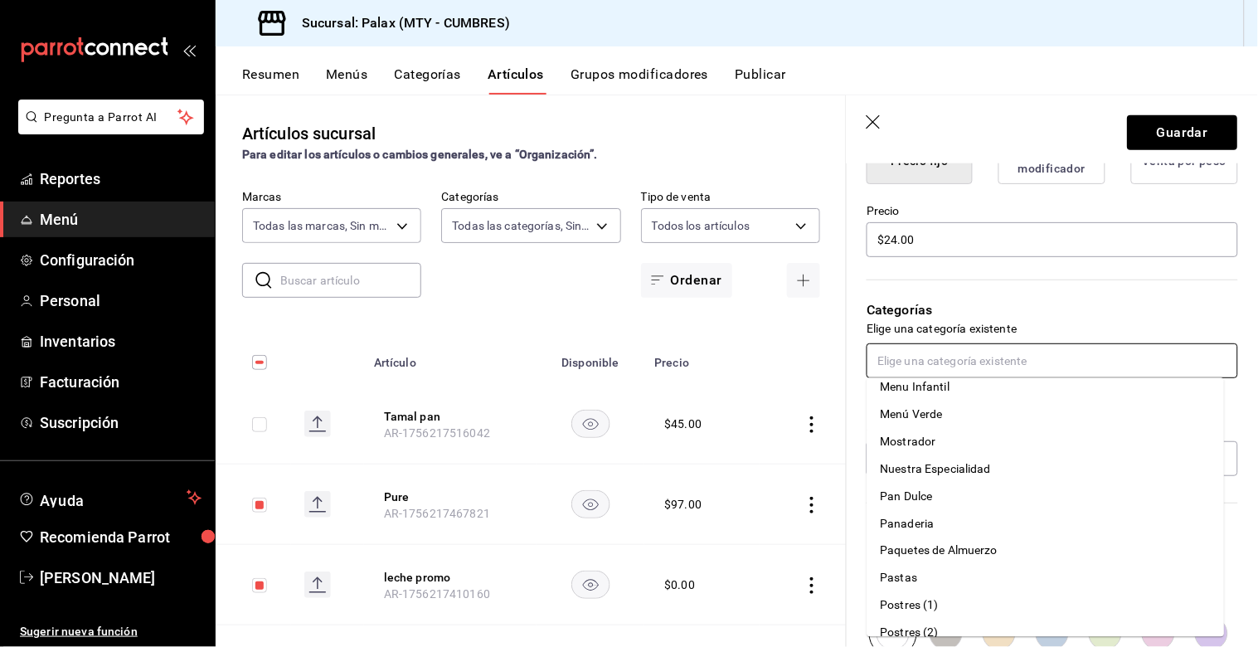
scroll to position [644, 0]
click at [924, 522] on li "Panaderia" at bounding box center [1045, 520] width 357 height 27
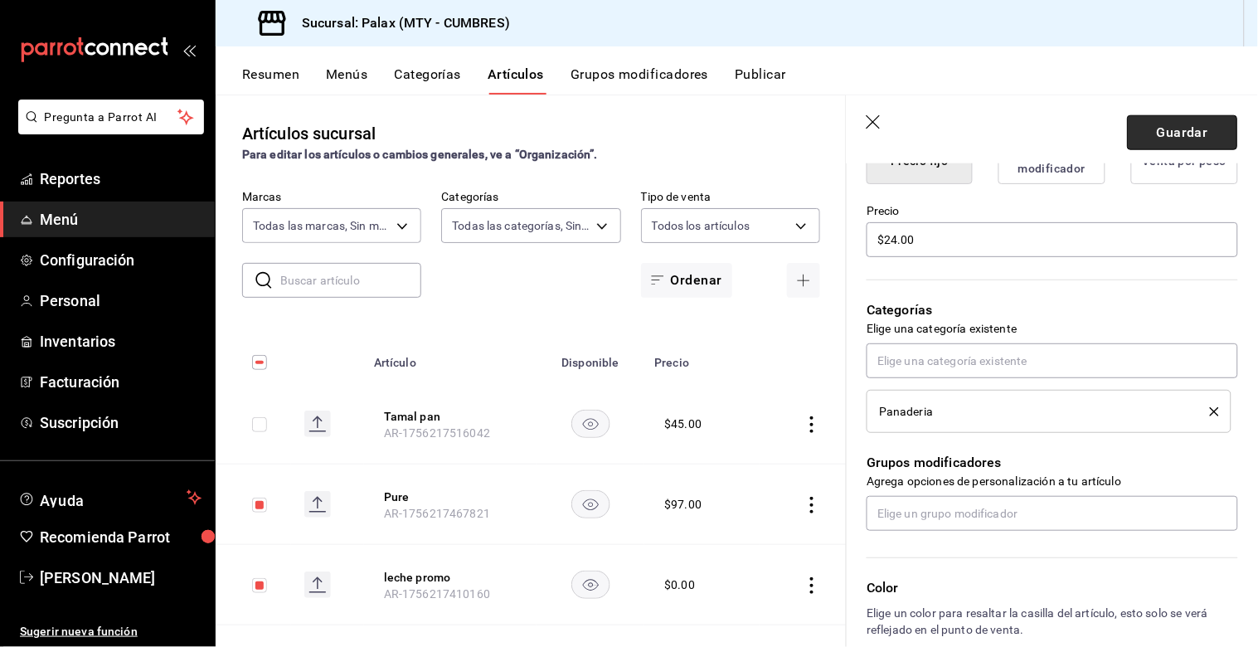
click at [1178, 124] on button "Guardar" at bounding box center [1183, 132] width 110 height 35
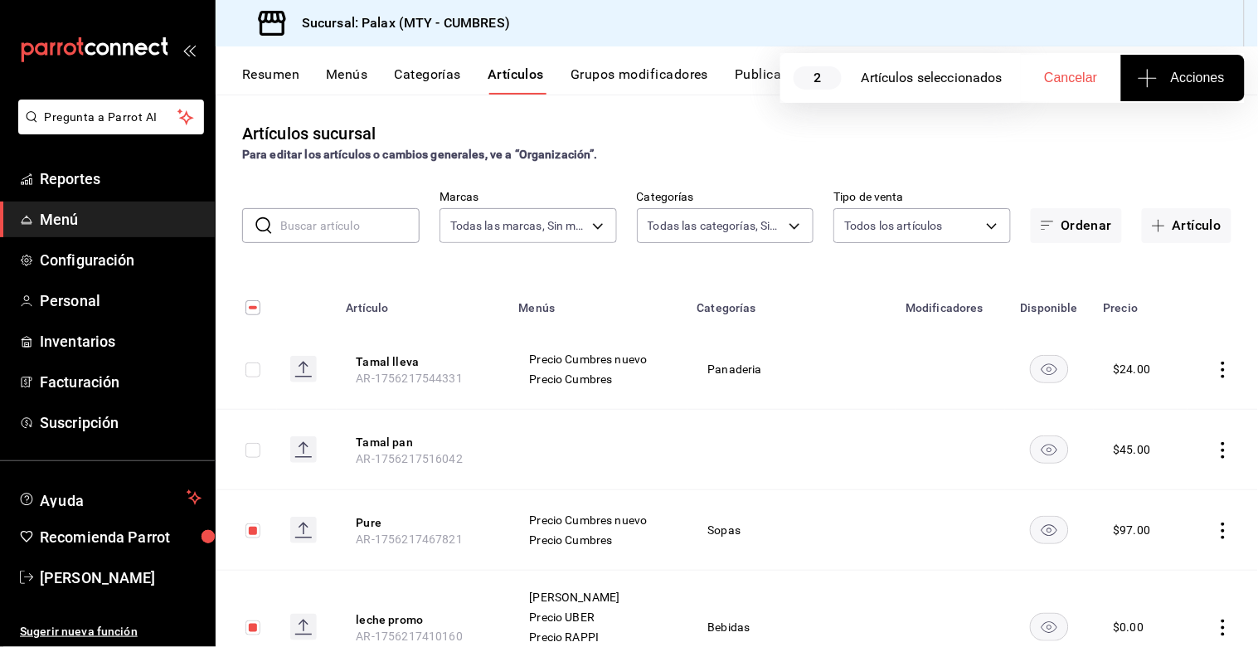
click at [1215, 449] on icon "actions" at bounding box center [1223, 450] width 17 height 17
click at [1109, 491] on icon at bounding box center [1119, 488] width 20 height 20
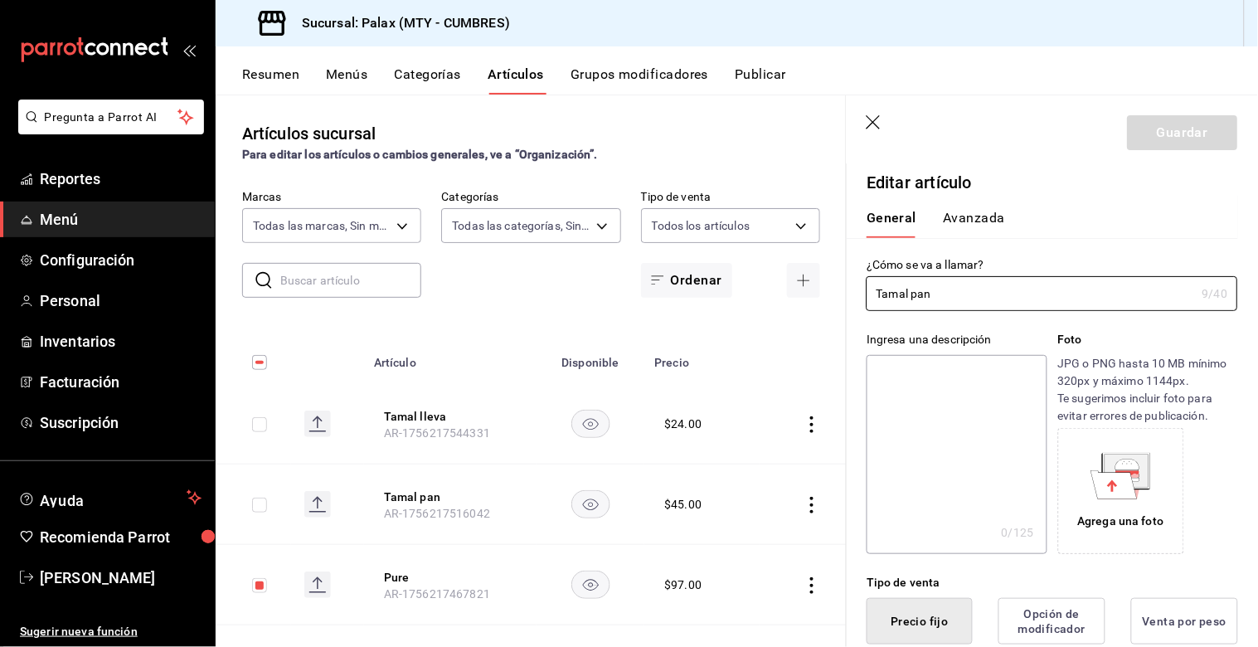
type input "$45.00"
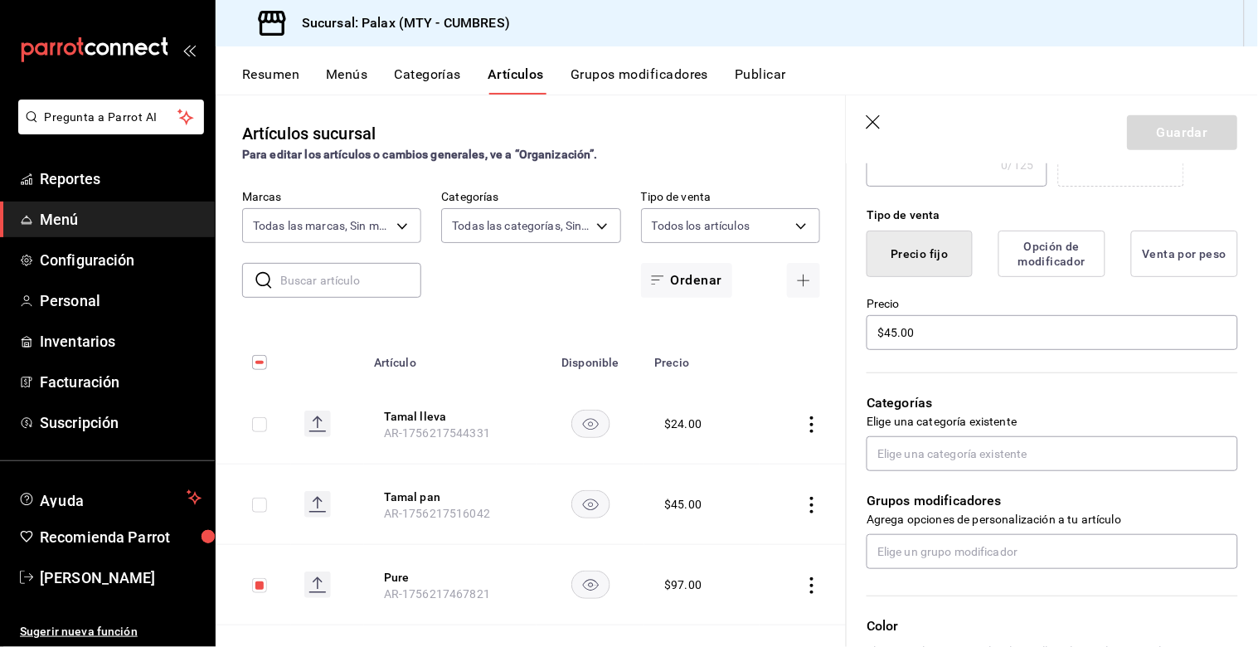
scroll to position [368, 0]
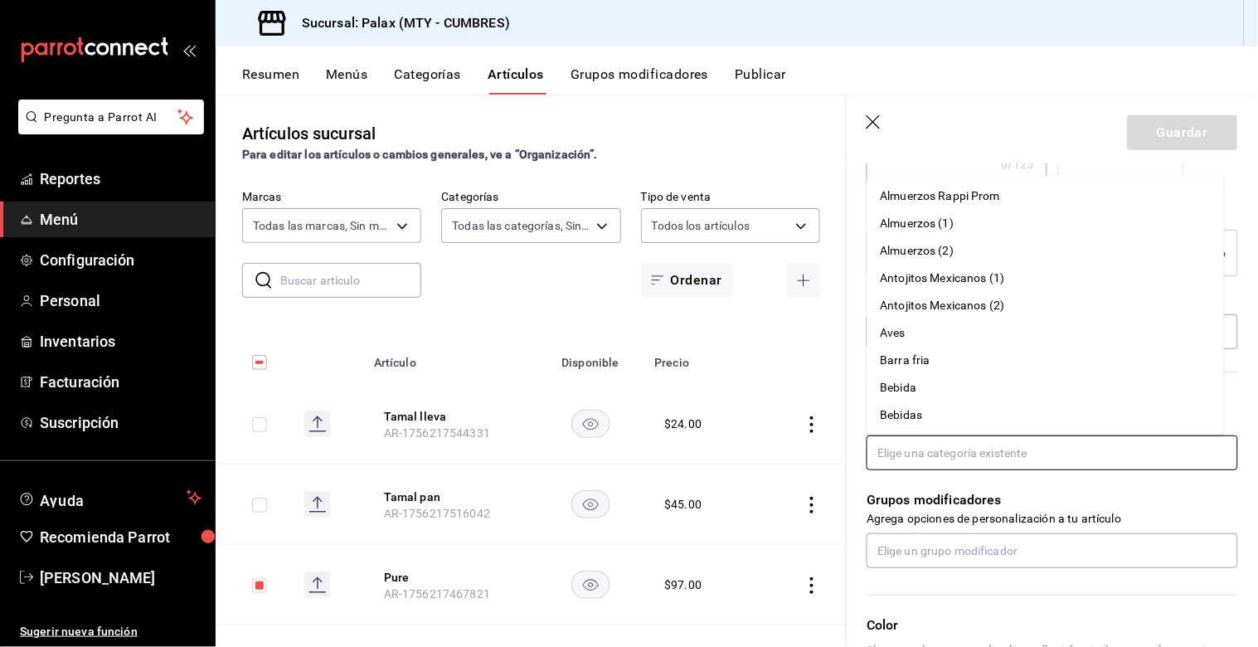
click at [952, 444] on input "text" at bounding box center [1052, 452] width 371 height 35
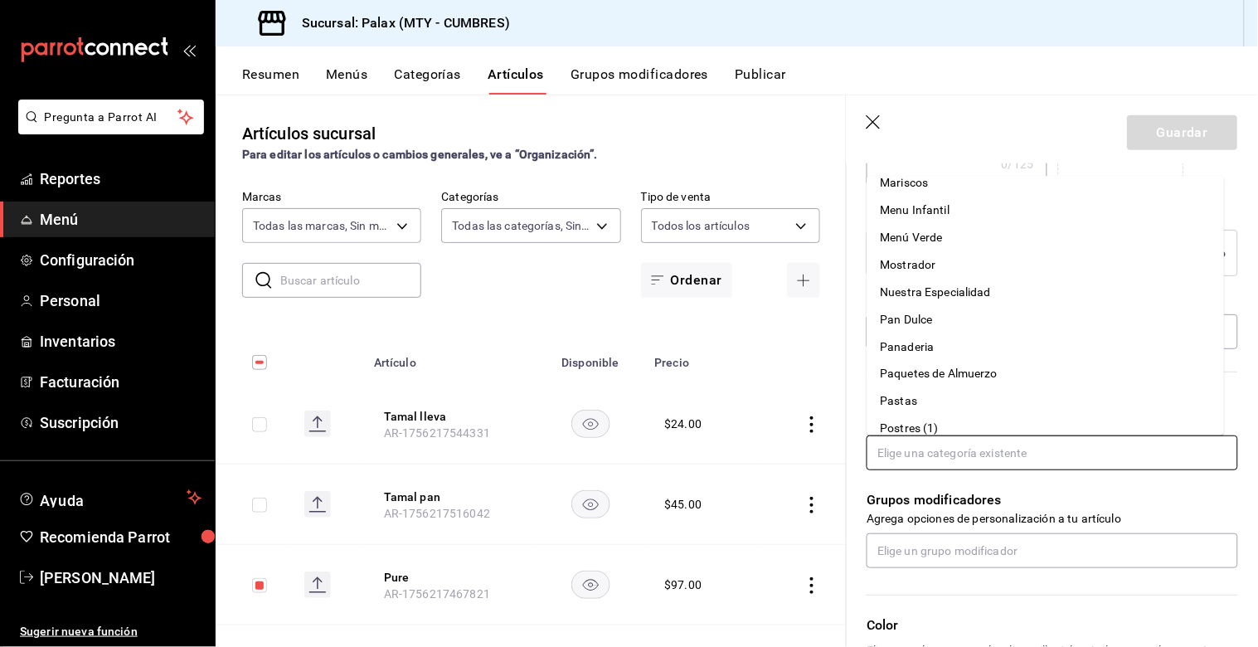
scroll to position [644, 0]
click at [921, 321] on li "Panaderia" at bounding box center [1045, 317] width 357 height 27
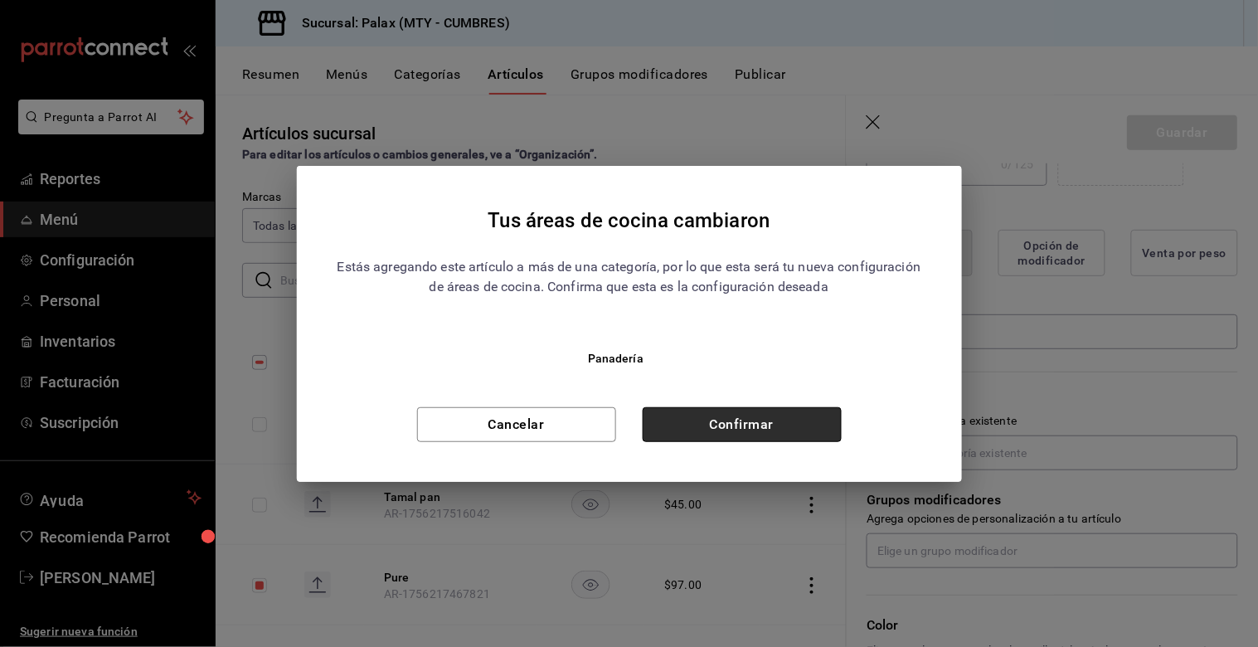
click at [770, 431] on button "Confirmar" at bounding box center [742, 424] width 199 height 35
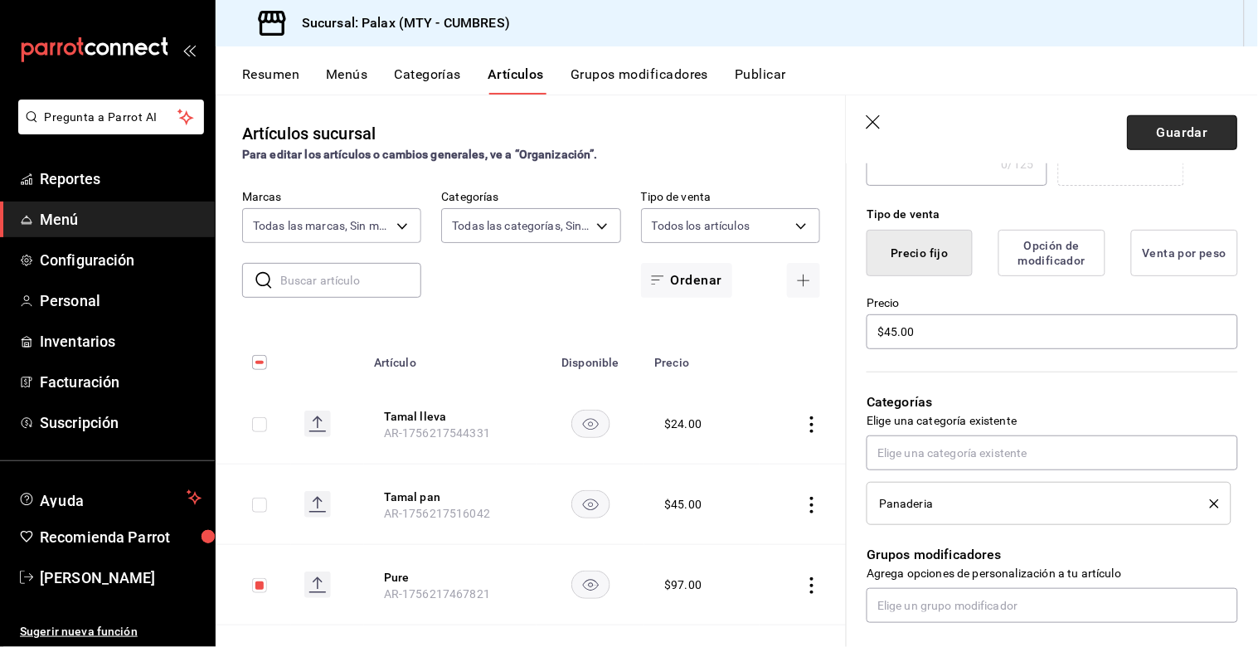
click at [1134, 139] on button "Guardar" at bounding box center [1183, 132] width 110 height 35
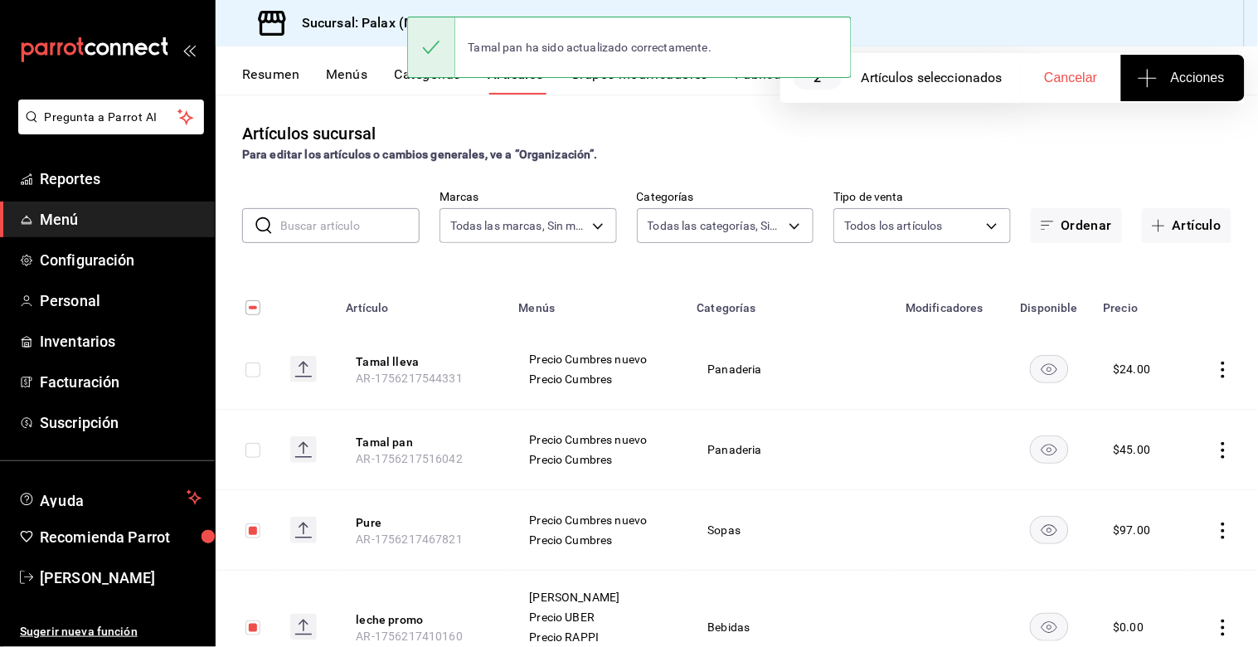
click at [269, 444] on td at bounding box center [246, 450] width 61 height 80
click at [249, 369] on input "checkbox" at bounding box center [252, 369] width 15 height 15
checkbox input "true"
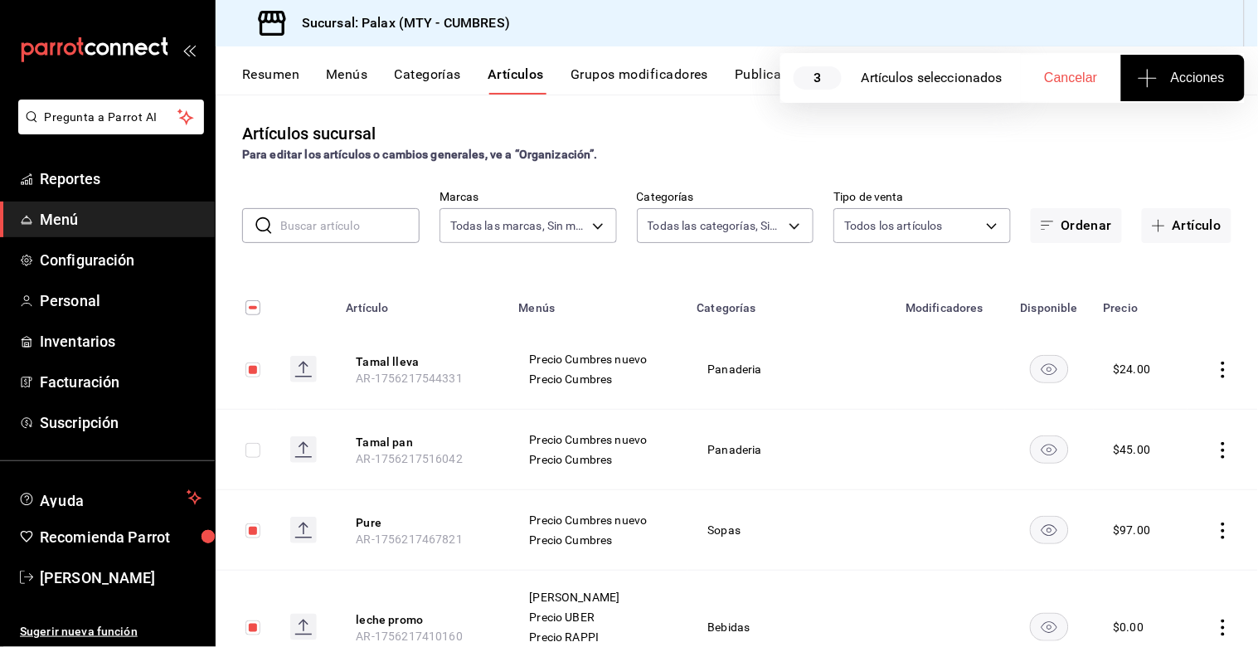
click at [246, 449] on input "checkbox" at bounding box center [252, 450] width 15 height 15
checkbox input "true"
click at [1153, 80] on icon "button" at bounding box center [1148, 78] width 20 height 20
click at [1181, 114] on li "Agregar tipo" at bounding box center [1182, 130] width 124 height 44
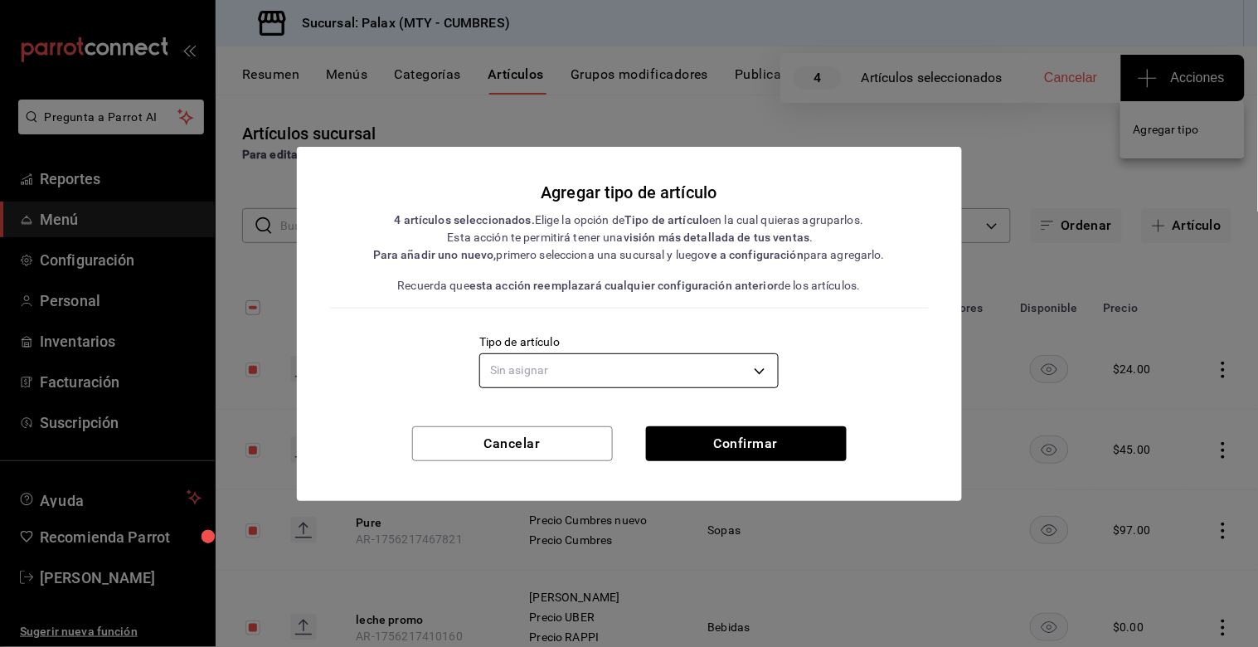
click at [672, 382] on body "Pregunta a Parrot AI Reportes Menú Configuración Personal Inventarios Facturaci…" at bounding box center [629, 323] width 1258 height 647
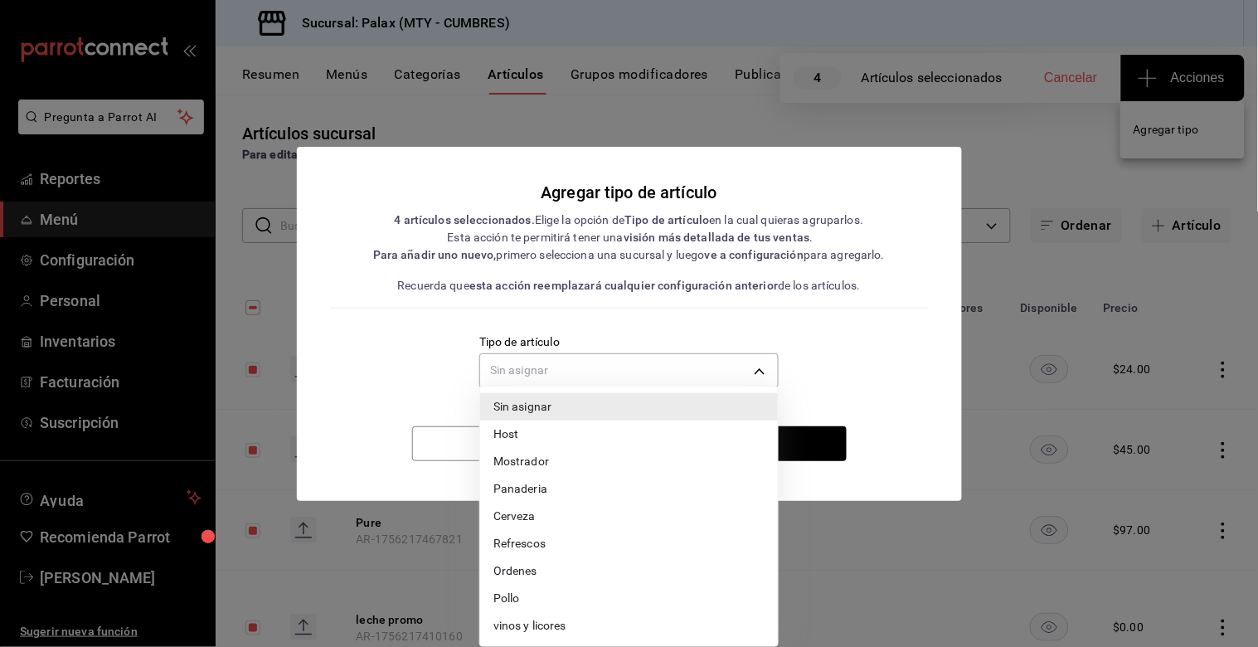
click at [549, 487] on li "Panaderia" at bounding box center [629, 488] width 298 height 27
type input "9d4ac0b1-df9c-479e-8bb4-0272eaaac955"
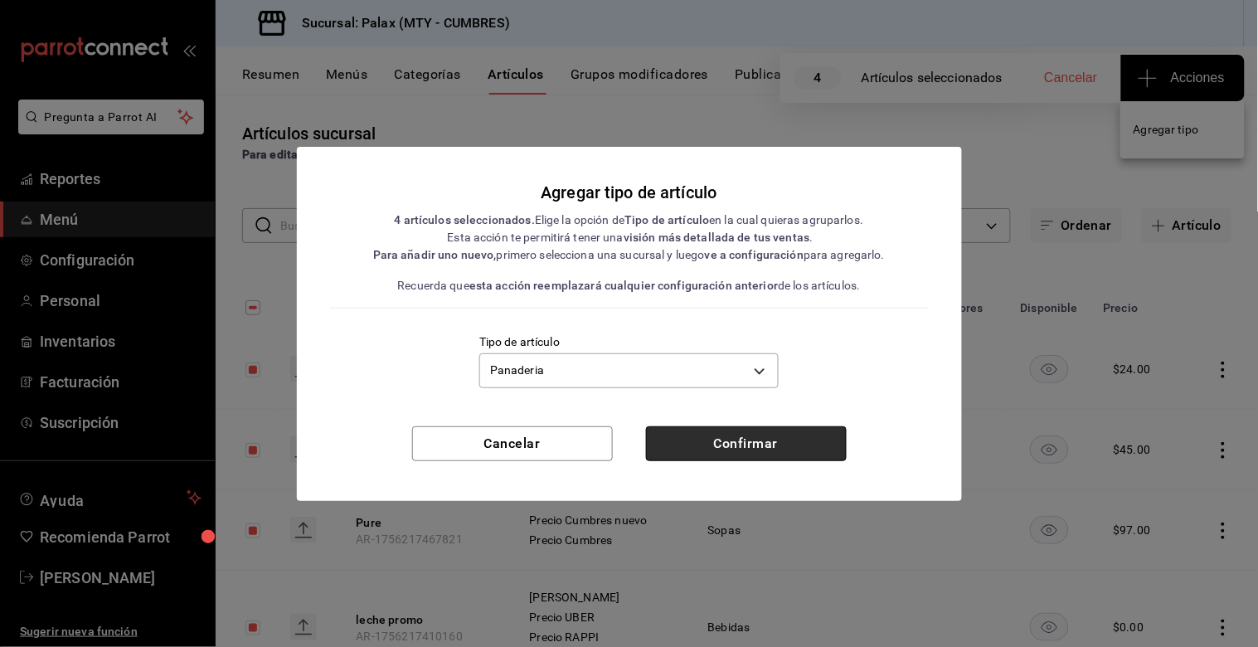
click at [741, 454] on button "Confirmar" at bounding box center [746, 443] width 201 height 35
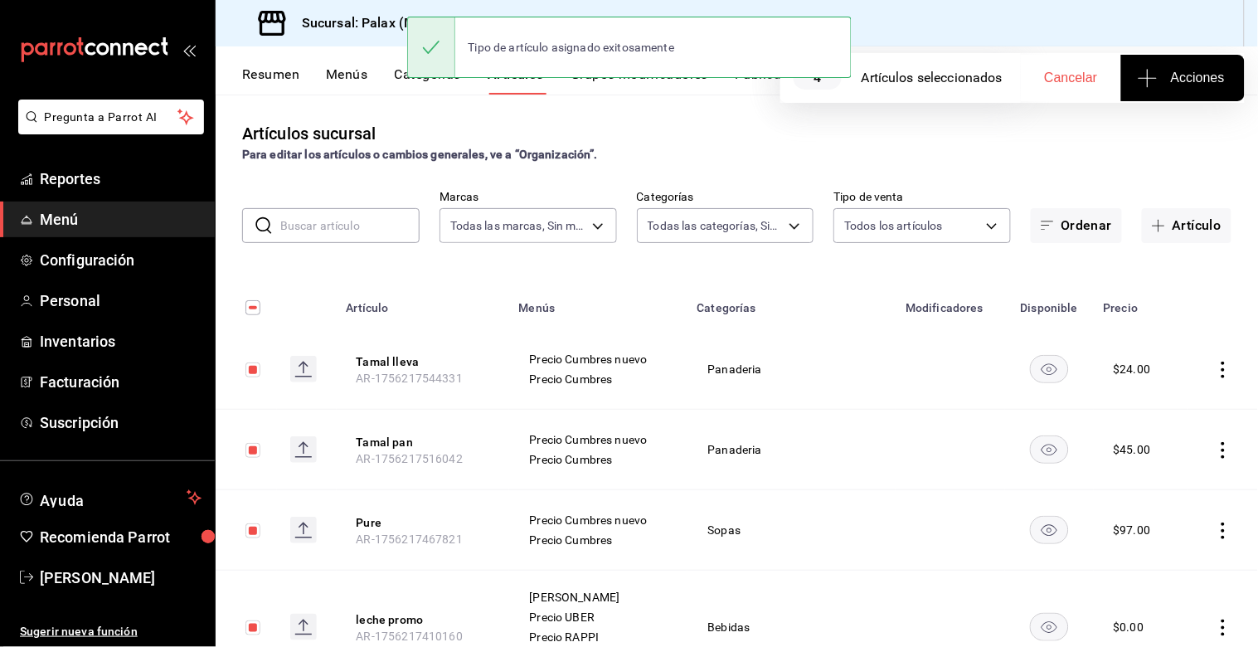
click at [925, 146] on div "Para editar los artículos o cambios generales, ve a “Organización”." at bounding box center [736, 154] width 989 height 17
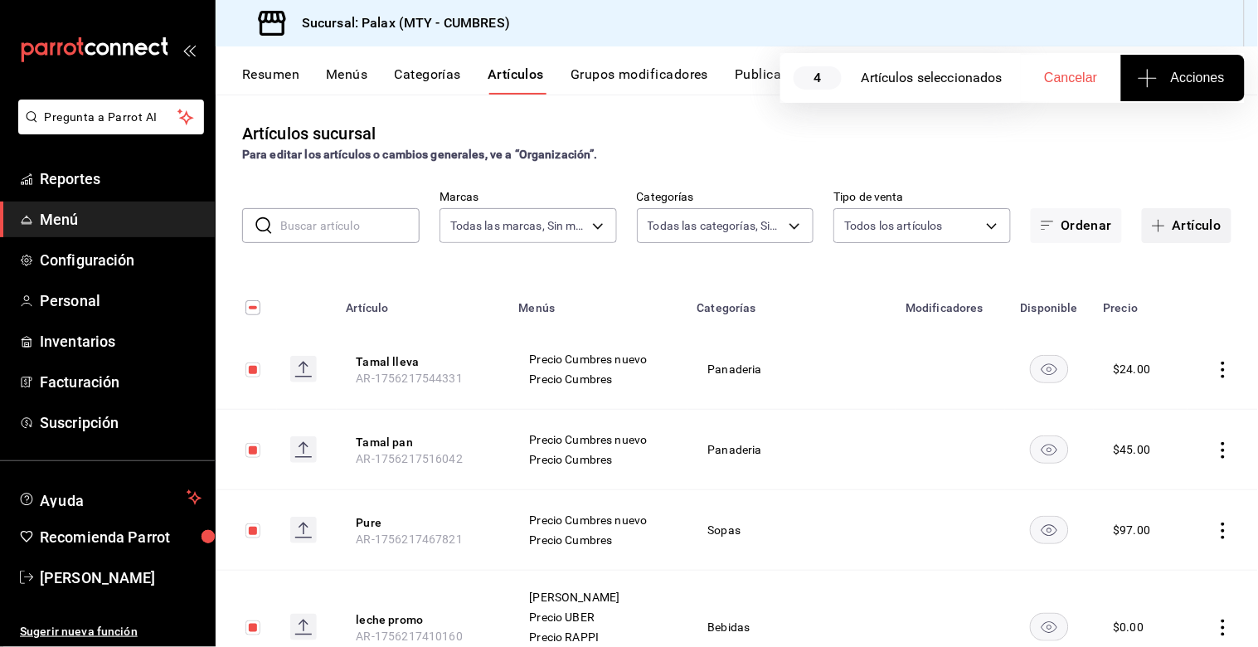
click at [1184, 228] on button "Artículo" at bounding box center [1187, 225] width 90 height 35
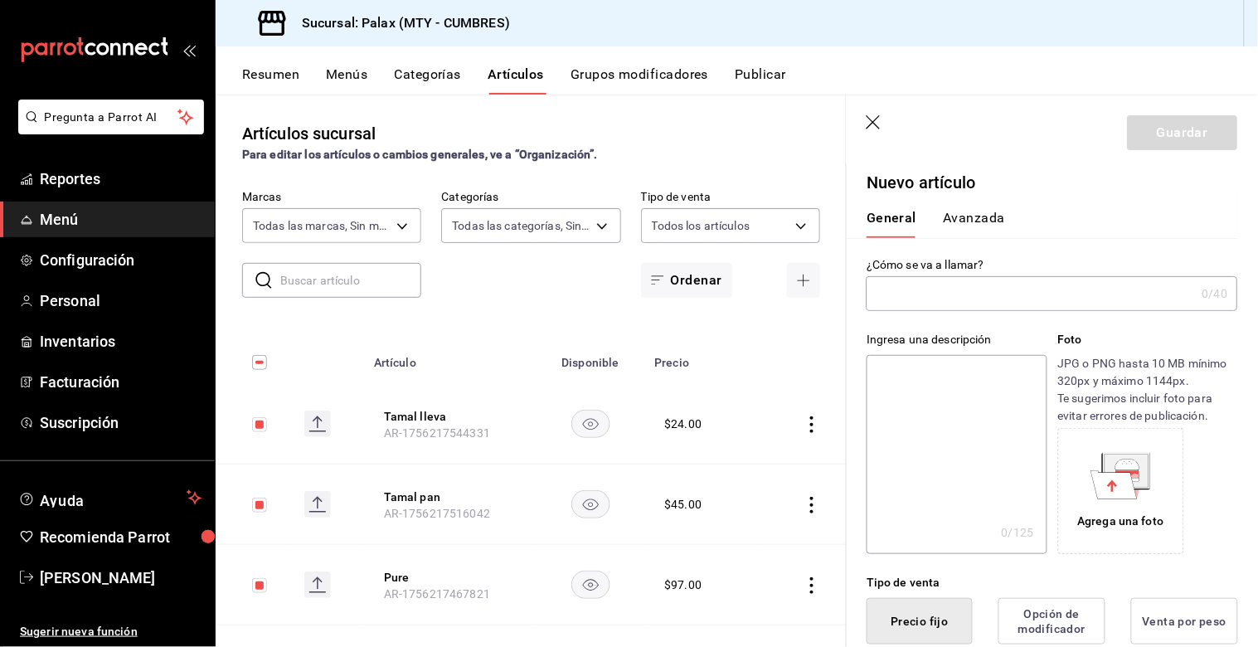
click at [935, 302] on input "text" at bounding box center [1031, 293] width 329 height 33
type input "t"
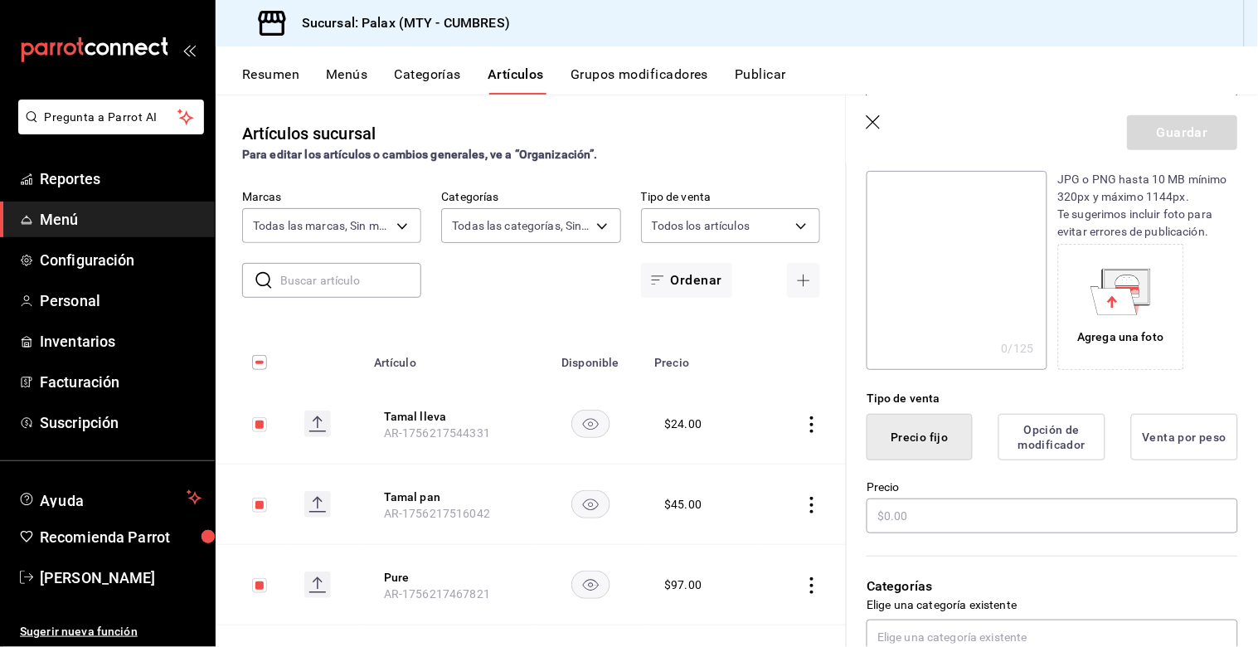
scroll to position [368, 0]
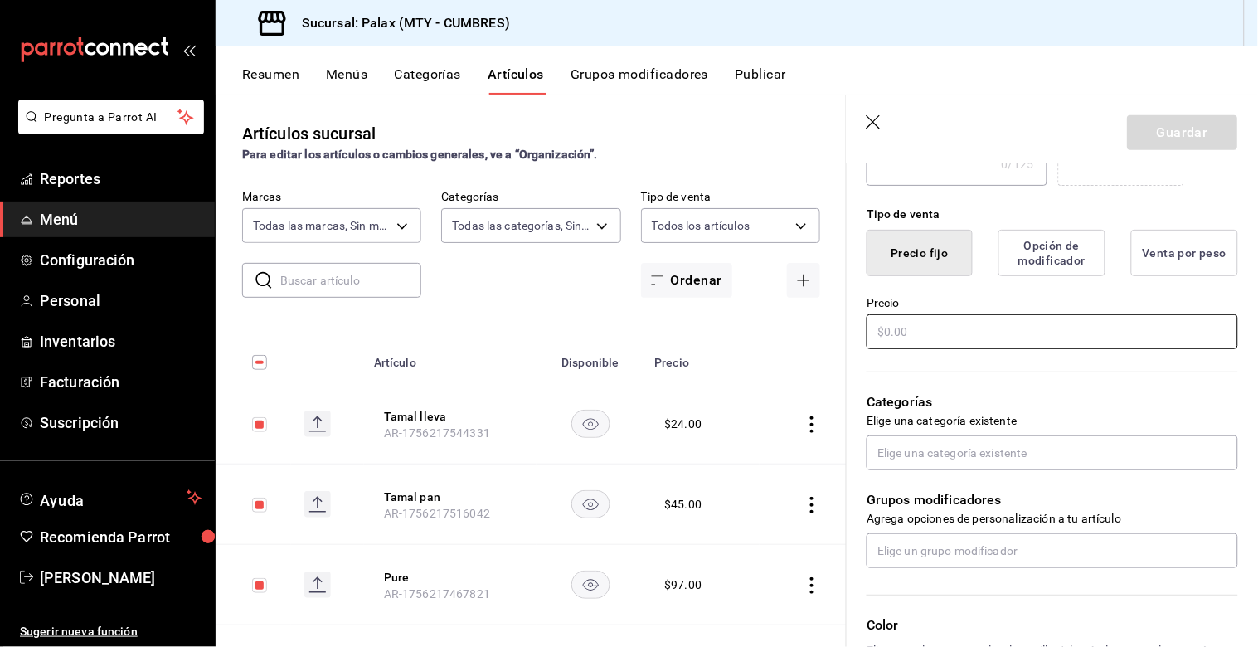
type input "Te manzana canela"
click at [888, 335] on input "text" at bounding box center [1052, 331] width 371 height 35
click at [993, 325] on input "text" at bounding box center [1052, 331] width 371 height 35
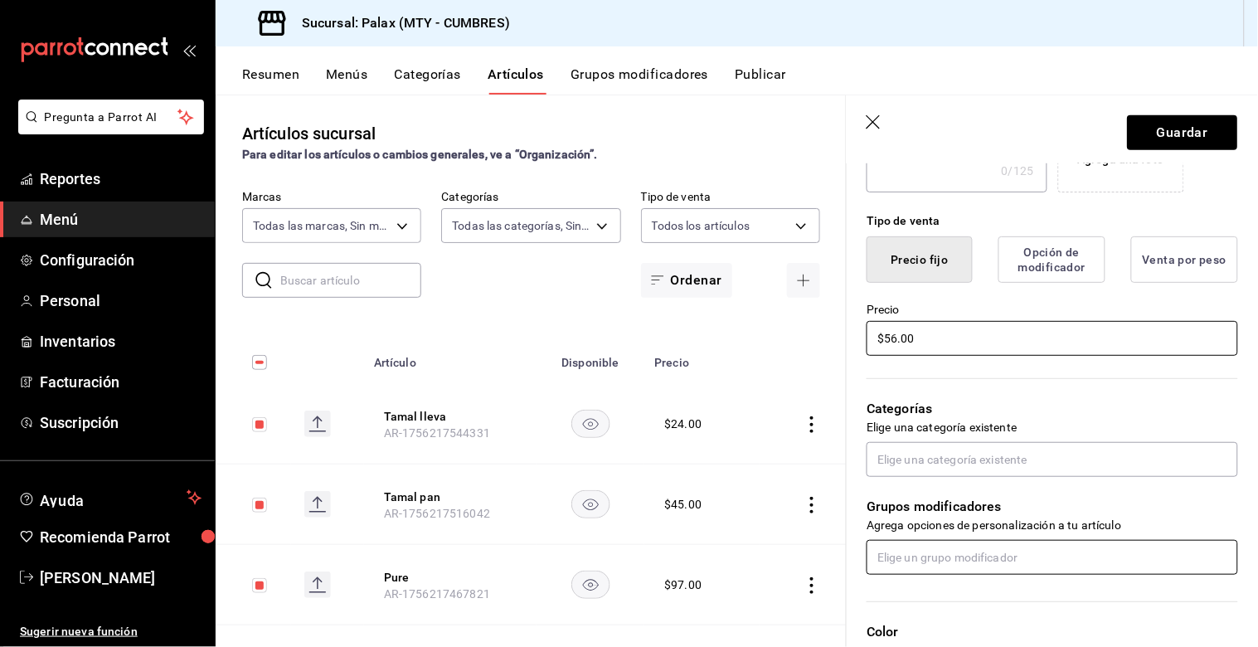
scroll to position [460, 0]
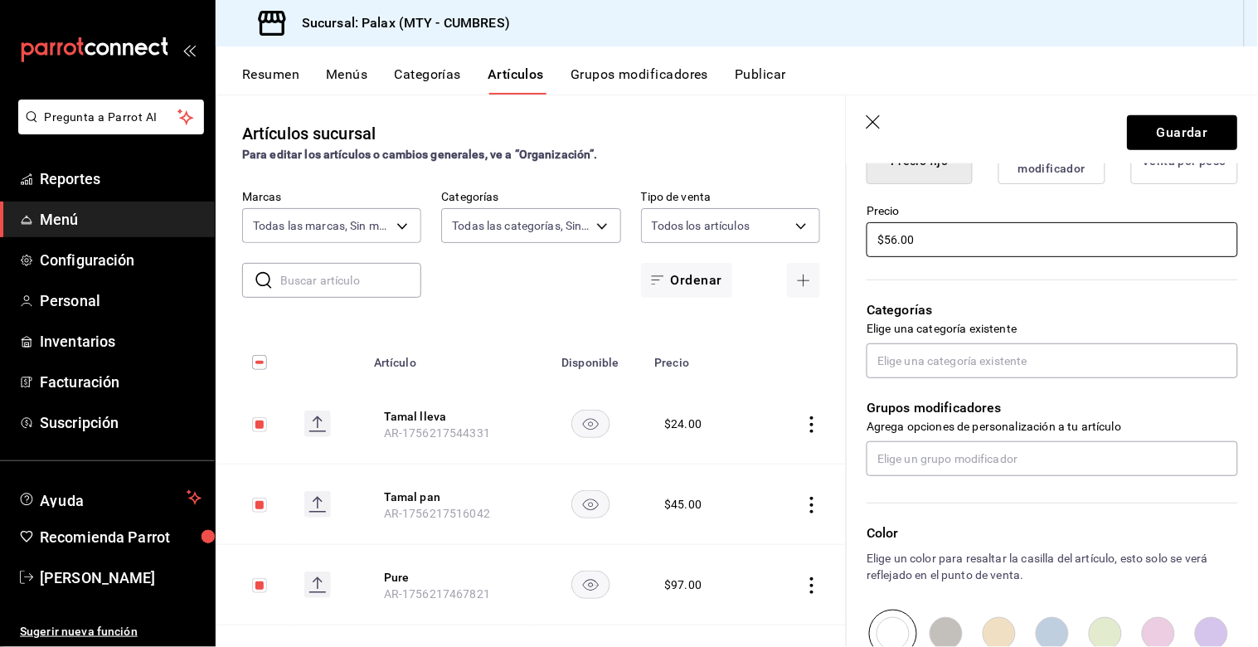
type input "$56.00"
drag, startPoint x: 980, startPoint y: 386, endPoint x: 983, endPoint y: 371, distance: 14.3
click at [980, 384] on div "Grupos modificadores Agrega opciones de personalización a tu artículo" at bounding box center [1042, 427] width 391 height 98
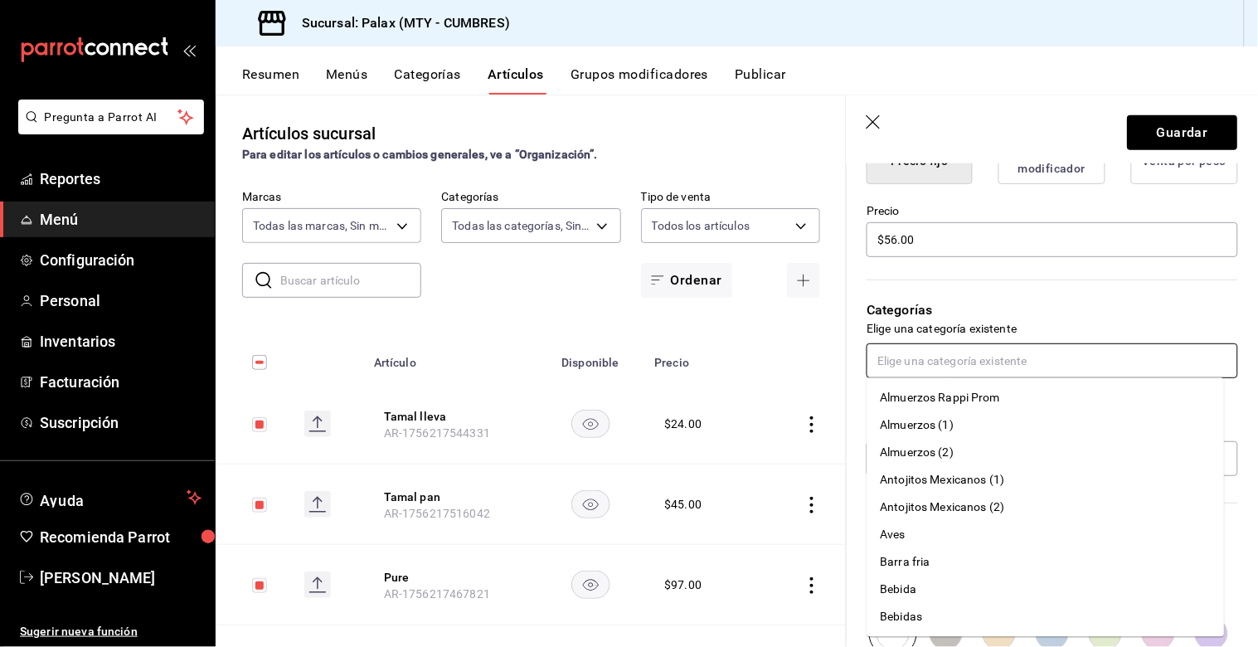
click at [983, 371] on input "text" at bounding box center [1052, 360] width 371 height 35
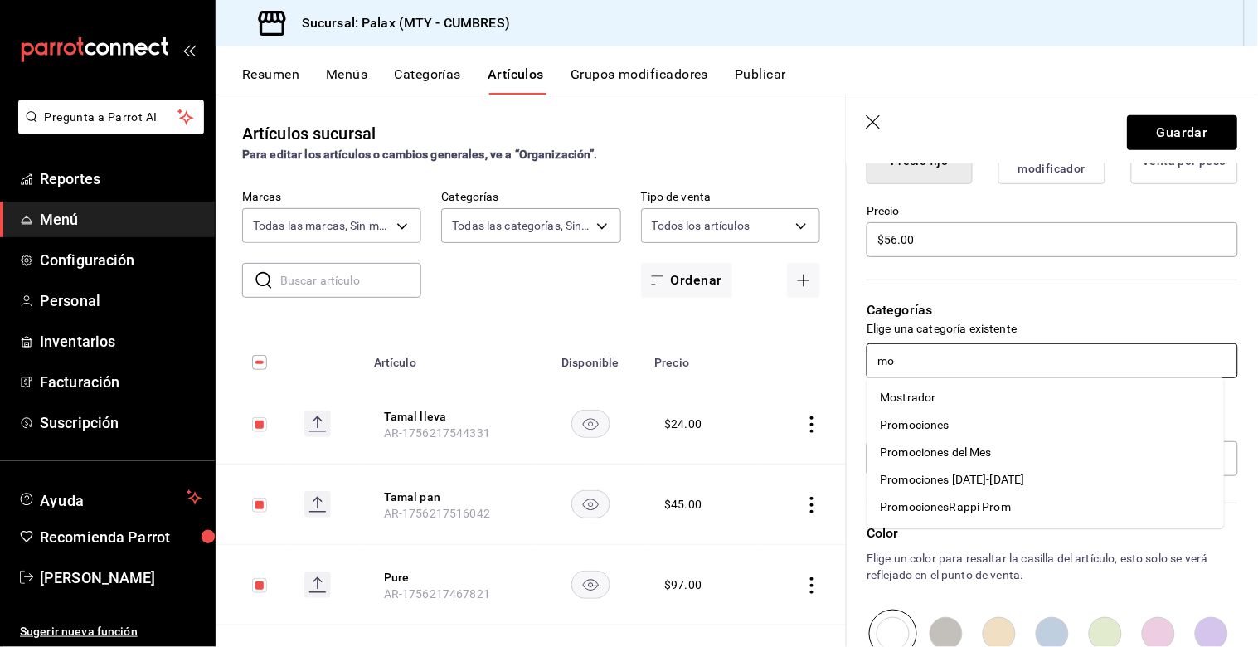
type input "mos"
click at [937, 387] on li "Mostrador" at bounding box center [1045, 398] width 357 height 27
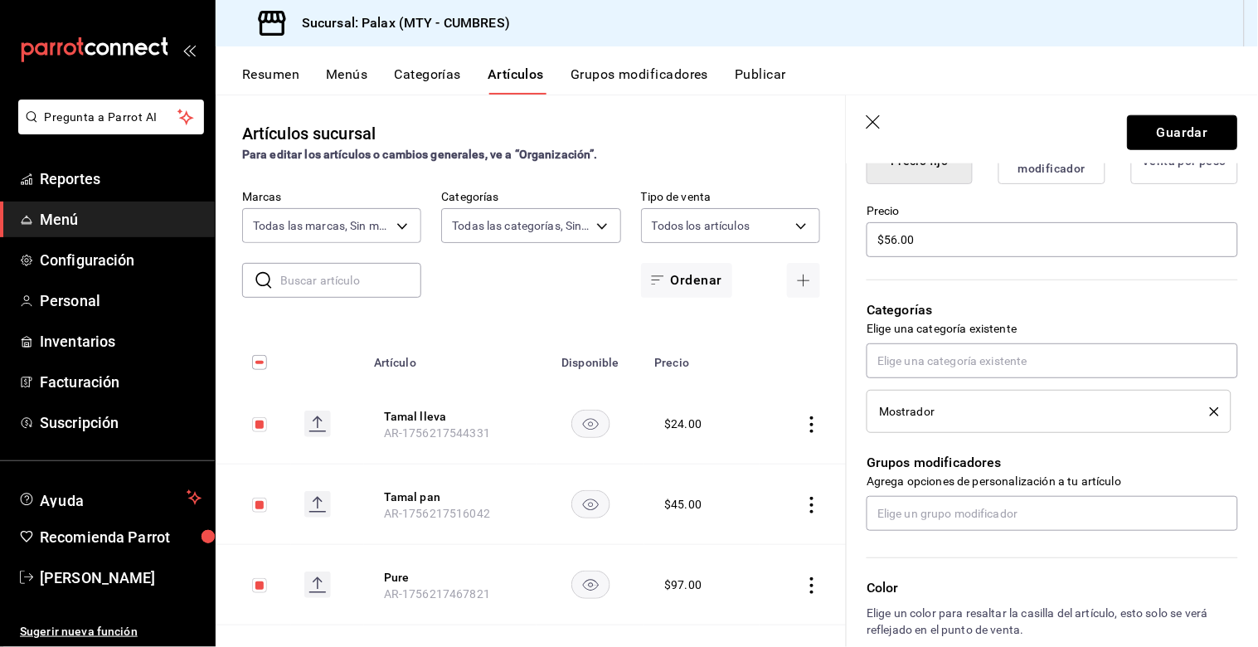
click at [1154, 134] on button "Guardar" at bounding box center [1183, 132] width 110 height 35
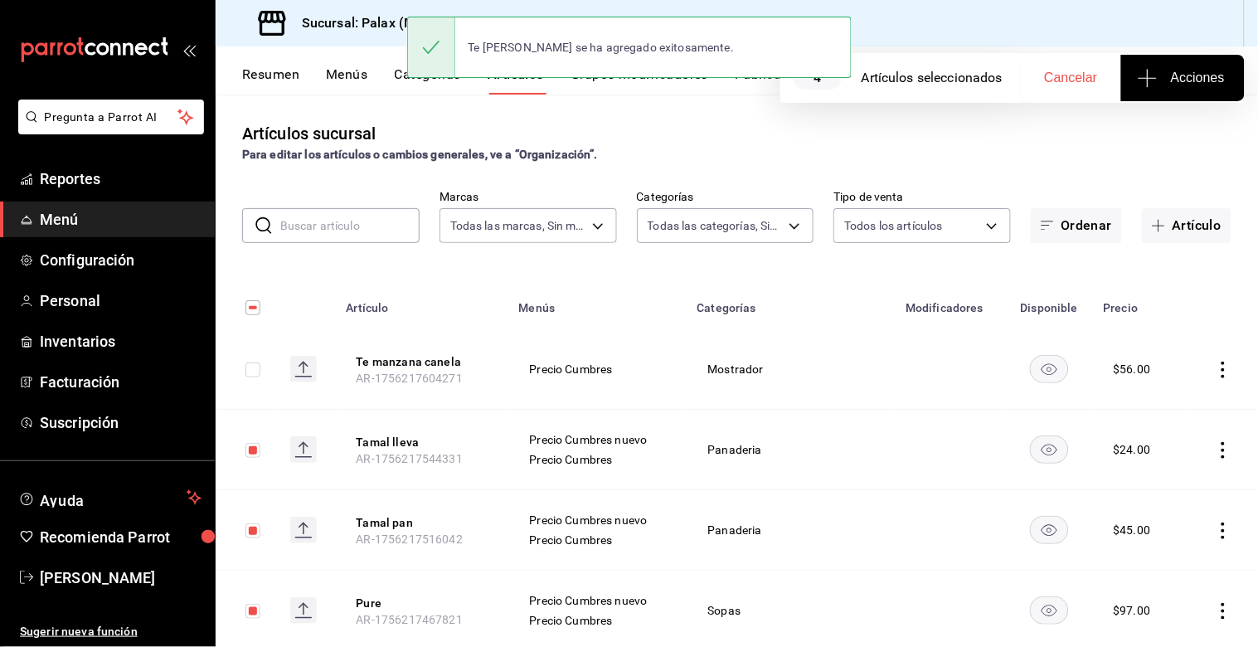
click at [245, 366] on input "checkbox" at bounding box center [252, 369] width 15 height 15
checkbox input "true"
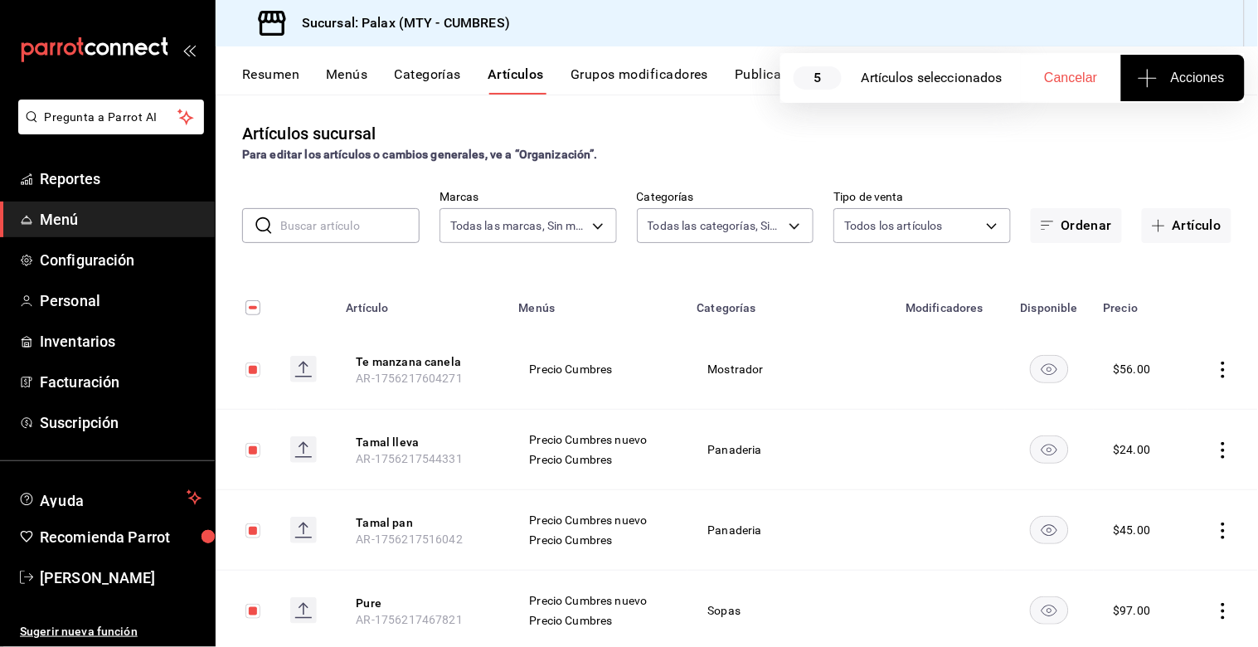
click at [1158, 75] on span "Acciones" at bounding box center [1183, 78] width 84 height 20
click at [1159, 128] on span "Agregar tipo" at bounding box center [1183, 129] width 98 height 17
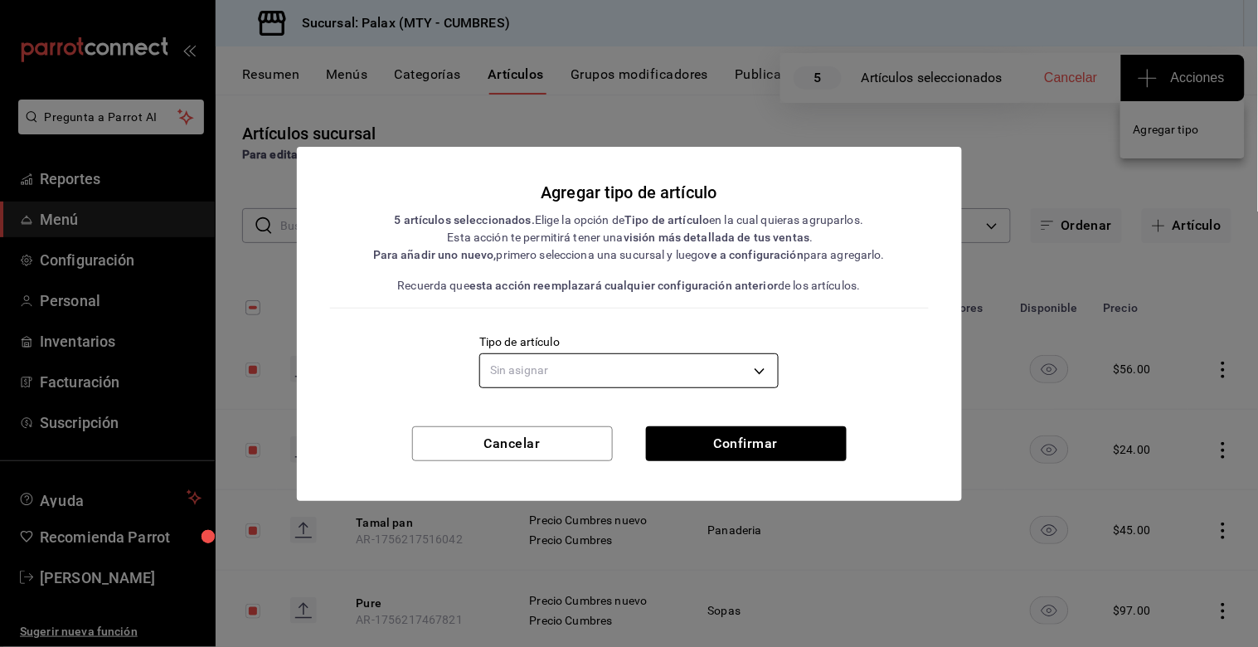
click at [629, 358] on body "Pregunta a Parrot AI Reportes Menú Configuración Personal Inventarios Facturaci…" at bounding box center [629, 323] width 1258 height 647
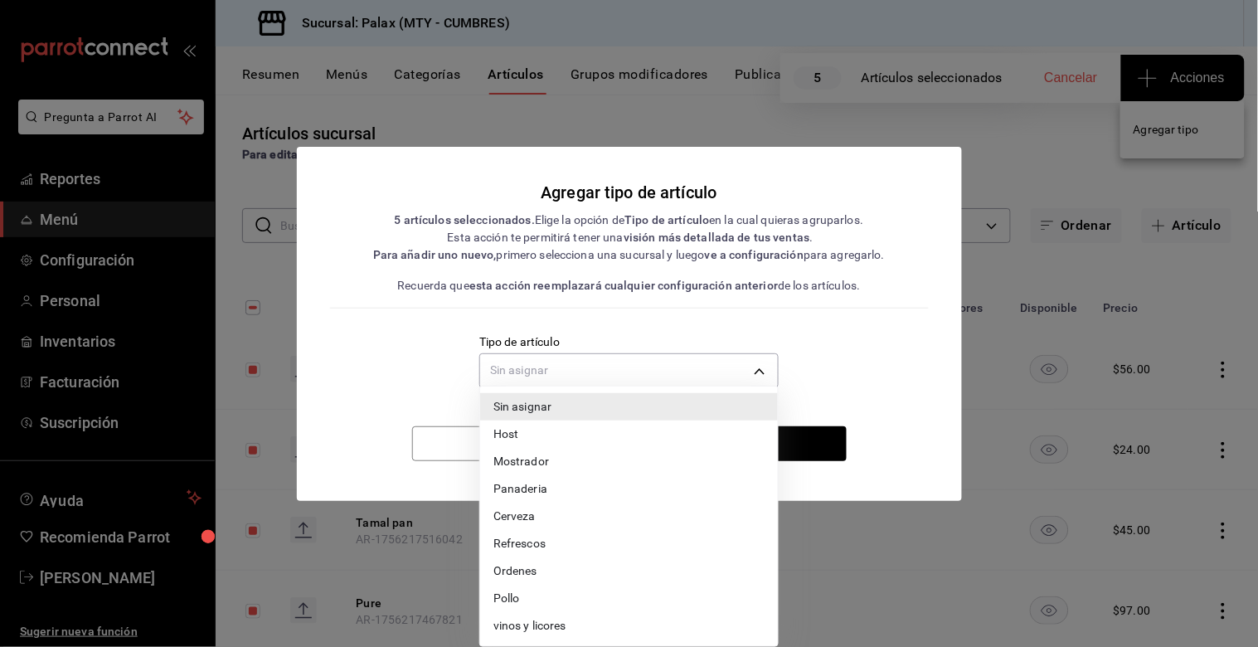
click at [543, 463] on li "Mostrador" at bounding box center [629, 461] width 298 height 27
type input "e996eb07-950c-4947-a90c-5341f75eb801"
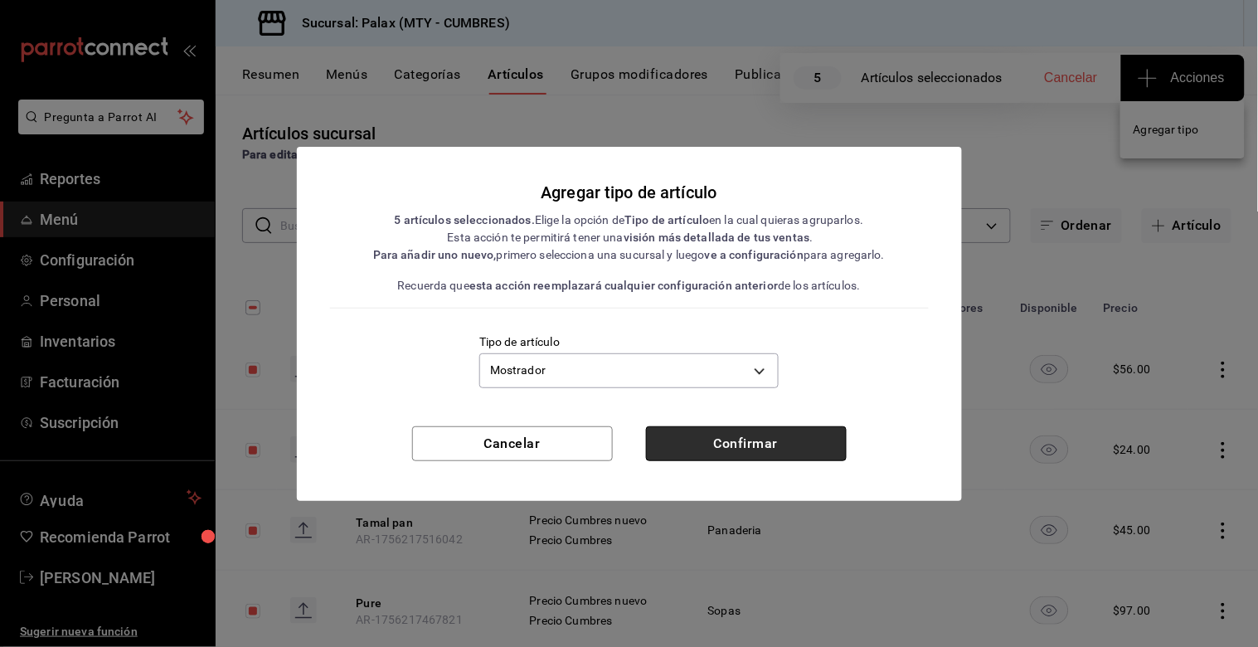
click at [715, 448] on button "Confirmar" at bounding box center [746, 443] width 201 height 35
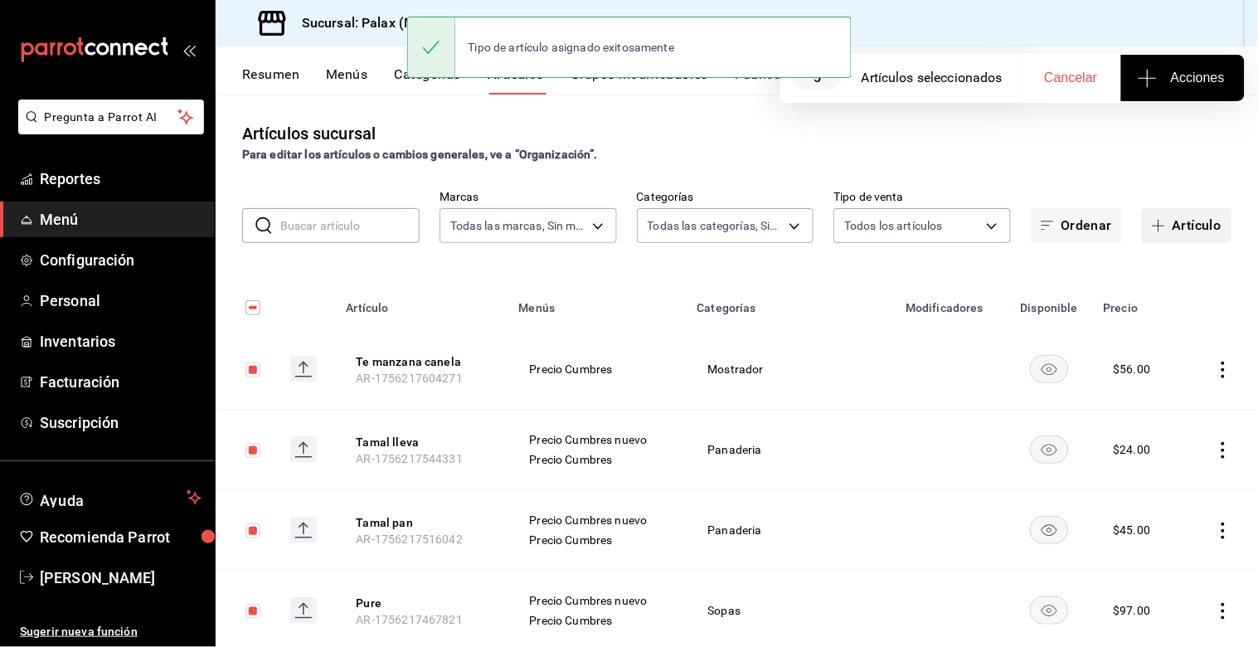
click at [1211, 226] on button "Artículo" at bounding box center [1187, 225] width 90 height 35
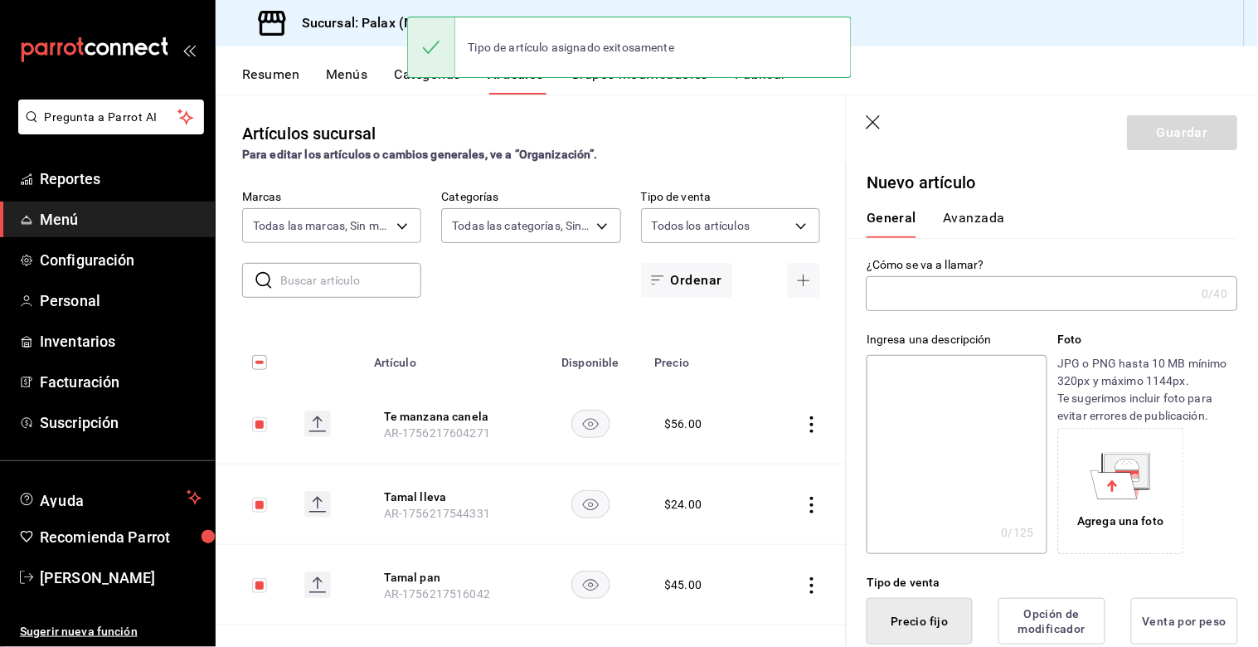
type input "AR-1756217751405"
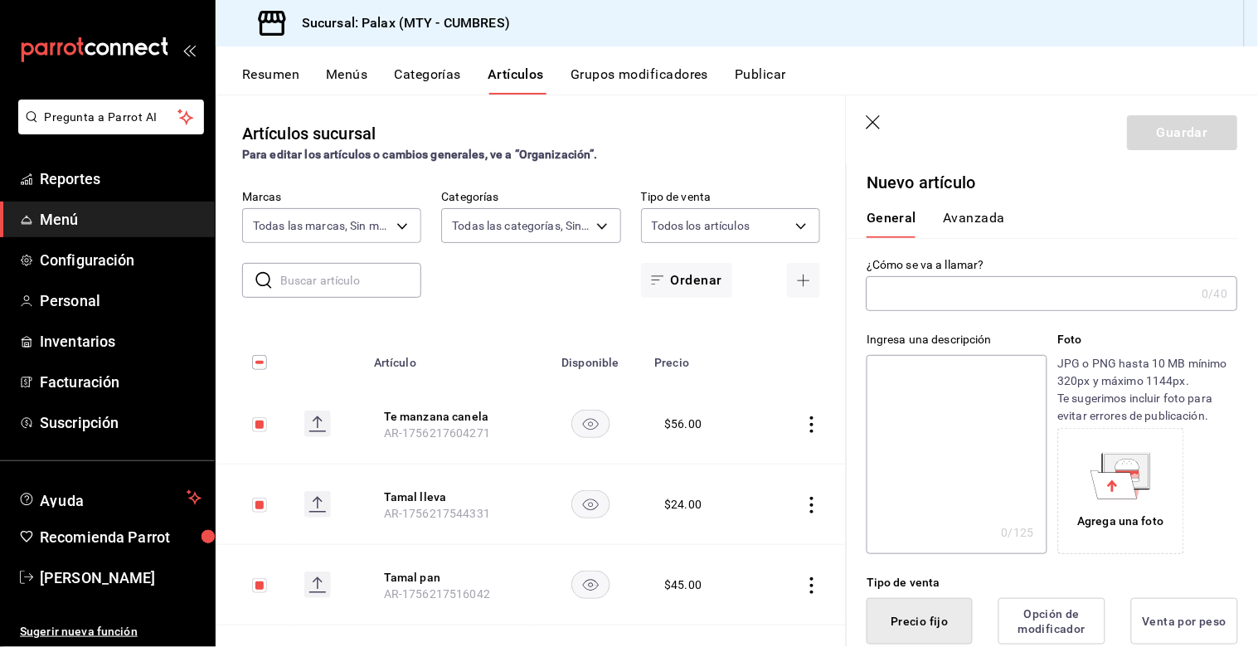
click at [891, 300] on input "text" at bounding box center [1031, 293] width 329 height 33
click at [877, 127] on icon "button" at bounding box center [875, 123] width 17 height 17
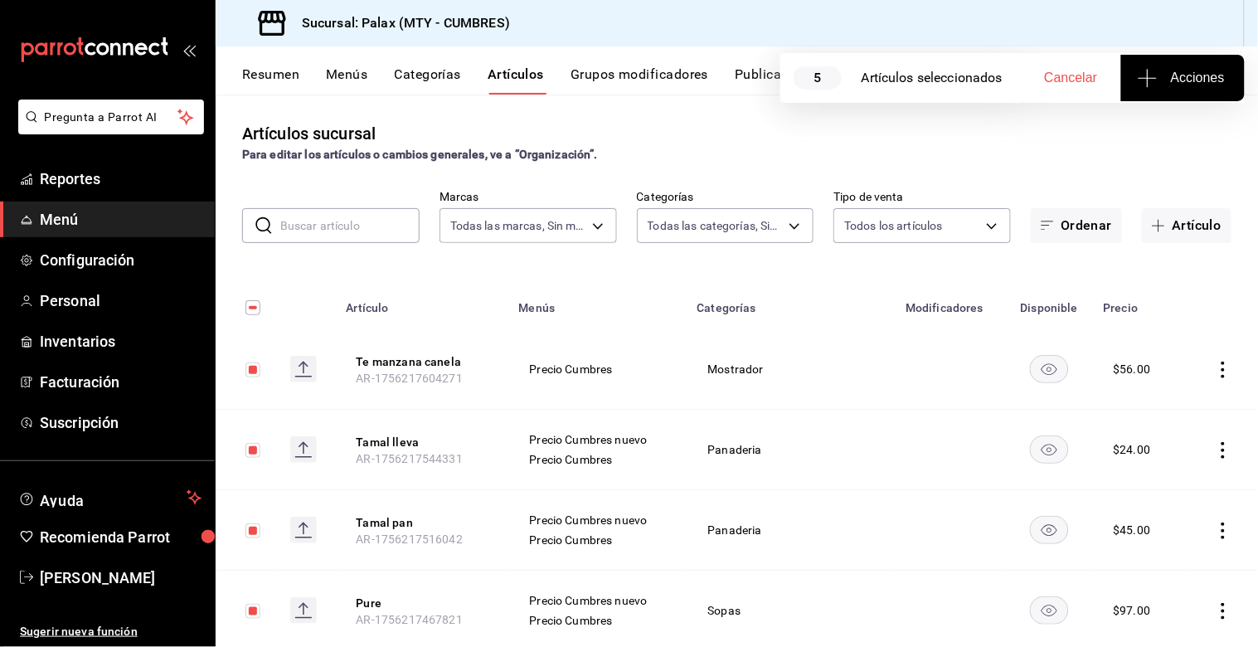
click at [275, 214] on div "​ ​" at bounding box center [330, 225] width 177 height 35
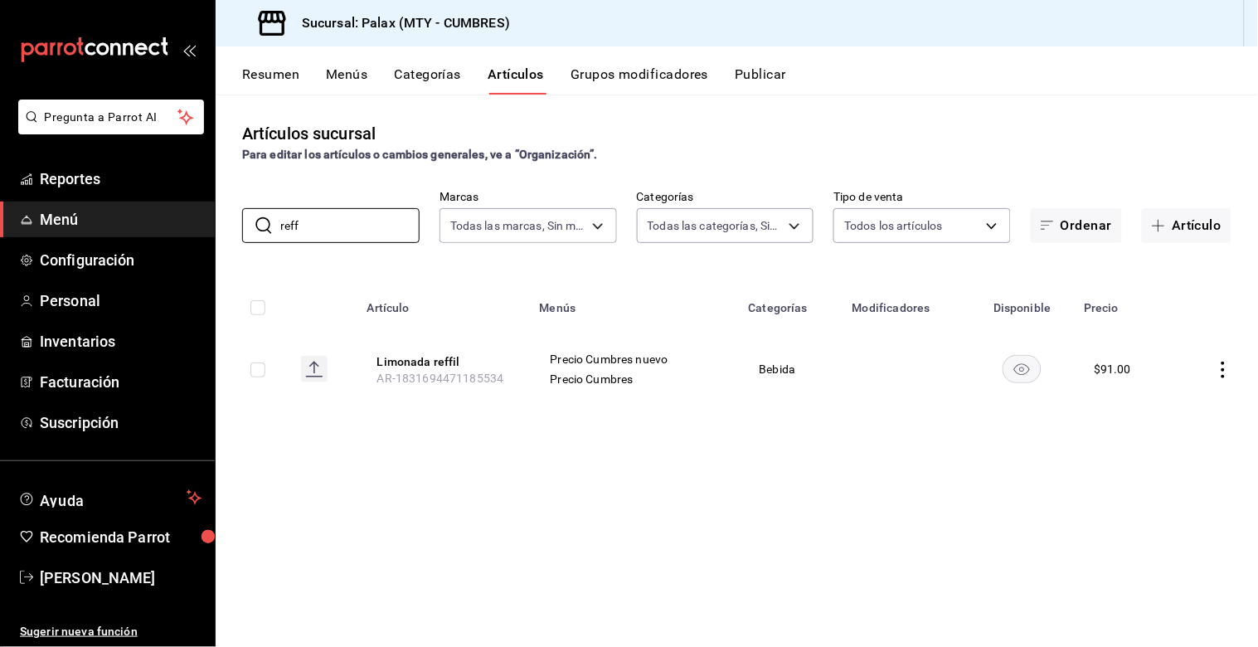
type input "reff"
click at [1216, 371] on icon "actions" at bounding box center [1223, 370] width 17 height 17
click at [1174, 399] on span "Editar" at bounding box center [1174, 407] width 43 height 17
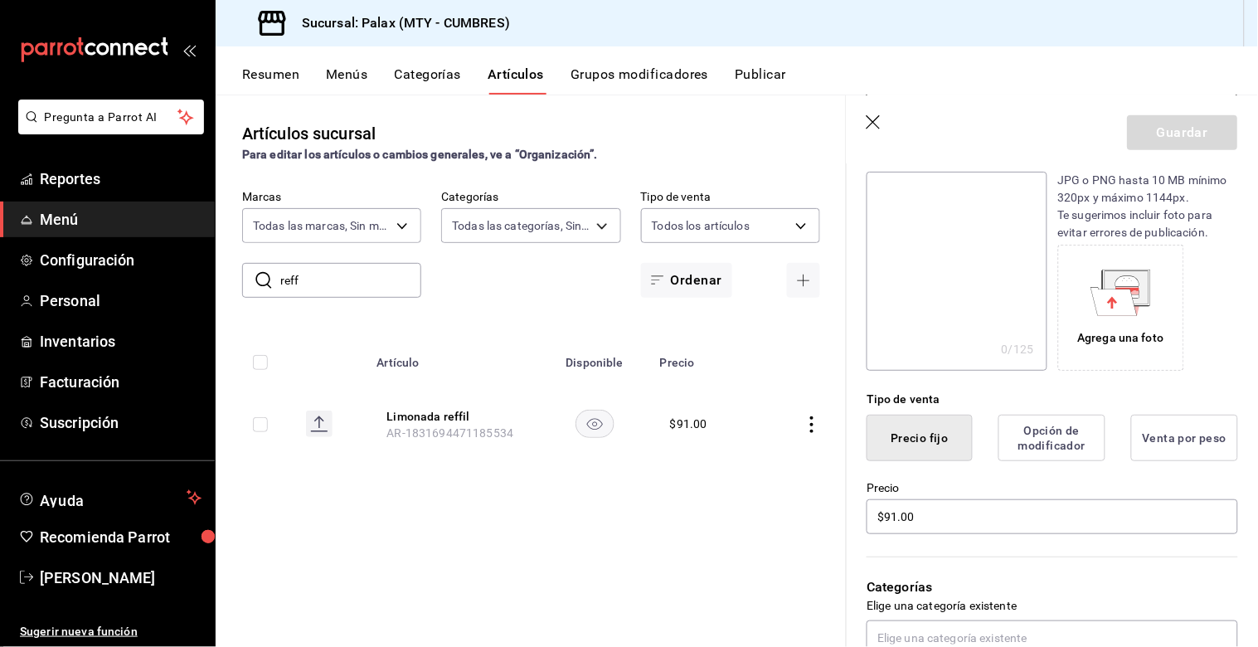
scroll to position [184, 0]
click at [897, 512] on input "$91.00" at bounding box center [1052, 515] width 371 height 35
type input "$9.00"
type input "$89.00"
click at [1184, 122] on button "Guardar" at bounding box center [1183, 132] width 110 height 35
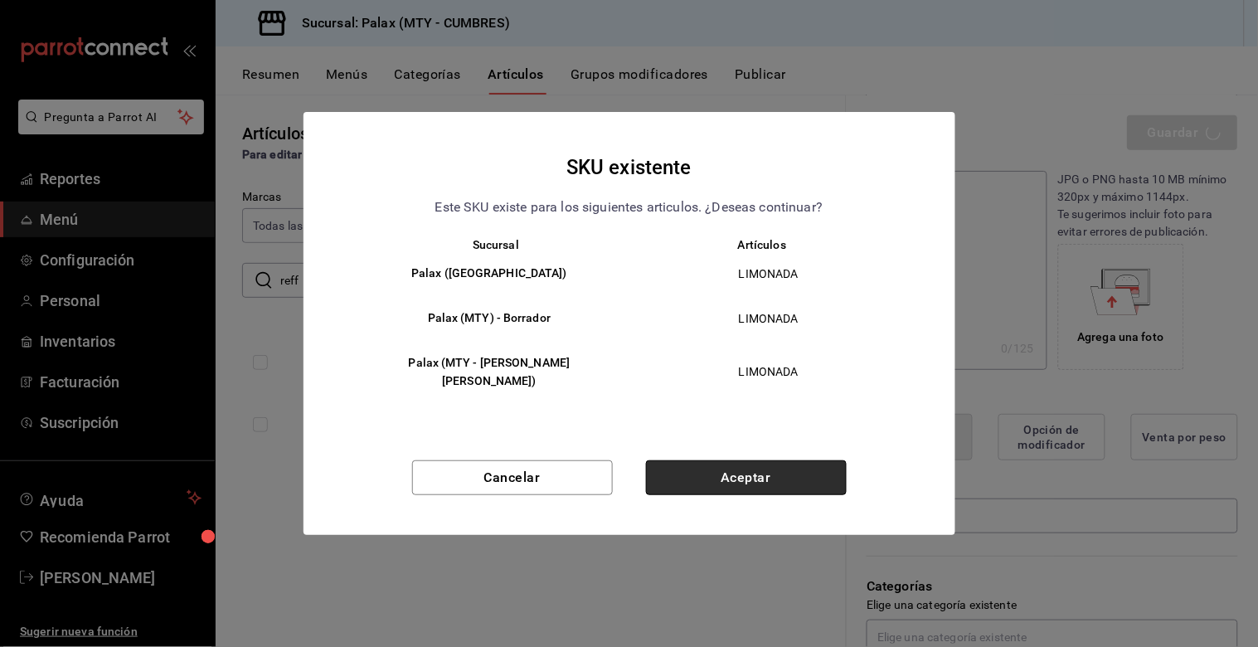
click at [736, 481] on button "Aceptar" at bounding box center [746, 477] width 201 height 35
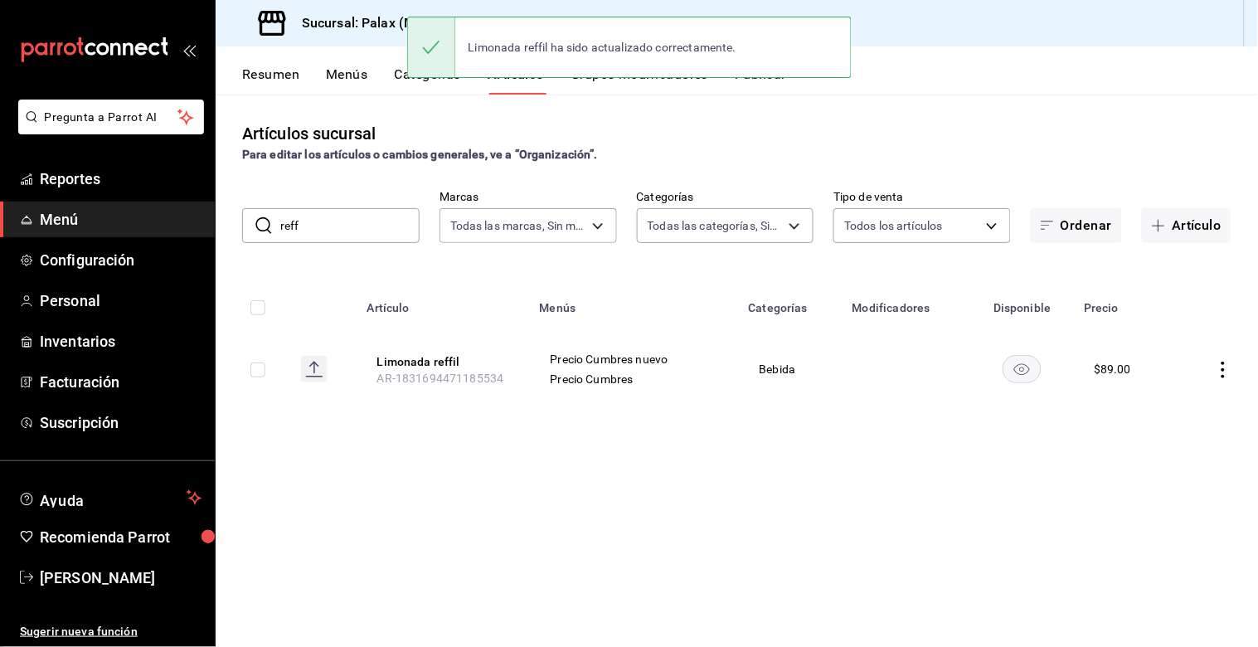
click at [365, 224] on input "reff" at bounding box center [349, 225] width 139 height 33
type input "r"
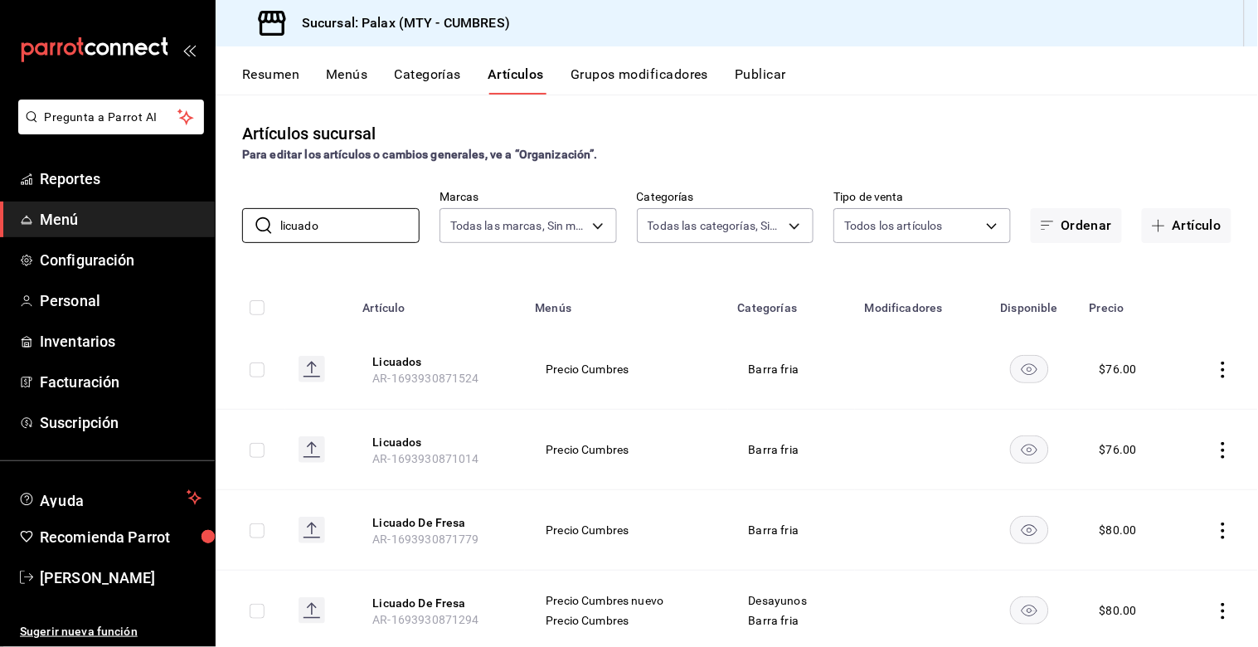
type input "licuado"
click at [1215, 375] on icon "actions" at bounding box center [1223, 370] width 17 height 17
click at [1153, 411] on span "Editar" at bounding box center [1160, 407] width 43 height 17
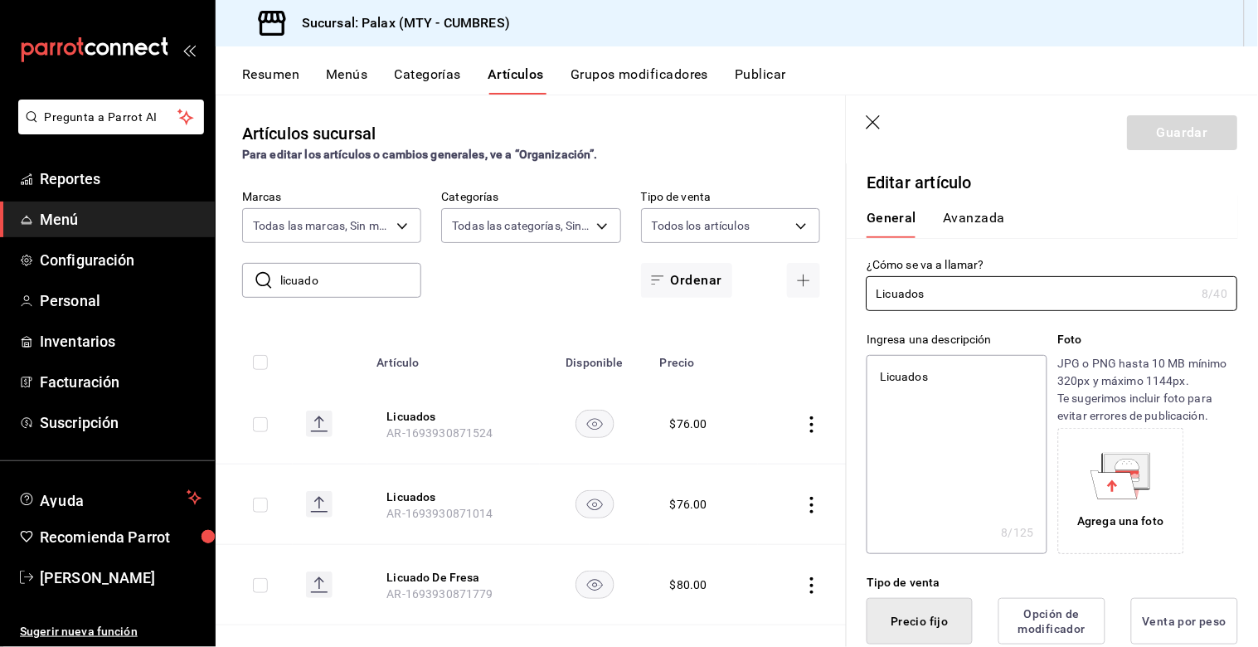
type textarea "x"
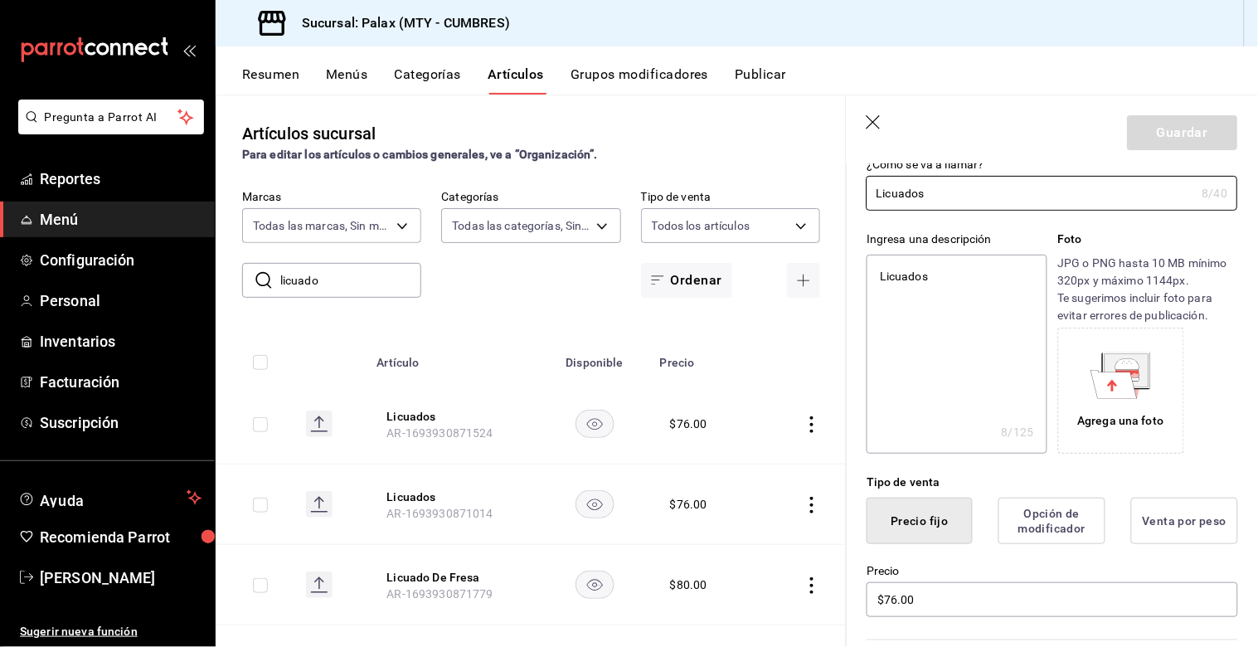
scroll to position [276, 0]
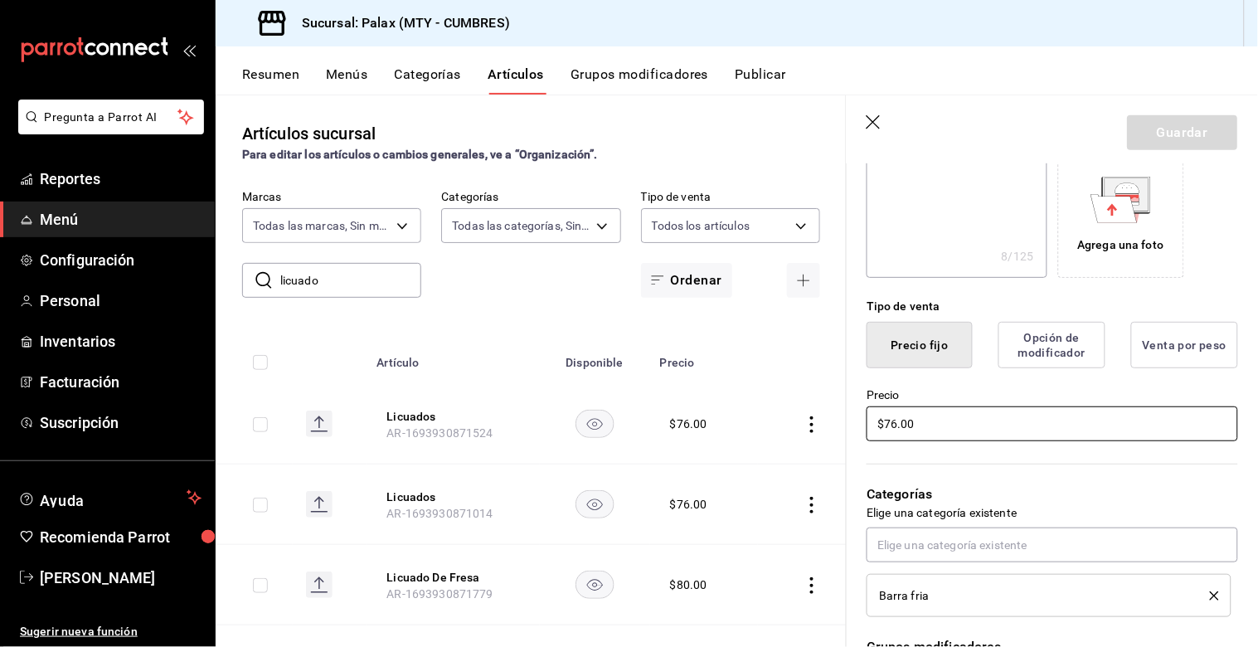
click at [894, 425] on input "$76.00" at bounding box center [1052, 423] width 371 height 35
type input "$7.00"
type textarea "x"
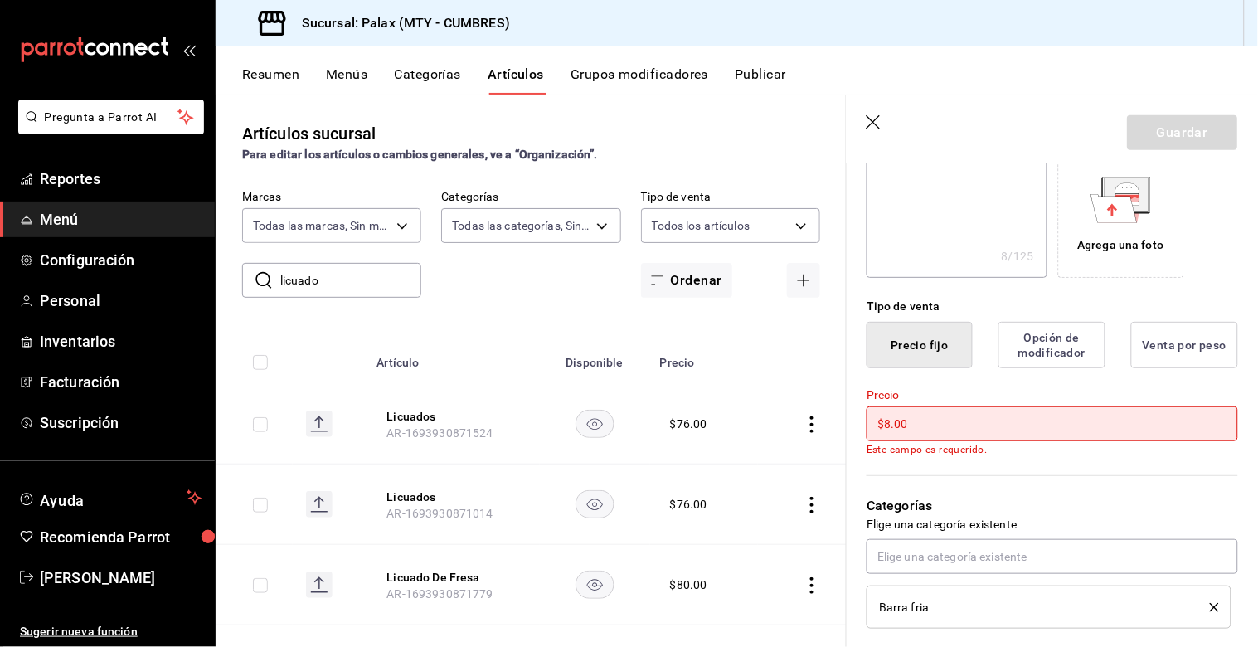
type input "$89.00"
type textarea "x"
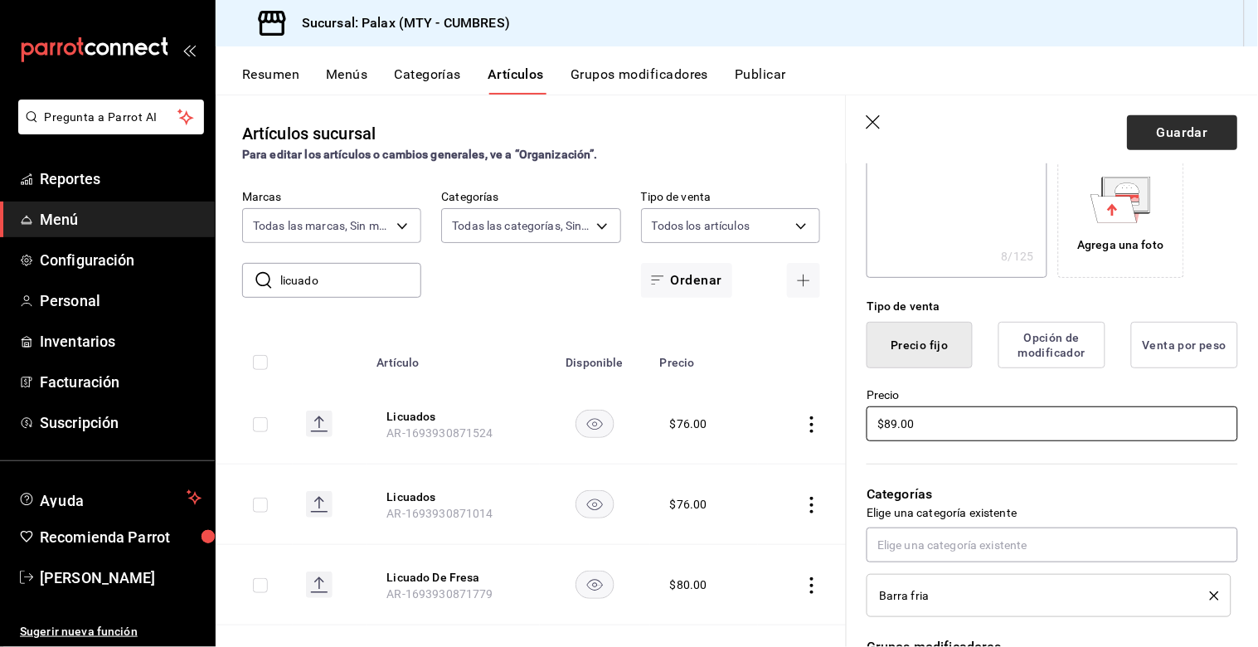
type input "$89.00"
click at [1181, 135] on button "Guardar" at bounding box center [1183, 132] width 110 height 35
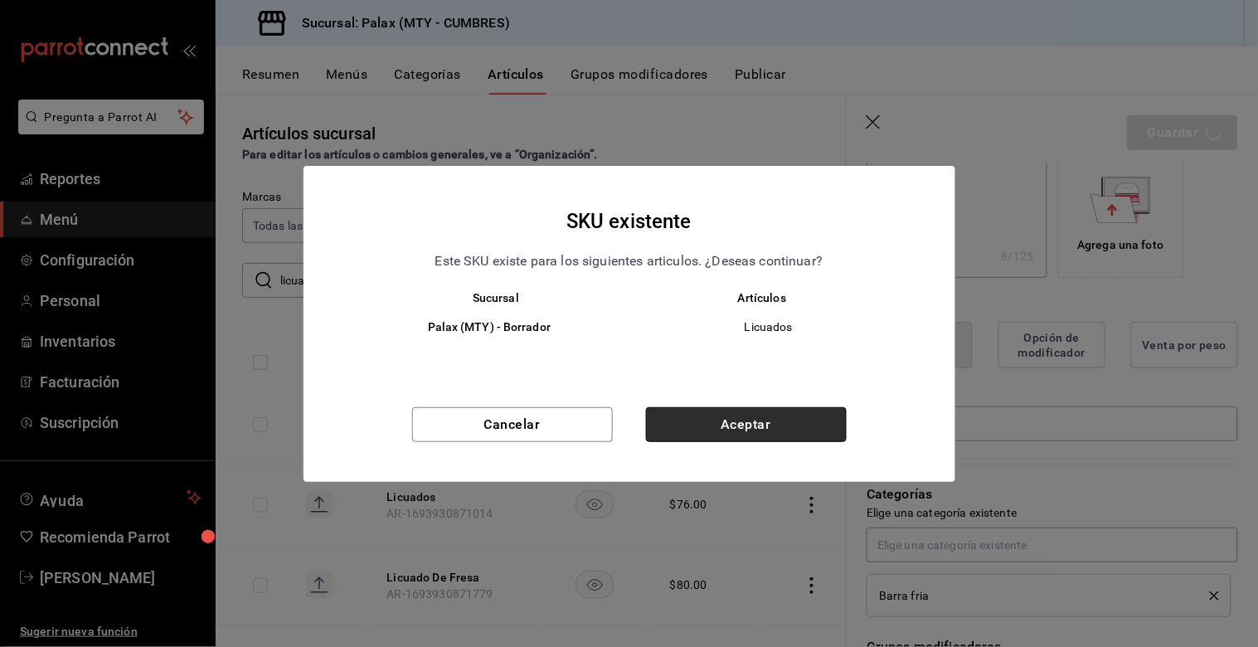
click at [738, 413] on button "Aceptar" at bounding box center [746, 424] width 201 height 35
type textarea "x"
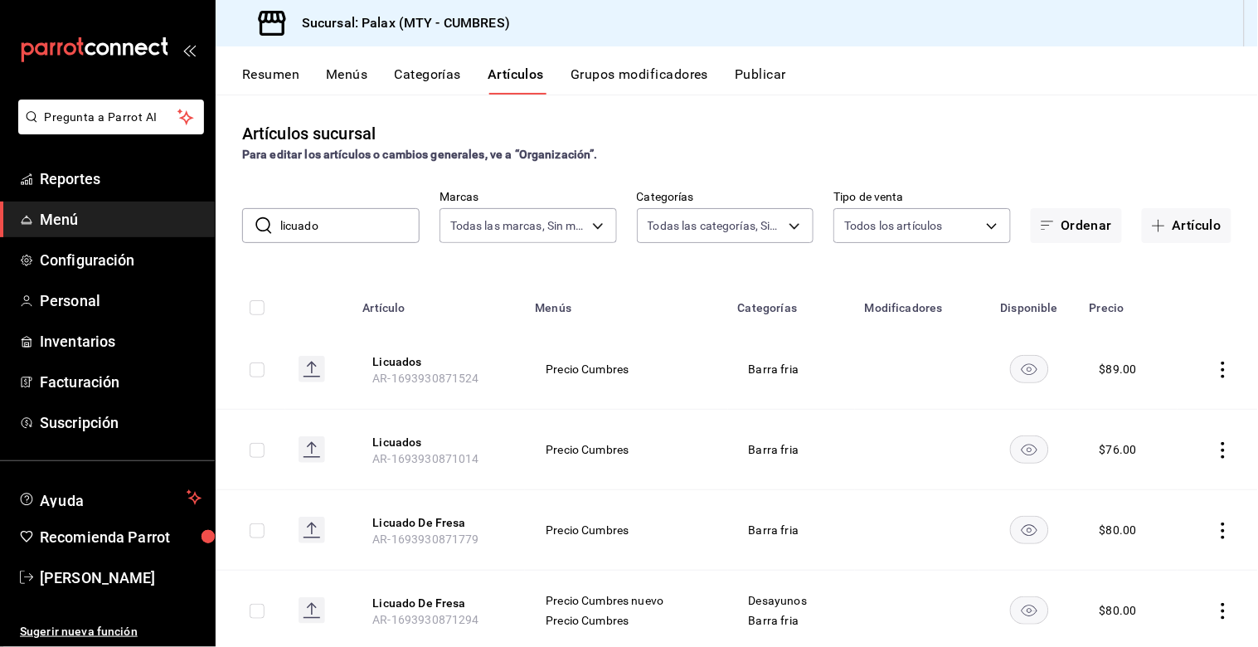
click at [255, 368] on input "checkbox" at bounding box center [257, 369] width 15 height 15
checkbox input "true"
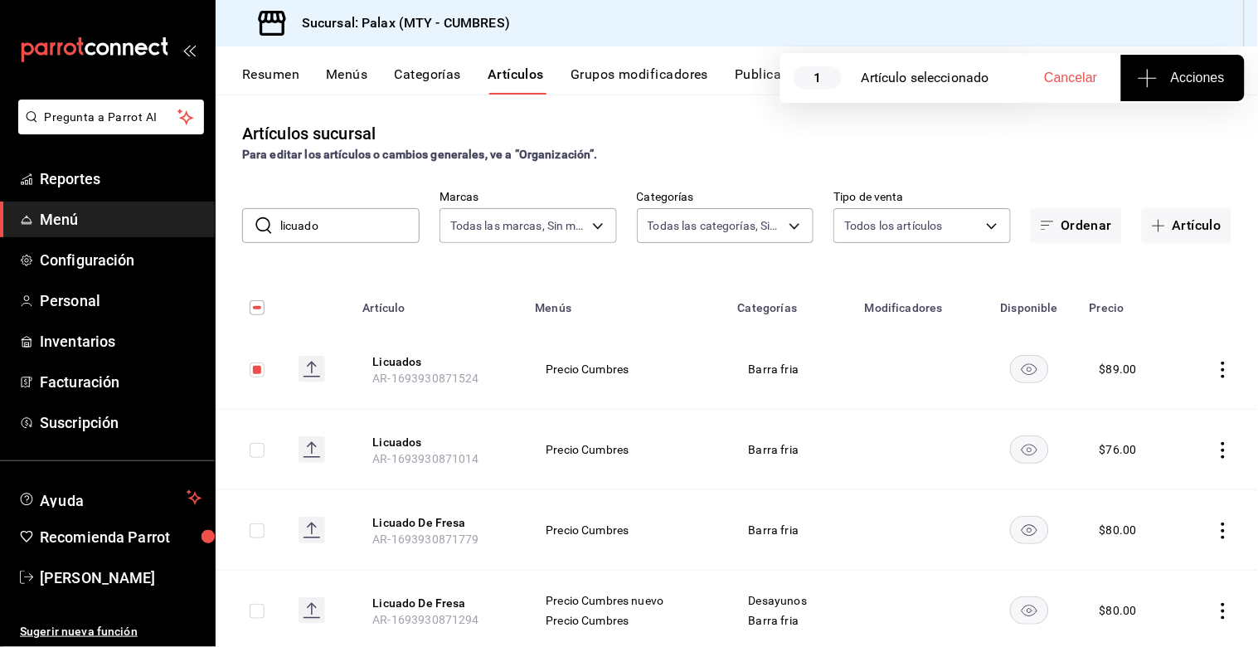
click at [1202, 76] on span "Acciones" at bounding box center [1183, 78] width 84 height 20
click at [1209, 137] on span "Agregar tipo" at bounding box center [1183, 129] width 98 height 17
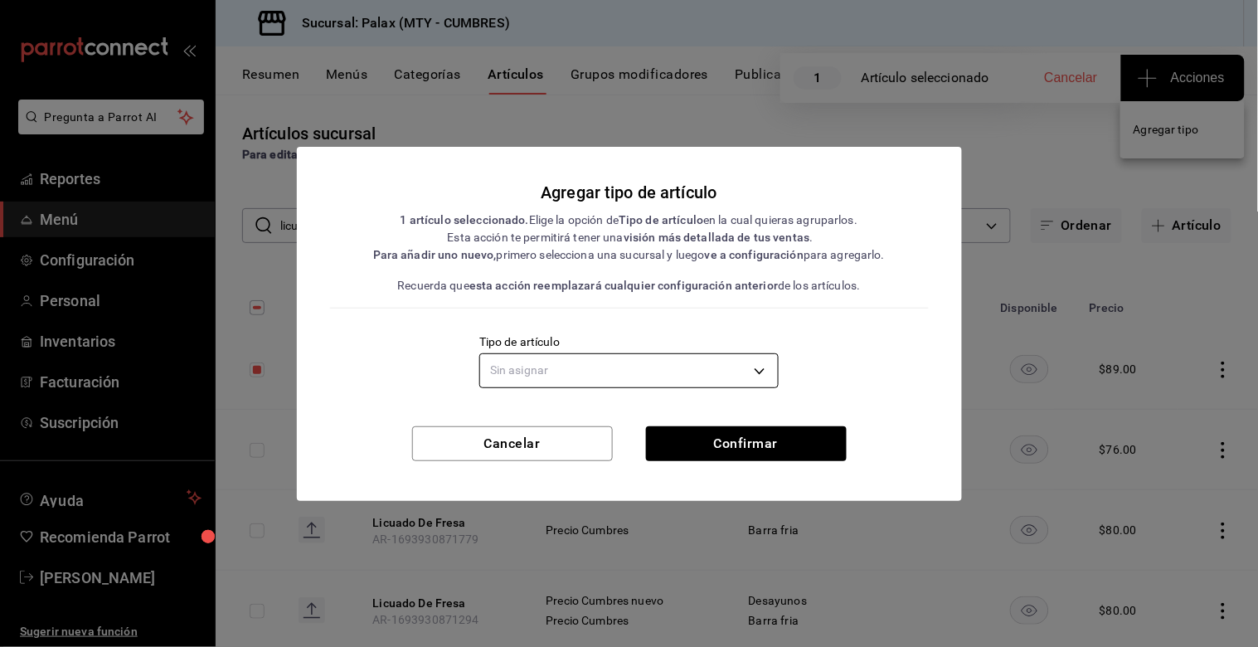
click at [759, 381] on body "Pregunta a Parrot AI Reportes Menú Configuración Personal Inventarios Facturaci…" at bounding box center [629, 323] width 1258 height 647
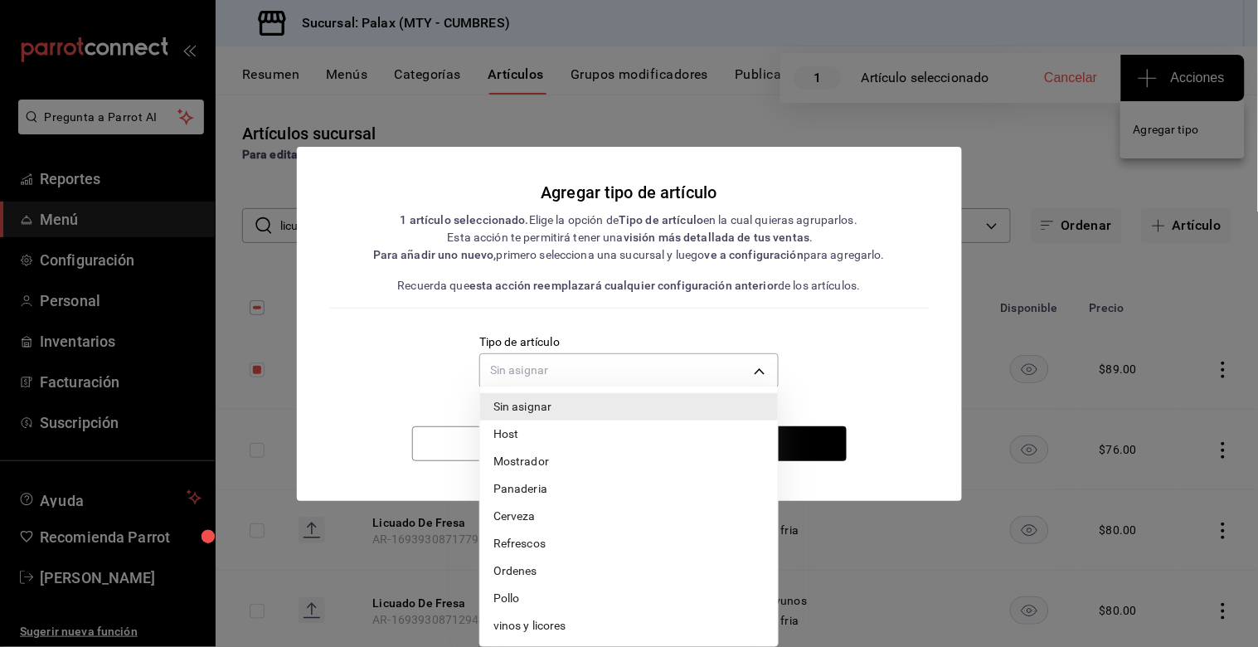
click at [935, 366] on div at bounding box center [629, 323] width 1258 height 647
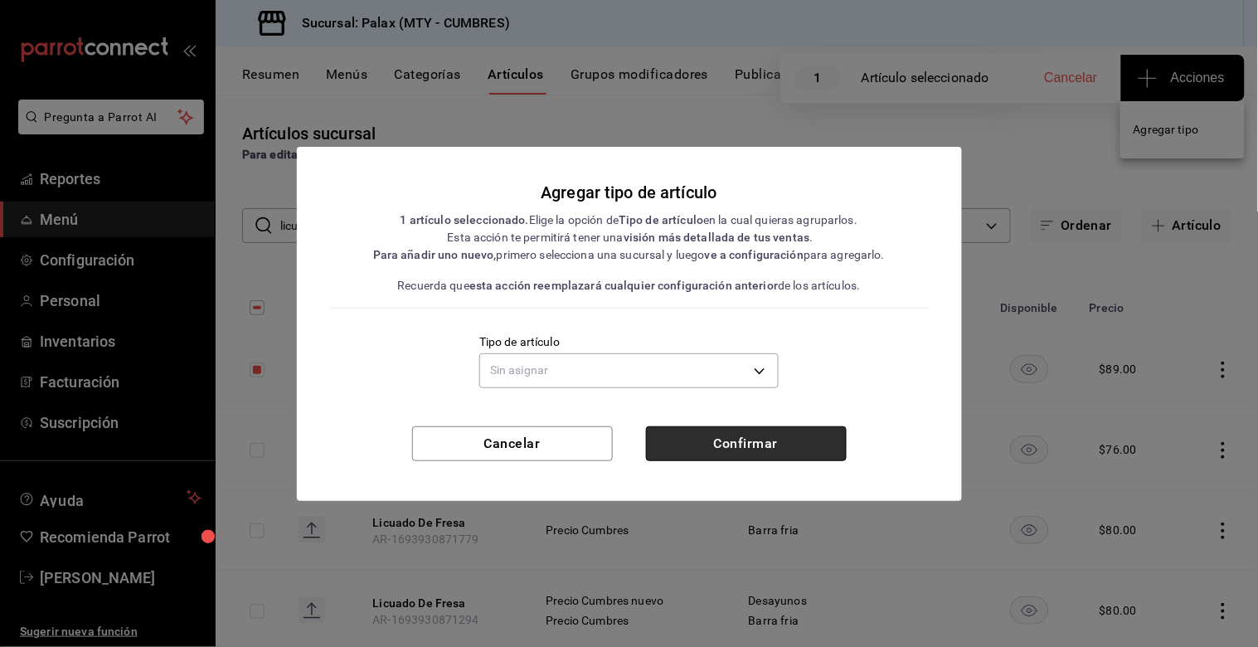
click at [791, 452] on button "Confirmar" at bounding box center [746, 443] width 201 height 35
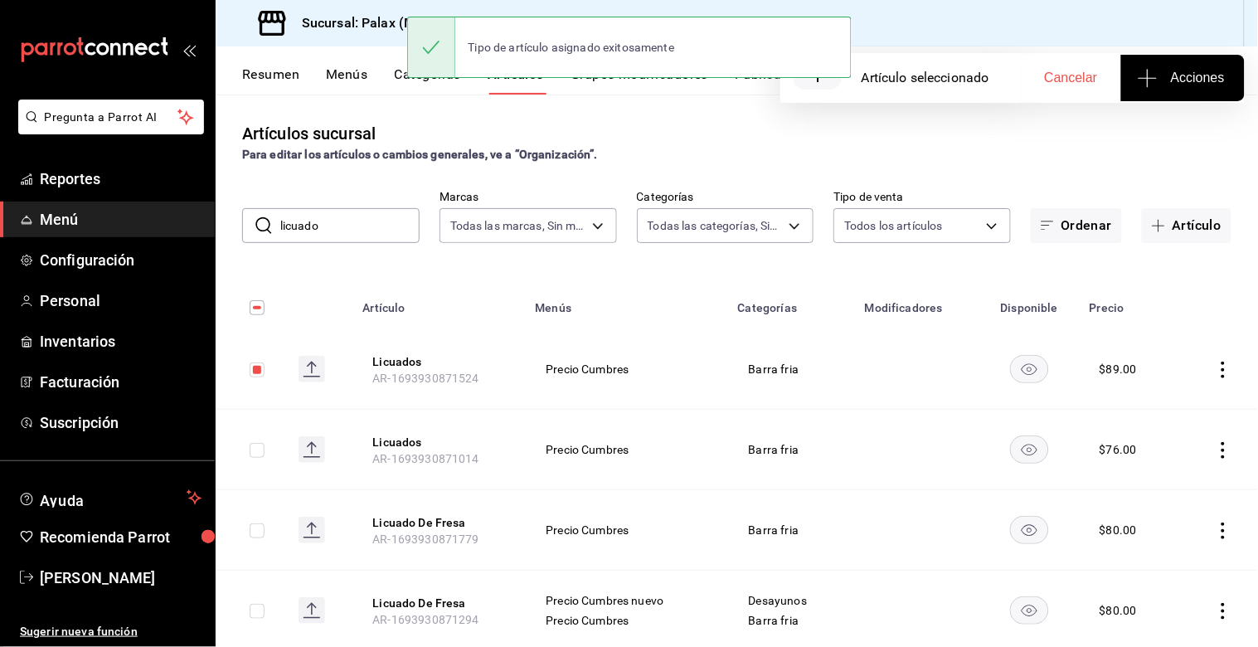
drag, startPoint x: 371, startPoint y: 224, endPoint x: 375, endPoint y: 127, distance: 97.1
click at [370, 224] on input "licuado" at bounding box center [349, 225] width 139 height 33
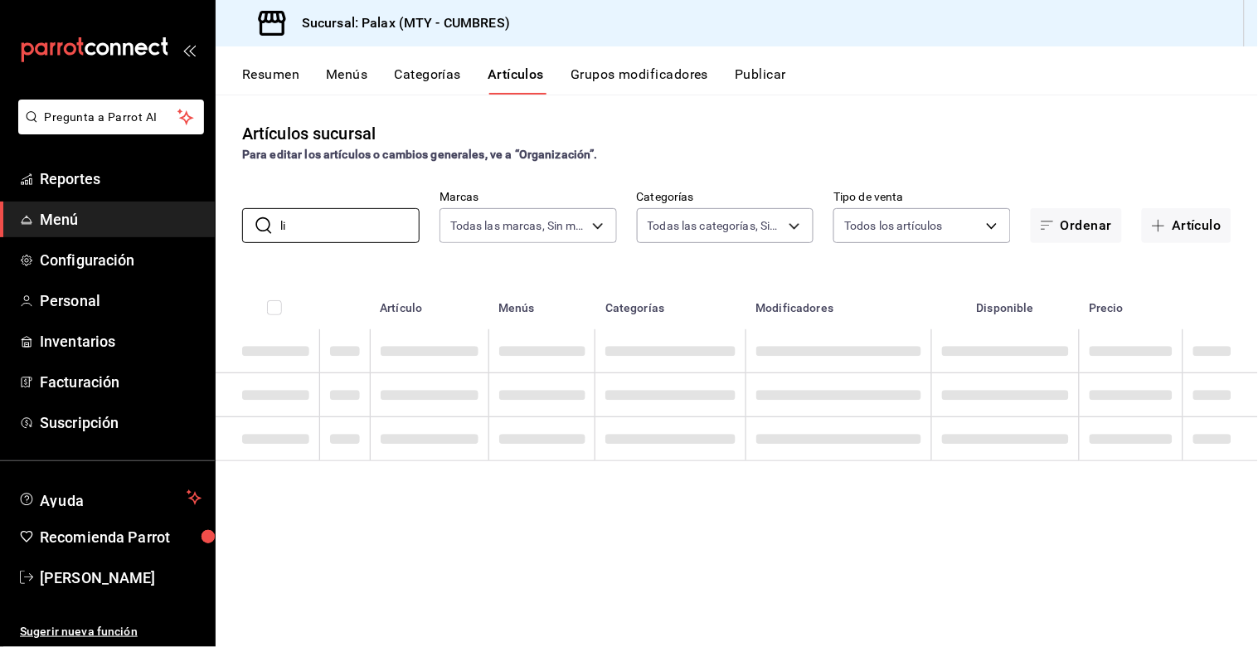
type input "l"
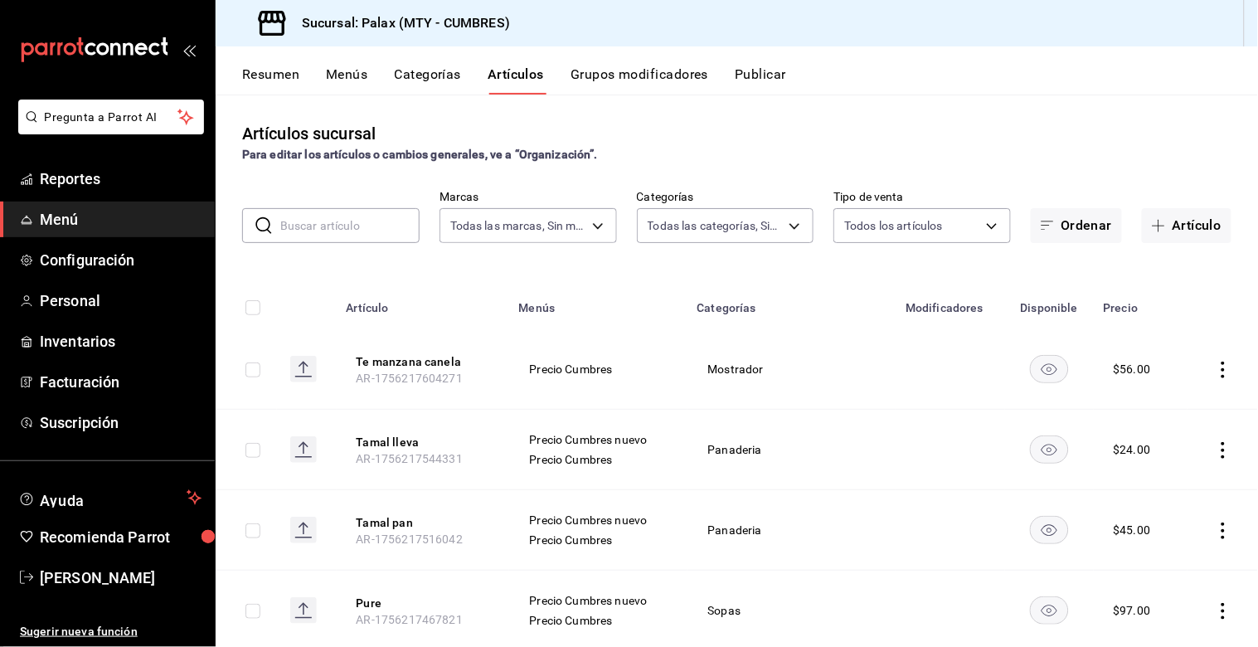
click at [380, 225] on input "text" at bounding box center [349, 225] width 139 height 33
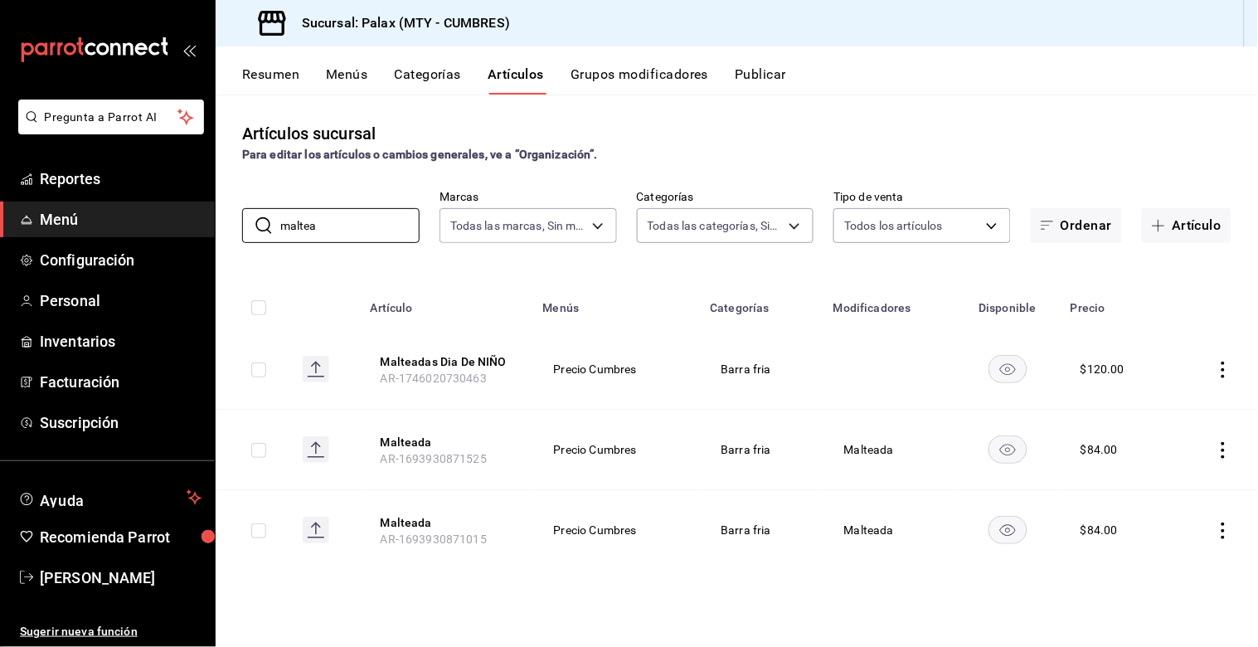
type input "maltea"
click at [1225, 449] on icon "actions" at bounding box center [1223, 450] width 17 height 17
click at [1149, 482] on div at bounding box center [1138, 488] width 30 height 20
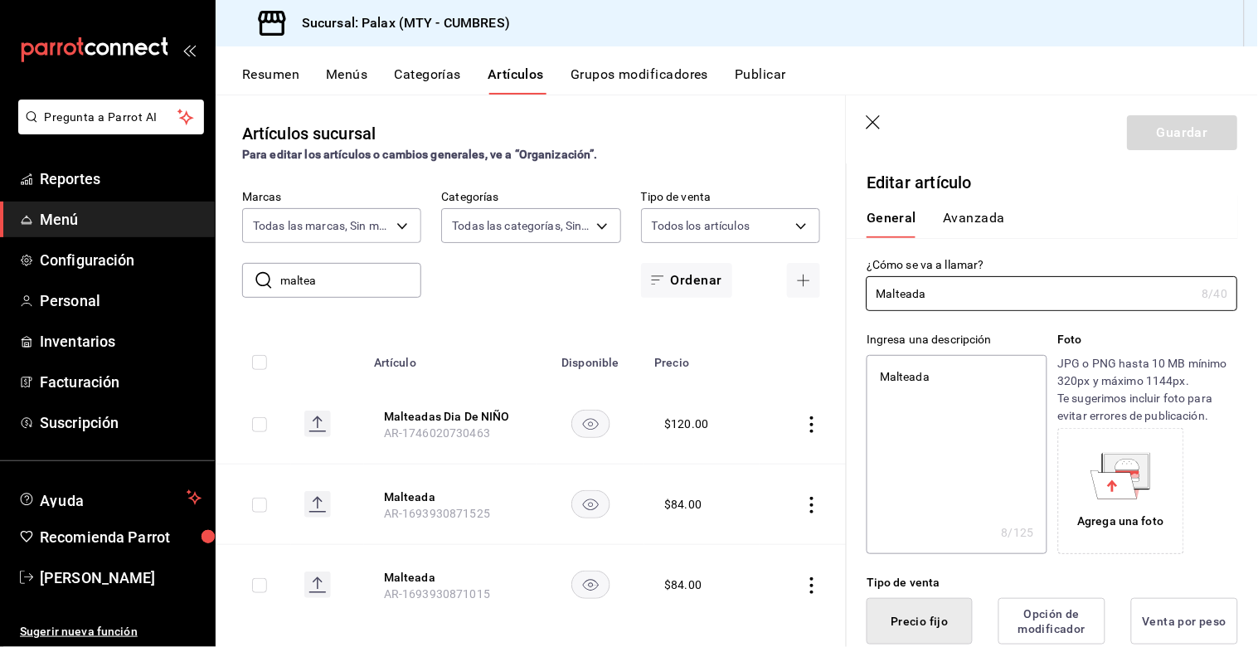
type textarea "x"
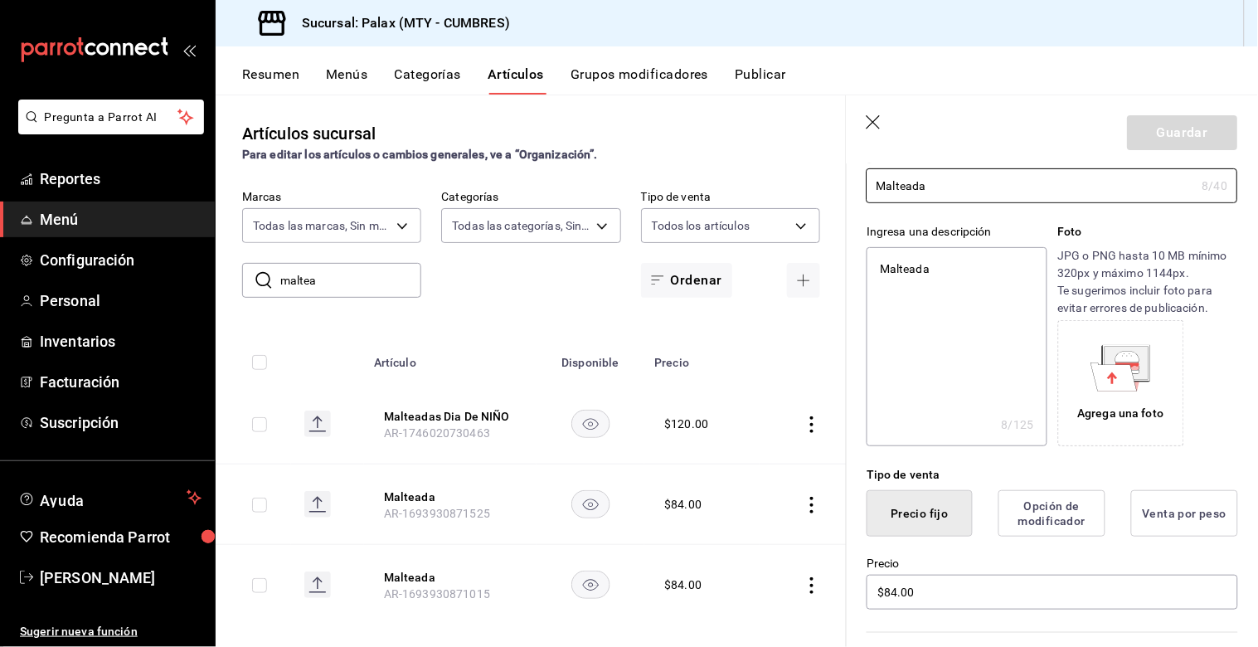
scroll to position [276, 0]
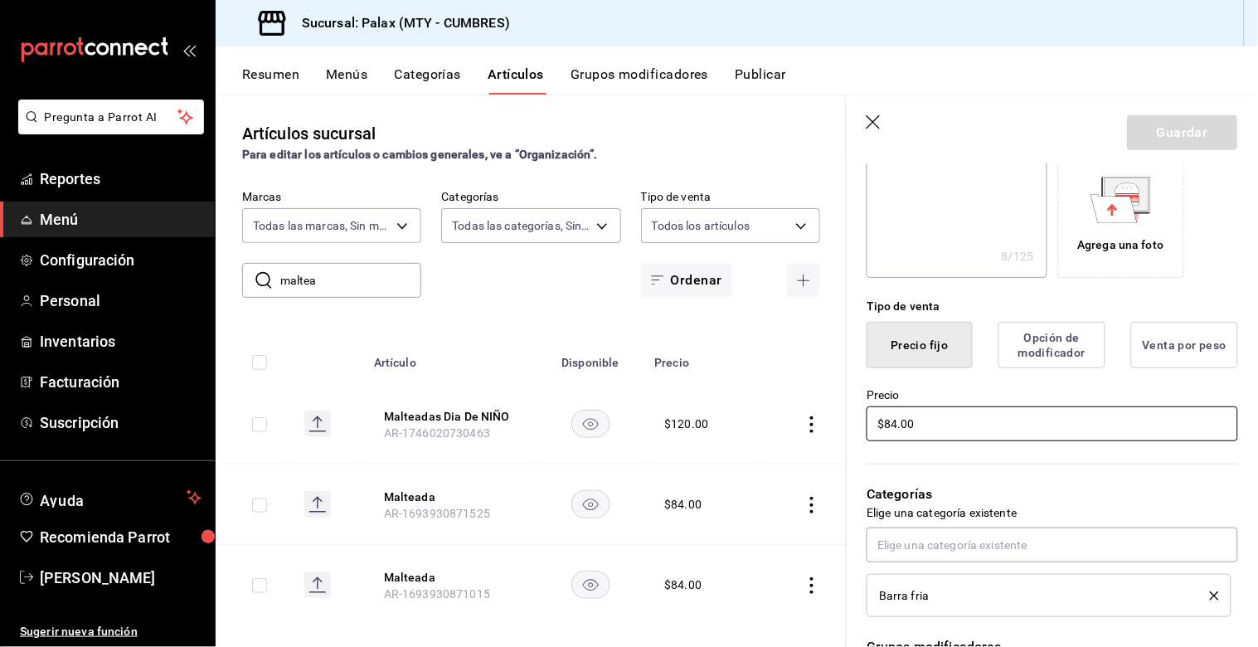
drag, startPoint x: 894, startPoint y: 430, endPoint x: 901, endPoint y: 449, distance: 20.2
click at [896, 436] on input "$84.00" at bounding box center [1052, 423] width 371 height 35
type input "$8.00"
type textarea "x"
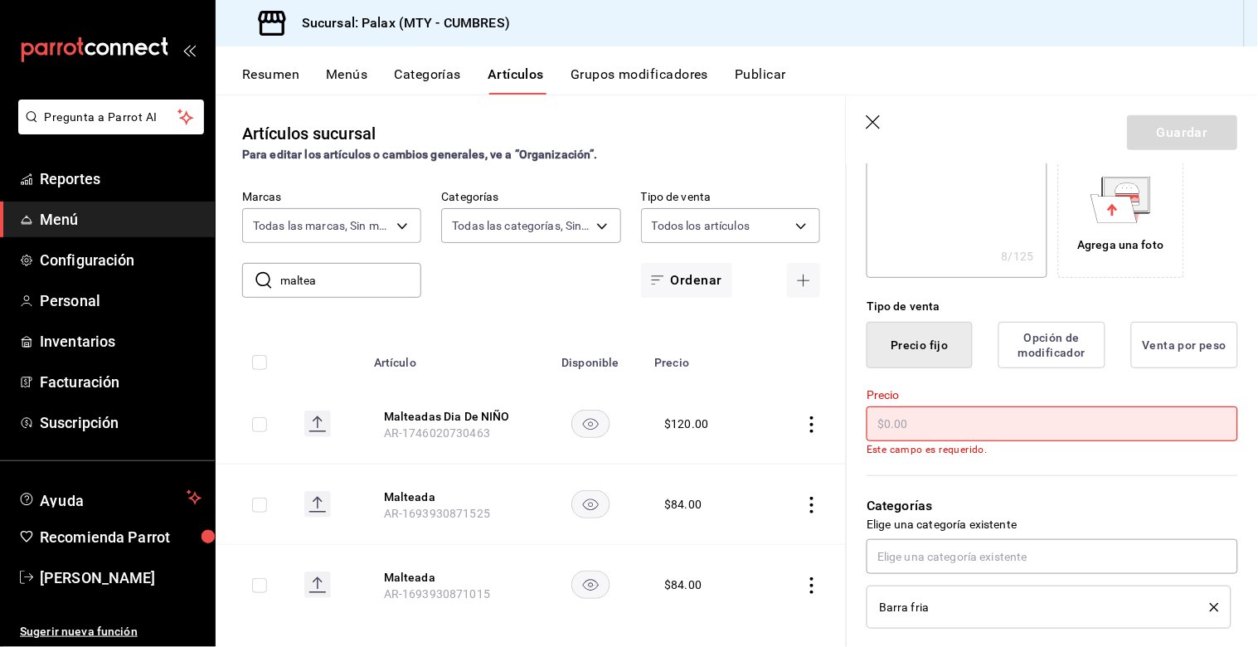
type textarea "x"
type input "$9.00"
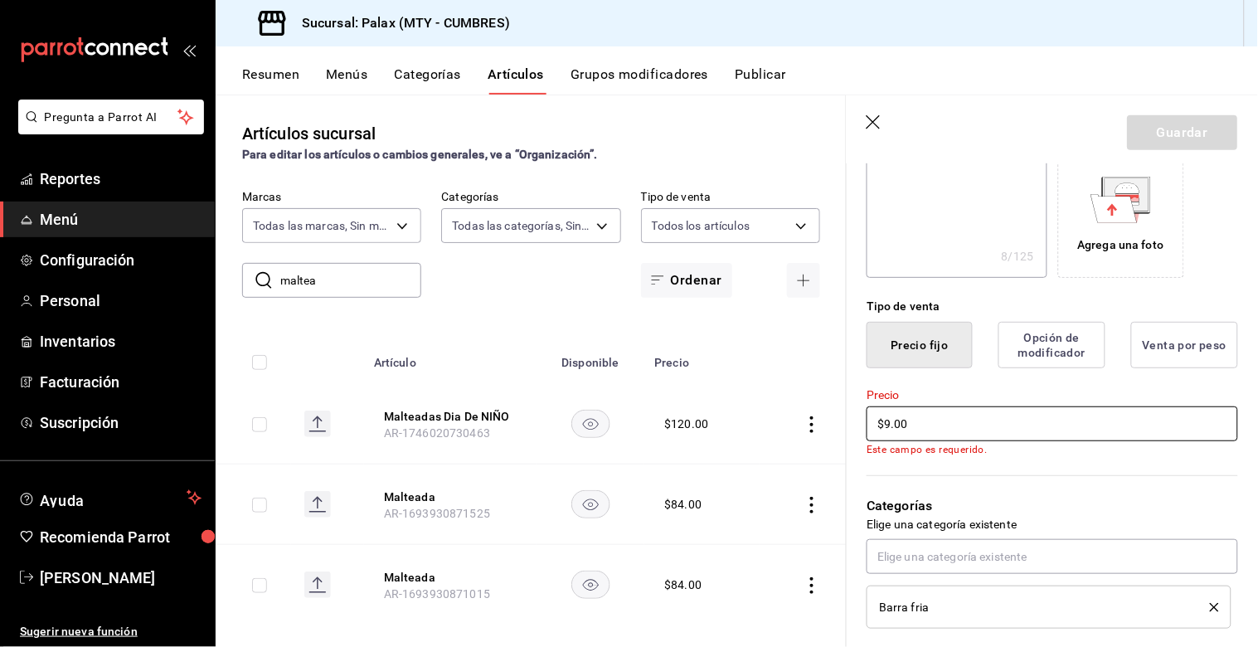
type textarea "x"
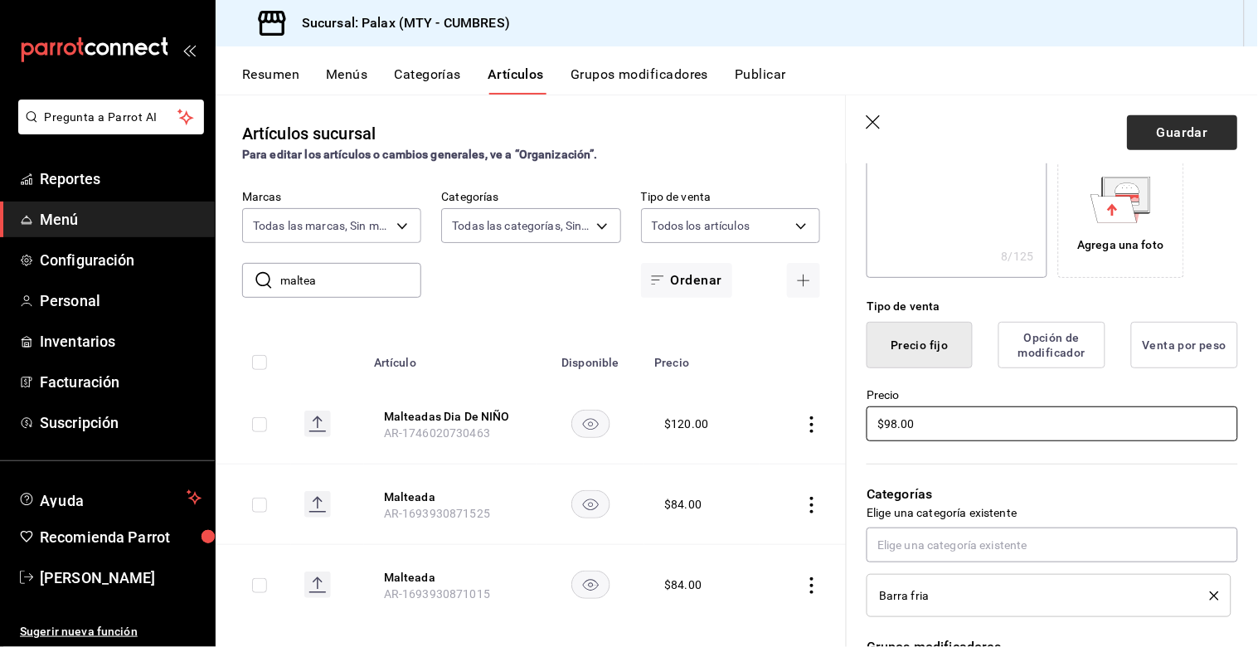
type input "$98.00"
click at [1143, 129] on button "Guardar" at bounding box center [1183, 132] width 110 height 35
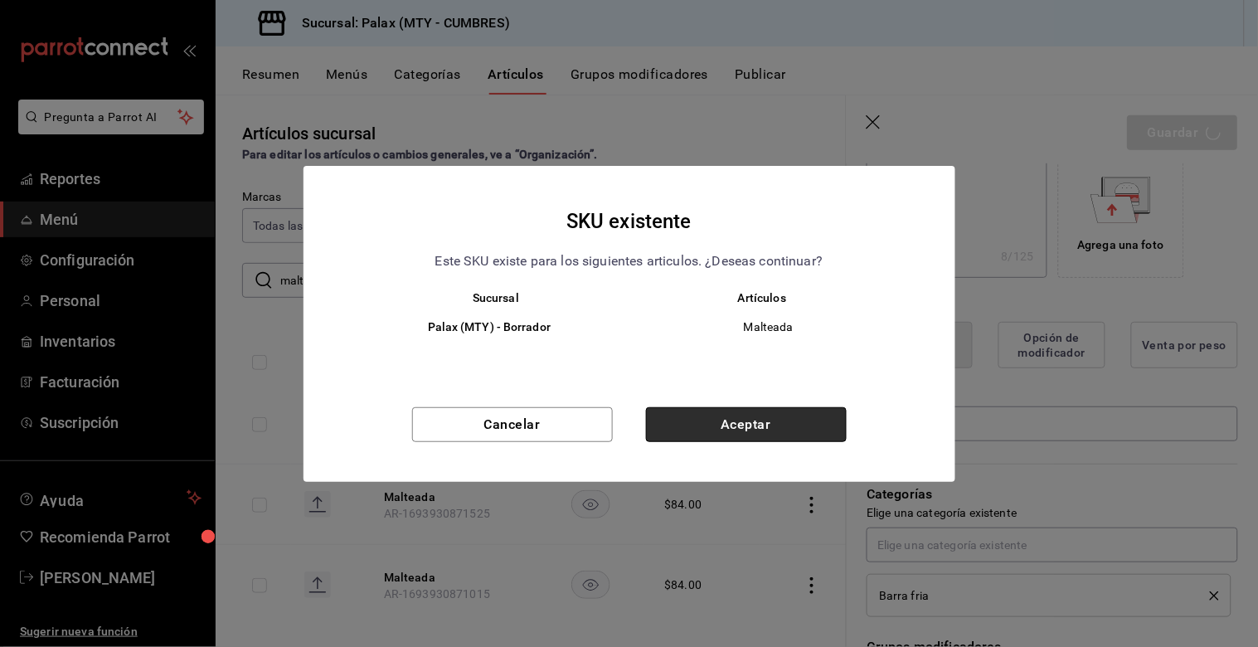
click at [724, 424] on button "Aceptar" at bounding box center [746, 424] width 201 height 35
type textarea "x"
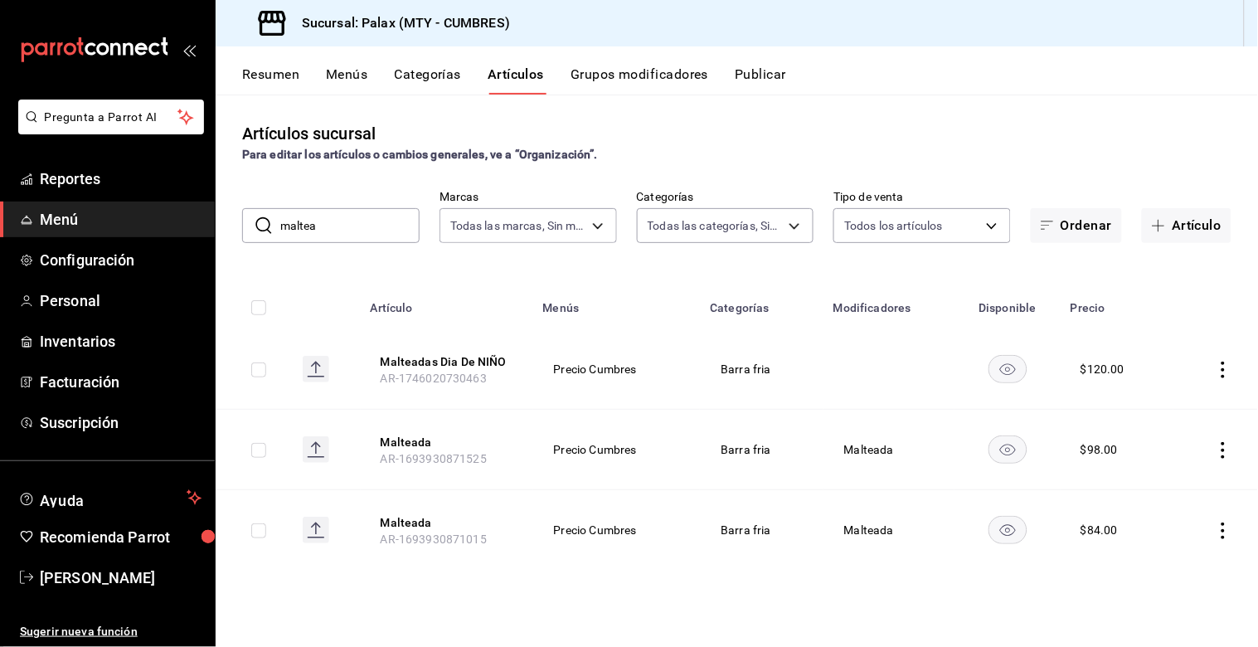
click at [362, 231] on input "maltea" at bounding box center [349, 225] width 139 height 33
type input "m"
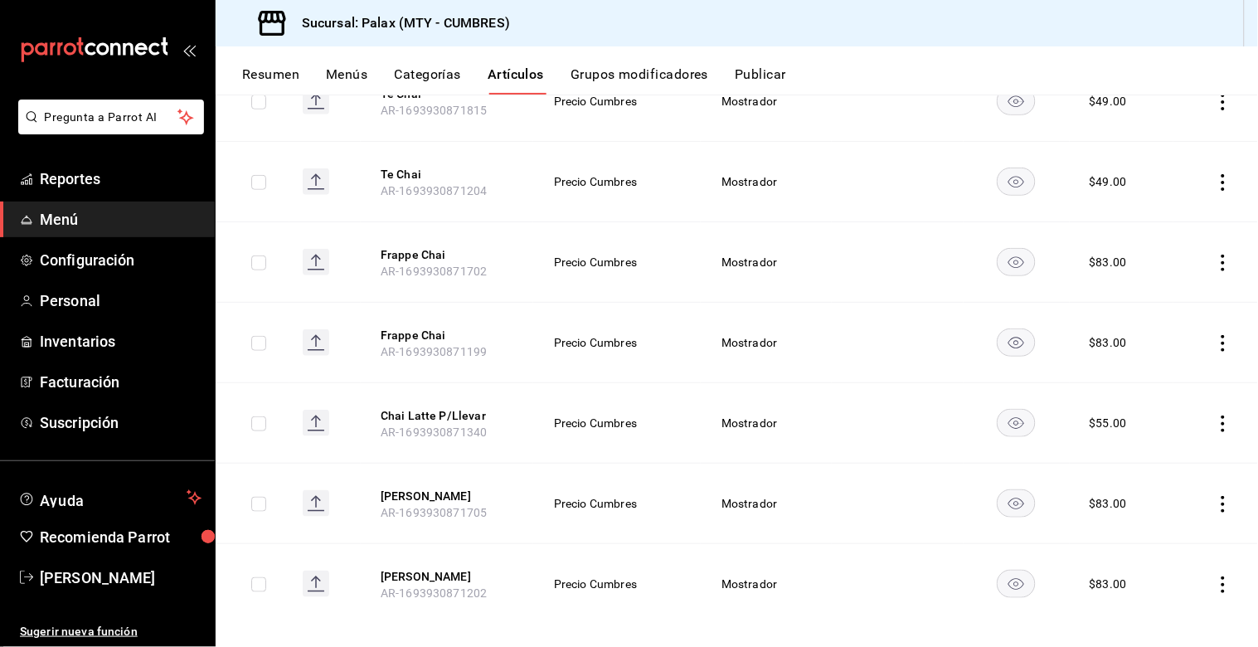
scroll to position [285, 0]
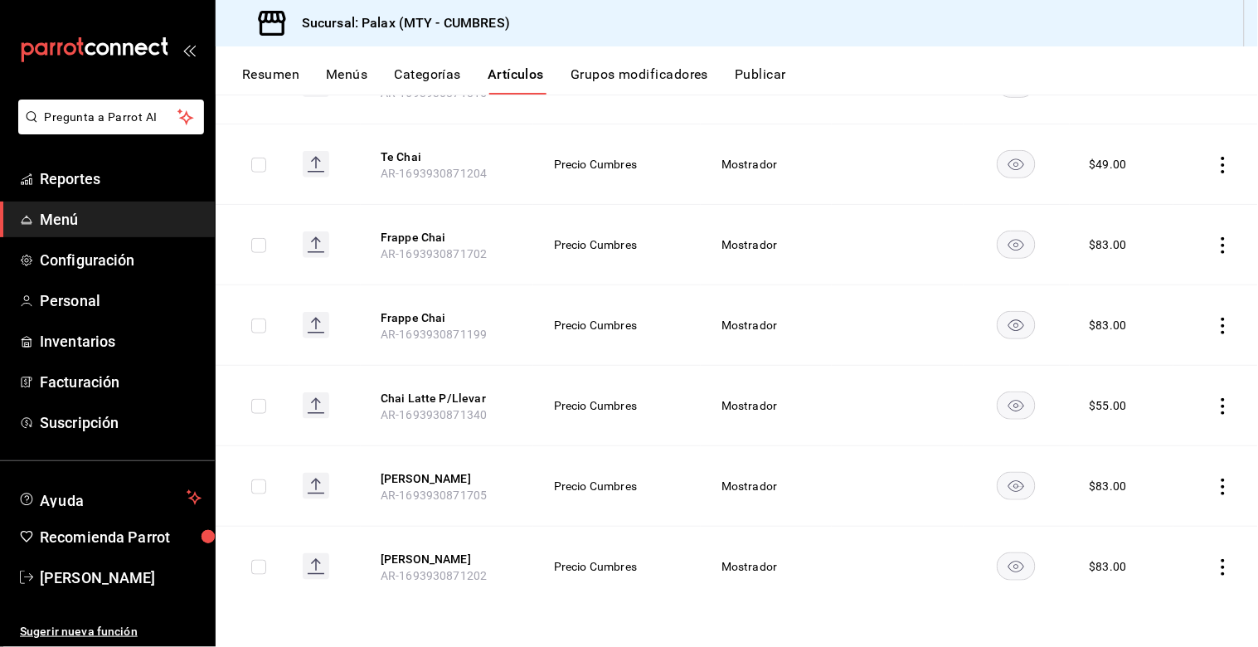
type input "chai"
click at [1215, 572] on icon "actions" at bounding box center [1223, 567] width 17 height 17
click at [1131, 539] on div at bounding box center [1124, 536] width 30 height 20
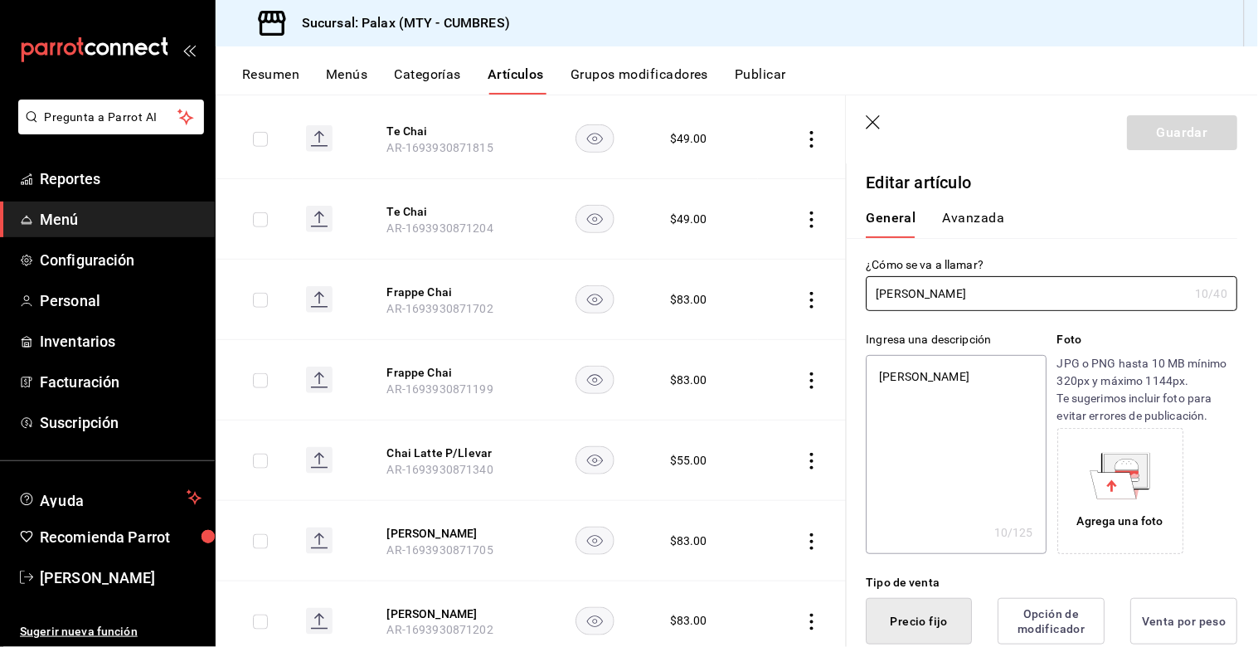
type textarea "x"
type input "$83.00"
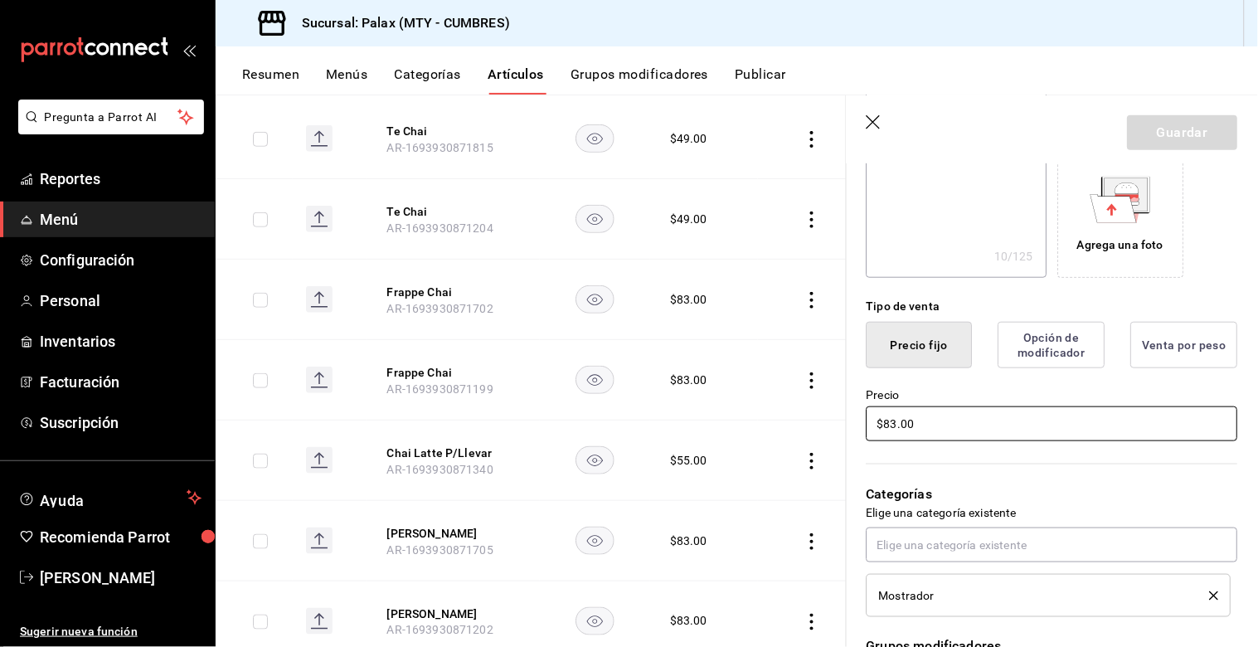
drag, startPoint x: 896, startPoint y: 426, endPoint x: 923, endPoint y: 489, distance: 68.4
click at [897, 426] on input "$83.00" at bounding box center [1052, 423] width 371 height 35
type textarea "x"
type input "$8.00"
type textarea "x"
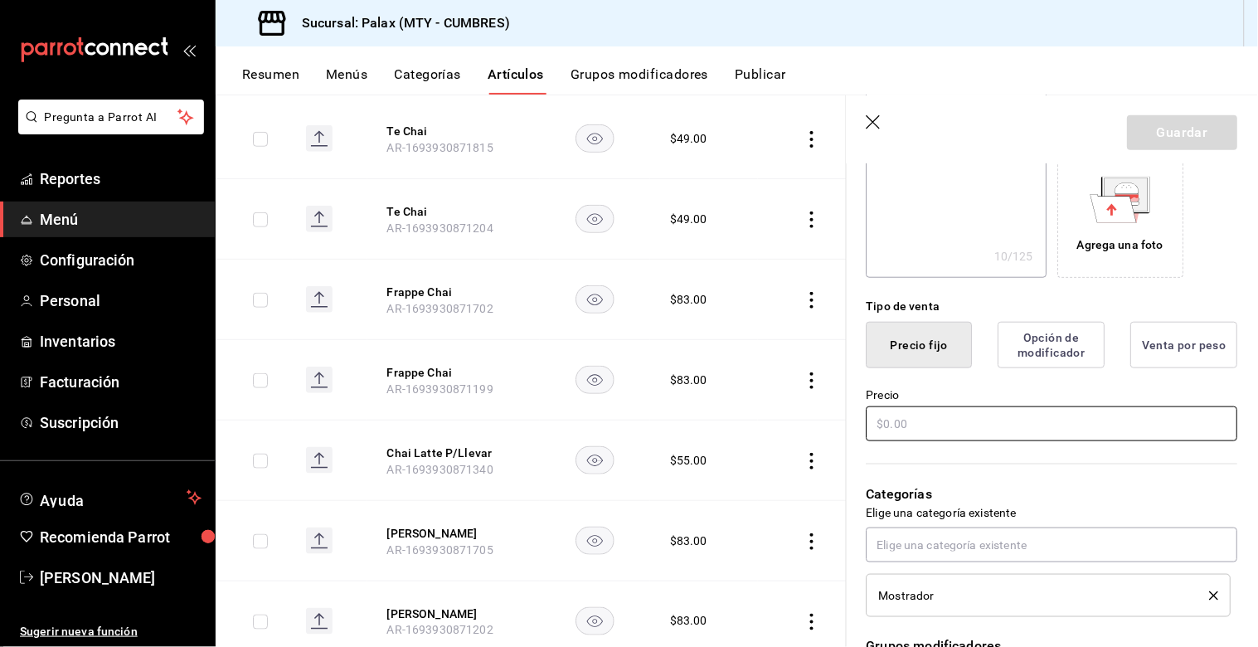
type textarea "x"
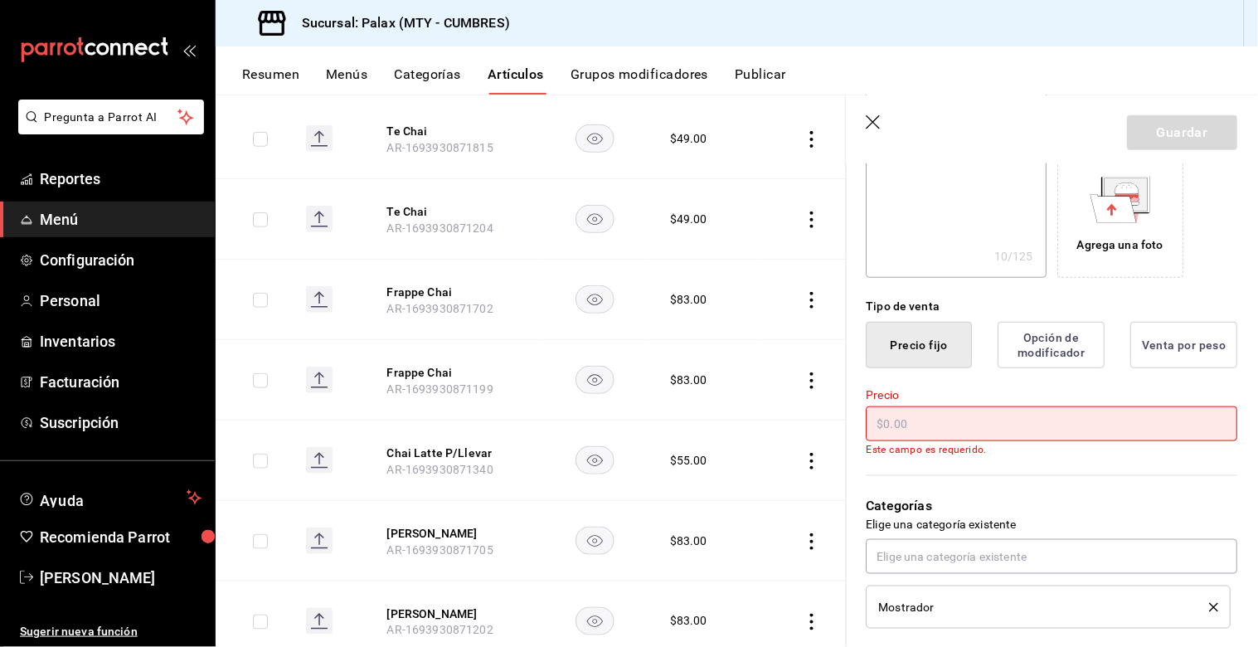
type input "$7.00"
type textarea "x"
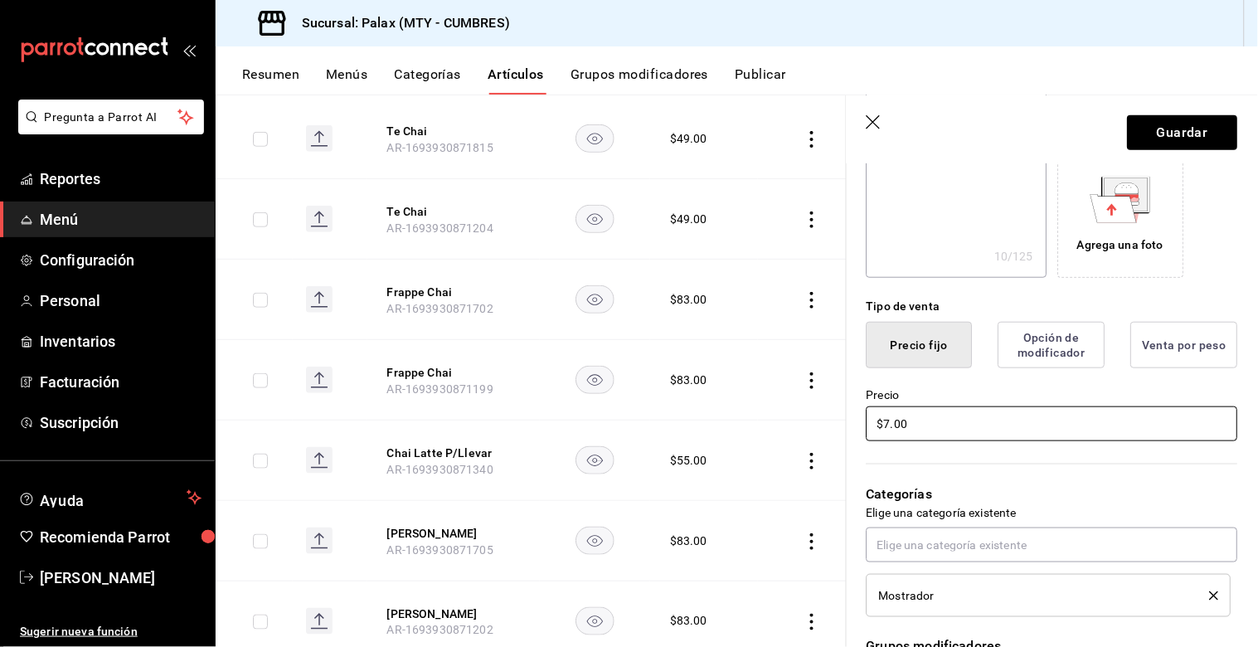
type input "$71.00"
type textarea "x"
type input "$71.00"
click at [1190, 138] on button "Guardar" at bounding box center [1183, 132] width 110 height 35
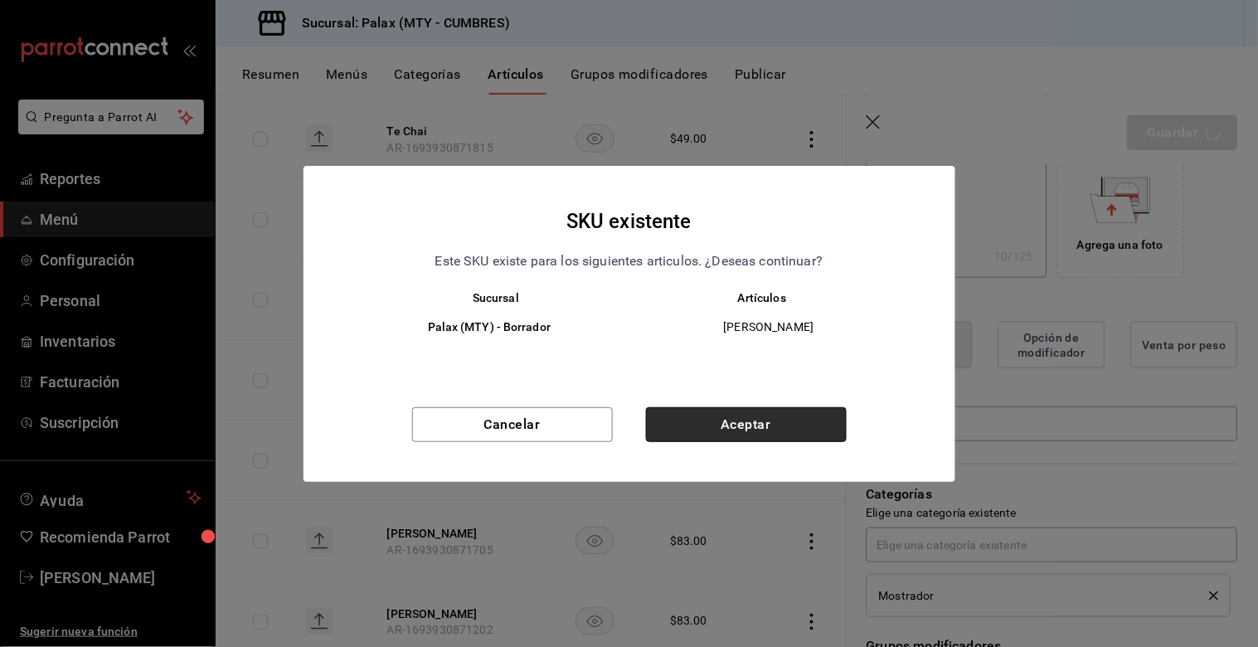
click at [764, 415] on button "Aceptar" at bounding box center [746, 424] width 201 height 35
type textarea "x"
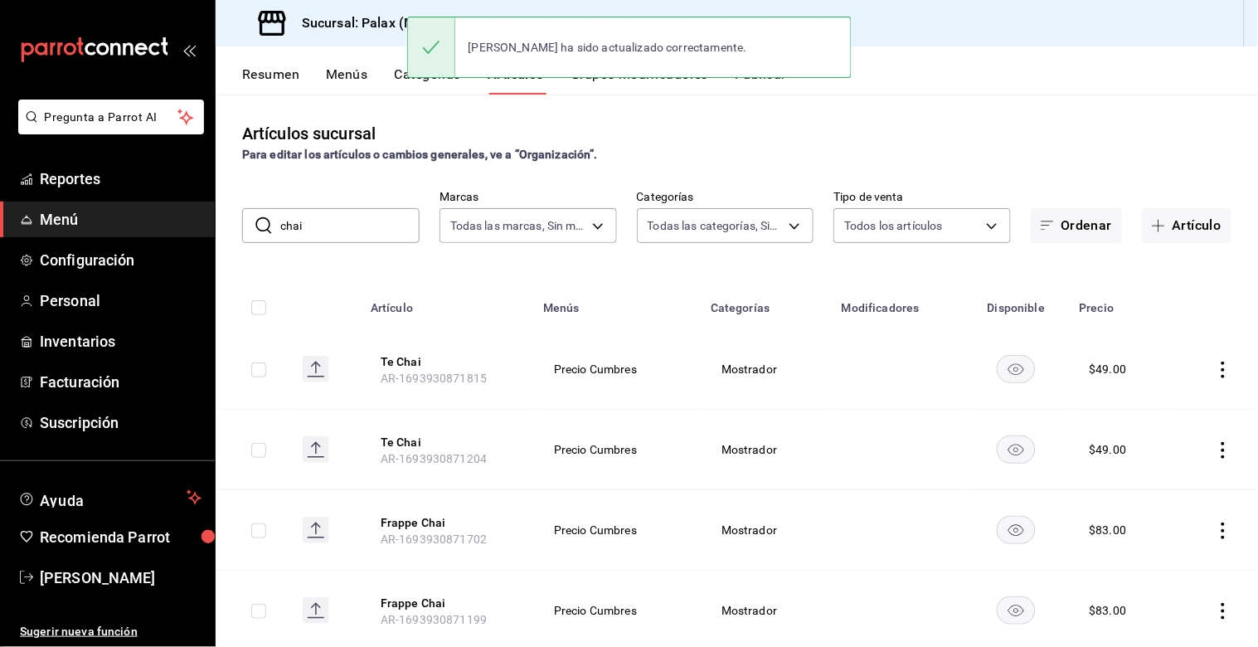
click at [346, 231] on input "chai" at bounding box center [349, 225] width 139 height 33
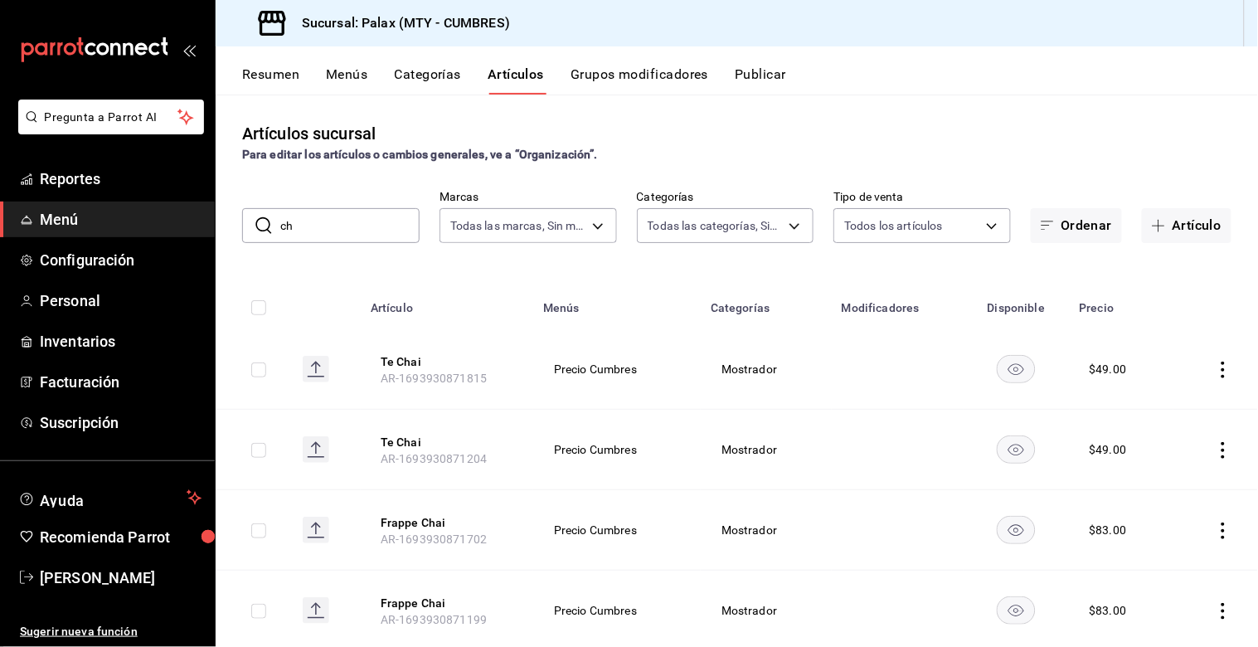
type input "c"
click at [347, 225] on input "te" at bounding box center [349, 225] width 139 height 33
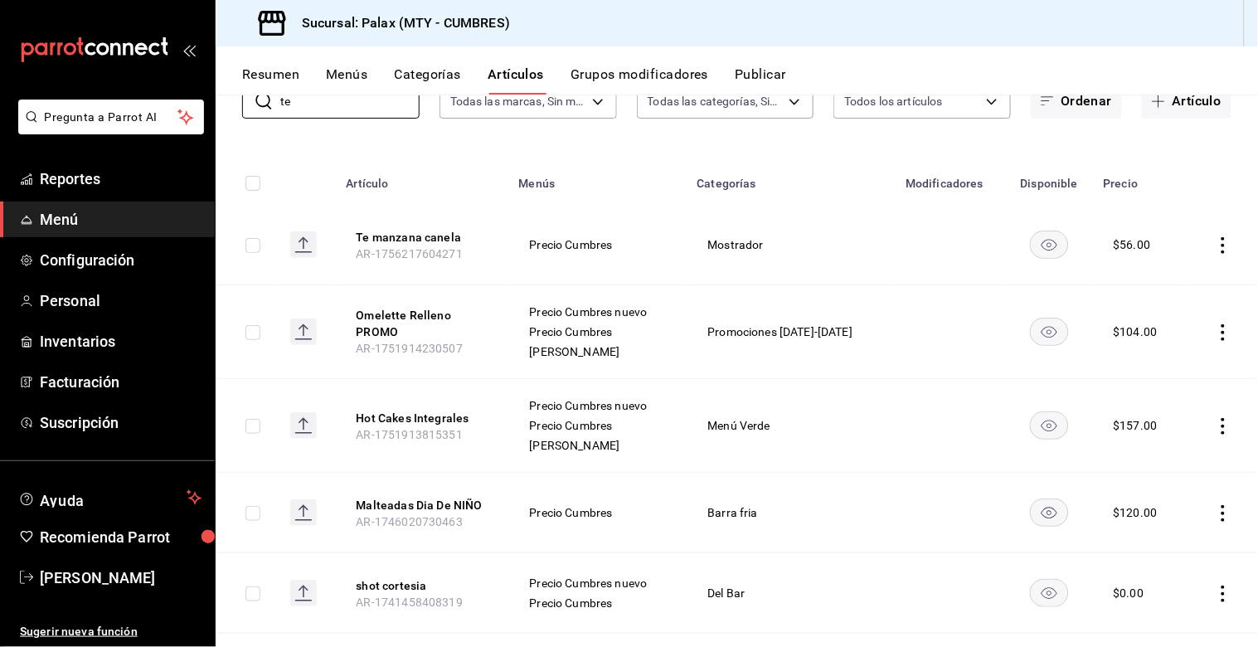
scroll to position [92, 0]
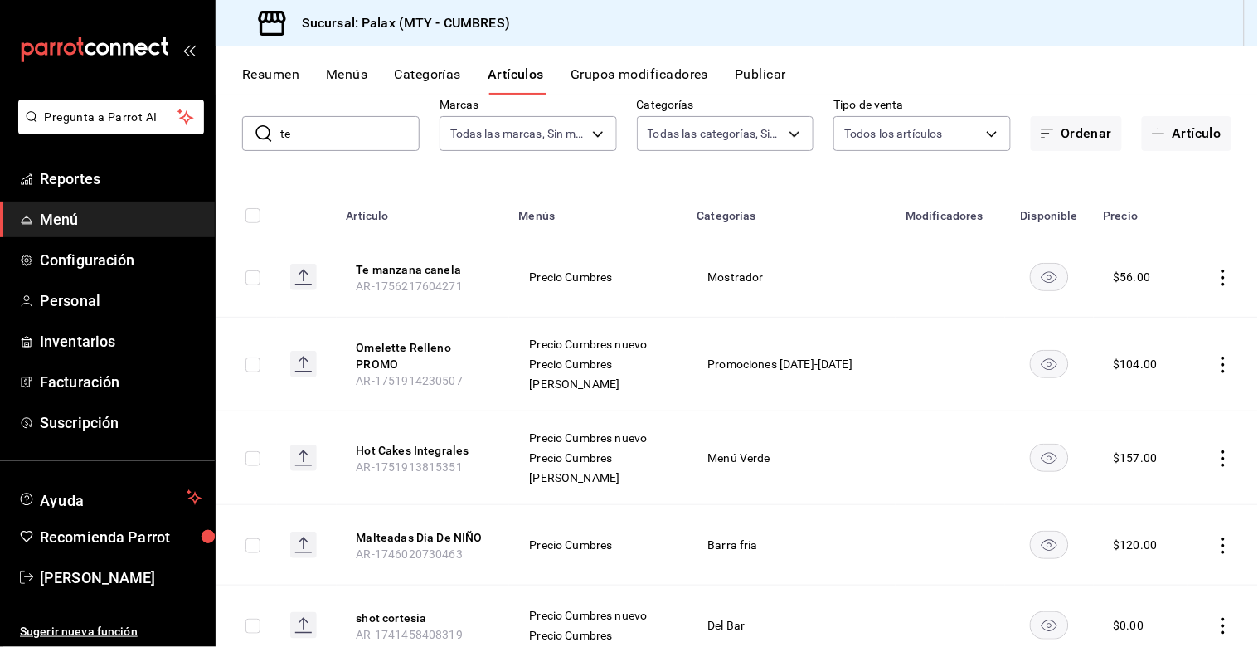
click at [333, 133] on input "te" at bounding box center [349, 133] width 139 height 33
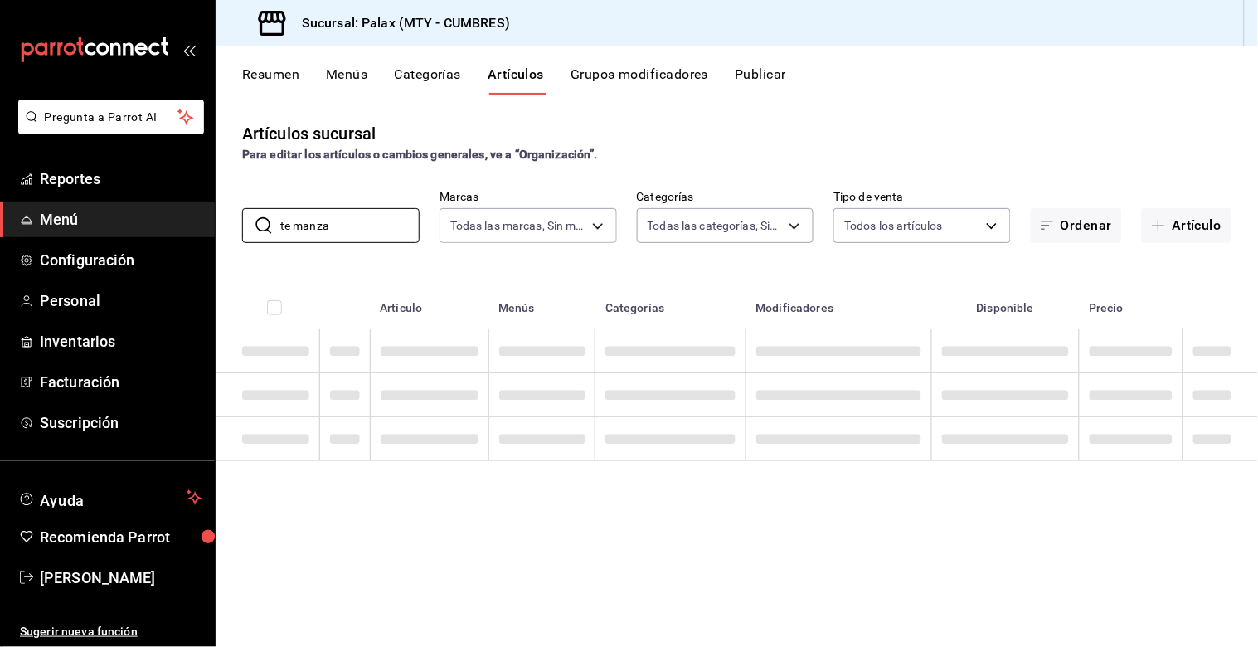
scroll to position [0, 0]
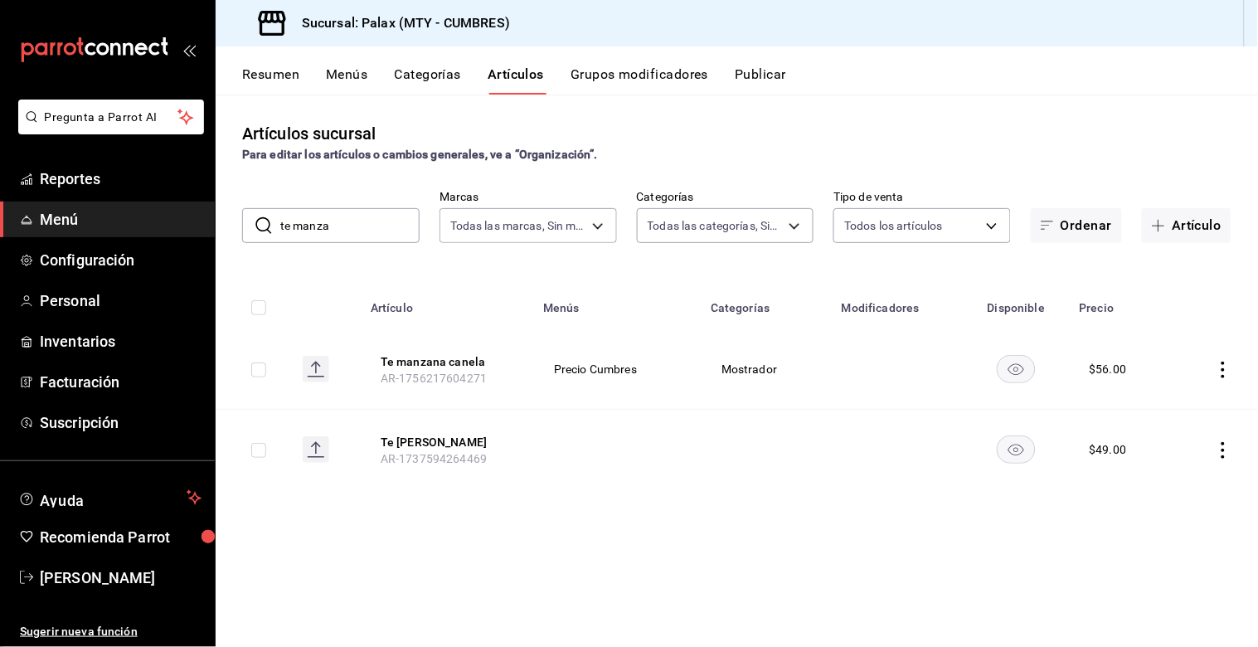
click at [293, 221] on input "te manza" at bounding box center [349, 225] width 139 height 33
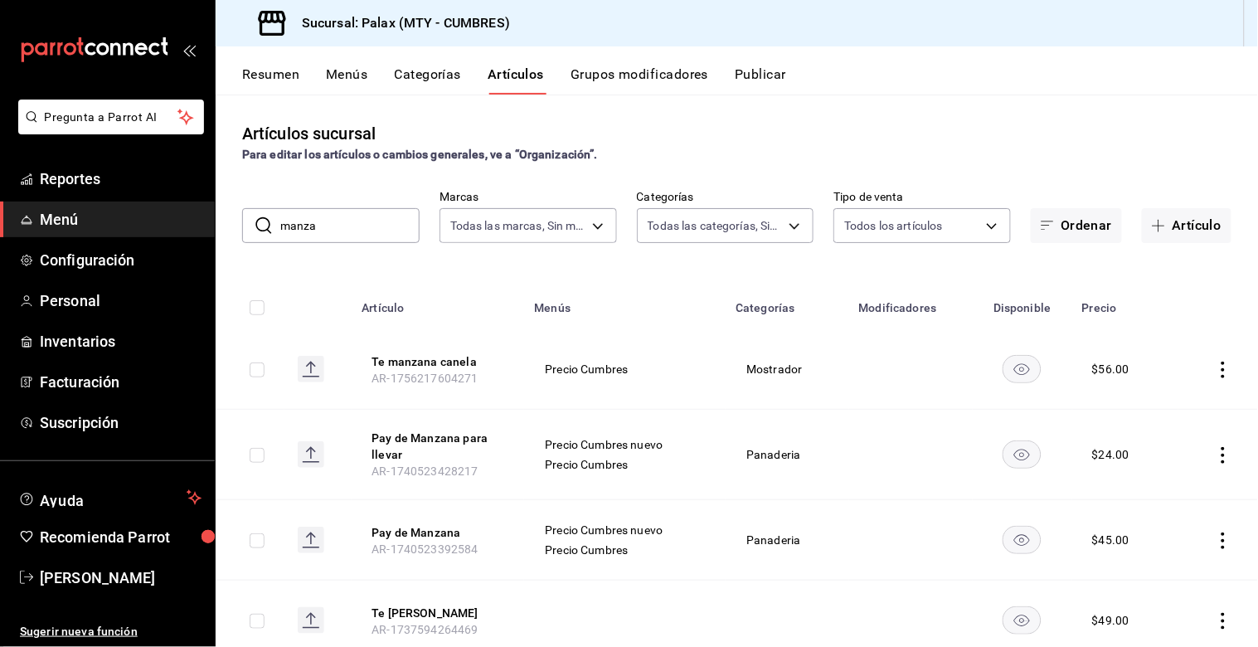
click at [330, 221] on input "manza" at bounding box center [349, 225] width 139 height 33
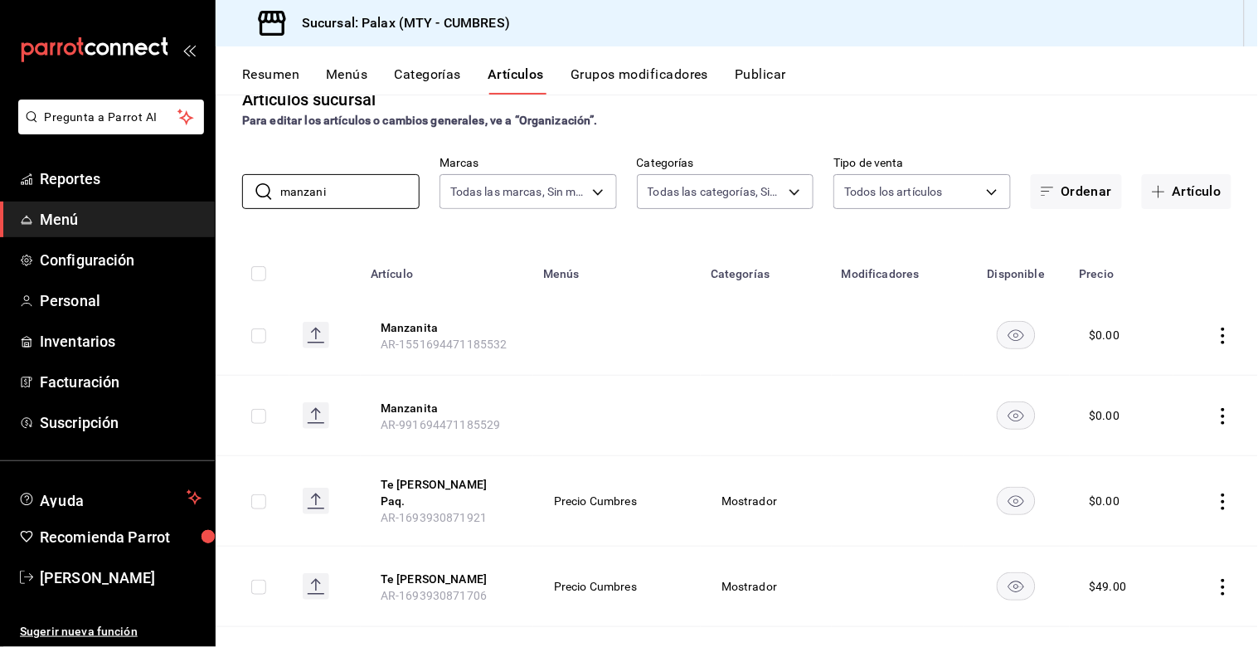
scroll to position [92, 0]
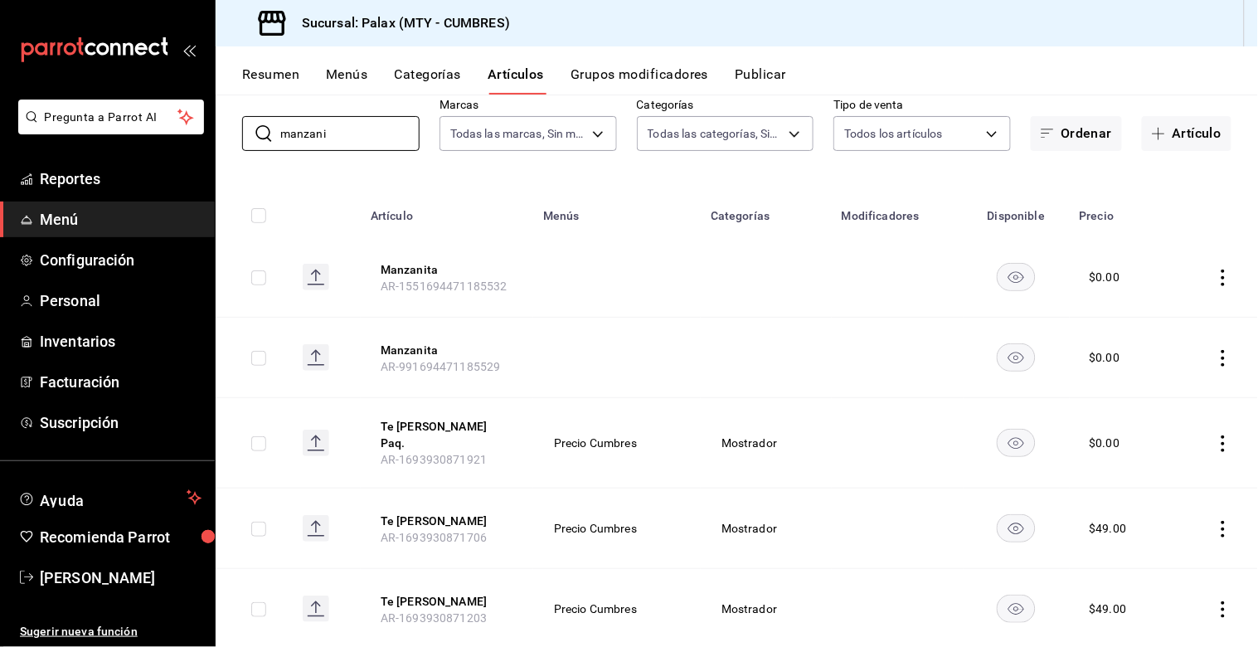
type input "manzani"
click at [1216, 521] on icon "actions" at bounding box center [1223, 529] width 17 height 17
click at [1156, 539] on span "Editar" at bounding box center [1160, 535] width 43 height 17
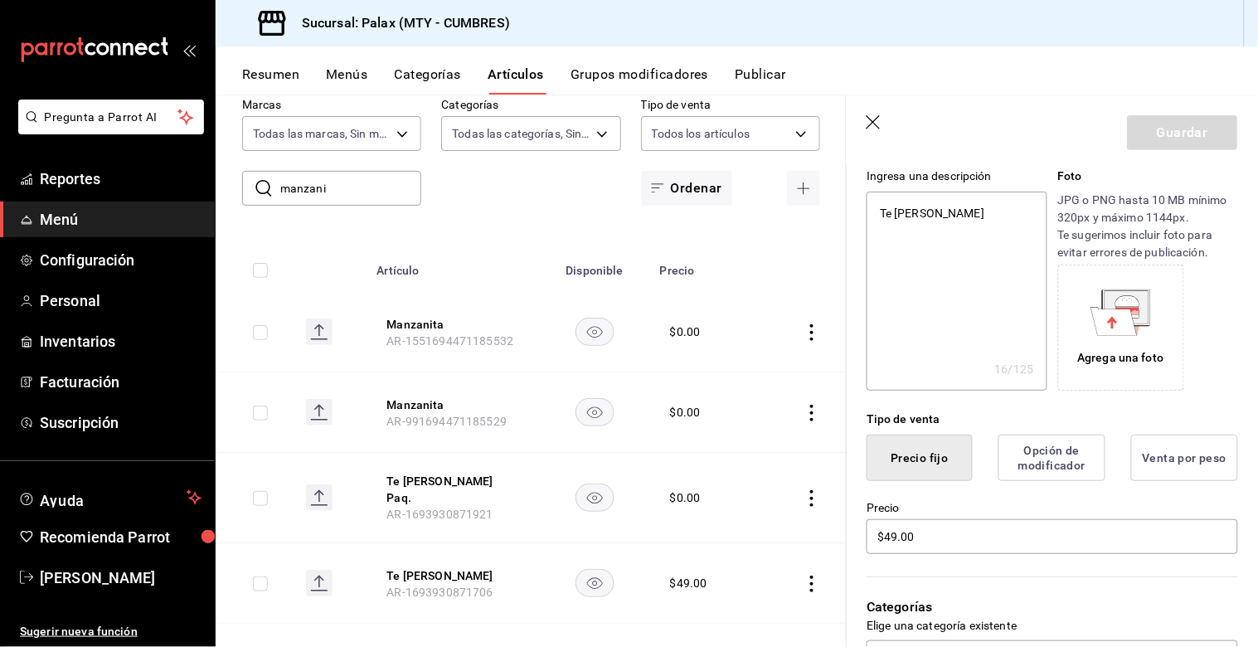
scroll to position [368, 0]
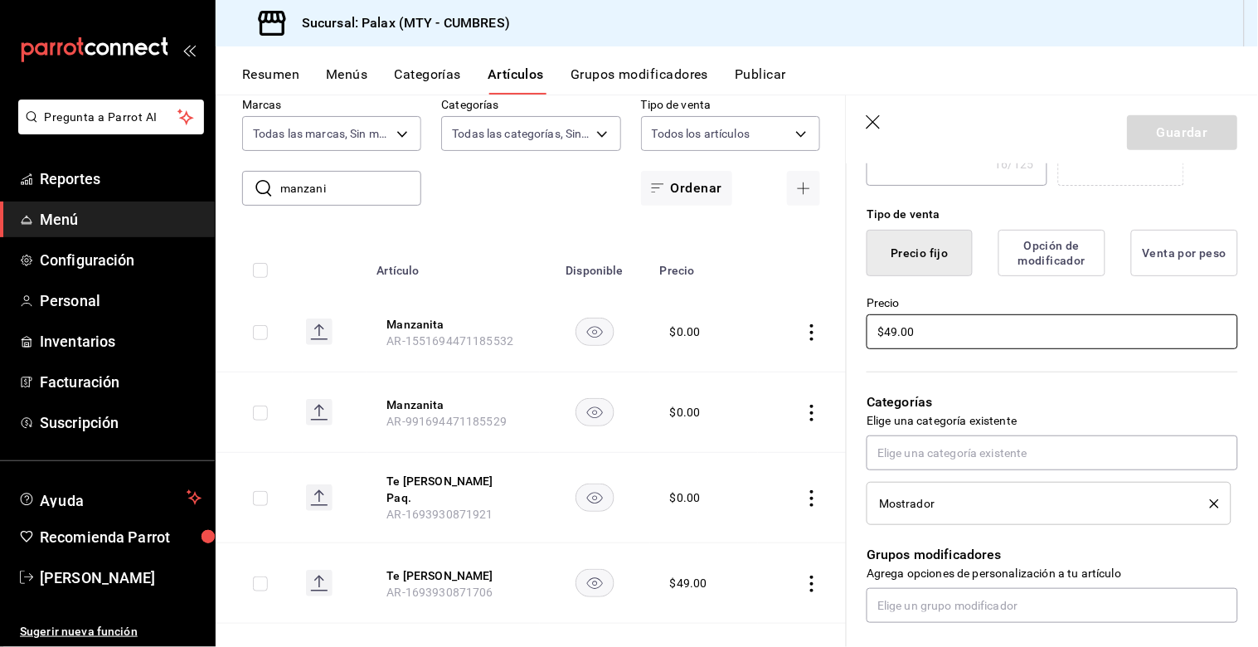
click at [893, 332] on input "$49.00" at bounding box center [1052, 331] width 371 height 35
type textarea "x"
type input "$4.00"
type textarea "x"
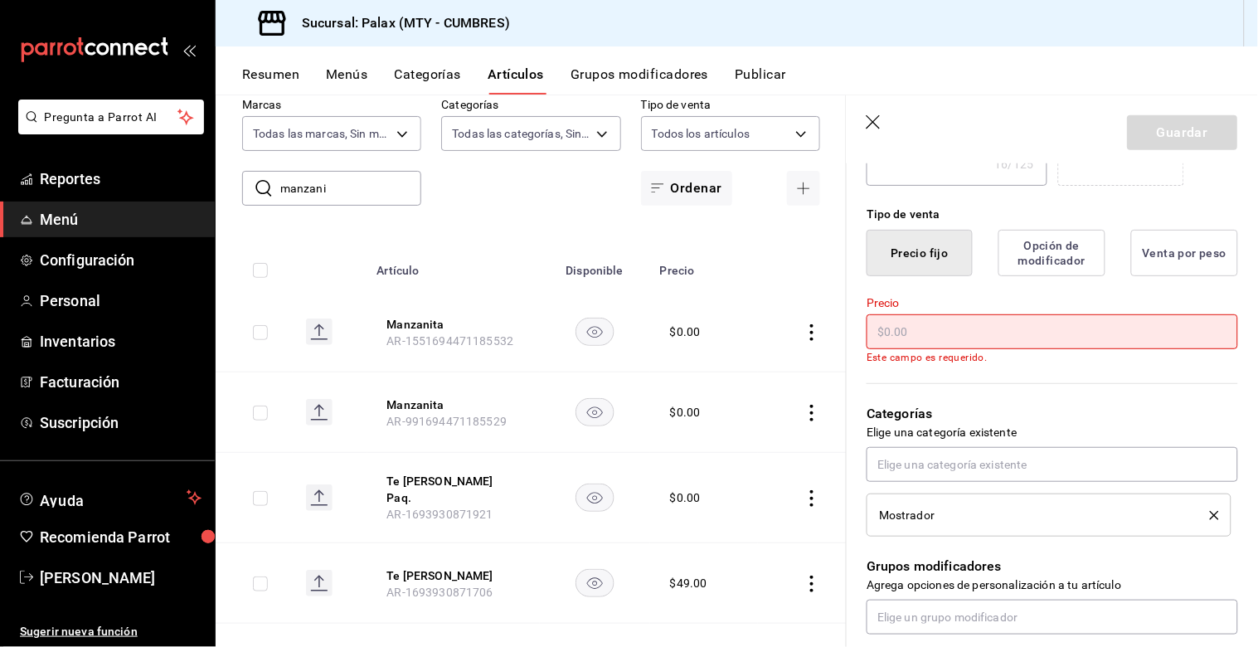
type input "$5.00"
type textarea "x"
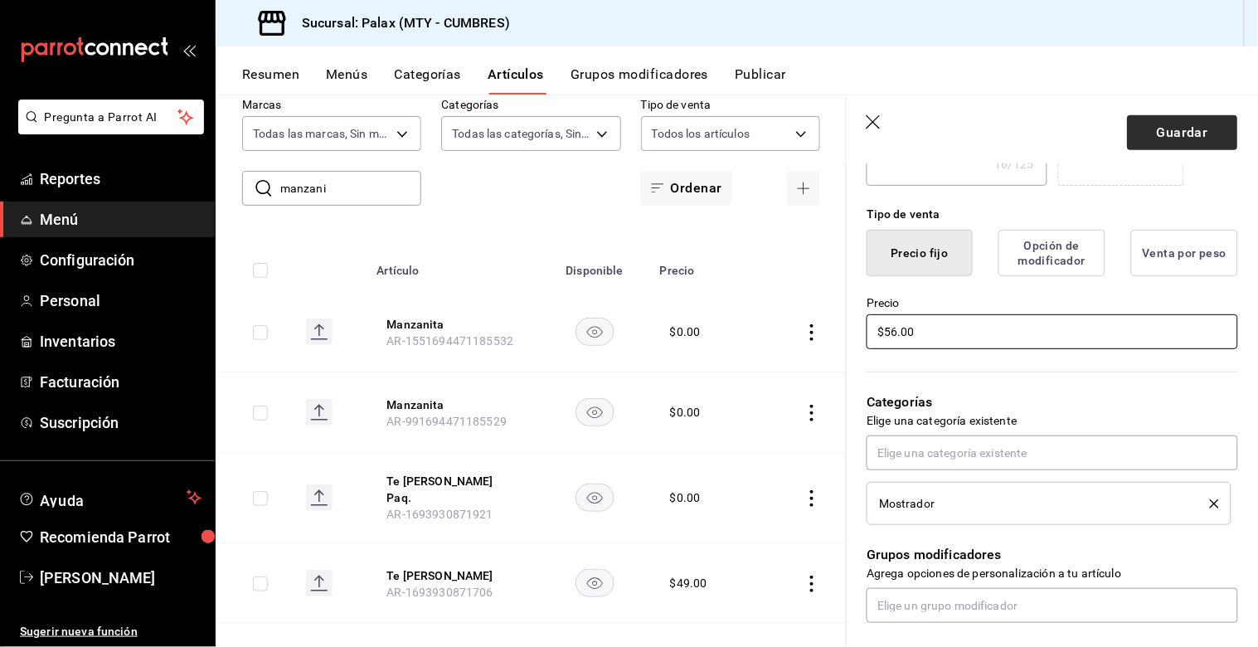
type input "$56.00"
click at [1174, 141] on button "Guardar" at bounding box center [1183, 132] width 110 height 35
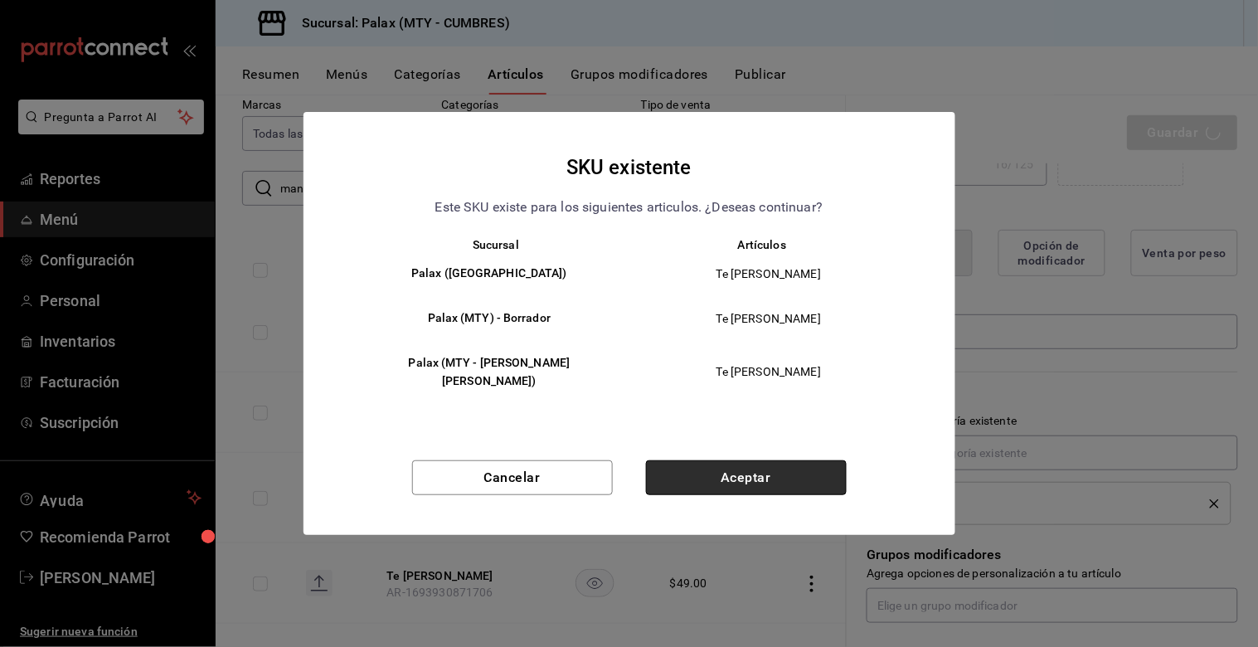
click at [755, 471] on button "Aceptar" at bounding box center [746, 477] width 201 height 35
type textarea "x"
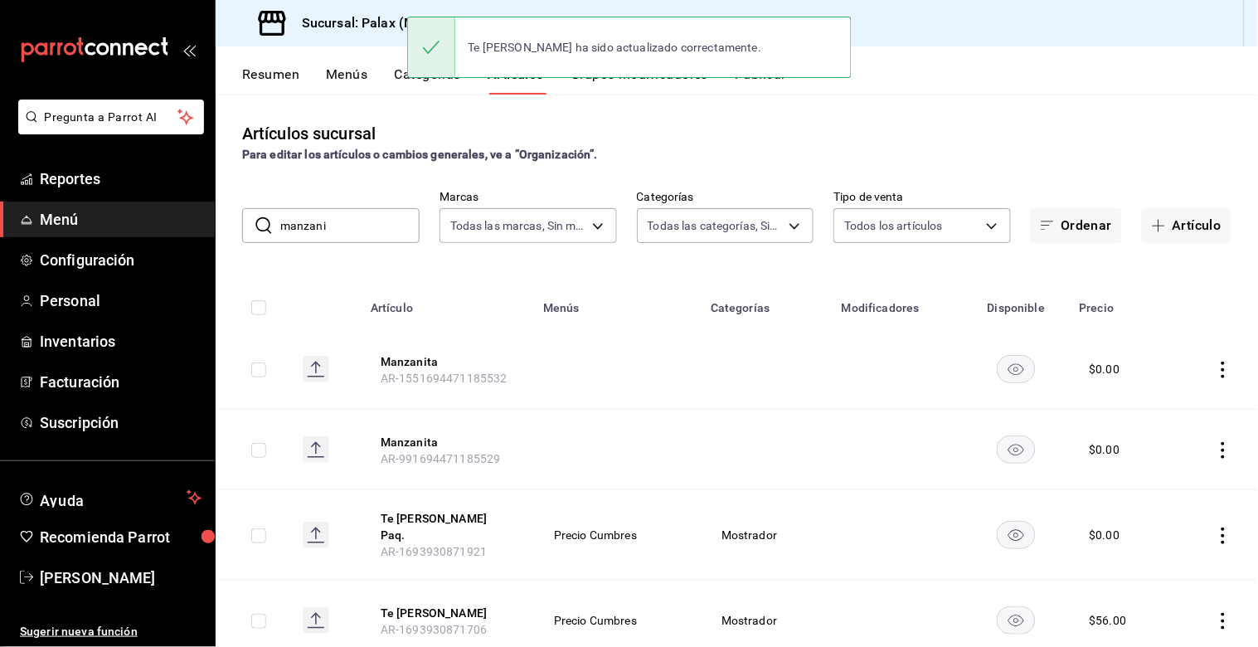
drag, startPoint x: 327, startPoint y: 233, endPoint x: 243, endPoint y: 236, distance: 83.8
click at [246, 237] on div "​ manzani ​" at bounding box center [330, 225] width 177 height 35
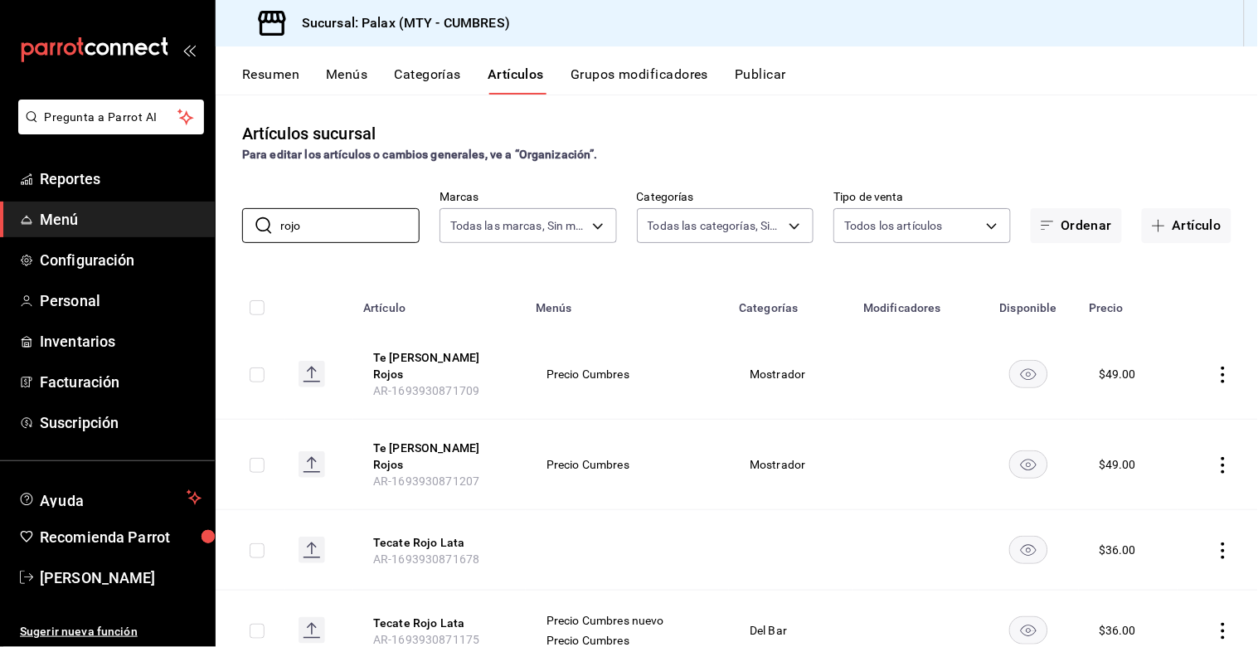
type input "rojo"
click at [1215, 376] on icon "actions" at bounding box center [1223, 375] width 17 height 17
click at [1156, 408] on span "Editar" at bounding box center [1160, 407] width 43 height 17
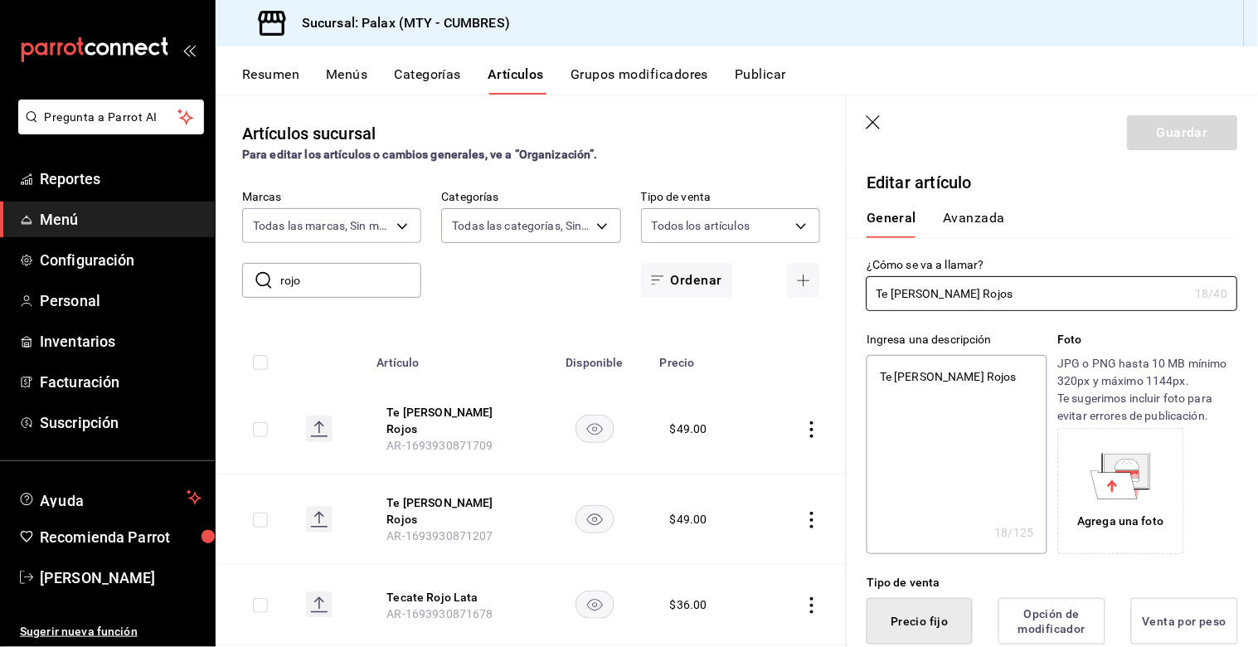
type textarea "x"
type input "$49.00"
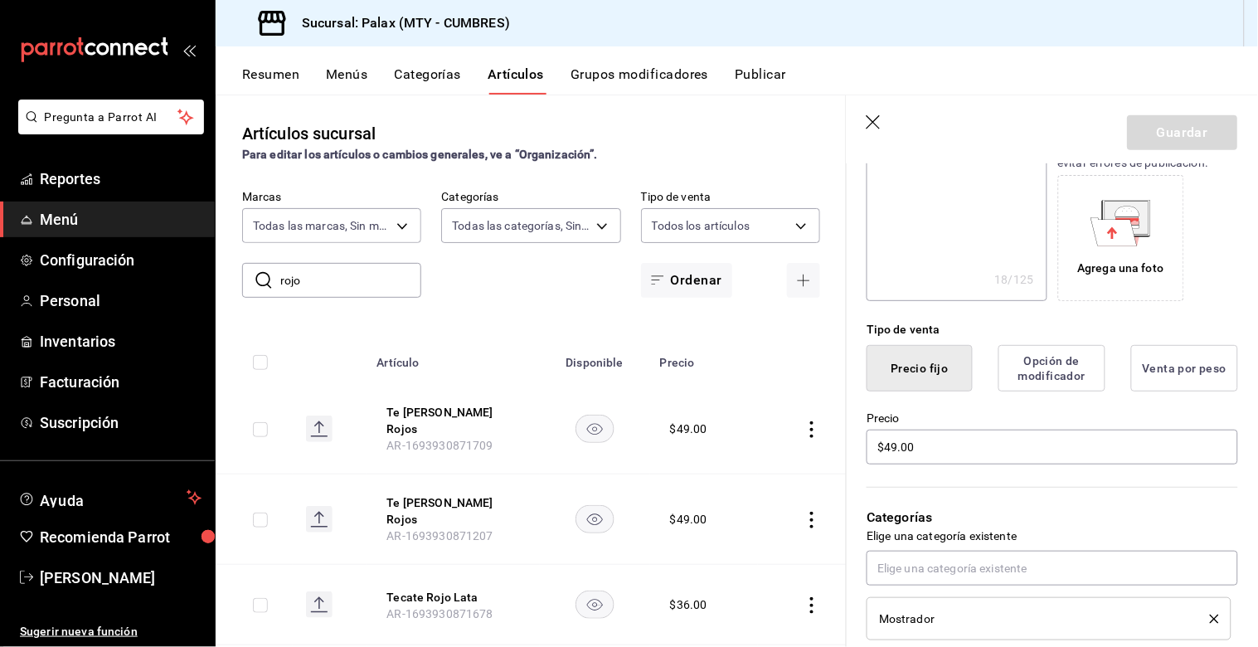
scroll to position [276, 0]
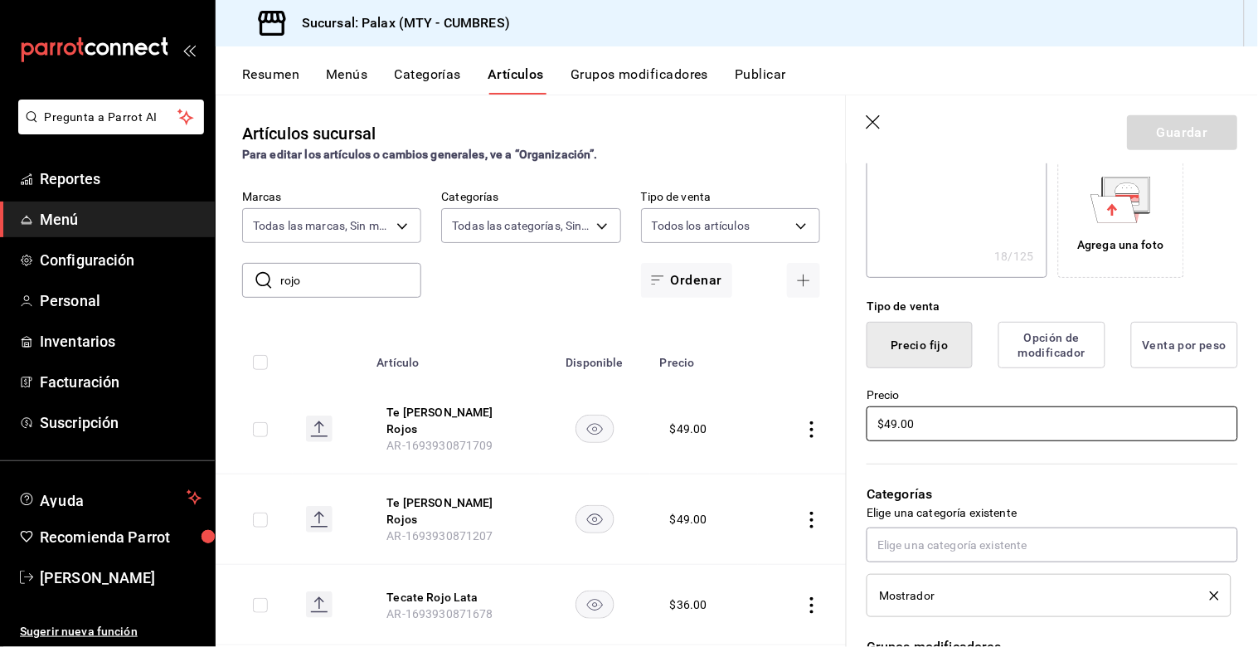
click at [894, 425] on input "$49.00" at bounding box center [1052, 423] width 371 height 35
type textarea "x"
type input "$4.00"
type textarea "x"
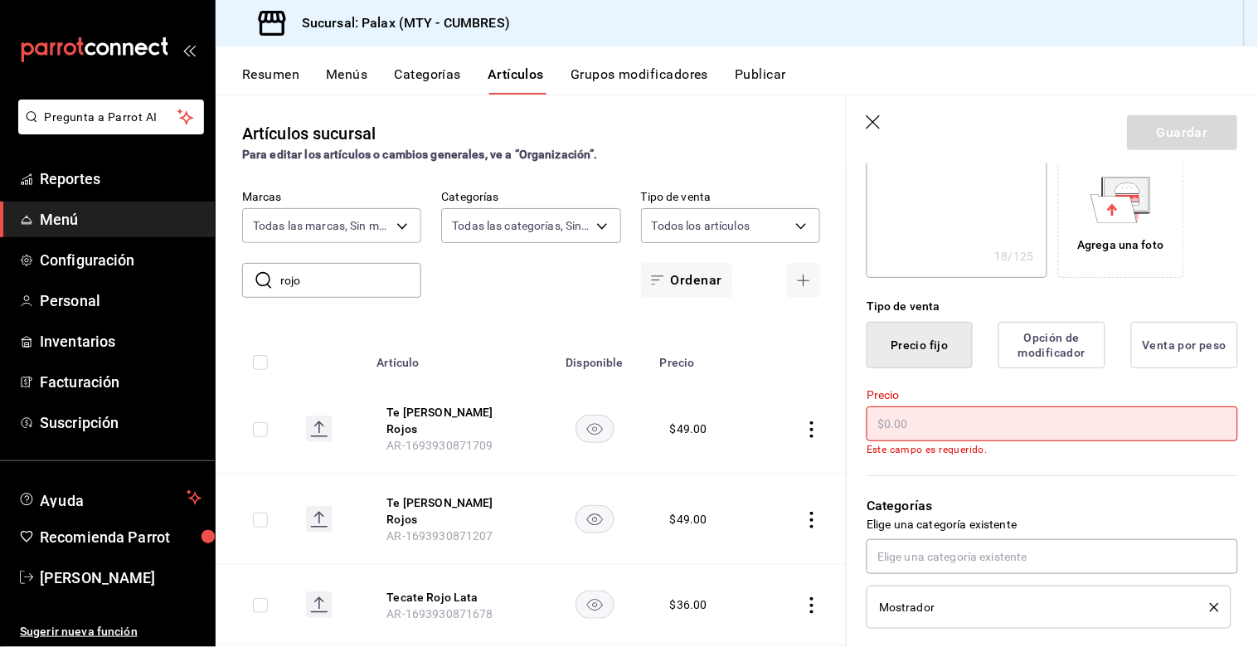
type input "$5.00"
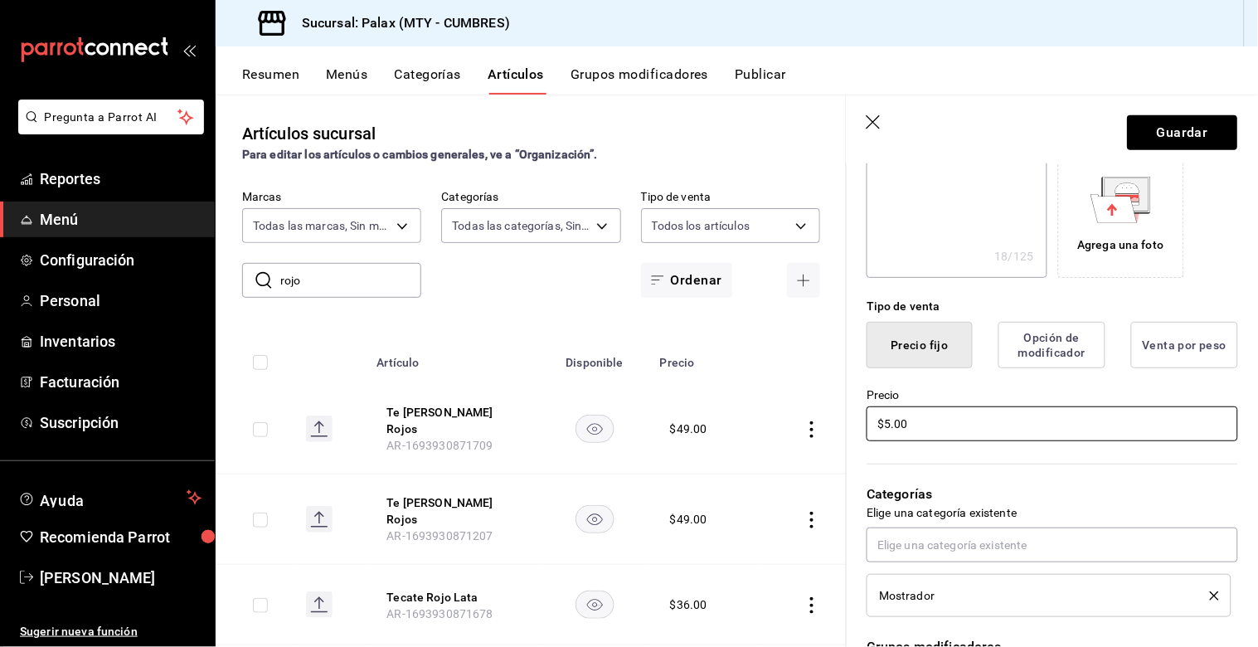
type textarea "x"
type input "$56.00"
click at [1154, 147] on button "Guardar" at bounding box center [1183, 132] width 110 height 35
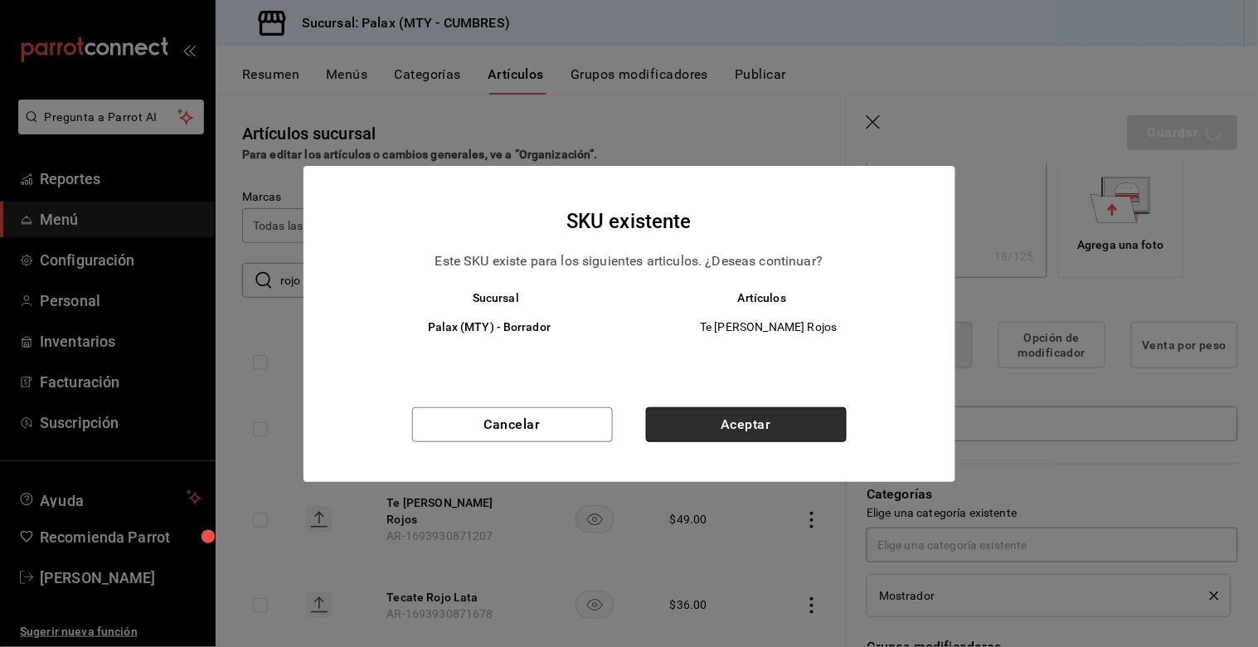
click at [736, 433] on button "Aceptar" at bounding box center [746, 424] width 201 height 35
type textarea "x"
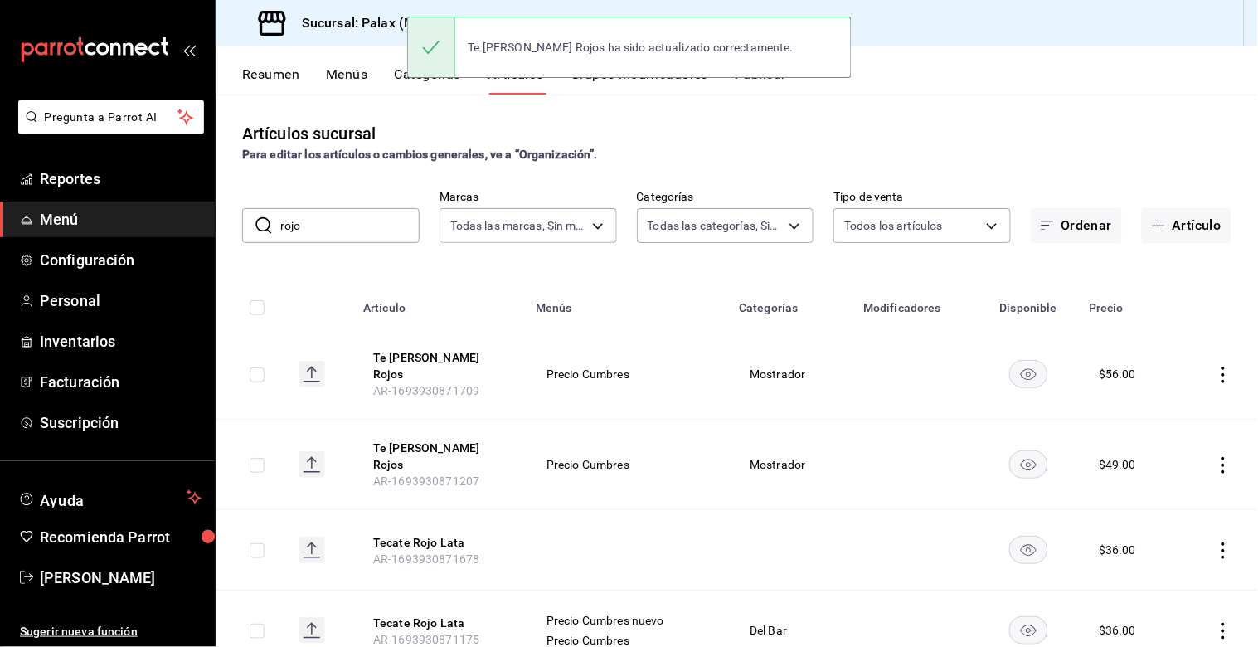
drag, startPoint x: 367, startPoint y: 226, endPoint x: 315, endPoint y: 226, distance: 52.2
click at [315, 227] on input "rojo" at bounding box center [349, 225] width 139 height 33
type input "r"
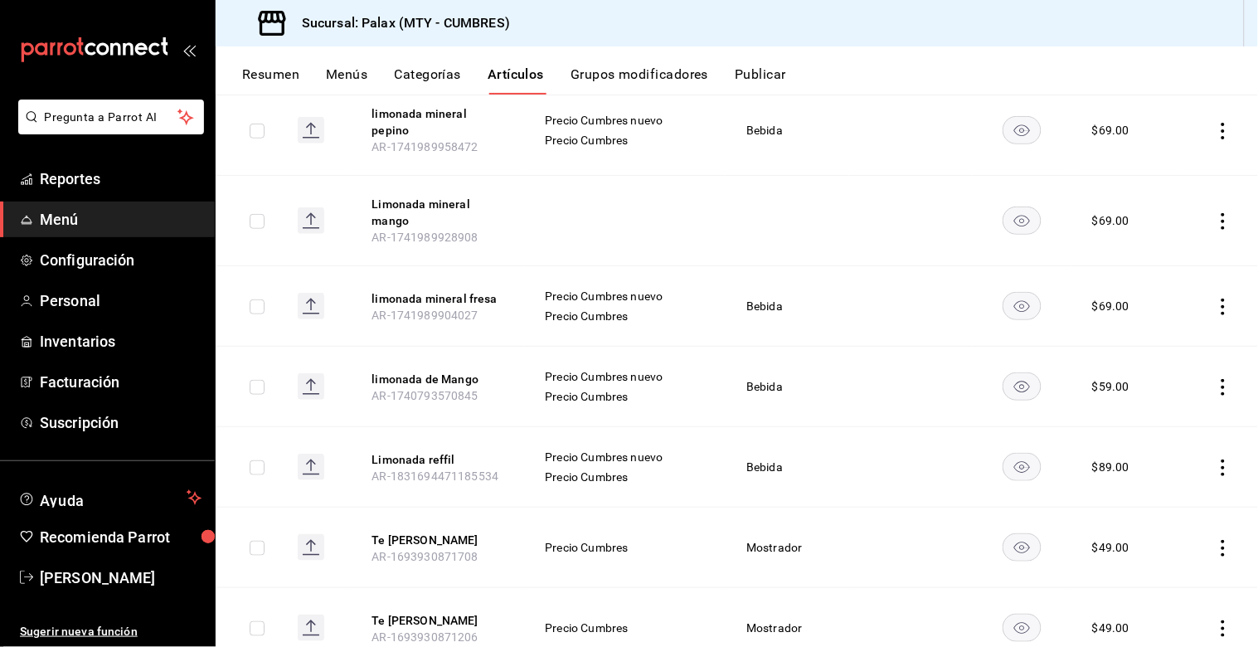
scroll to position [276, 0]
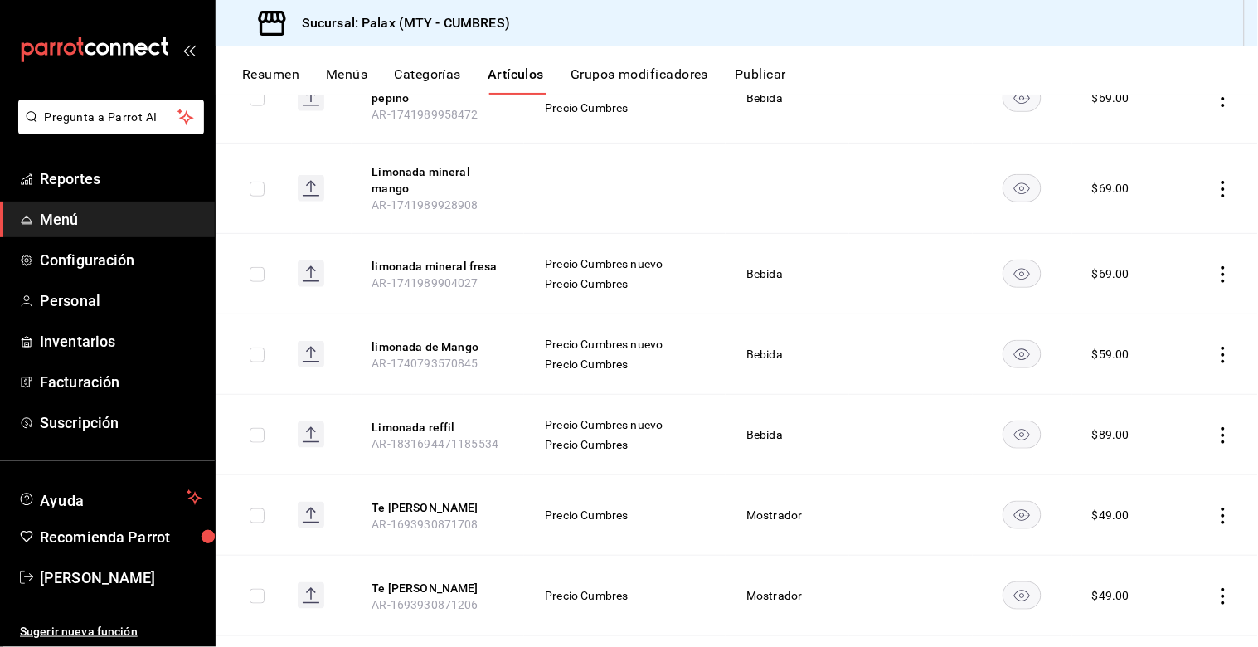
type input "limon"
click at [1215, 512] on icon "actions" at bounding box center [1223, 515] width 17 height 17
click at [1134, 536] on div at bounding box center [1124, 536] width 30 height 20
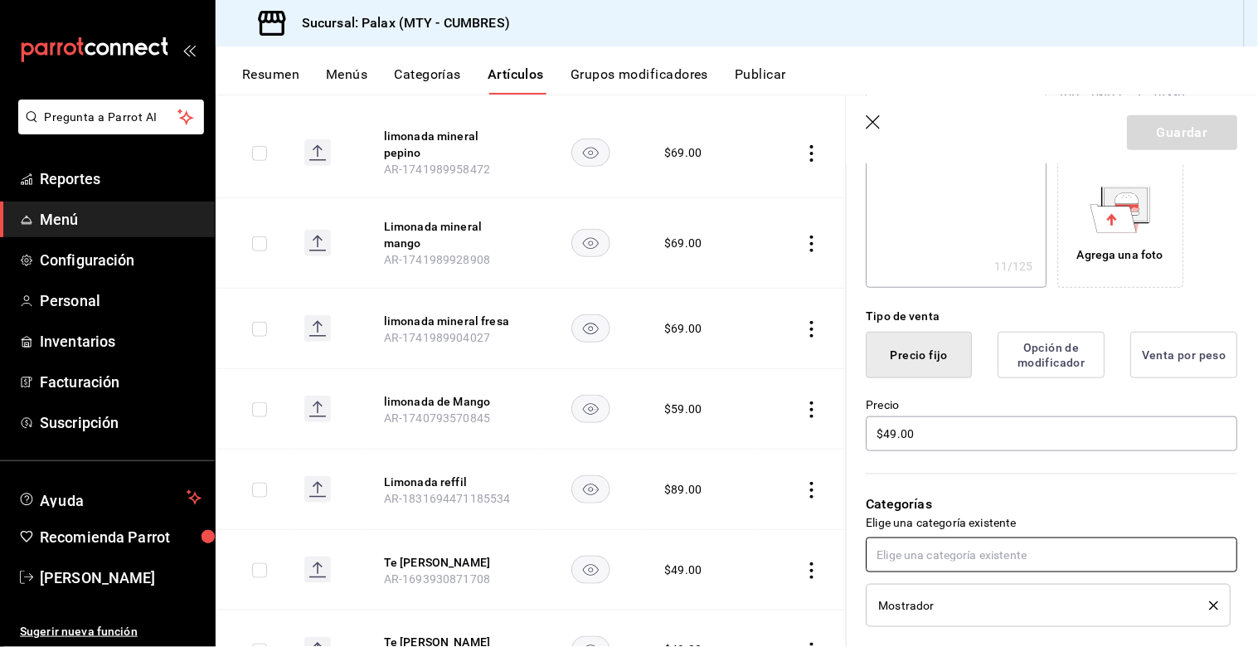
scroll to position [276, 0]
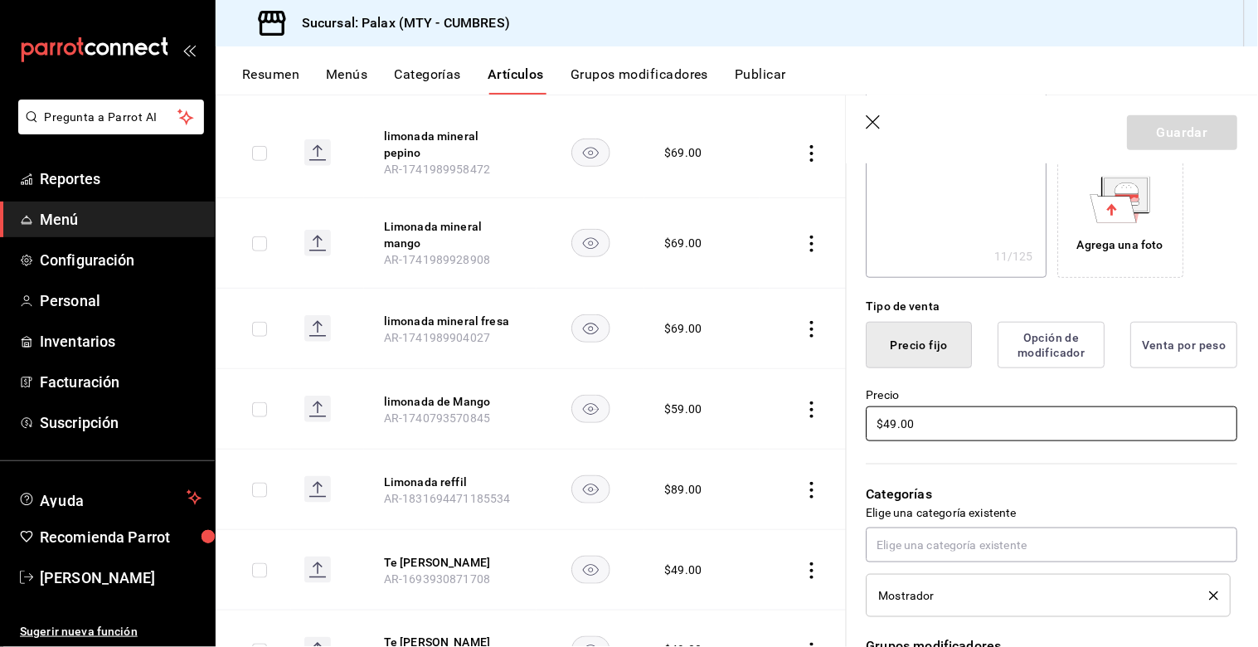
click at [897, 424] on input "$49.00" at bounding box center [1052, 423] width 371 height 35
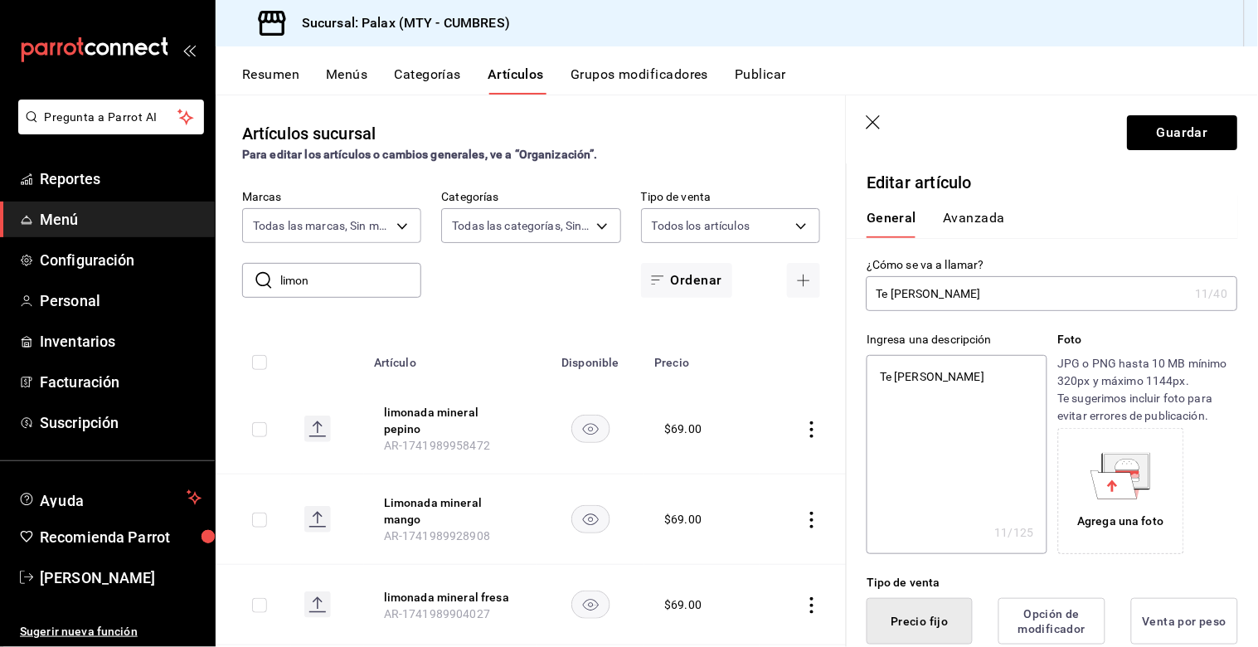
scroll to position [276, 0]
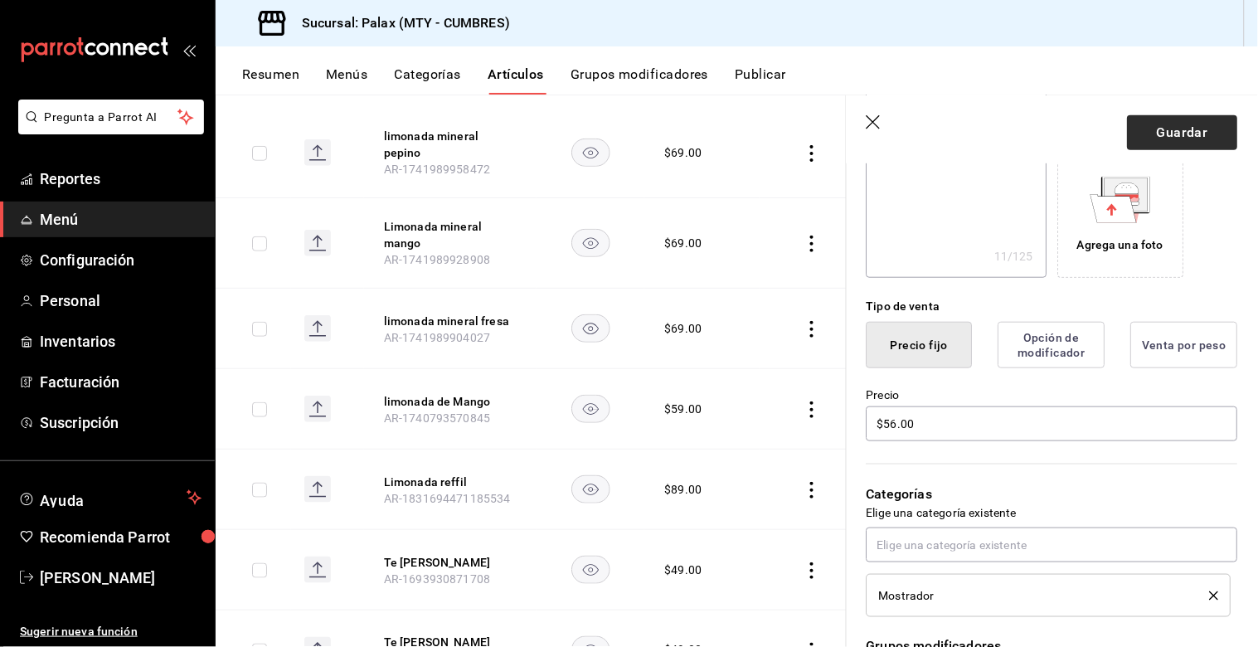
type input "$56.00"
click at [1176, 135] on button "Guardar" at bounding box center [1183, 132] width 110 height 35
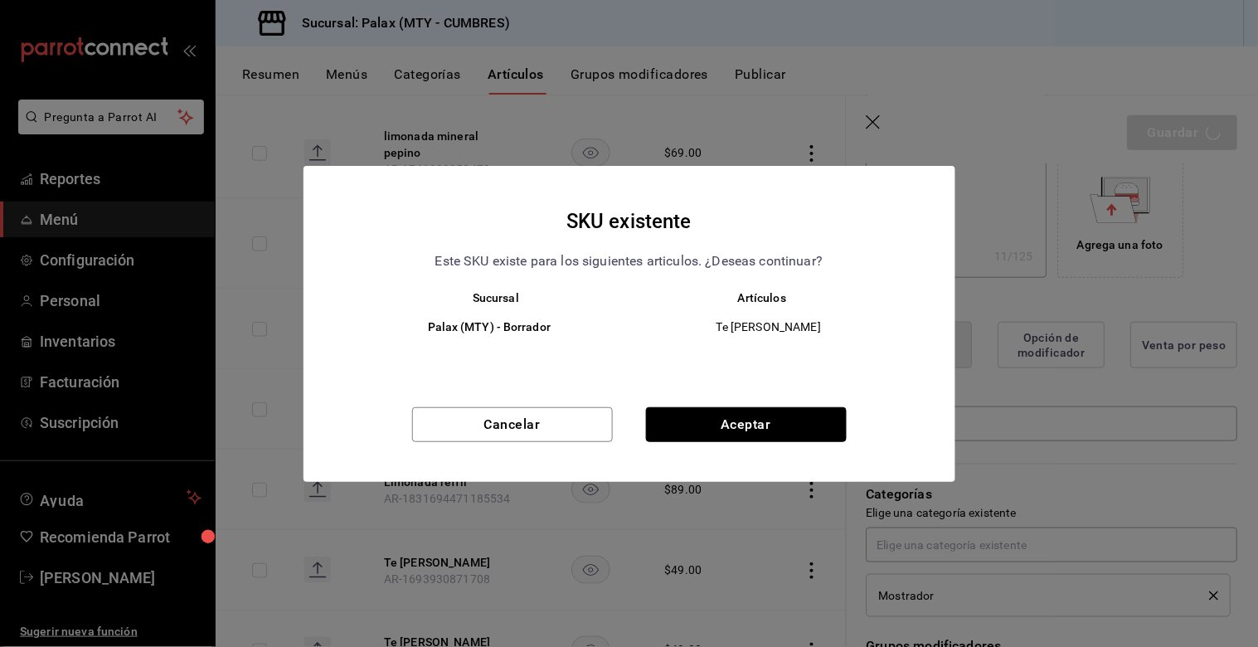
click at [772, 426] on button "Aceptar" at bounding box center [746, 424] width 201 height 35
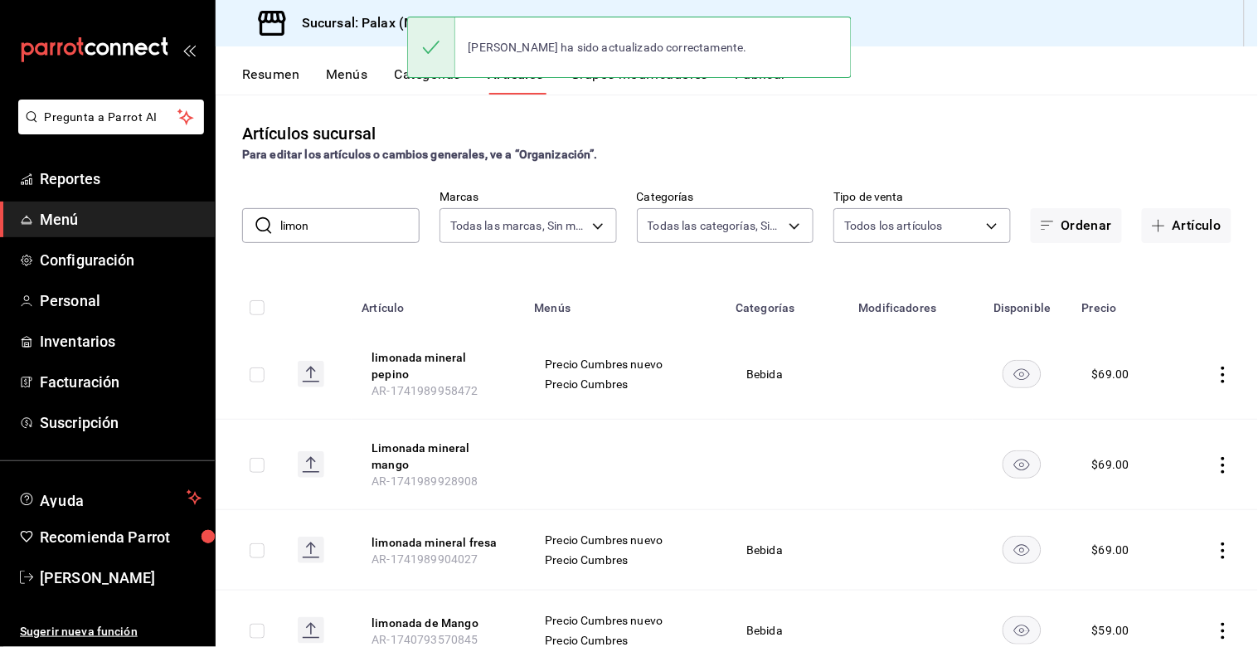
click at [318, 231] on input "limon" at bounding box center [349, 225] width 139 height 33
type input "l"
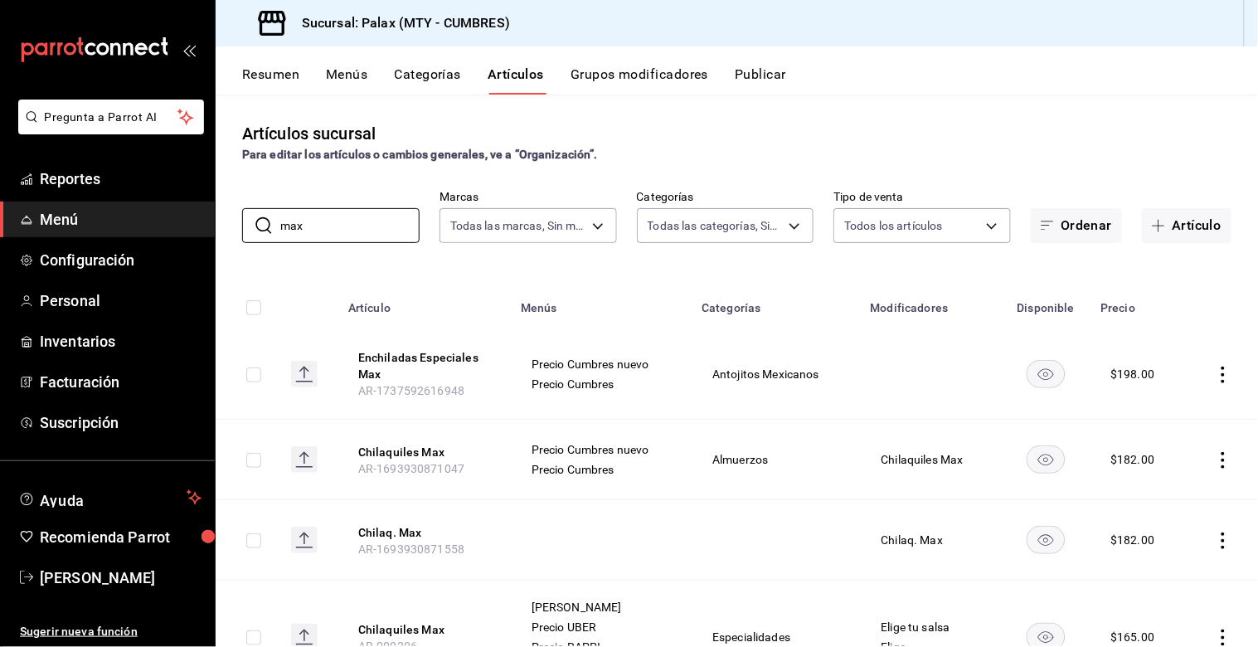
type input "max"
click at [1215, 456] on icon "actions" at bounding box center [1223, 460] width 17 height 17
click at [1151, 501] on span "Editar" at bounding box center [1160, 497] width 43 height 17
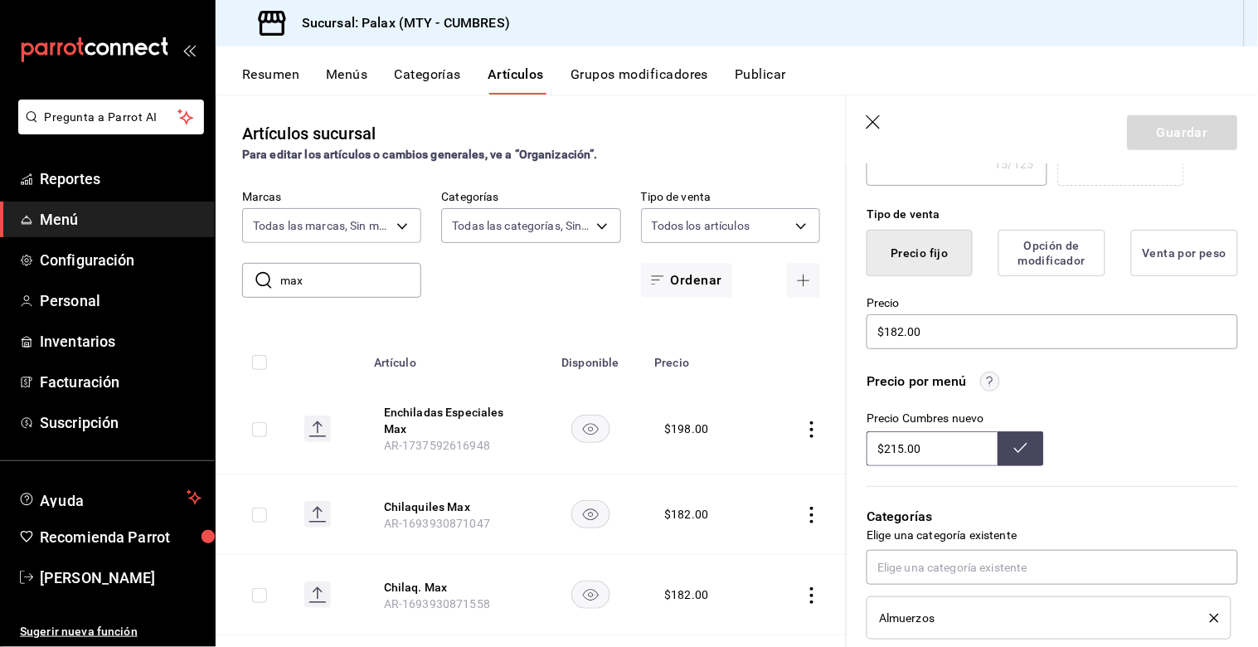
scroll to position [644, 0]
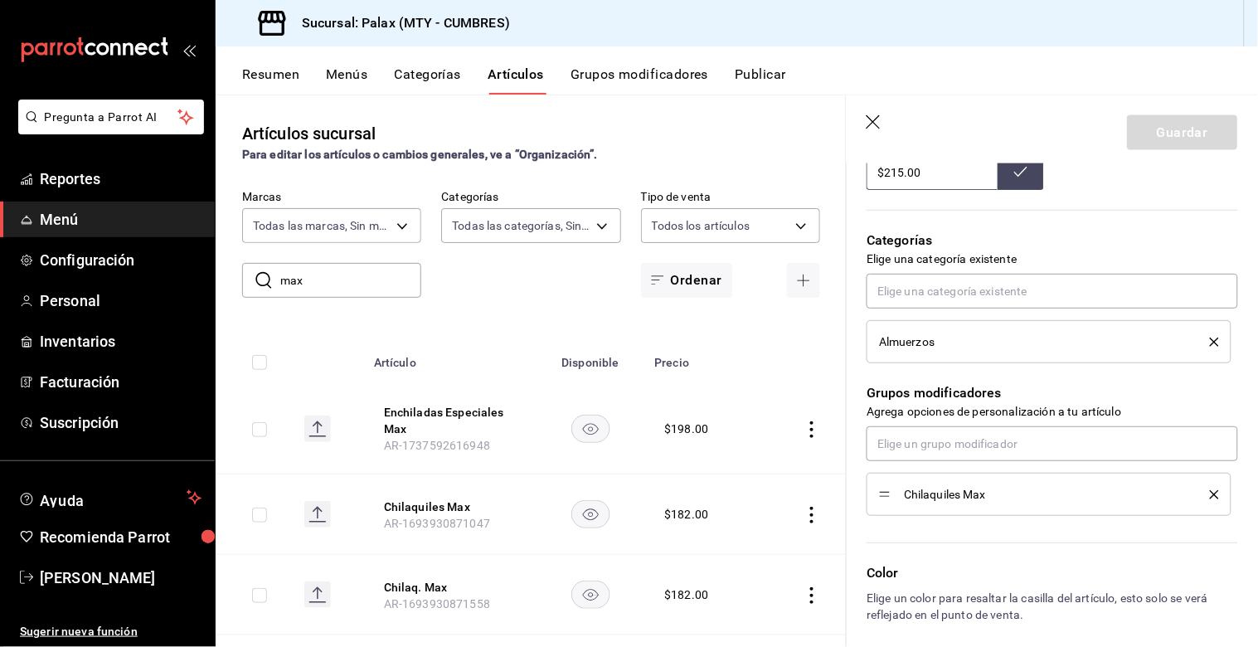
type textarea "x"
click at [1024, 501] on div "Chilaquiles Max" at bounding box center [1049, 494] width 340 height 18
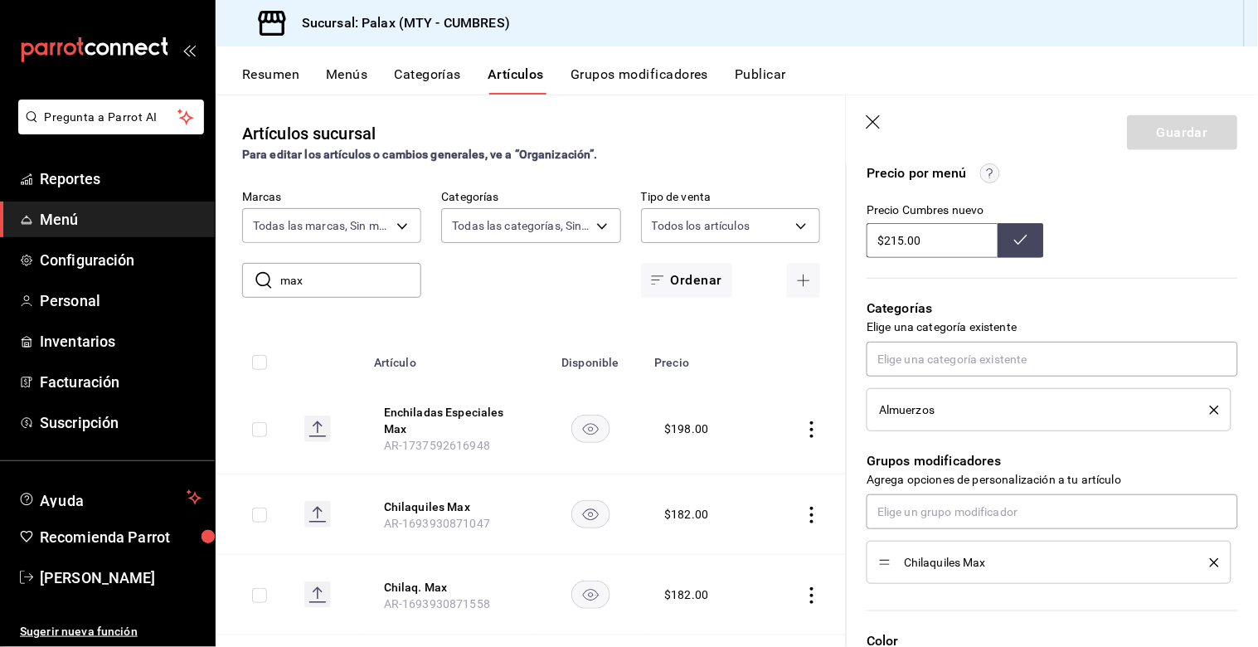
scroll to position [534, 0]
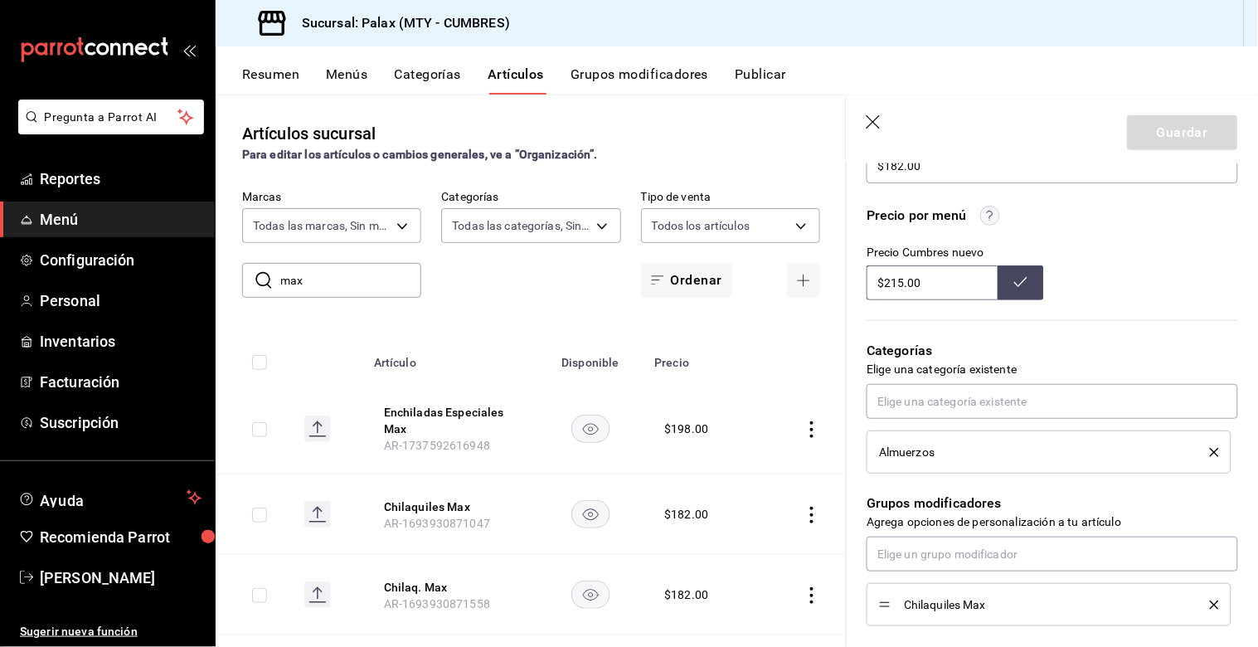
click at [510, 328] on div "Artículos sucursal Para editar los artículos o cambios generales, ve a “Organiz…" at bounding box center [531, 370] width 631 height 551
click at [876, 124] on icon "button" at bounding box center [874, 122] width 14 height 14
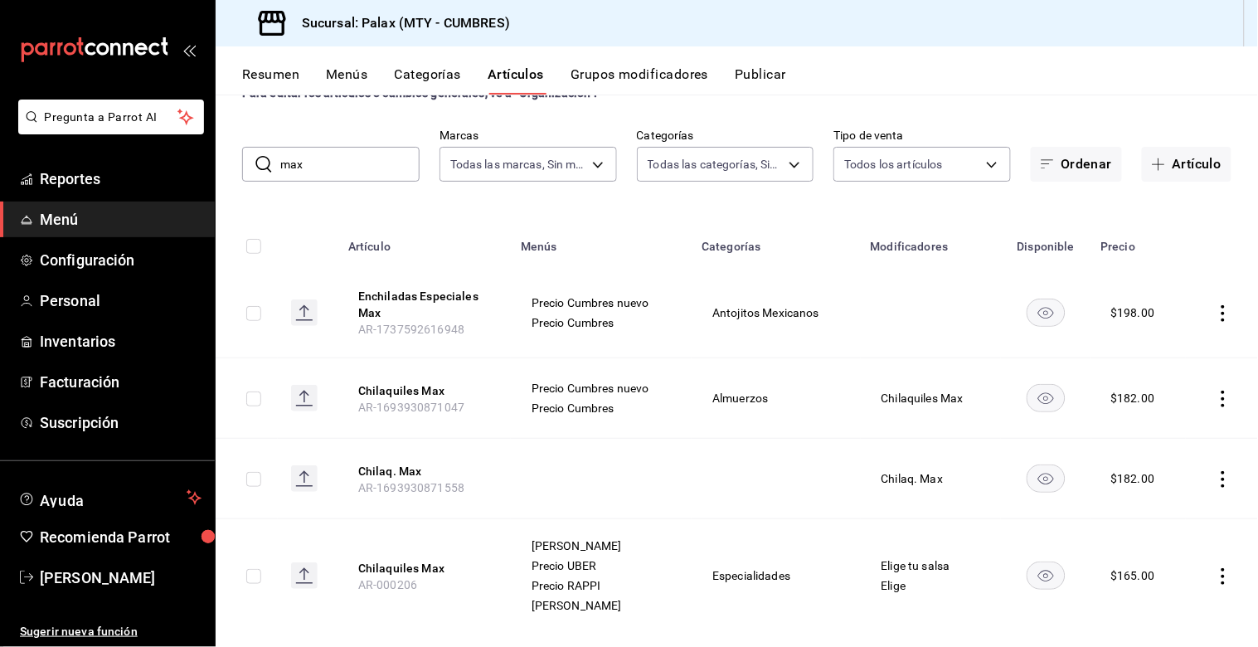
scroll to position [86, 0]
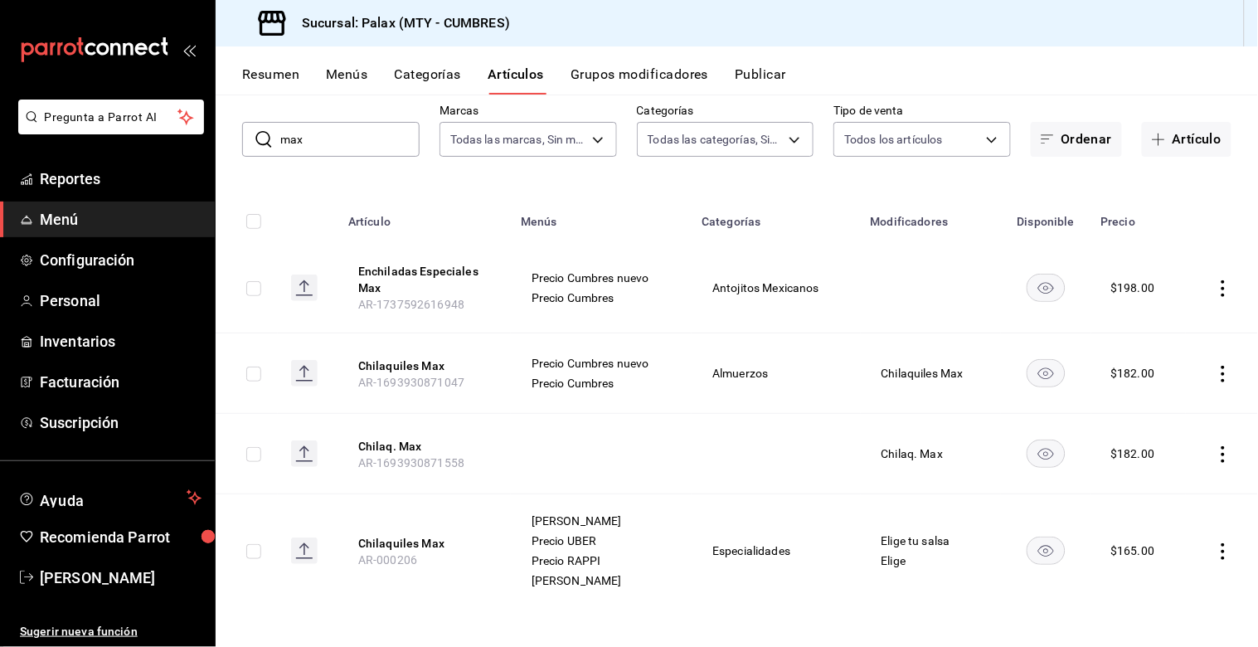
click at [1216, 449] on icon "actions" at bounding box center [1223, 454] width 17 height 17
click at [1161, 486] on span "Editar" at bounding box center [1160, 491] width 43 height 17
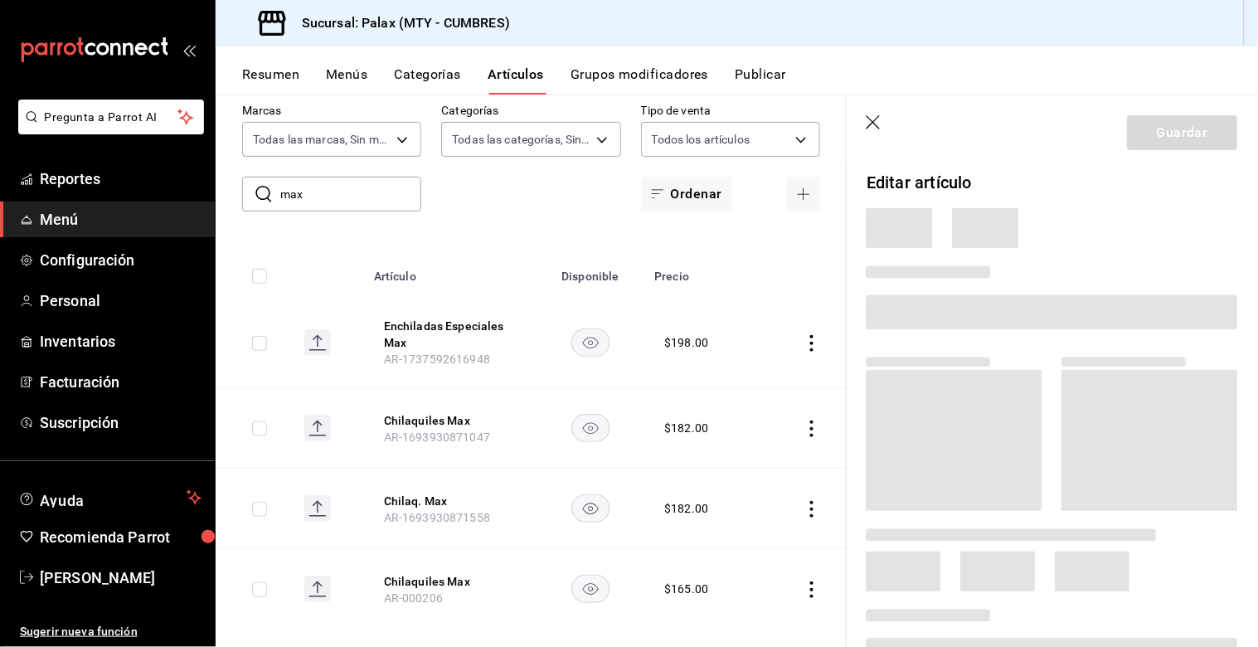
scroll to position [53, 0]
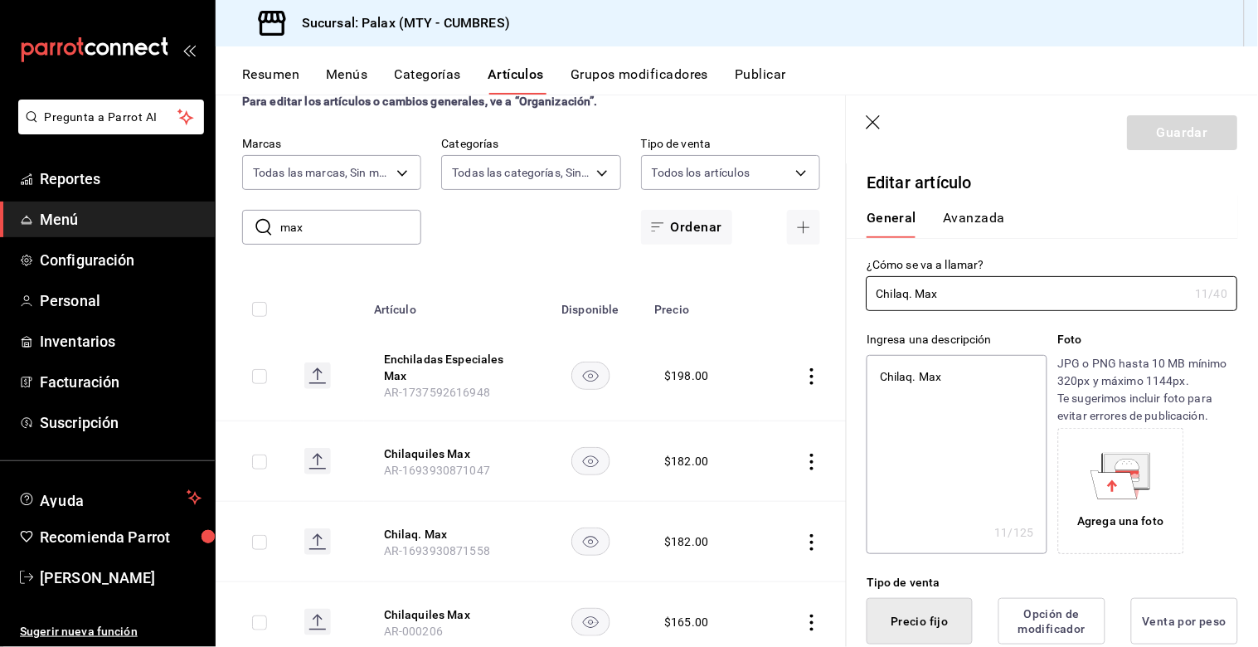
type textarea "x"
type input "$182.00"
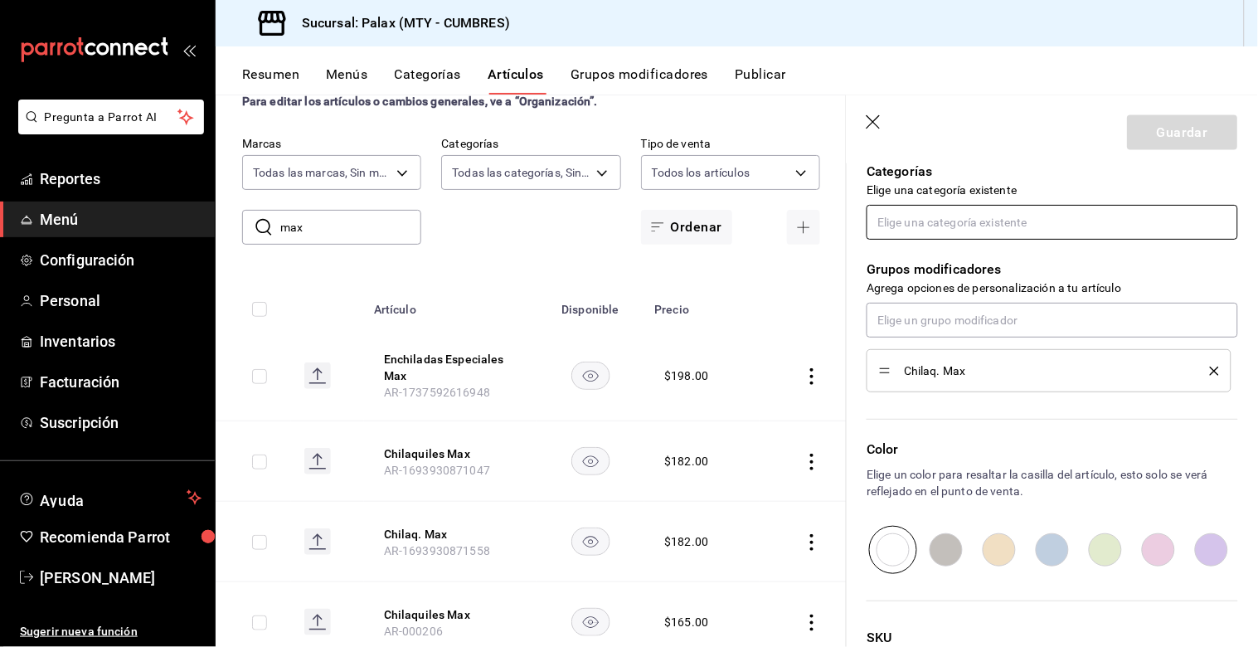
scroll to position [733, 0]
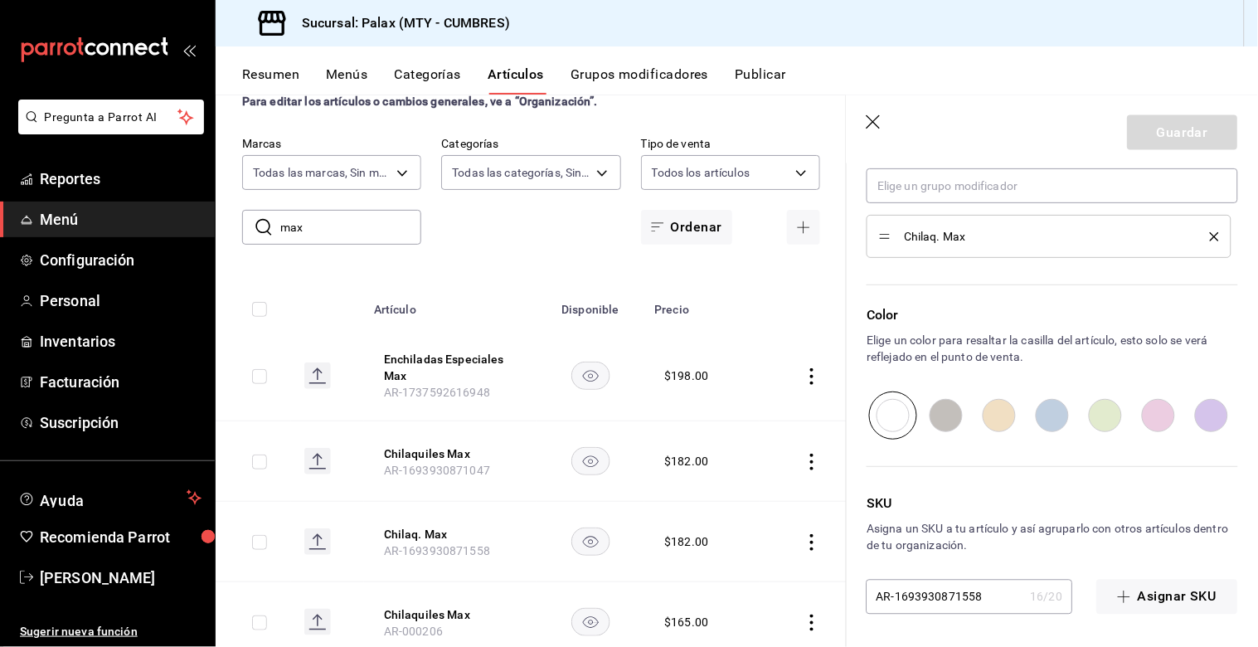
click at [575, 265] on div "Artículos sucursal Para editar los artículos o cambios generales, ve a “Organiz…" at bounding box center [531, 370] width 631 height 551
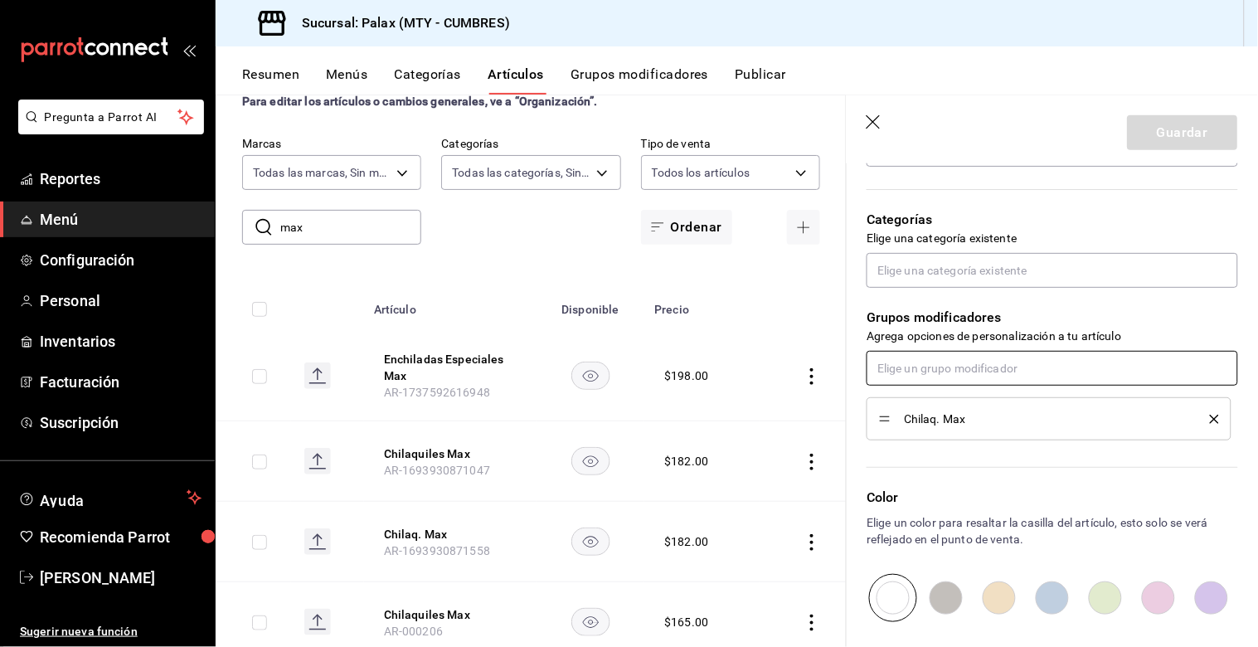
scroll to position [550, 0]
click at [871, 130] on icon "button" at bounding box center [875, 123] width 17 height 17
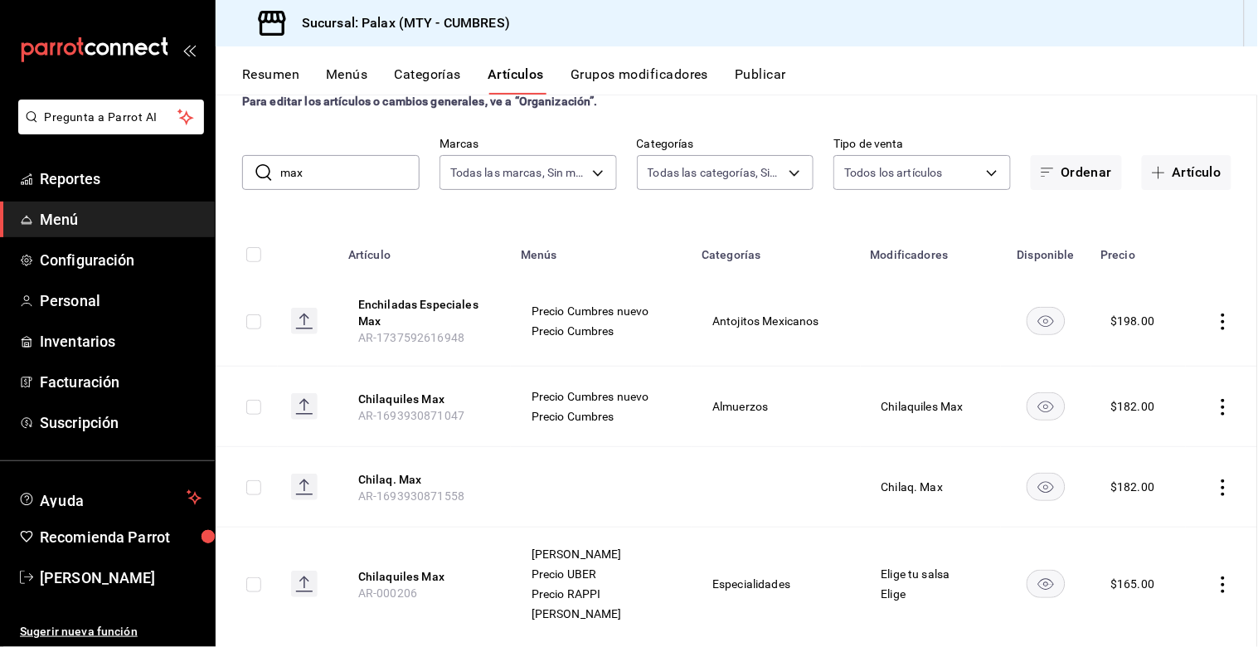
click at [871, 129] on div "Artículos sucursal Para editar los artículos o cambios generales, ve a “Organiz…" at bounding box center [737, 370] width 1042 height 551
click at [360, 177] on input "max" at bounding box center [349, 172] width 139 height 33
type input "m"
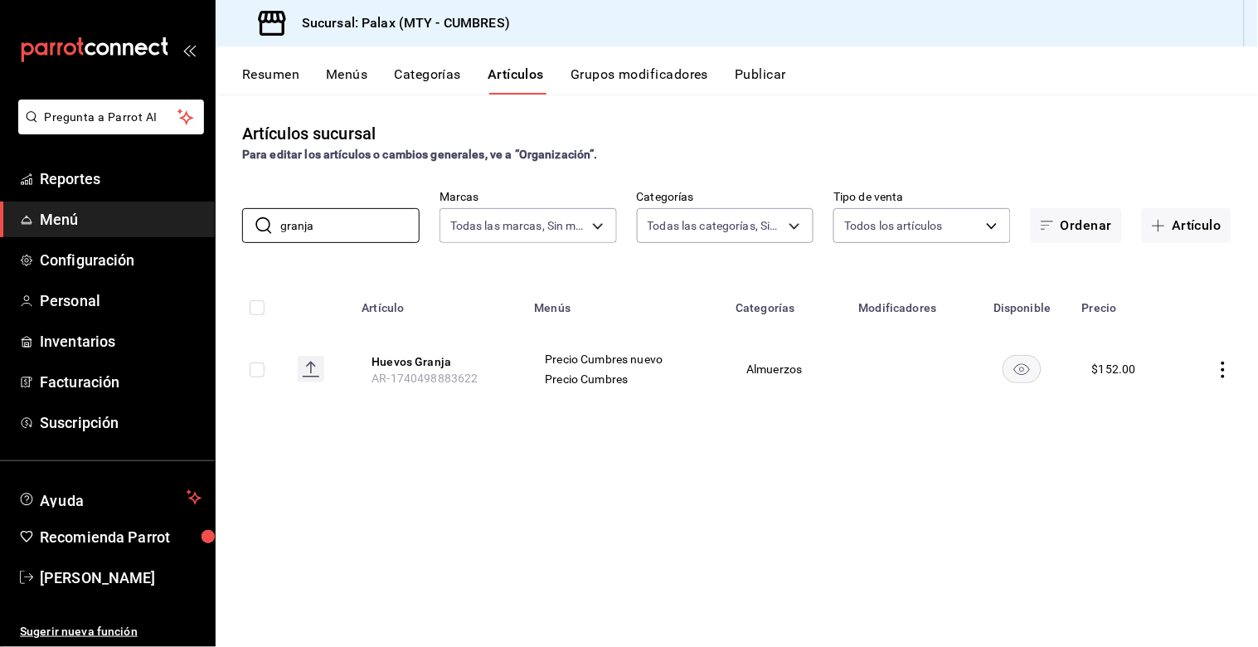
type input "granja"
click at [1221, 366] on icon "actions" at bounding box center [1223, 370] width 17 height 17
click at [1159, 410] on span "Editar" at bounding box center [1174, 407] width 43 height 17
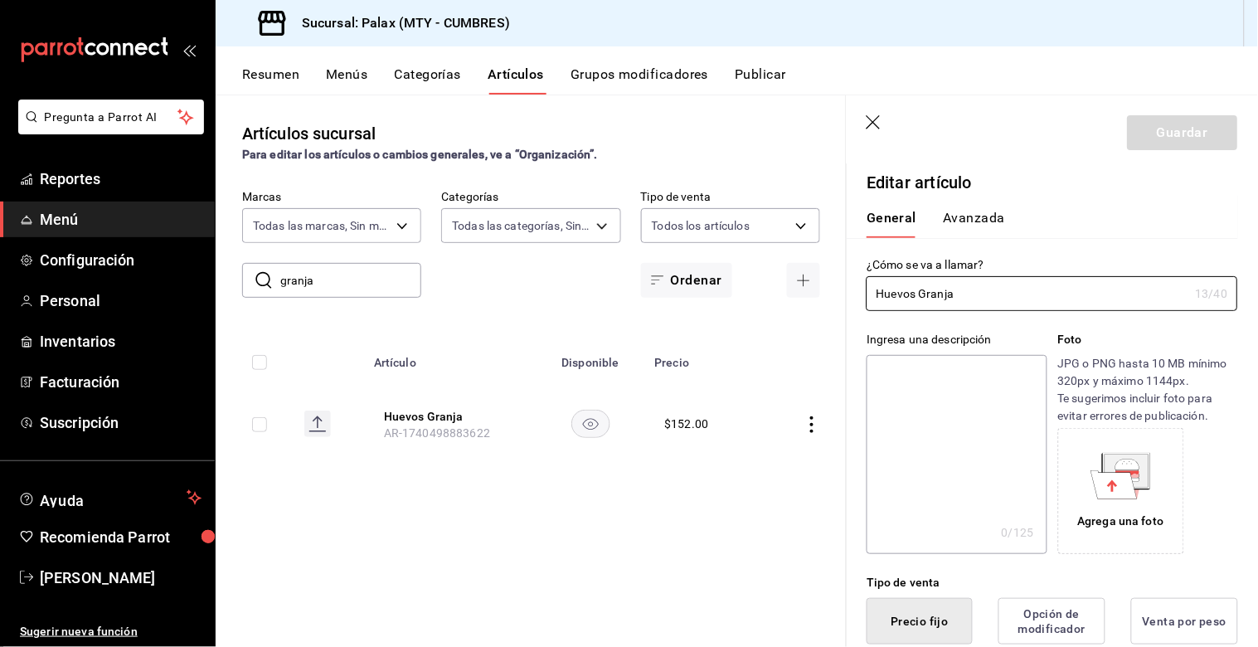
type input "$152.00"
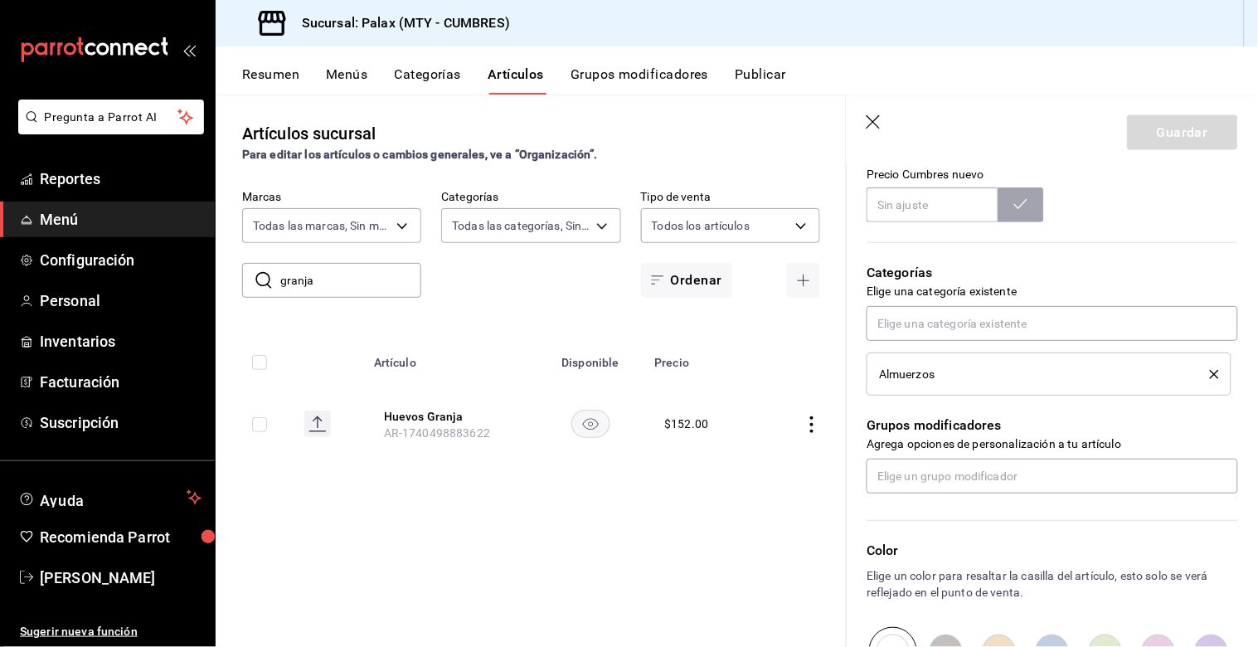
scroll to position [644, 0]
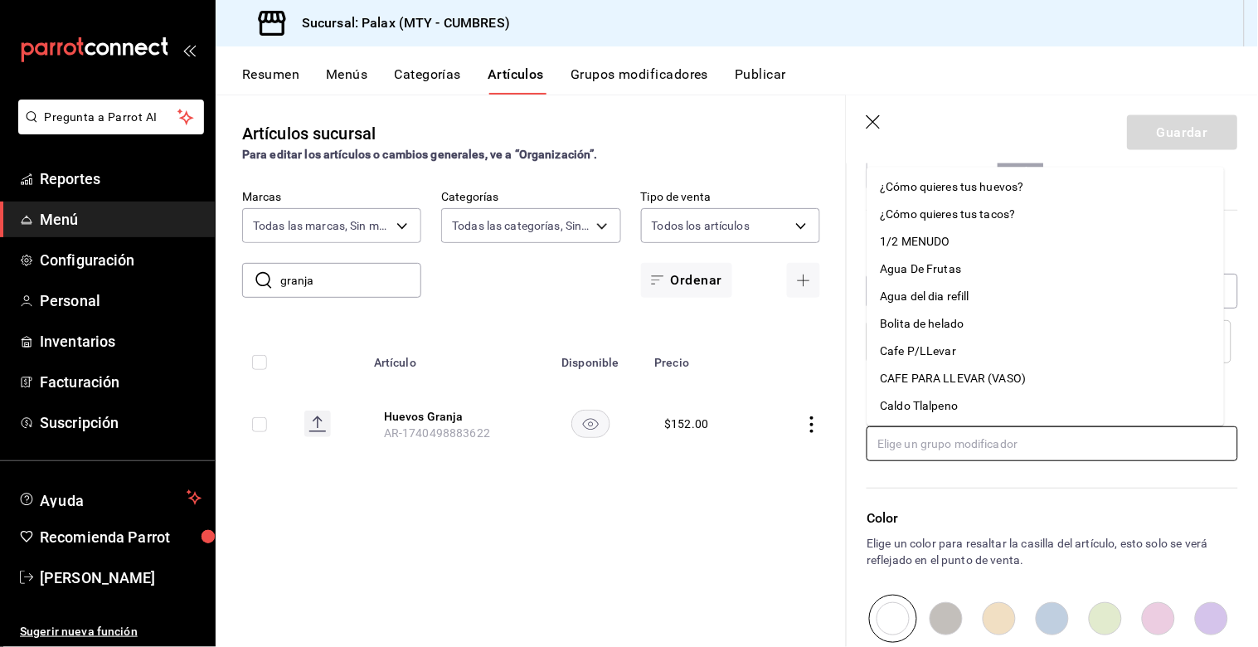
click at [1004, 444] on input "text" at bounding box center [1052, 443] width 371 height 35
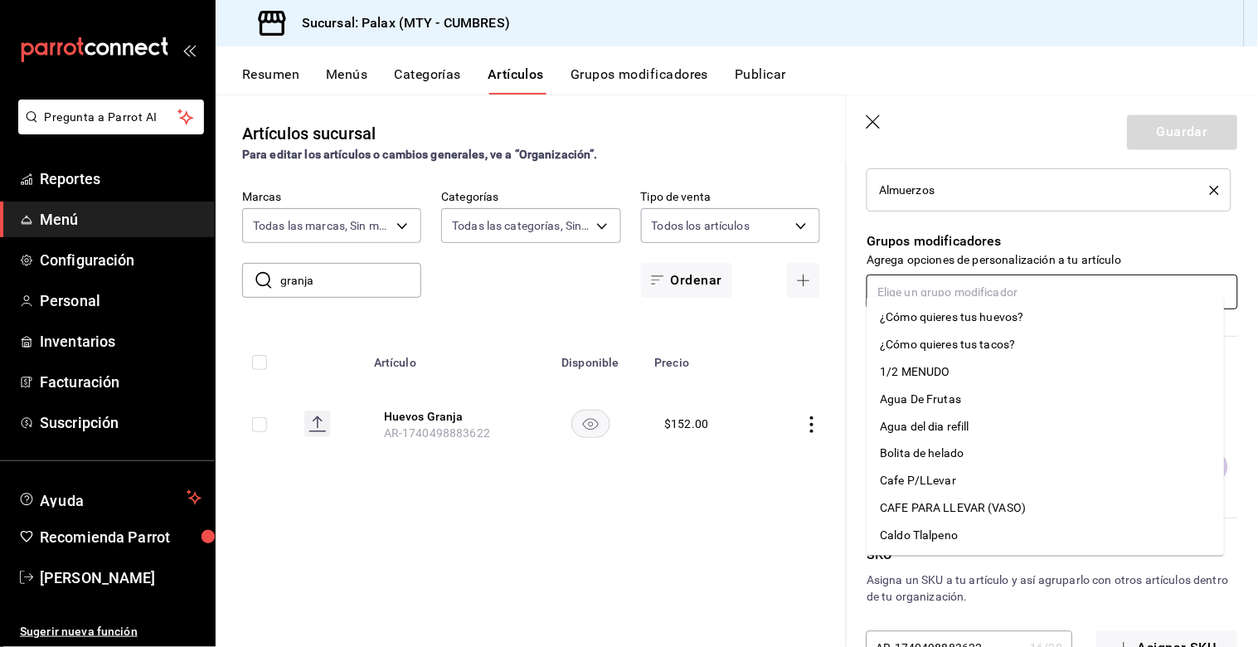
scroll to position [847, 0]
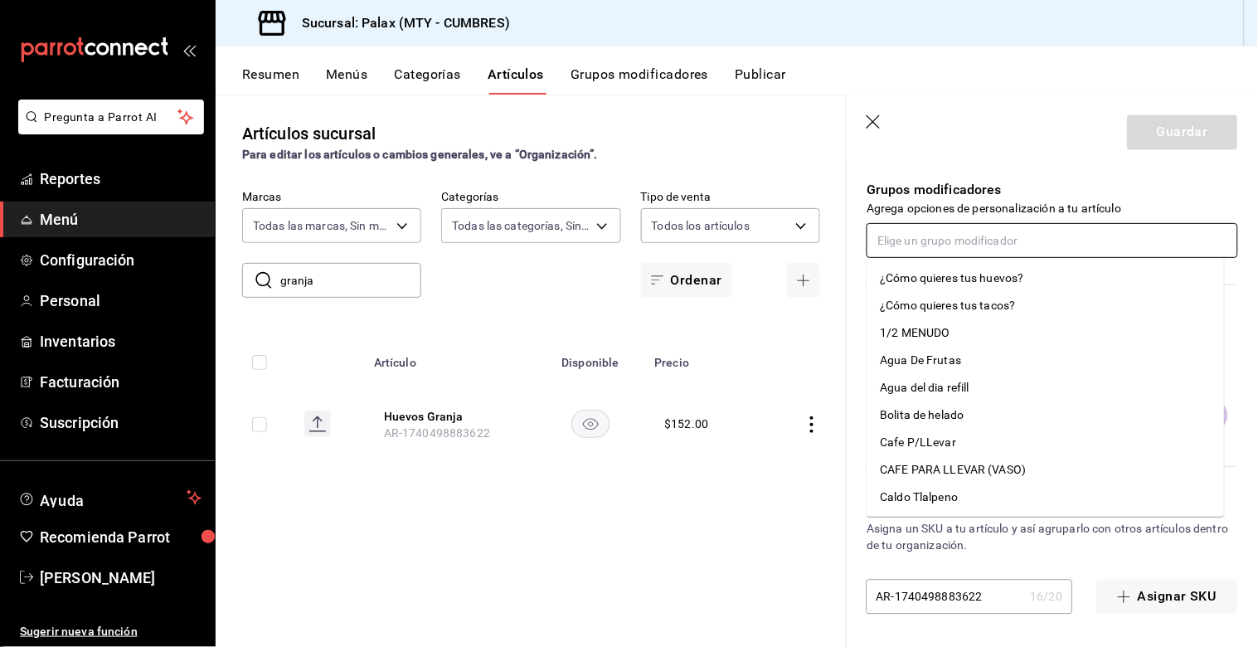
click at [933, 278] on div "¿Cómo quieres tus huevos?" at bounding box center [952, 277] width 143 height 17
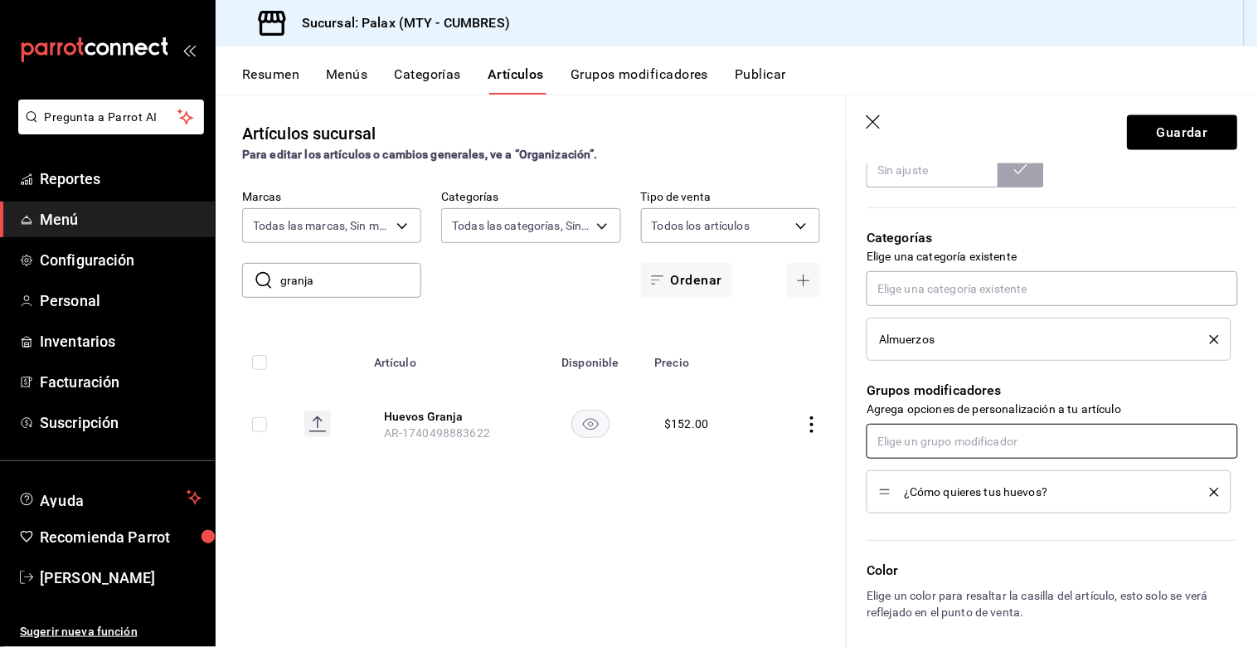
scroll to position [626, 0]
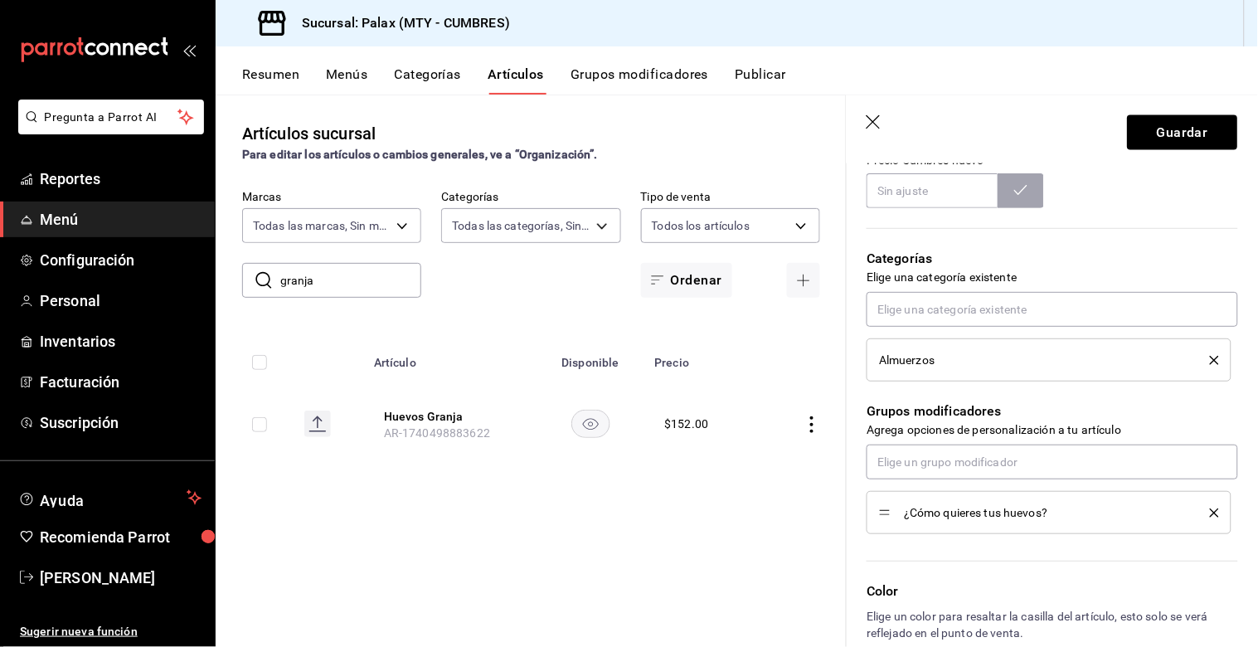
click at [1210, 509] on icon "delete" at bounding box center [1214, 512] width 9 height 9
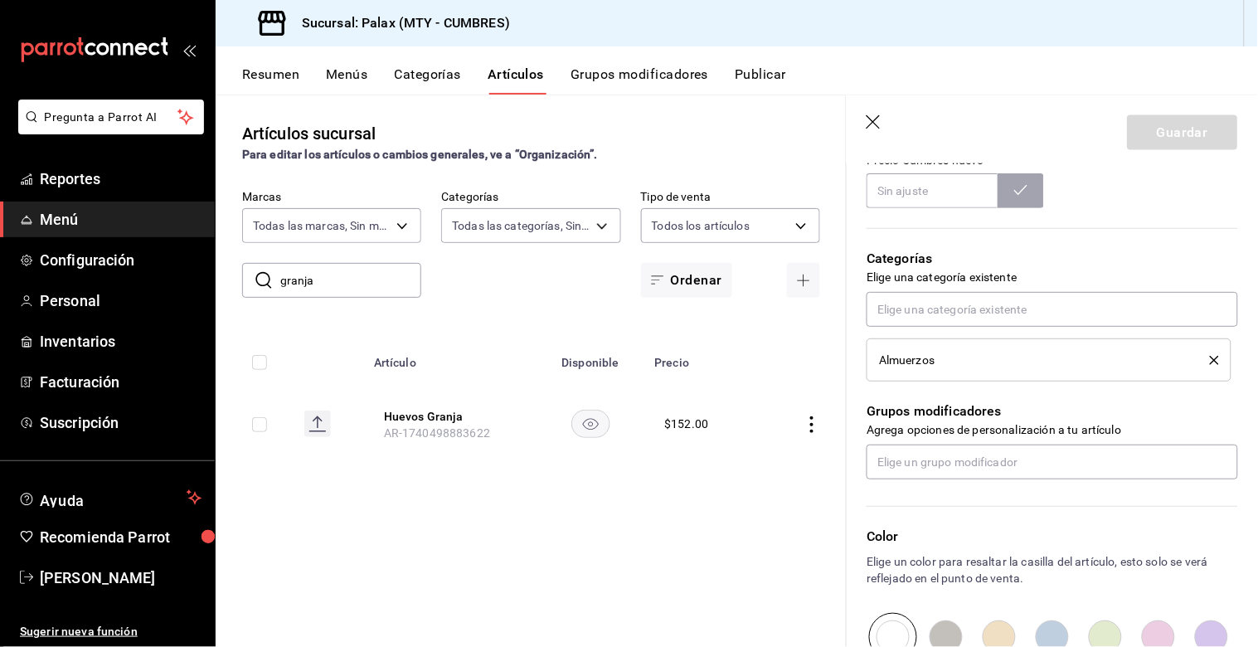
click at [665, 511] on div "Artículos sucursal Para editar los artículos o cambios generales, ve a “Organiz…" at bounding box center [531, 370] width 631 height 551
drag, startPoint x: 880, startPoint y: 116, endPoint x: 873, endPoint y: 124, distance: 10.6
click at [879, 116] on icon "button" at bounding box center [875, 123] width 17 height 17
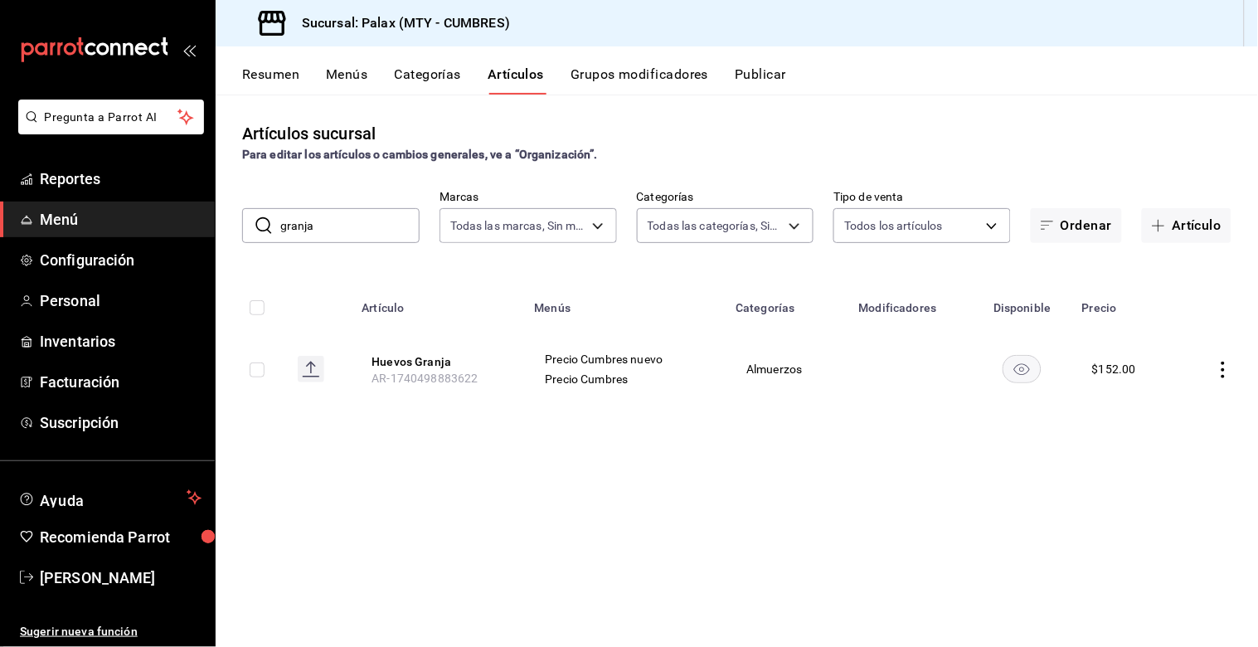
click at [689, 84] on button "Grupos modificadores" at bounding box center [640, 80] width 138 height 28
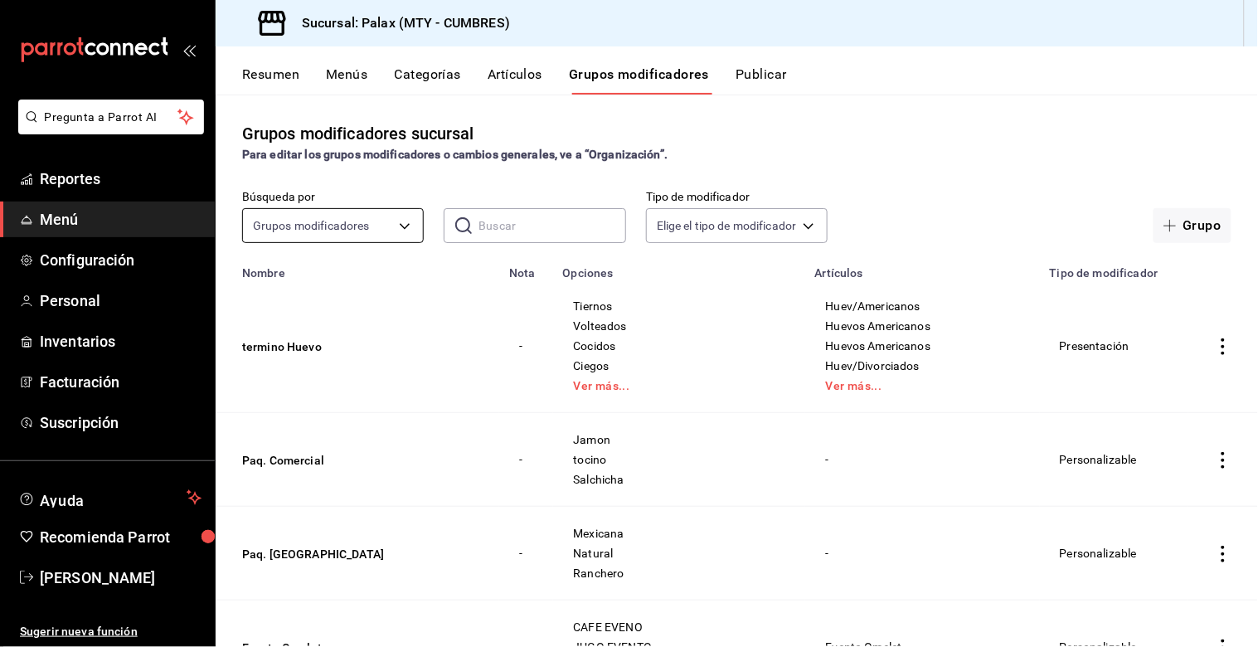
click at [327, 225] on body "Pregunta a Parrot AI Reportes Menú Configuración Personal Inventarios Facturaci…" at bounding box center [629, 323] width 1258 height 647
click at [342, 213] on div at bounding box center [629, 323] width 1258 height 647
click at [573, 218] on input "text" at bounding box center [551, 225] width 147 height 33
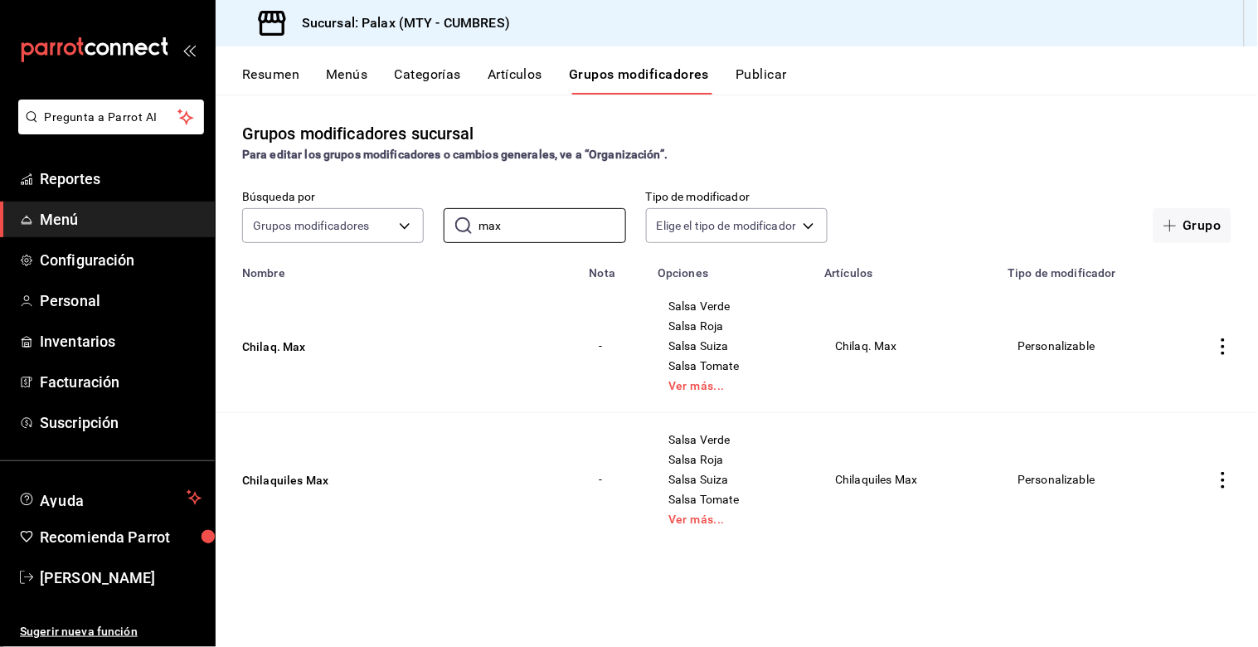
click at [1226, 341] on icon "actions" at bounding box center [1223, 346] width 17 height 17
click at [1163, 379] on span "Editar" at bounding box center [1174, 384] width 43 height 17
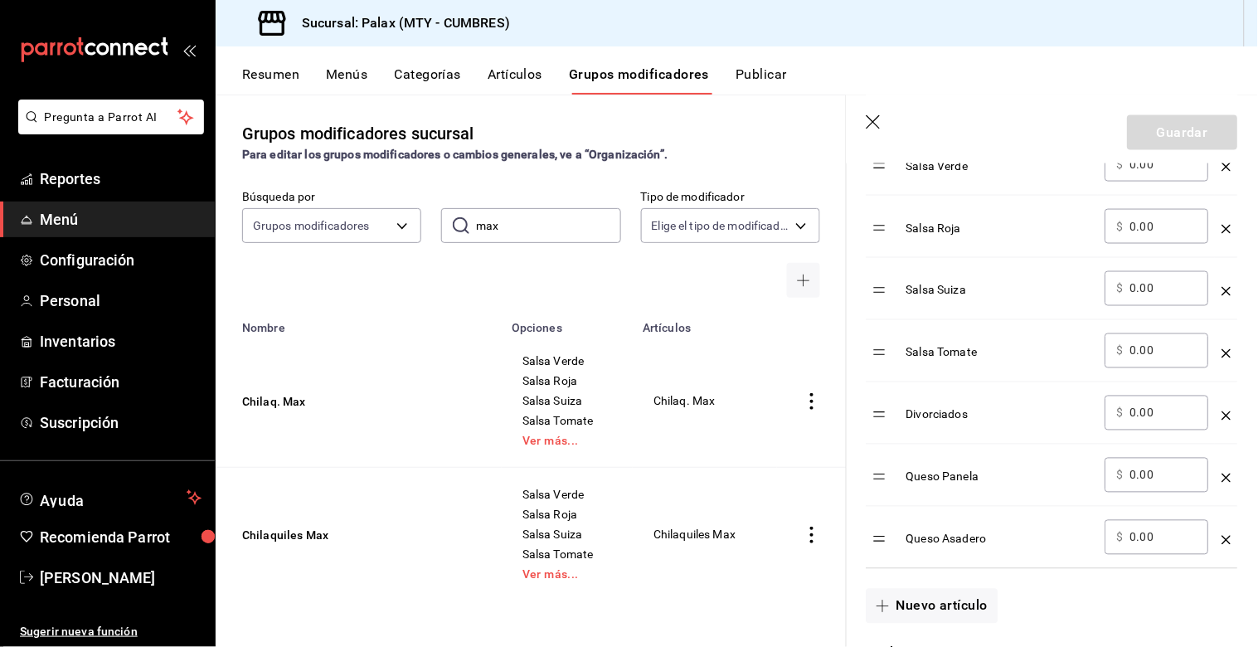
scroll to position [644, 0]
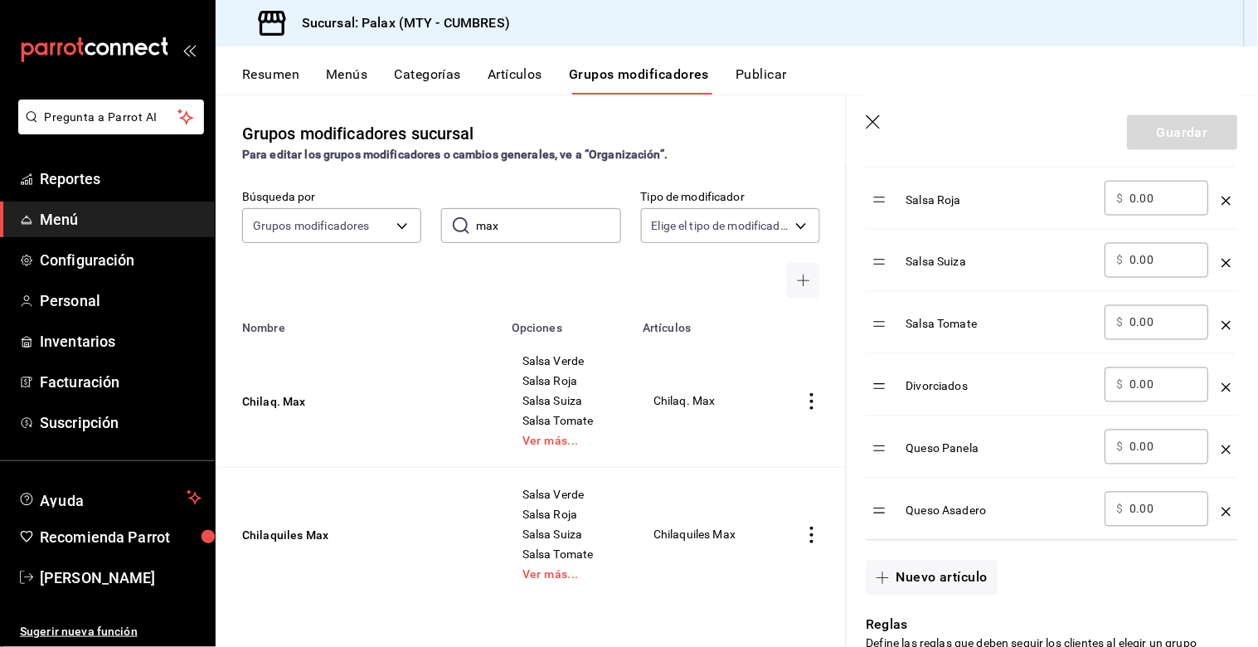
click at [1222, 446] on icon "optionsTable" at bounding box center [1226, 449] width 9 height 9
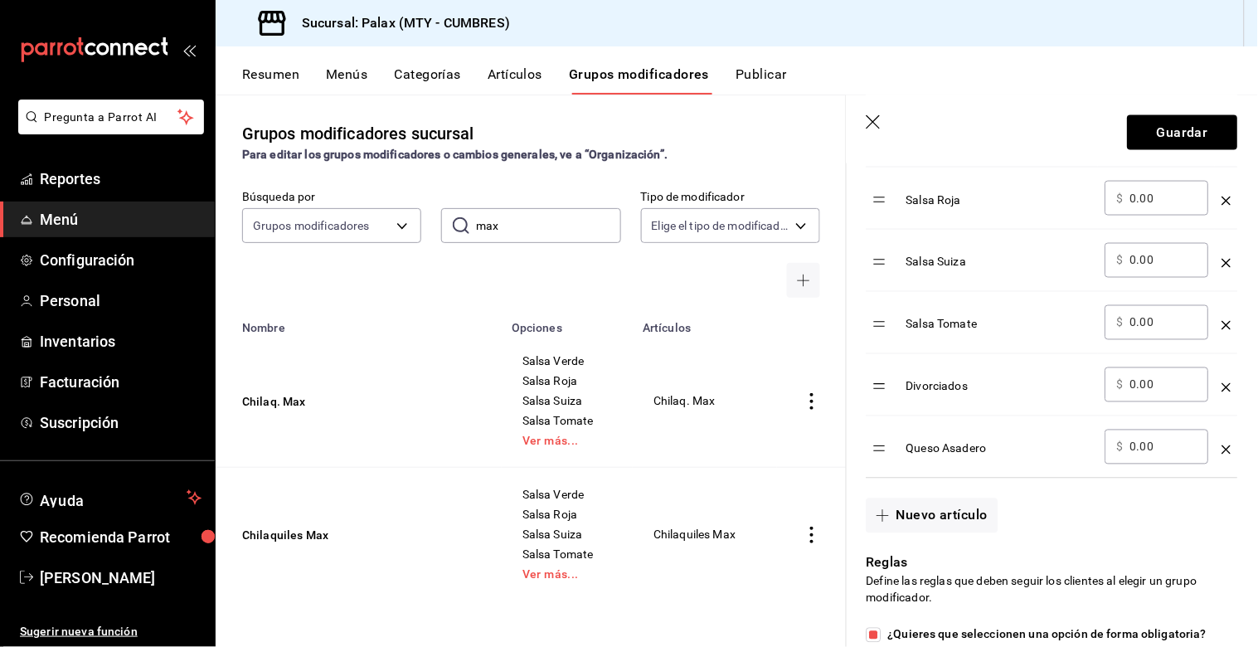
click at [1222, 445] on icon "optionsTable" at bounding box center [1226, 449] width 9 height 9
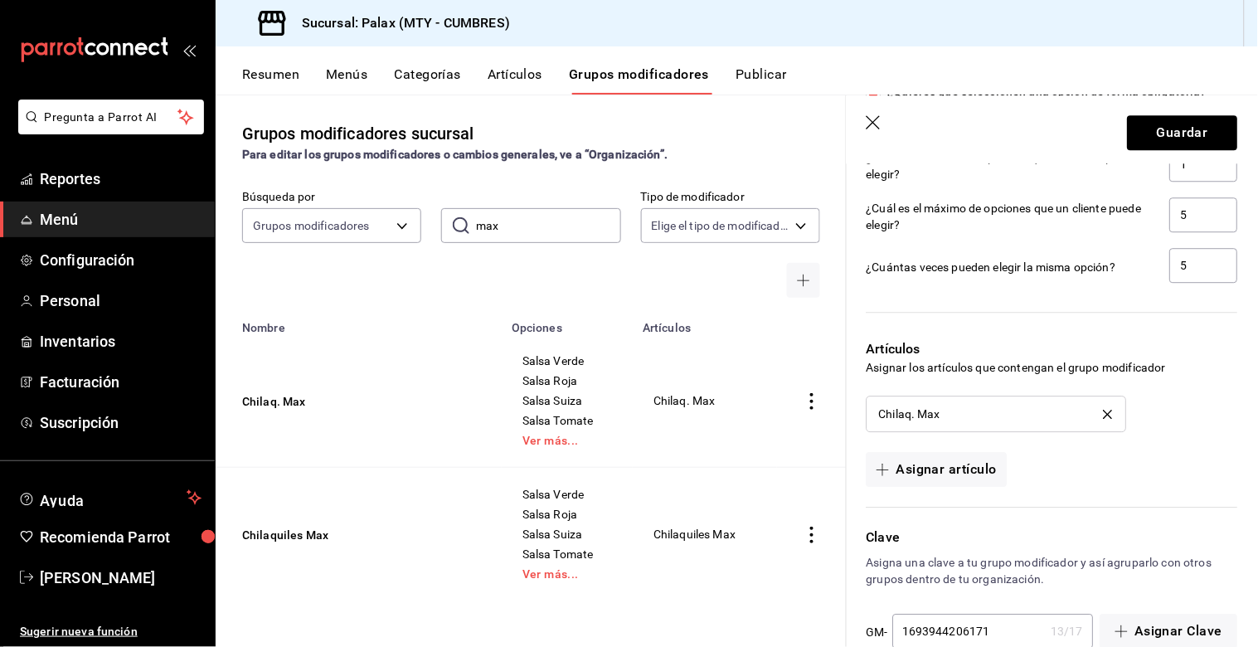
scroll to position [1163, 0]
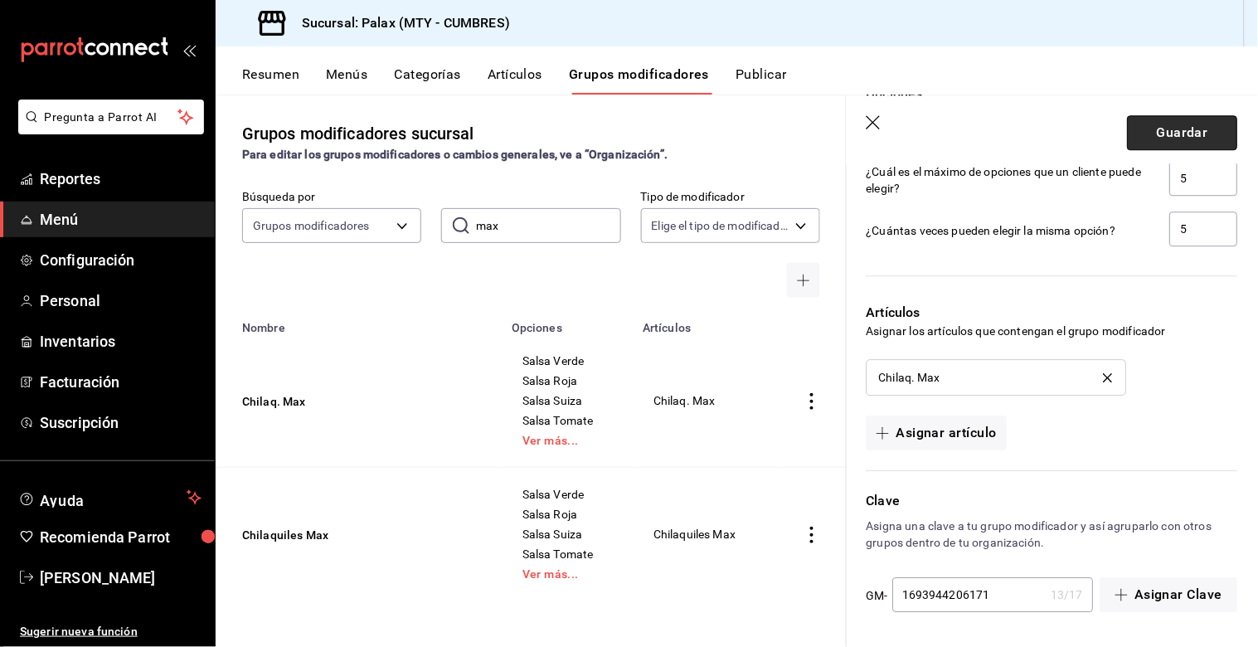
click at [1174, 135] on button "Guardar" at bounding box center [1183, 132] width 110 height 35
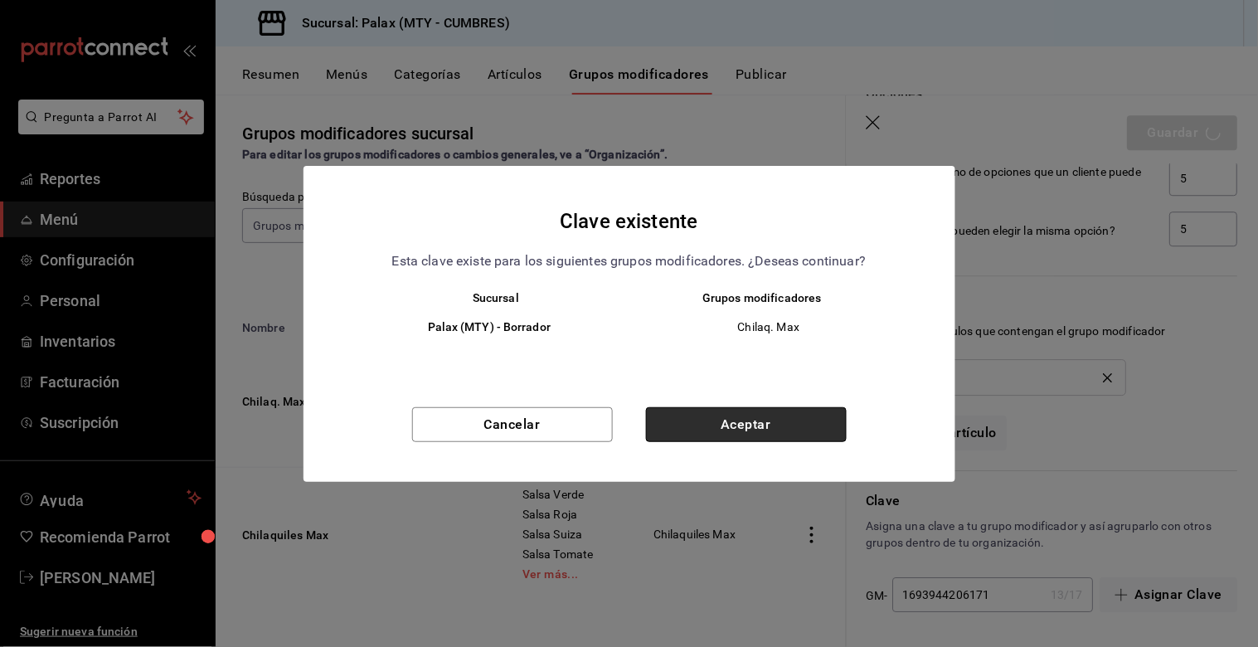
click at [756, 438] on button "Aceptar" at bounding box center [746, 424] width 201 height 35
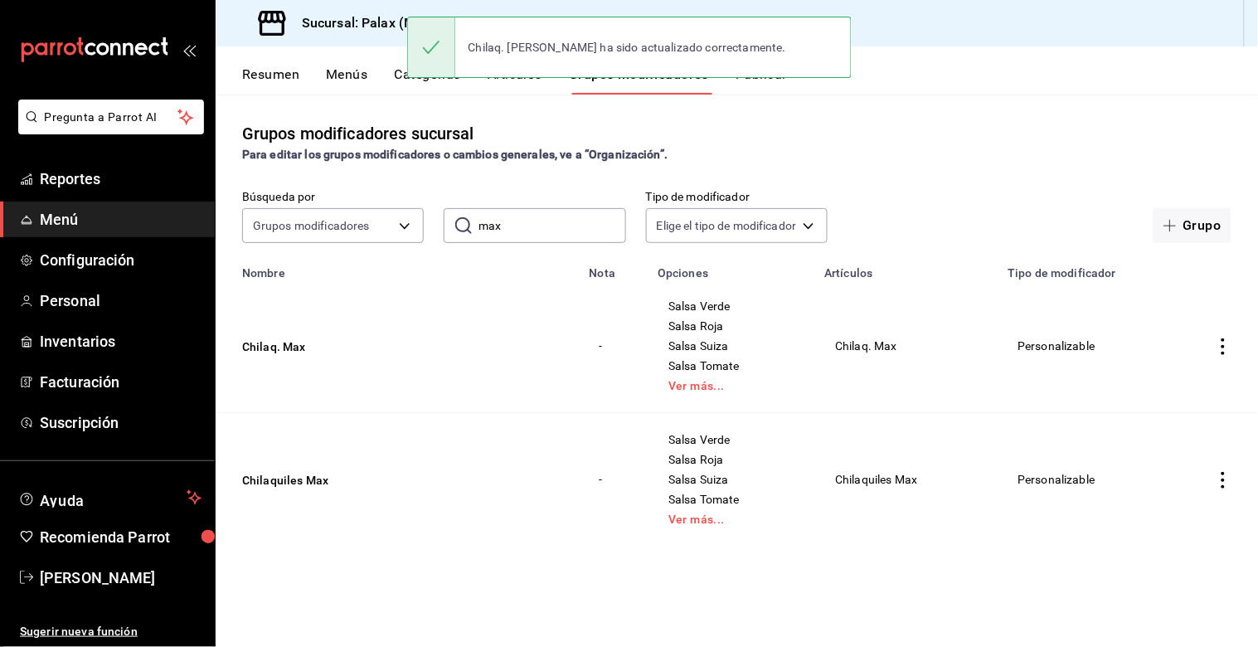
click at [565, 221] on input "max" at bounding box center [551, 225] width 147 height 33
type input "m"
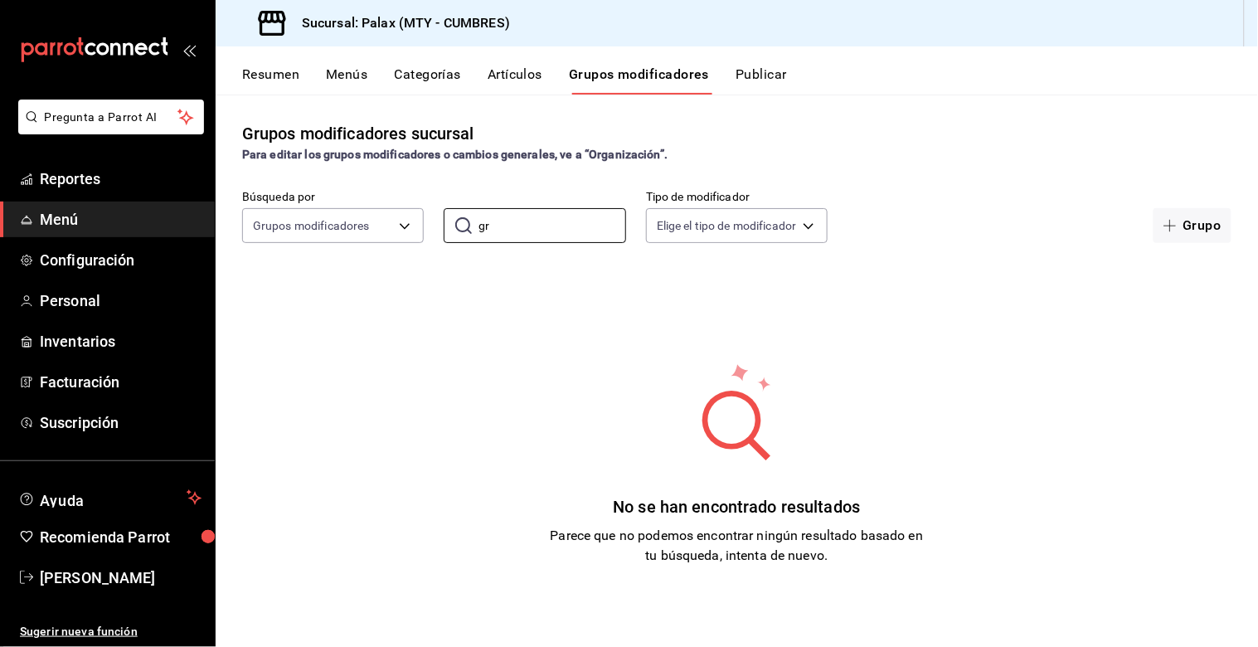
type input "g"
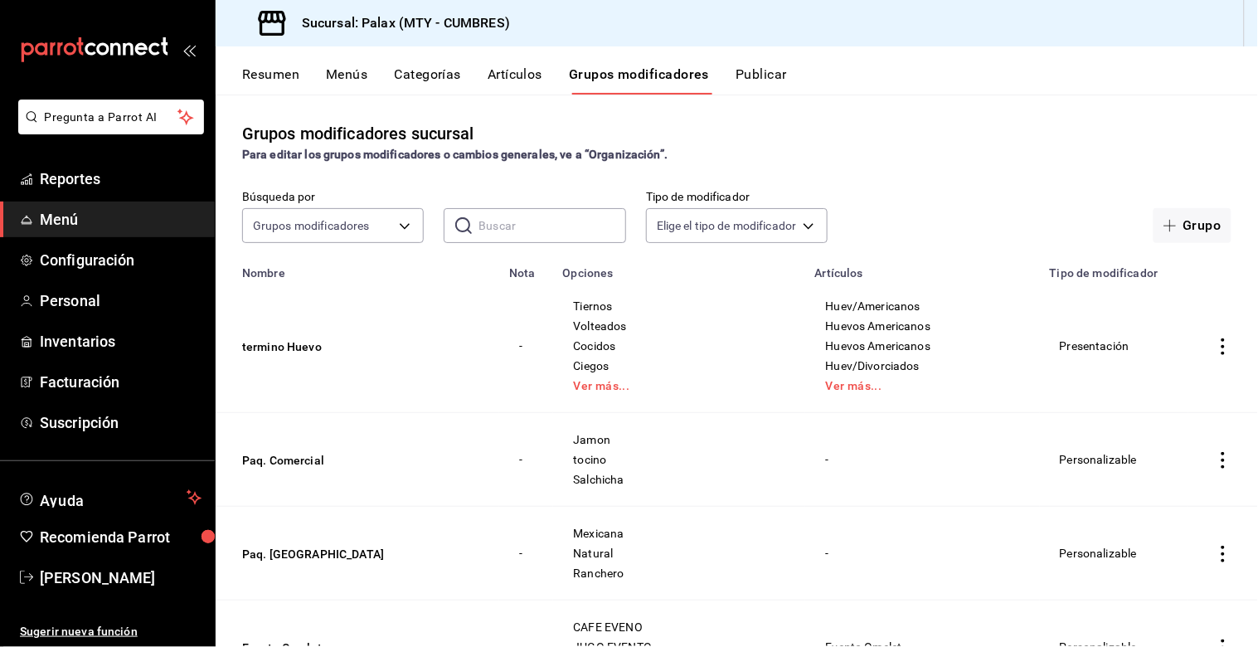
click at [520, 216] on input "text" at bounding box center [551, 225] width 147 height 33
click at [501, 225] on input "text" at bounding box center [551, 225] width 147 height 33
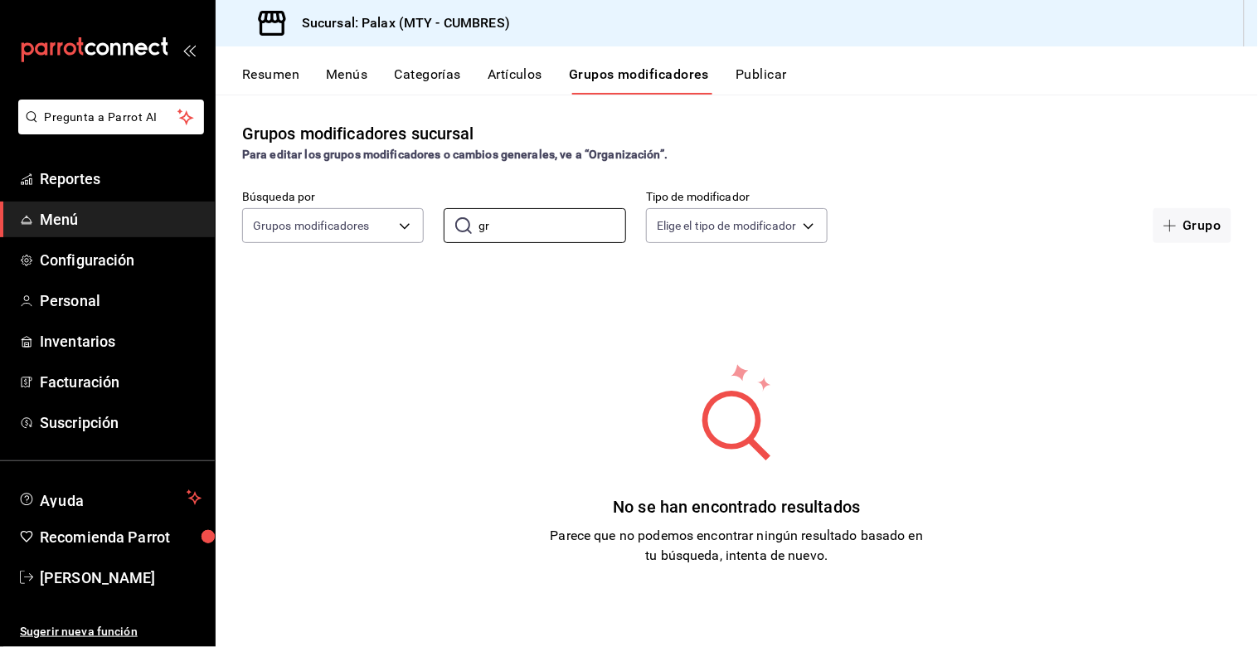
type input "g"
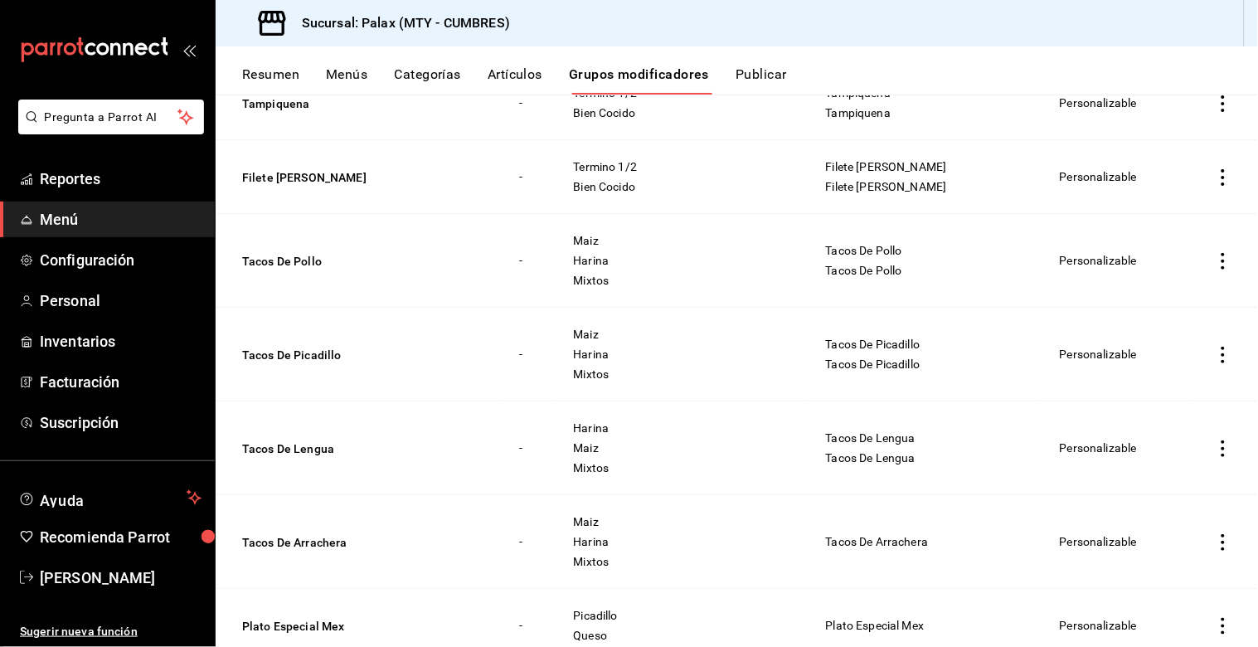
scroll to position [4479, 0]
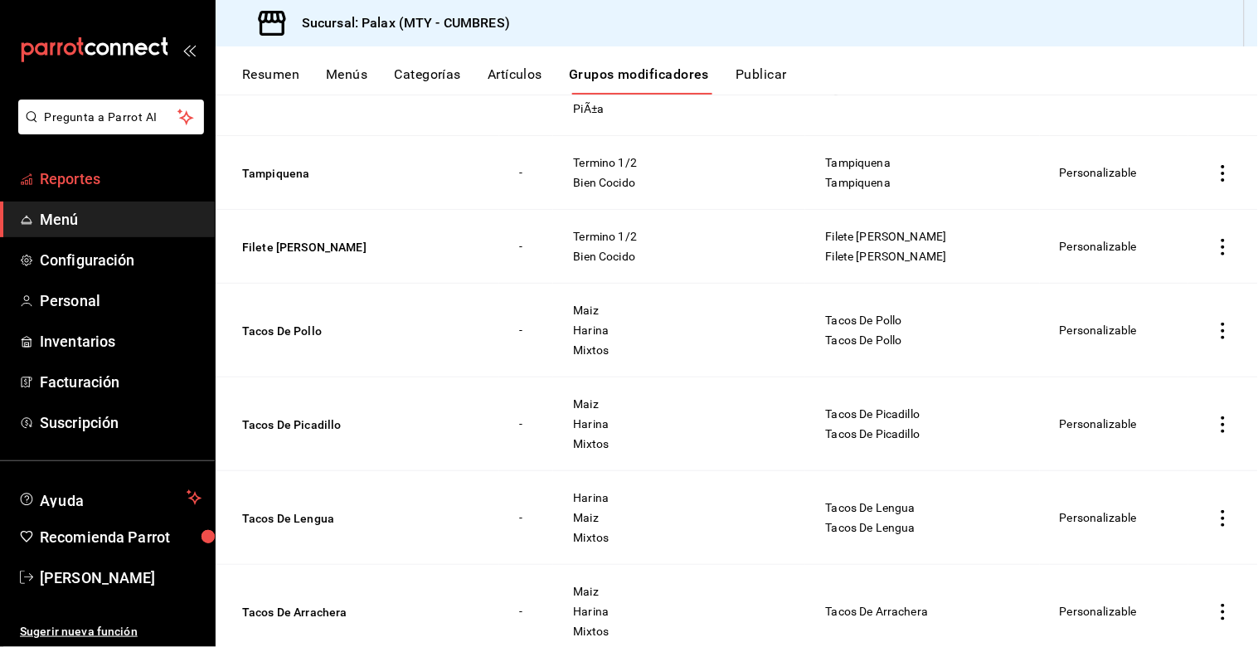
click at [71, 181] on span "Reportes" at bounding box center [121, 179] width 162 height 22
